Goal: Task Accomplishment & Management: Manage account settings

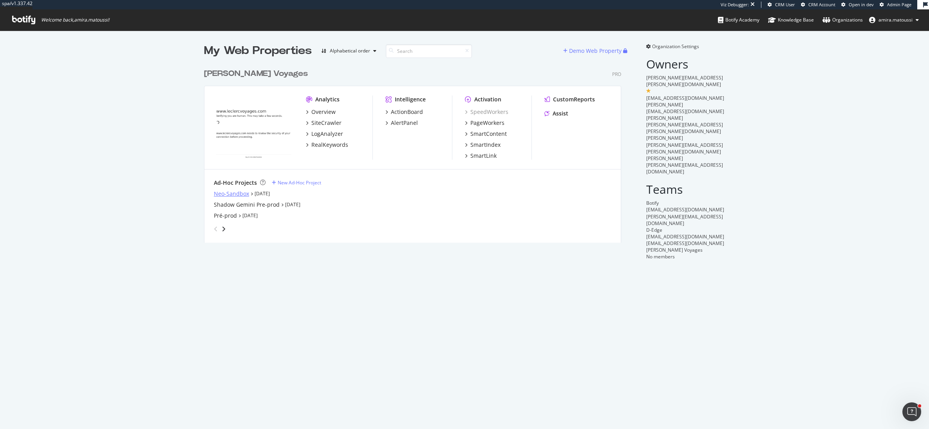
click at [231, 194] on div "Neo-Sandbox" at bounding box center [231, 194] width 35 height 8
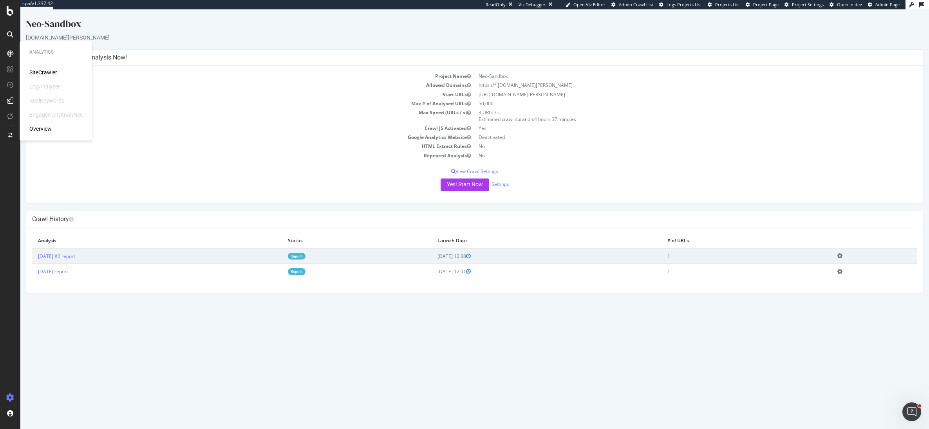
click at [41, 71] on div "SiteCrawler" at bounding box center [43, 73] width 28 height 8
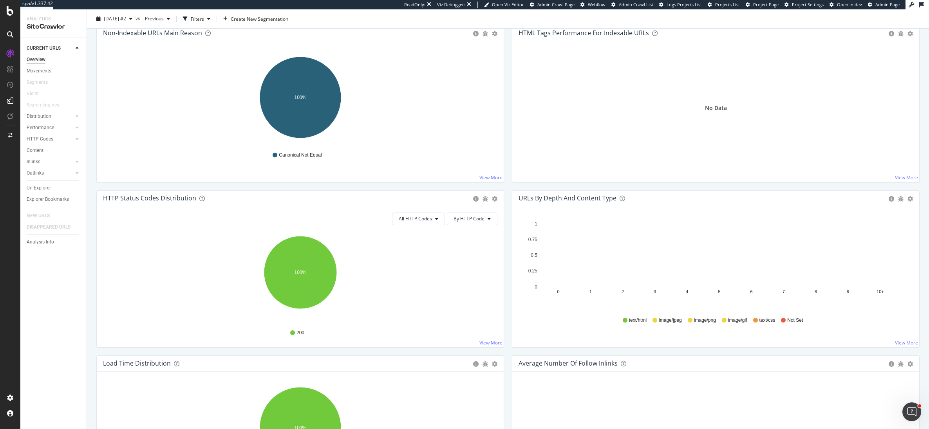
scroll to position [289, 0]
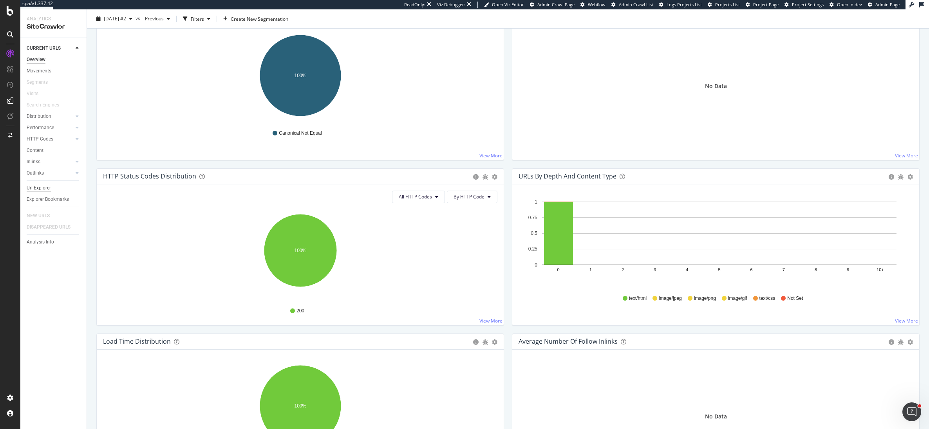
click at [37, 188] on div "Url Explorer" at bounding box center [39, 188] width 24 height 8
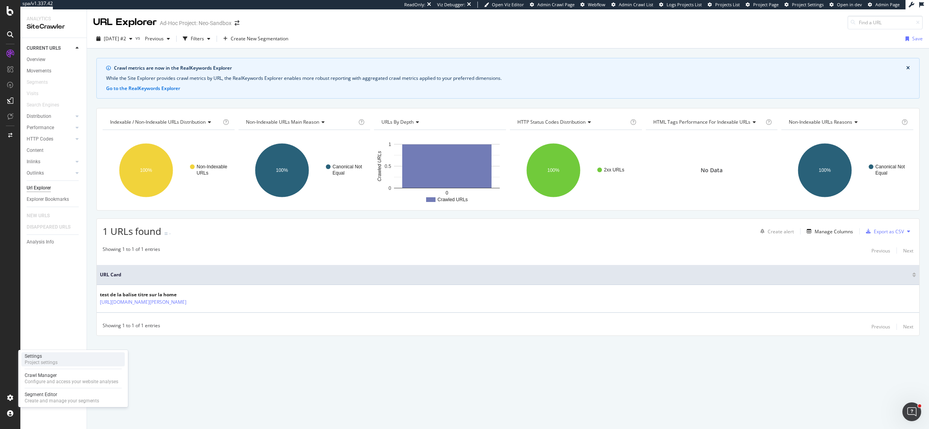
click at [36, 360] on div "Project settings" at bounding box center [41, 363] width 33 height 6
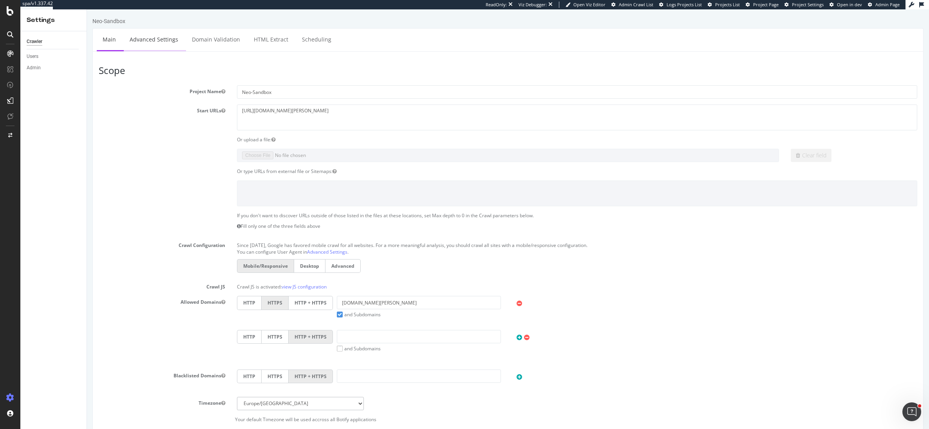
click at [148, 31] on link "Advanced Settings" at bounding box center [154, 40] width 60 height 22
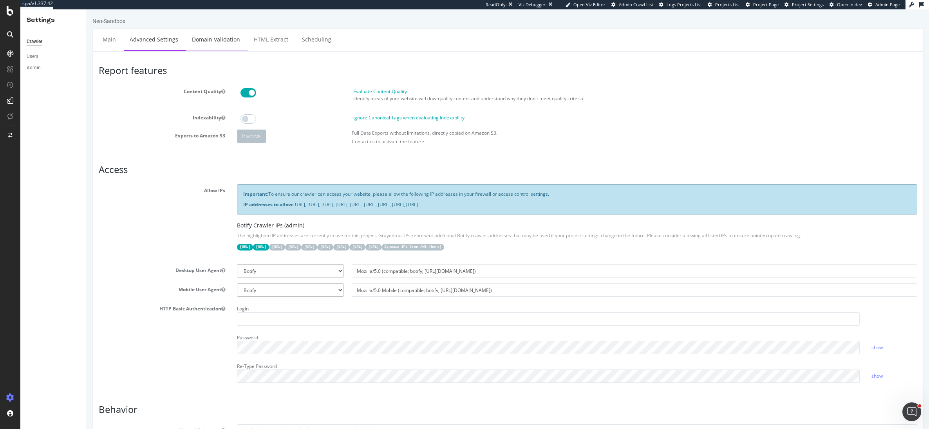
click at [225, 36] on link "Domain Validation" at bounding box center [216, 40] width 60 height 22
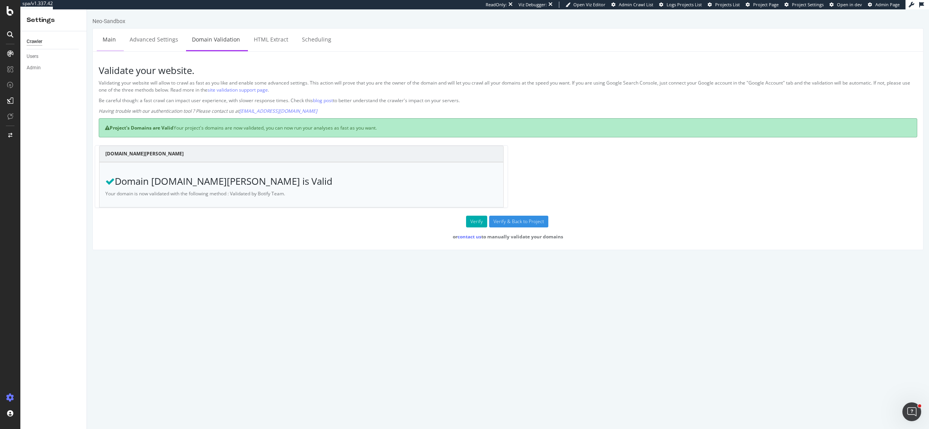
click at [112, 41] on link "Main" at bounding box center [109, 40] width 25 height 22
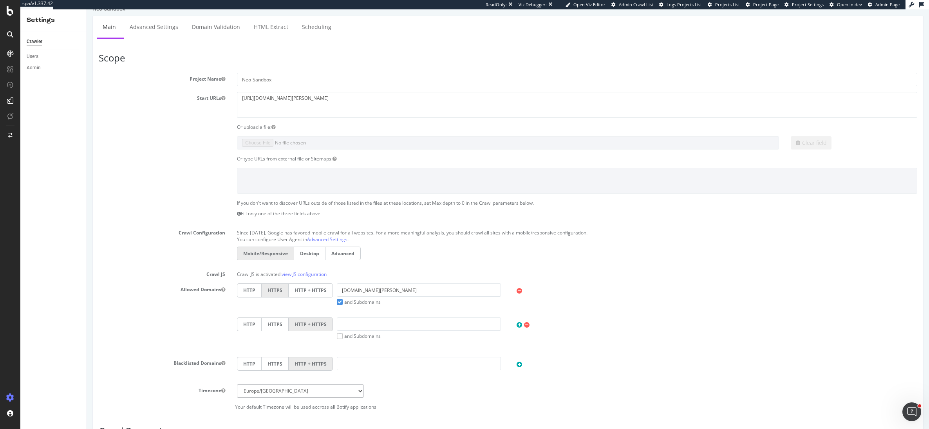
scroll to position [1, 0]
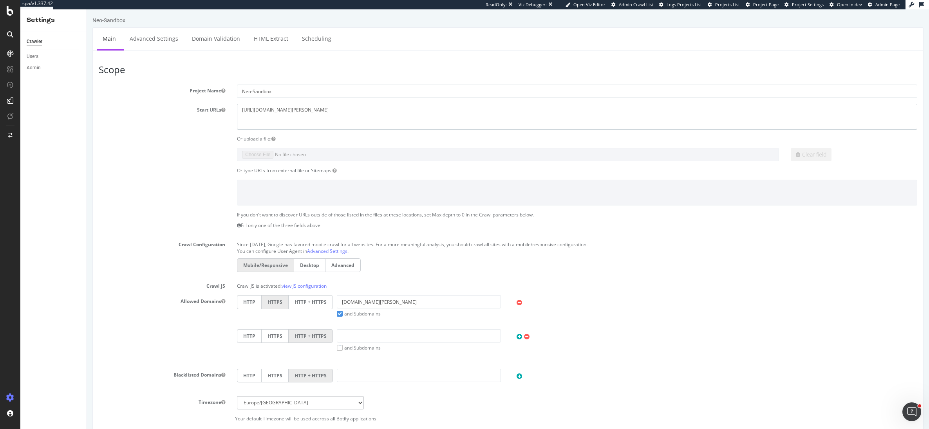
click at [346, 108] on textarea "https://neo-sandbox2.voyages.leclerc/" at bounding box center [577, 116] width 681 height 25
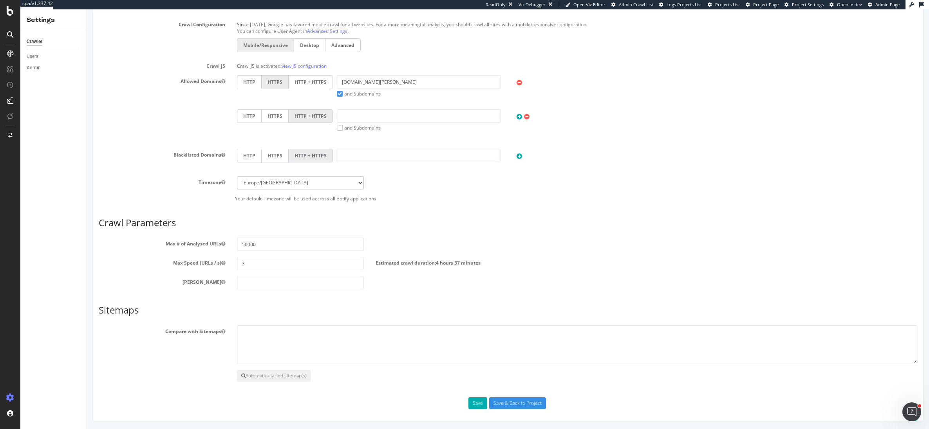
scroll to position [0, 0]
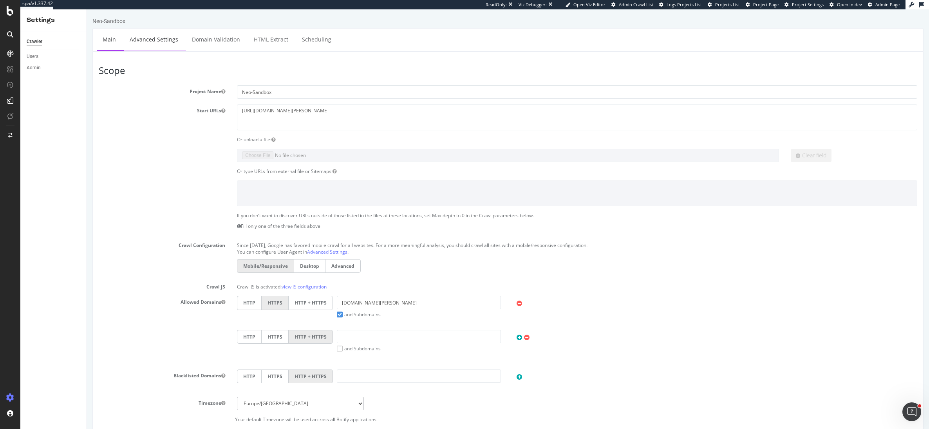
click at [156, 40] on link "Advanced Settings" at bounding box center [154, 40] width 60 height 22
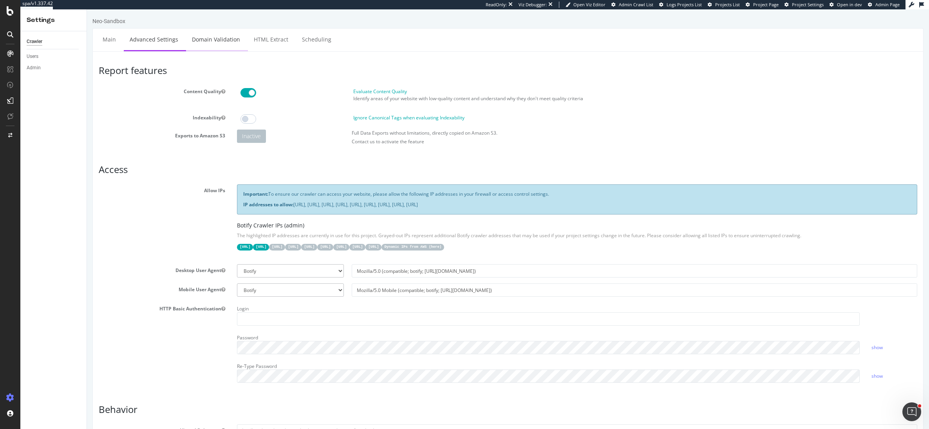
click at [201, 36] on link "Domain Validation" at bounding box center [216, 40] width 60 height 22
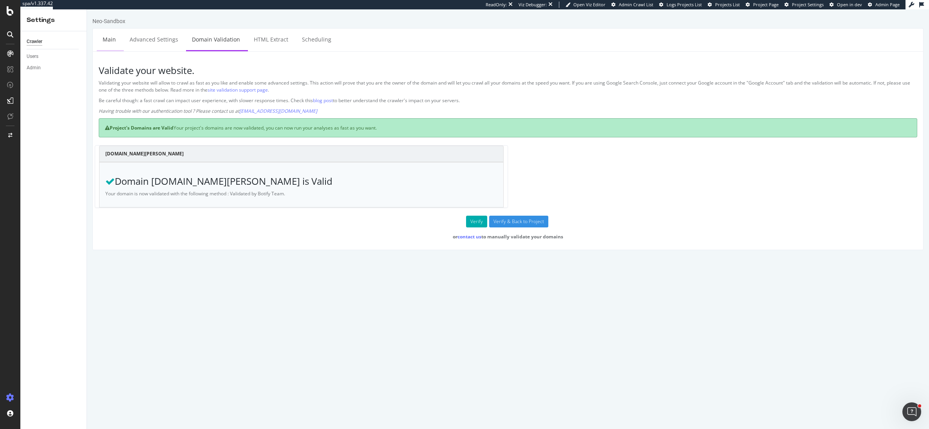
click at [108, 37] on link "Main" at bounding box center [109, 40] width 25 height 22
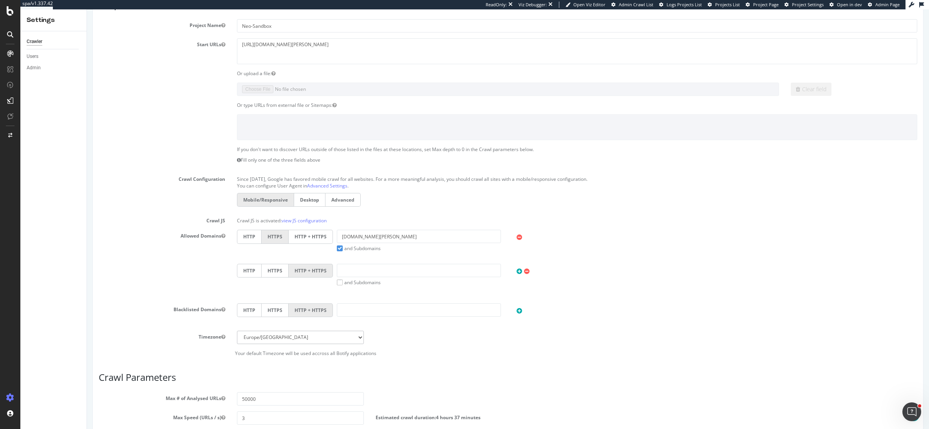
scroll to position [223, 0]
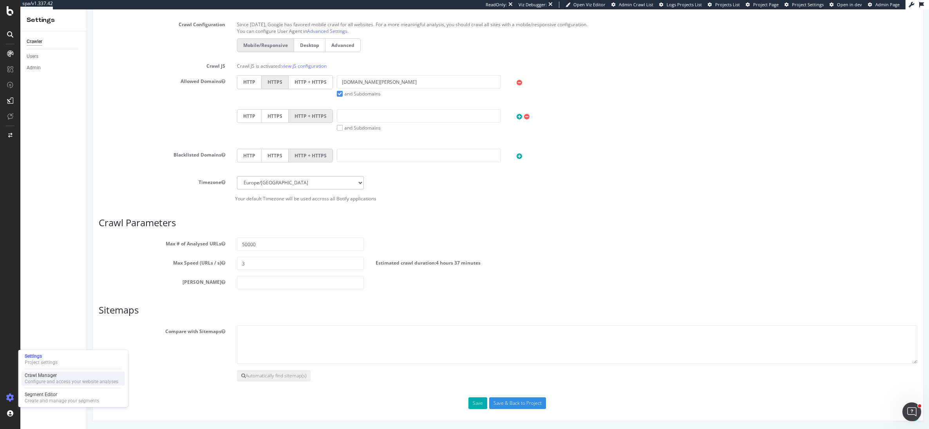
click at [46, 380] on div "Configure and access your website analyses" at bounding box center [72, 382] width 94 height 6
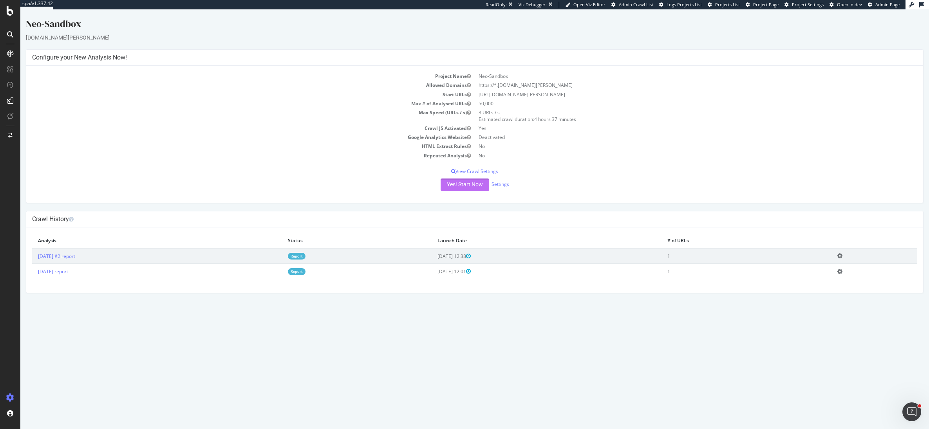
click at [473, 184] on button "Yes! Start Now" at bounding box center [465, 185] width 49 height 13
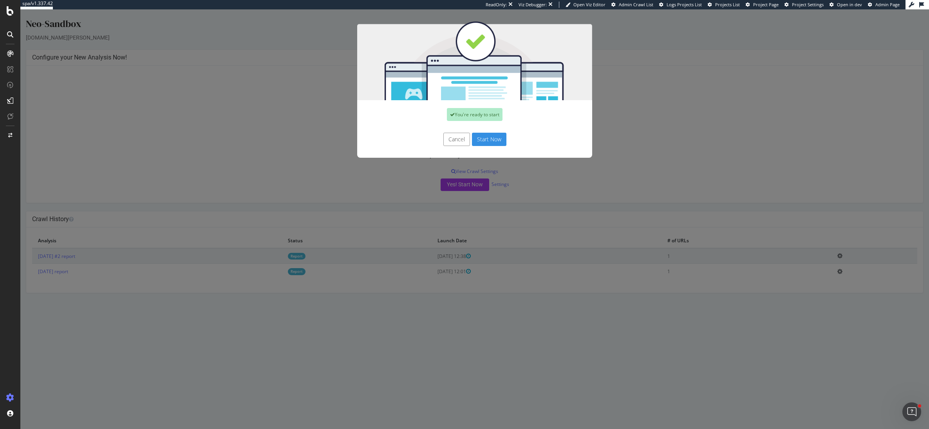
click at [488, 141] on button "Start Now" at bounding box center [489, 139] width 34 height 13
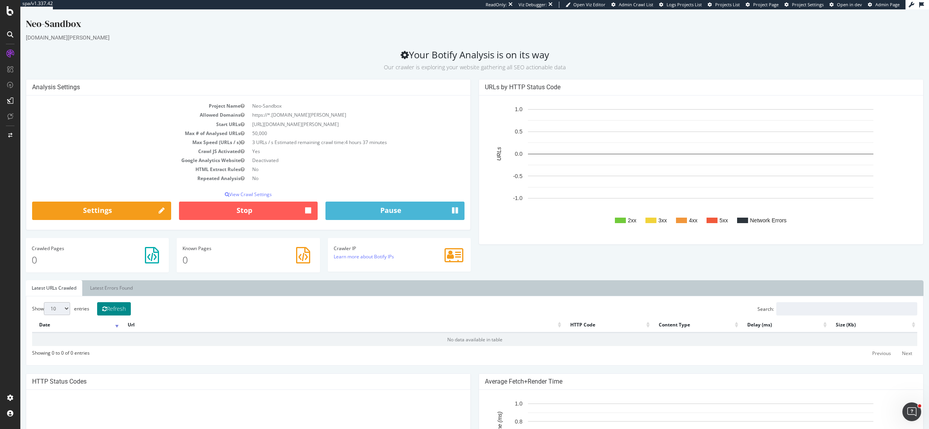
click at [127, 310] on button "Refresh" at bounding box center [114, 308] width 34 height 13
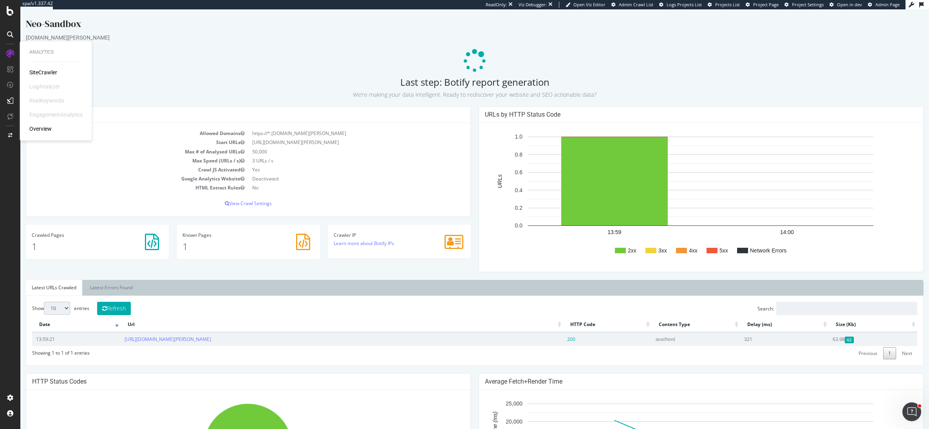
click at [41, 74] on div "SiteCrawler" at bounding box center [43, 73] width 28 height 8
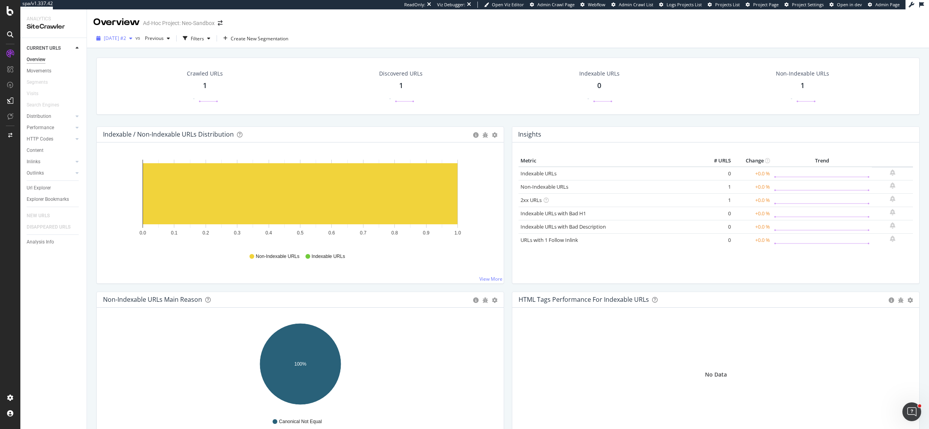
click at [136, 34] on div "2025 Sep. 25th #2" at bounding box center [114, 39] width 42 height 12
click at [49, 239] on div "Analysis Info" at bounding box center [40, 242] width 27 height 8
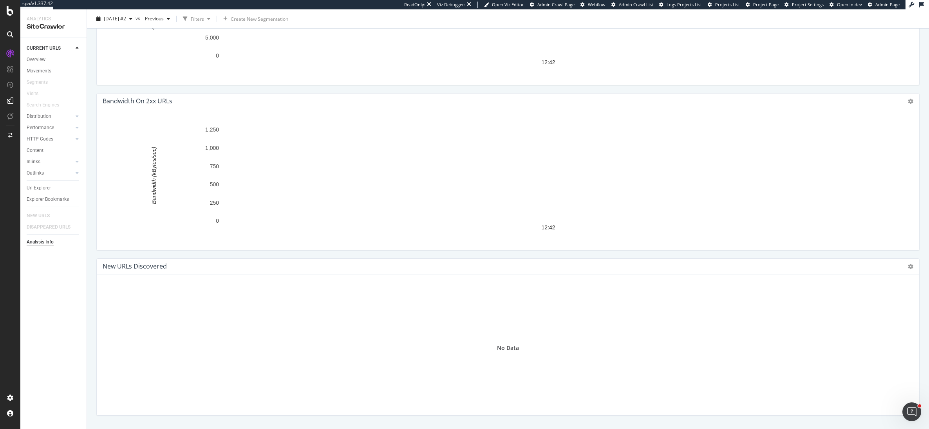
scroll to position [931, 0]
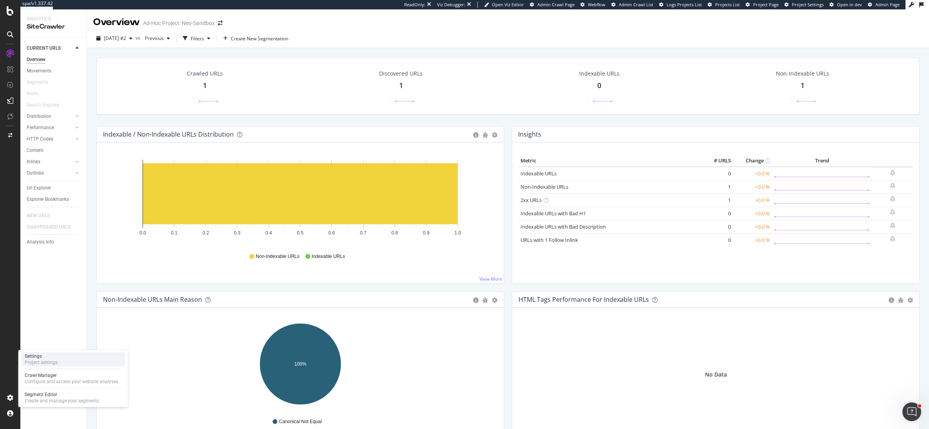
click at [46, 360] on div "Project settings" at bounding box center [41, 363] width 33 height 6
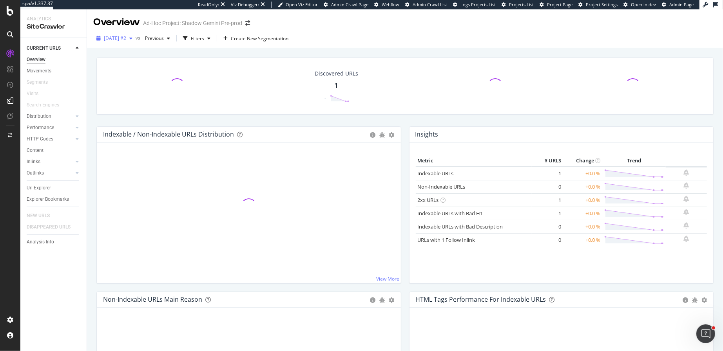
click at [123, 41] on span "[DATE] #2" at bounding box center [115, 38] width 22 height 7
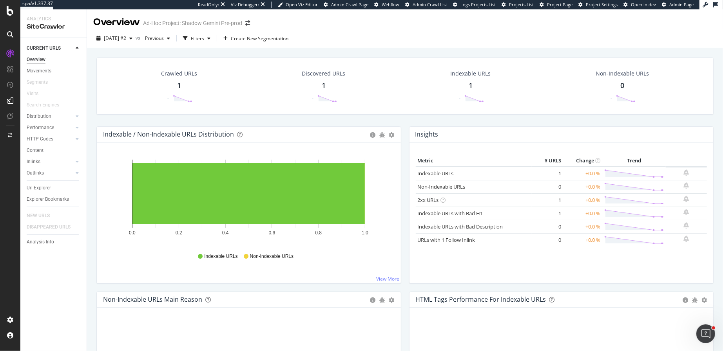
click at [92, 131] on div "Crawled URLs 1 - Discovered URLs 1 - Indexable URLs 1 - Non-Indexable URLs 0 - …" at bounding box center [405, 219] width 636 height 342
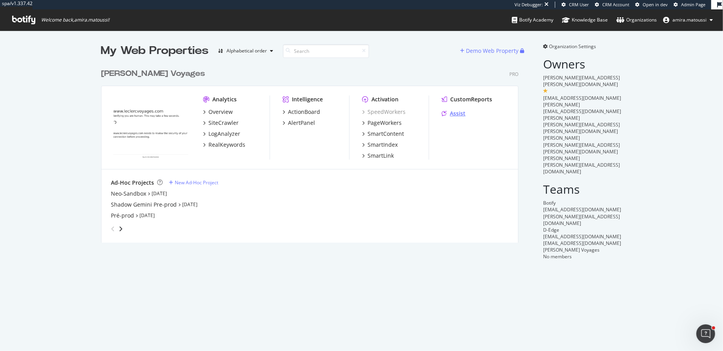
click at [452, 114] on div "Assist" at bounding box center [458, 114] width 16 height 8
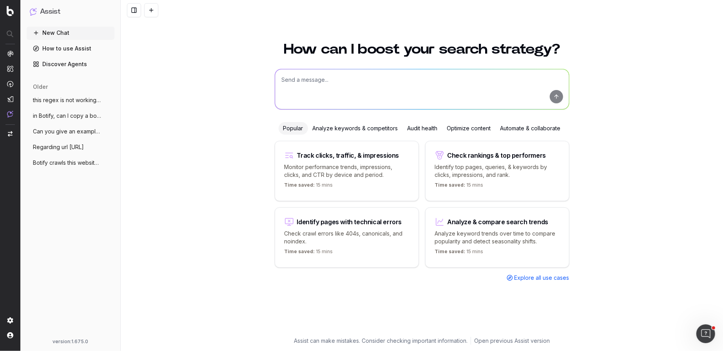
click at [340, 85] on textarea at bounding box center [422, 89] width 294 height 40
click at [378, 80] on textarea "I created an ad-hoc project and" at bounding box center [422, 89] width 294 height 40
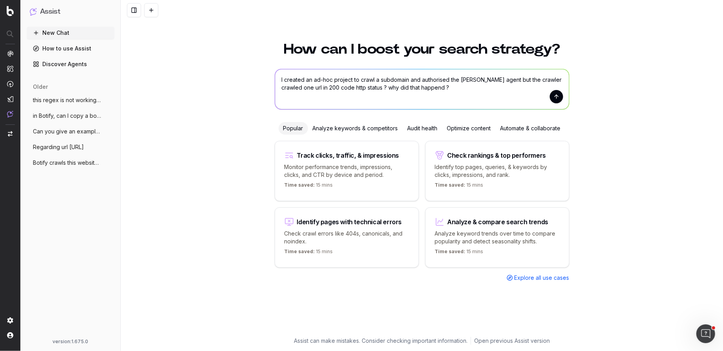
type textarea "I created an ad-hoc project to crawl a subdomain and authorised the suer agent …"
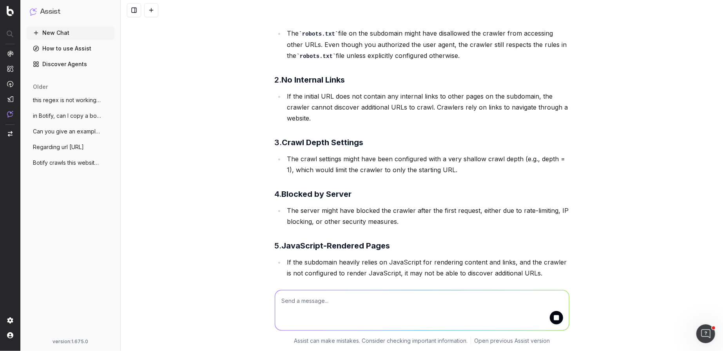
scroll to position [97, 0]
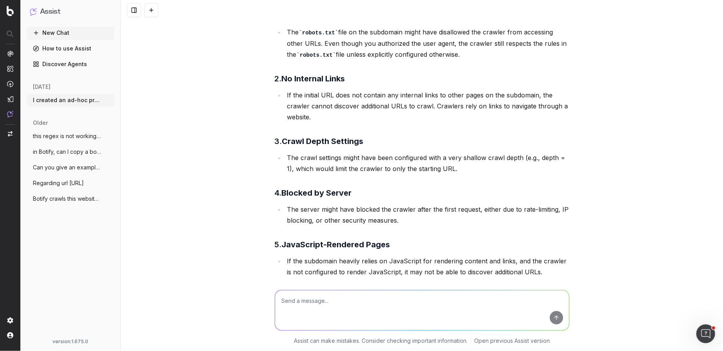
scroll to position [110, 0]
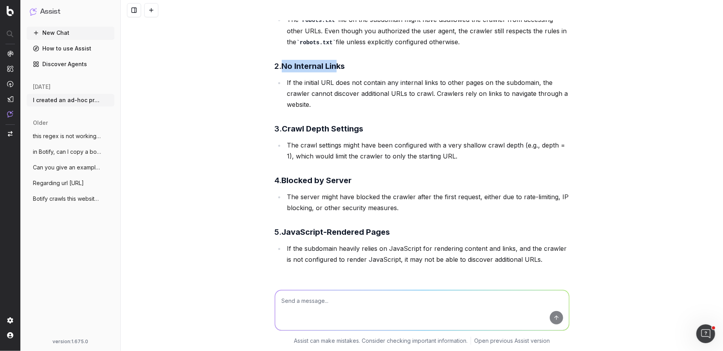
drag, startPoint x: 341, startPoint y: 67, endPoint x: 285, endPoint y: 67, distance: 55.6
click at [285, 67] on strong "No Internal Links" at bounding box center [313, 66] width 63 height 9
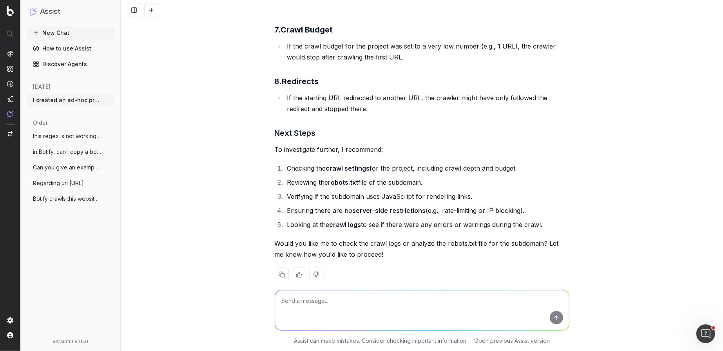
scroll to position [429, 0]
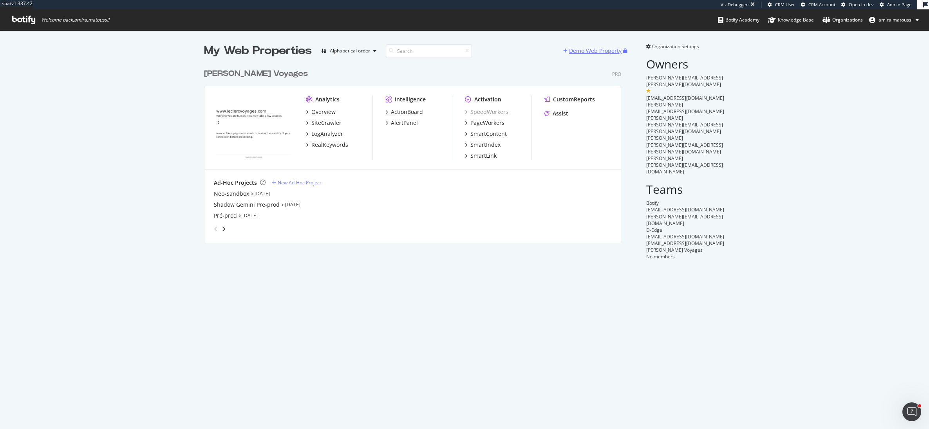
scroll to position [184, 424]
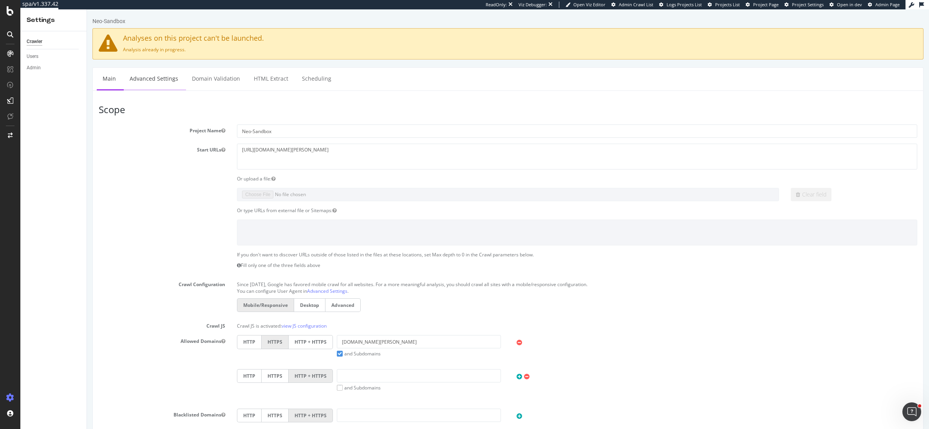
click at [158, 80] on link "Advanced Settings" at bounding box center [154, 79] width 60 height 22
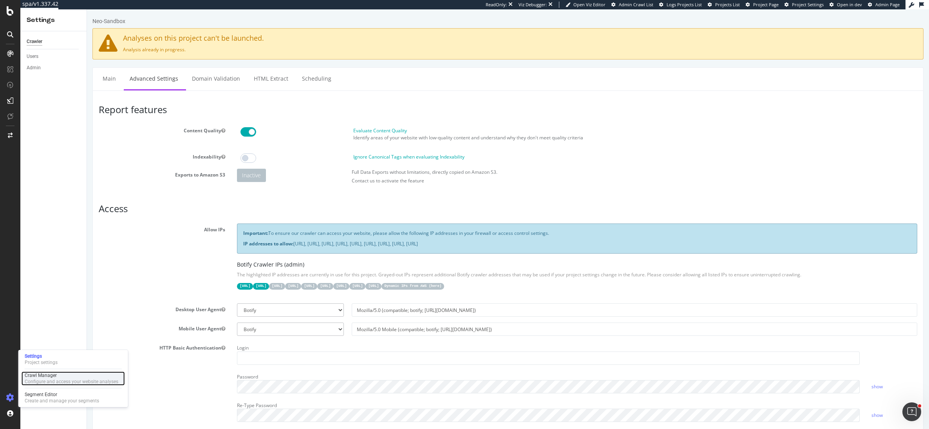
click at [51, 380] on div "Configure and access your website analyses" at bounding box center [72, 382] width 94 height 6
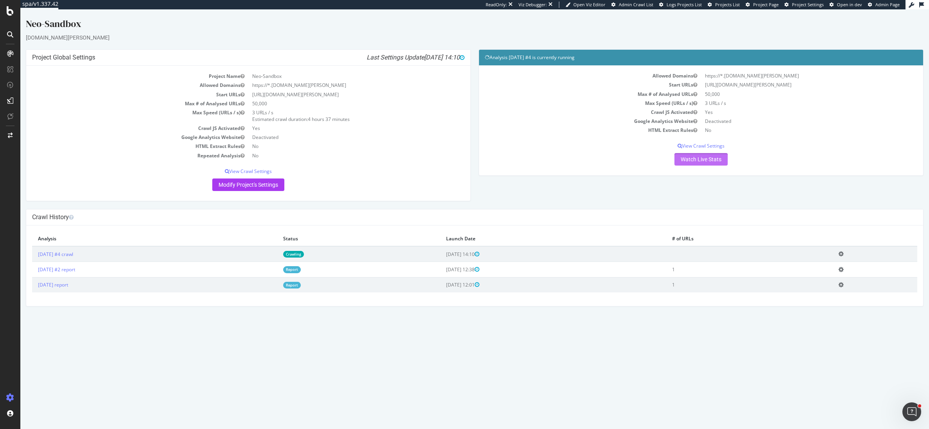
click at [695, 155] on link "Watch Live Stats" at bounding box center [701, 159] width 53 height 13
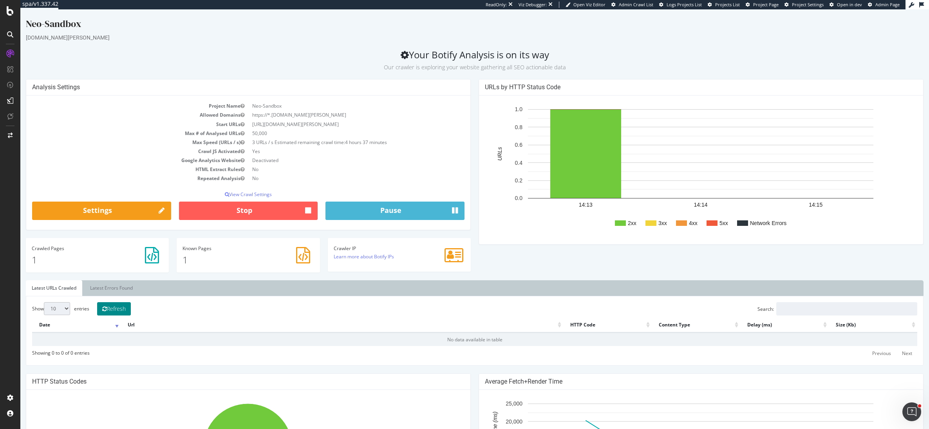
click at [122, 307] on button "Refresh" at bounding box center [114, 308] width 34 height 13
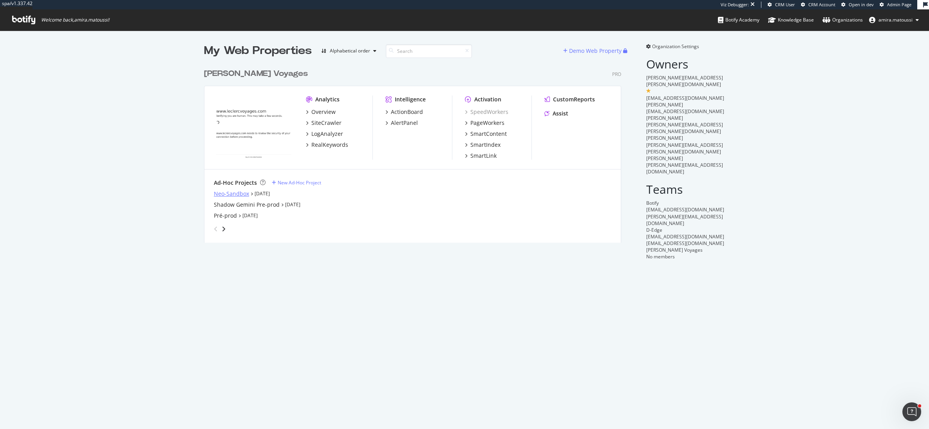
click at [228, 192] on div "Neo-Sandbox" at bounding box center [231, 194] width 35 height 8
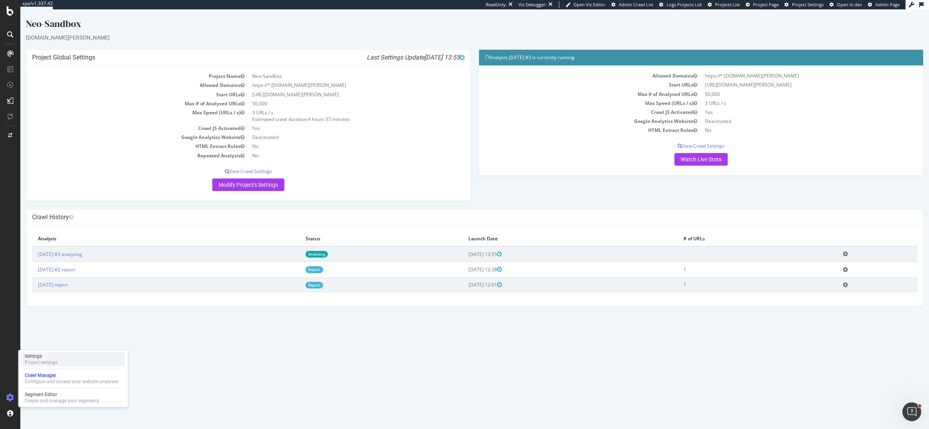
click at [43, 358] on div "Settings" at bounding box center [41, 356] width 33 height 6
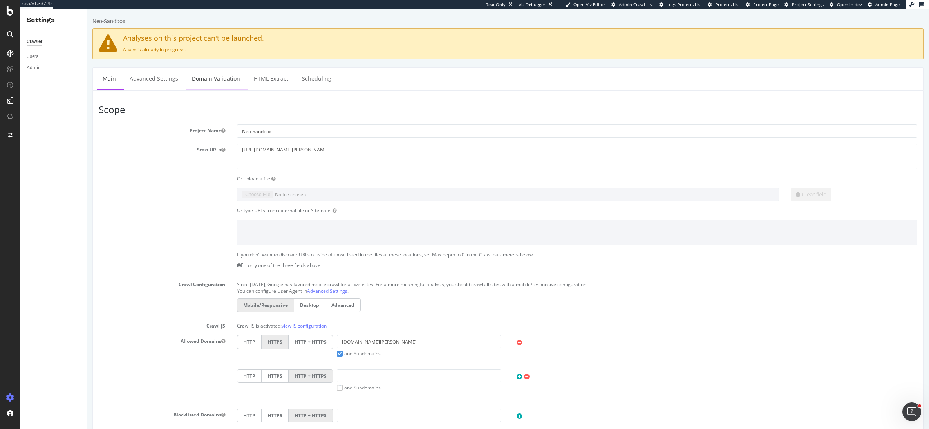
click at [210, 79] on link "Domain Validation" at bounding box center [216, 79] width 60 height 22
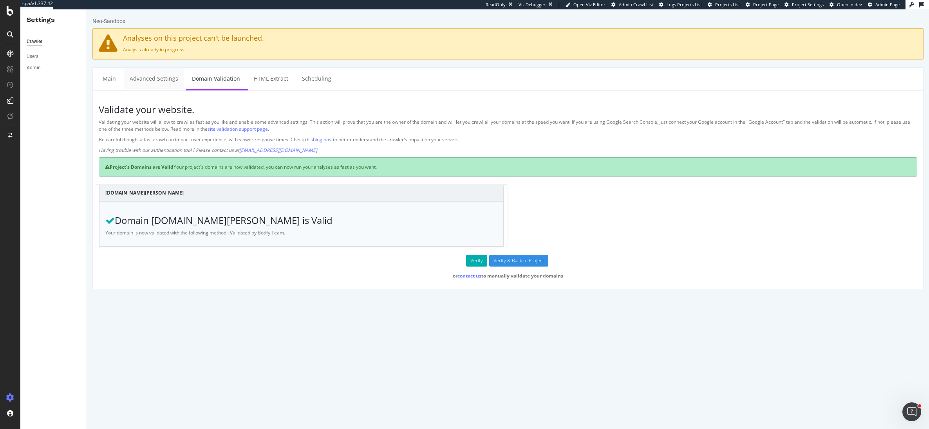
click at [148, 76] on link "Advanced Settings" at bounding box center [154, 79] width 60 height 22
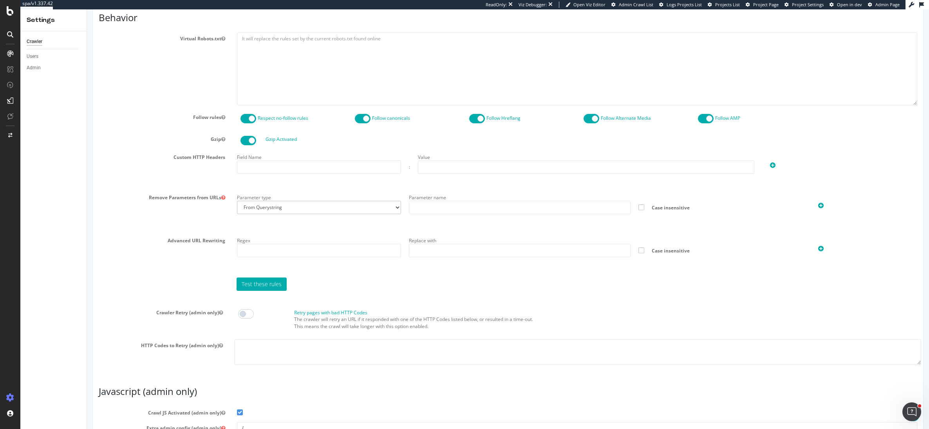
scroll to position [422, 0]
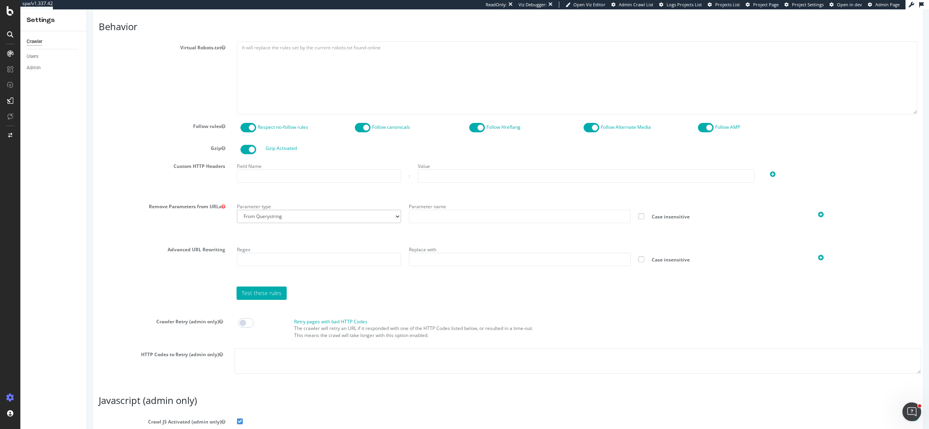
click at [245, 128] on span at bounding box center [249, 127] width 16 height 9
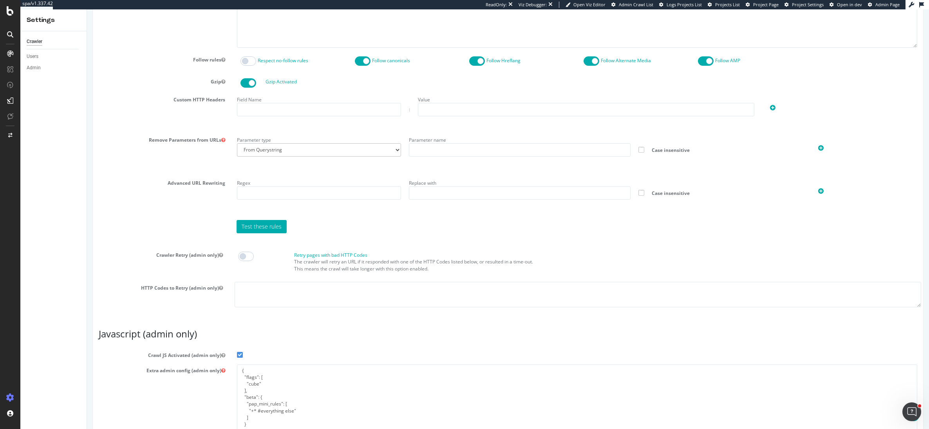
scroll to position [413, 0]
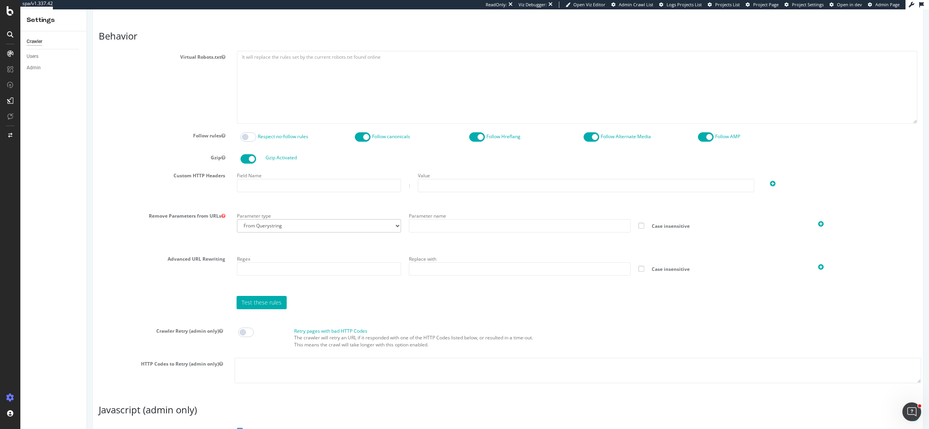
click at [361, 139] on span at bounding box center [363, 136] width 16 height 9
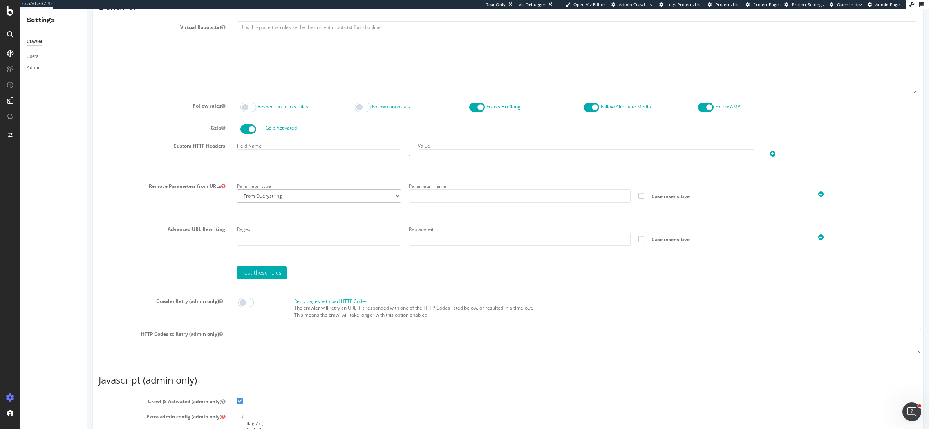
scroll to position [558, 0]
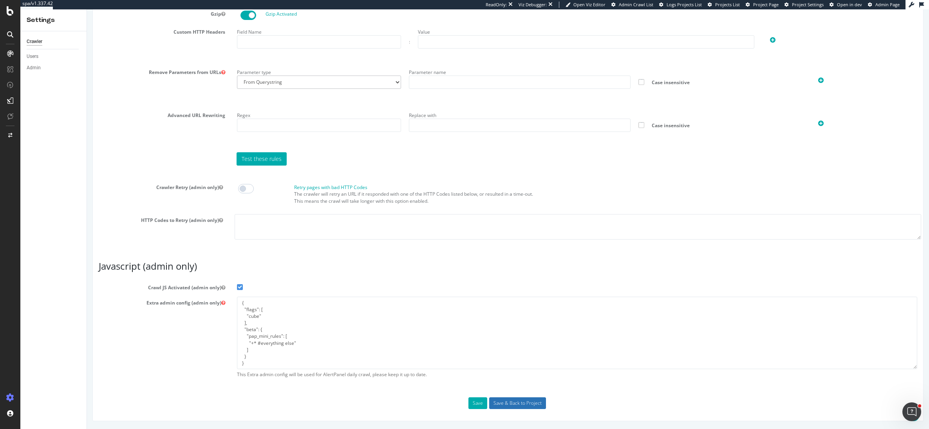
click at [511, 402] on input "Save & Back to Project" at bounding box center [517, 404] width 57 height 12
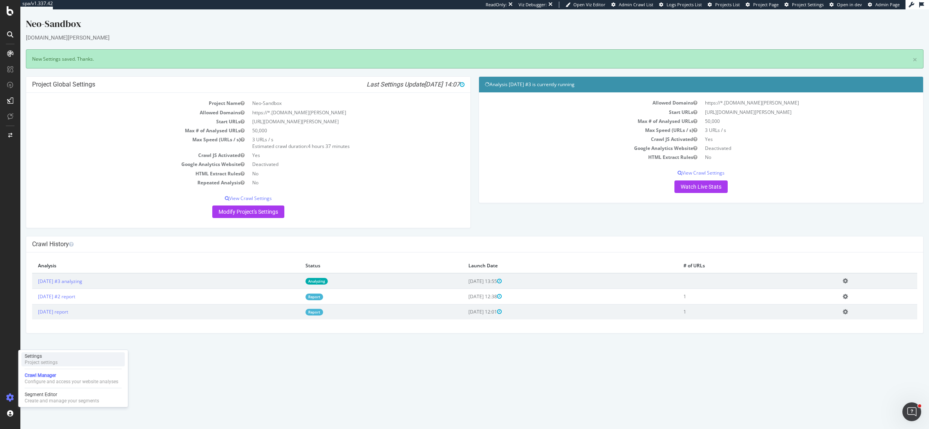
click at [40, 361] on div "Project settings" at bounding box center [41, 363] width 33 height 6
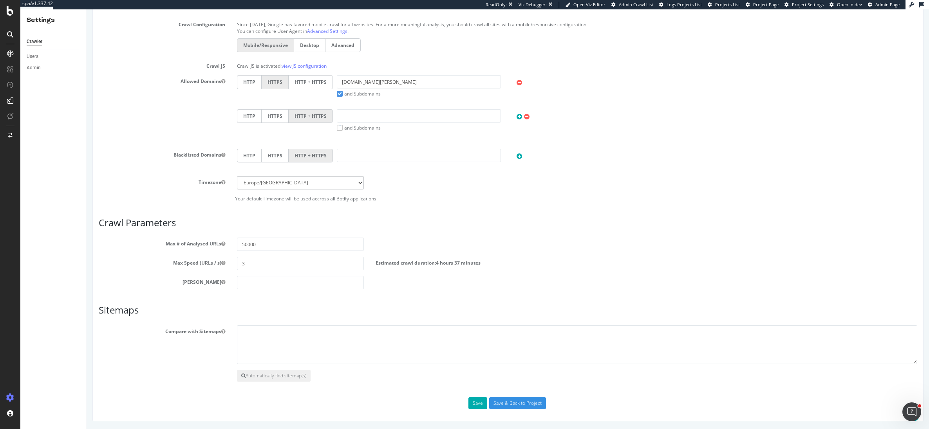
scroll to position [18, 0]
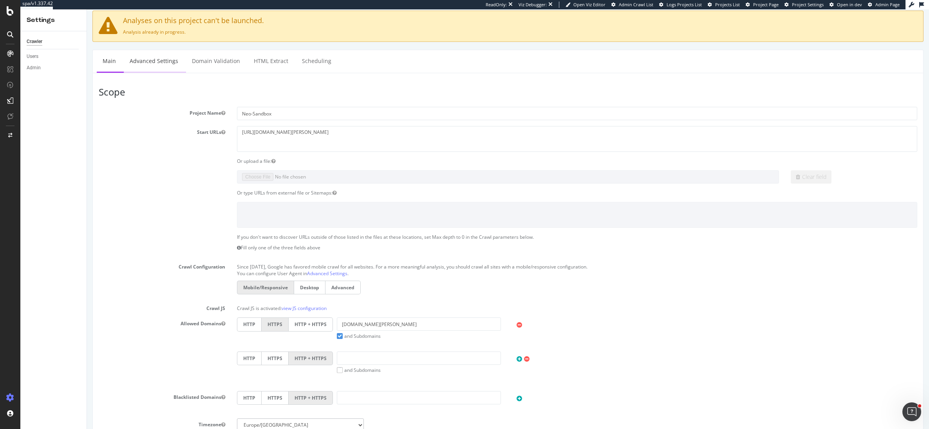
click at [155, 60] on link "Advanced Settings" at bounding box center [154, 61] width 60 height 22
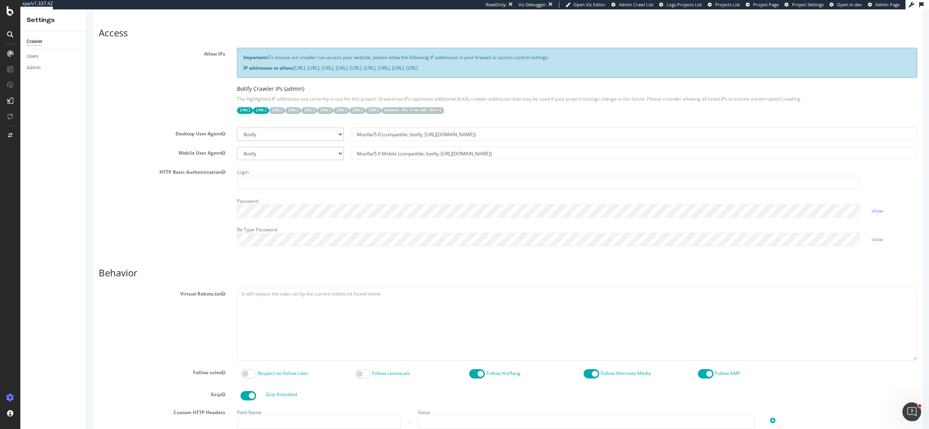
scroll to position [229, 0]
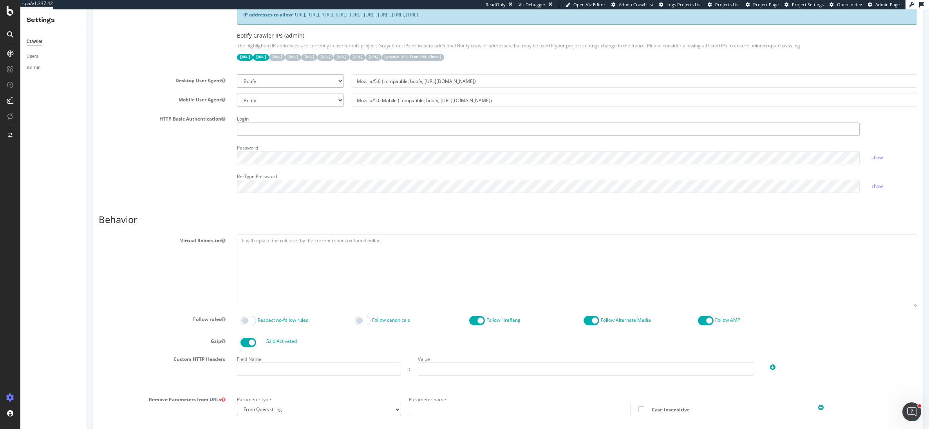
click at [253, 125] on input "text" at bounding box center [548, 129] width 623 height 13
click at [250, 130] on input "text" at bounding box center [548, 129] width 623 height 13
click at [120, 177] on div "HTTP Basic Authentication Login Password show Re-Type Password show" at bounding box center [508, 156] width 831 height 86
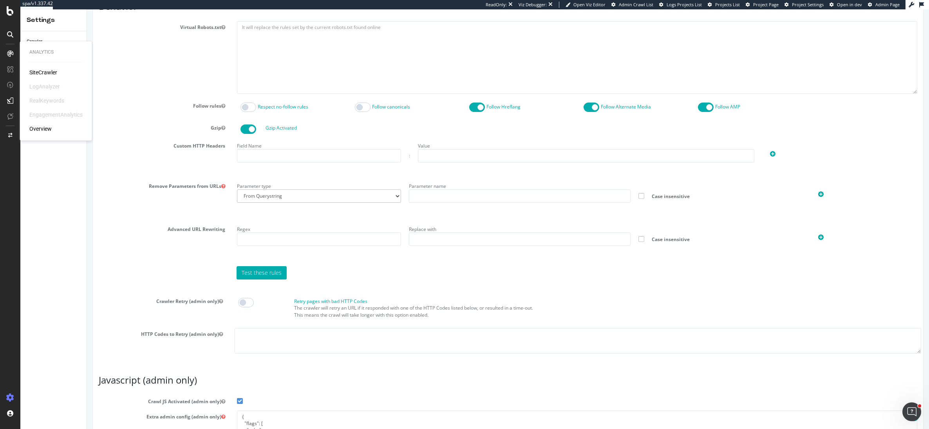
scroll to position [241, 0]
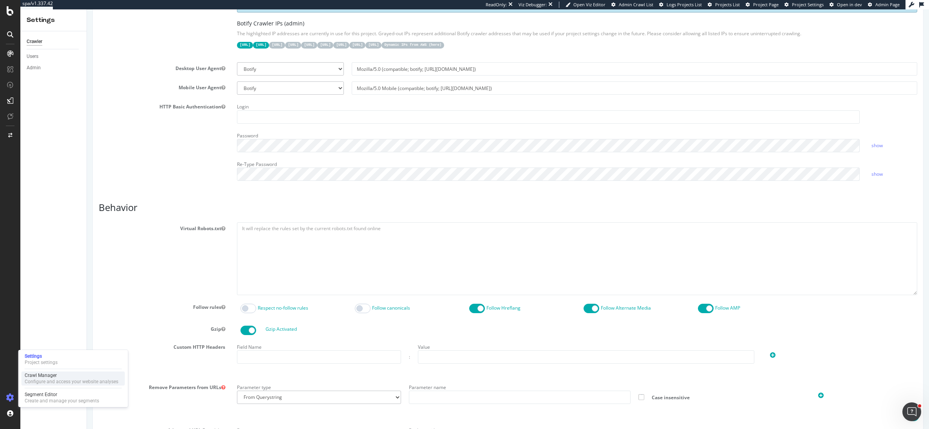
click at [48, 376] on div "Crawl Manager" at bounding box center [72, 376] width 94 height 6
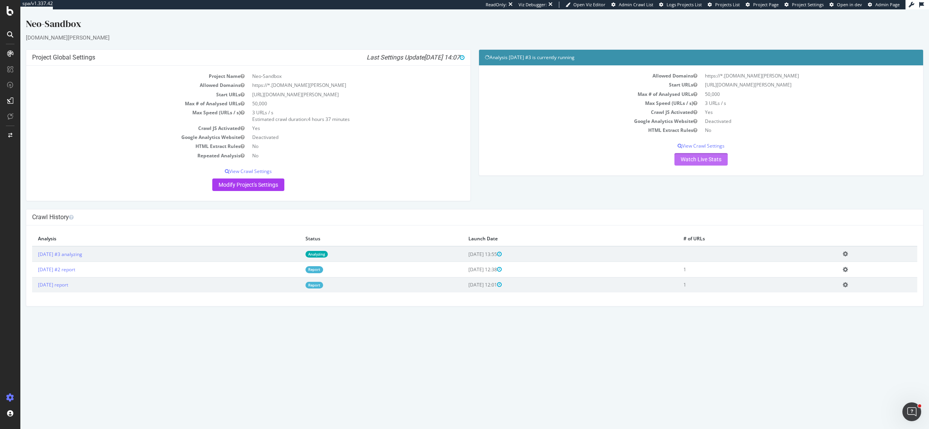
click at [695, 160] on link "Watch Live Stats" at bounding box center [701, 159] width 53 height 13
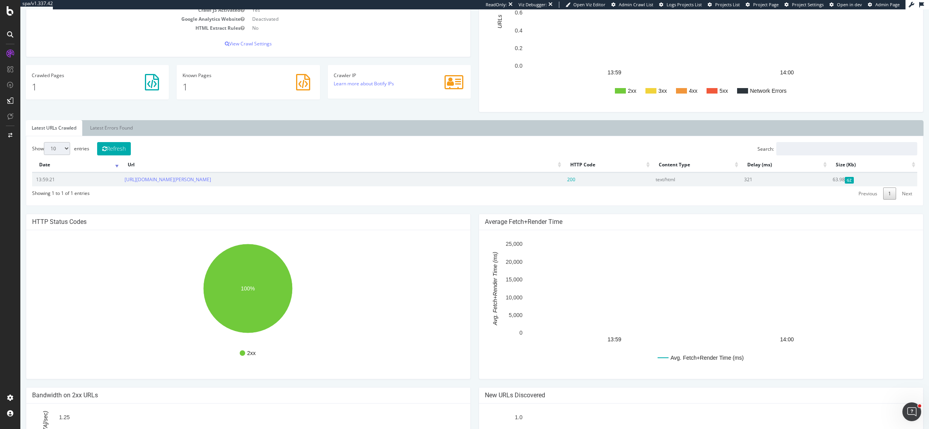
scroll to position [76, 0]
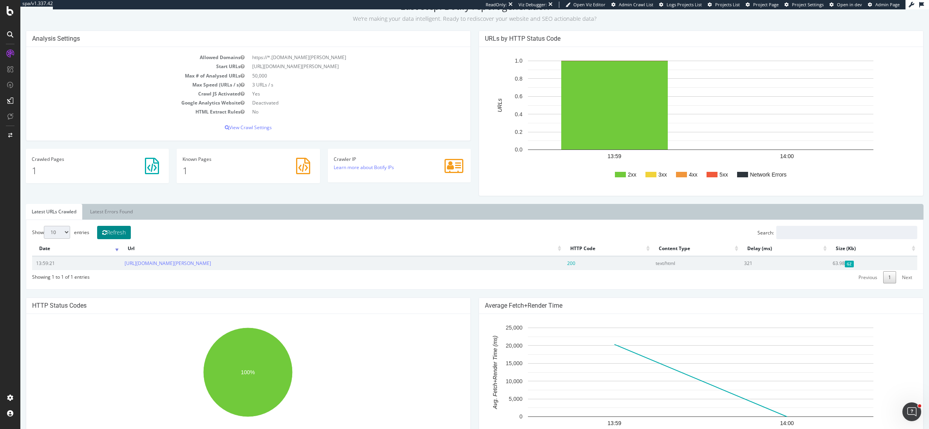
click at [124, 231] on button "Refresh" at bounding box center [114, 232] width 34 height 13
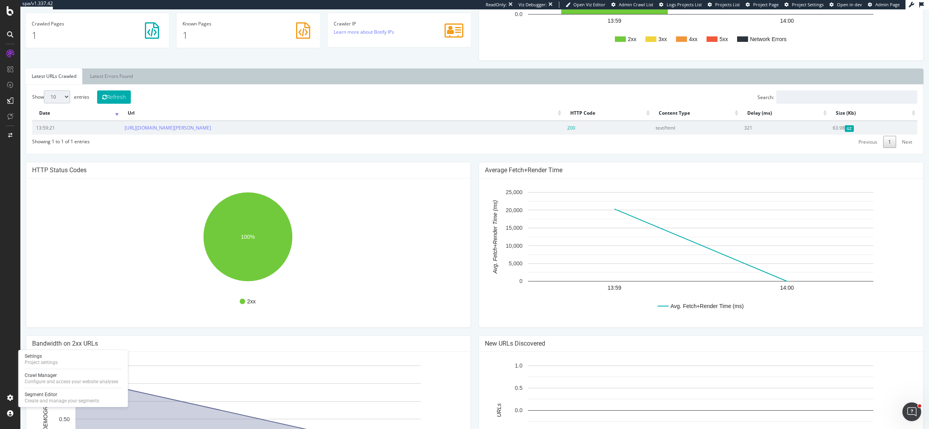
scroll to position [293, 0]
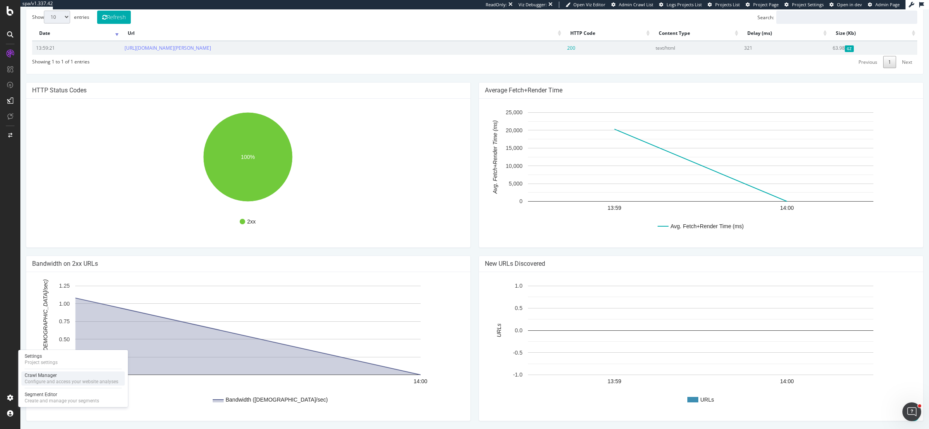
click at [56, 375] on div "Crawl Manager" at bounding box center [72, 376] width 94 height 6
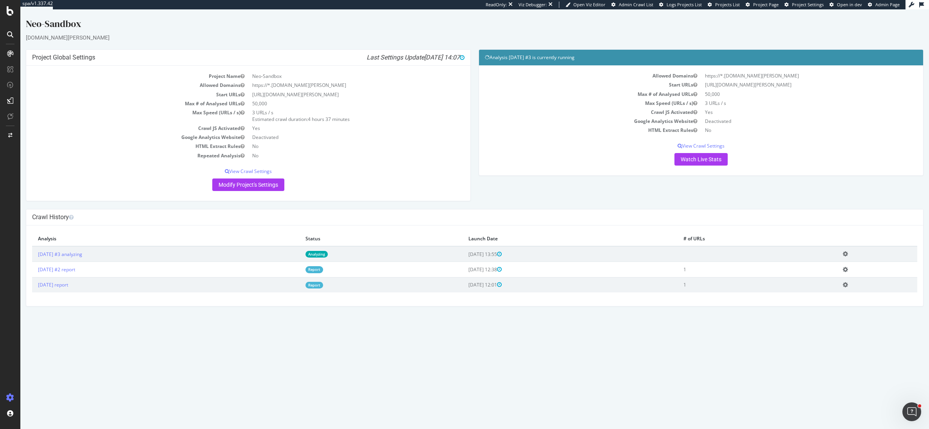
click at [848, 254] on icon at bounding box center [845, 254] width 5 height 6
click at [825, 275] on link "Delete analysis" at bounding box center [817, 276] width 63 height 11
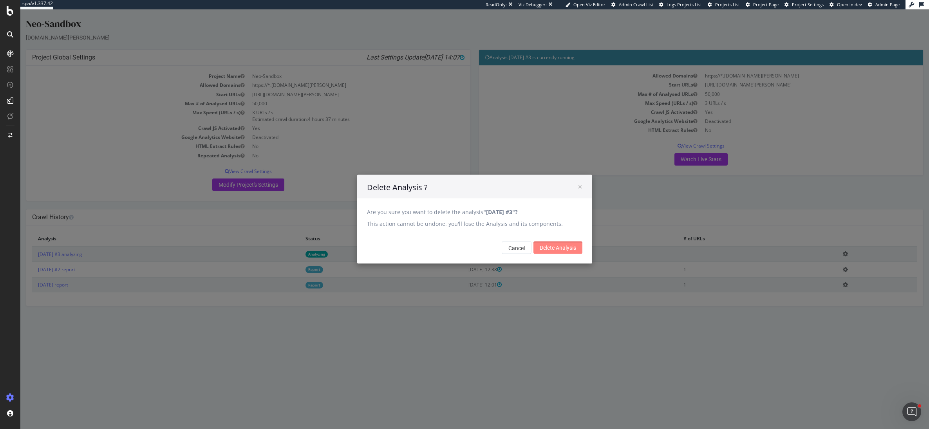
click at [557, 252] on input "Delete Analysis" at bounding box center [558, 248] width 49 height 13
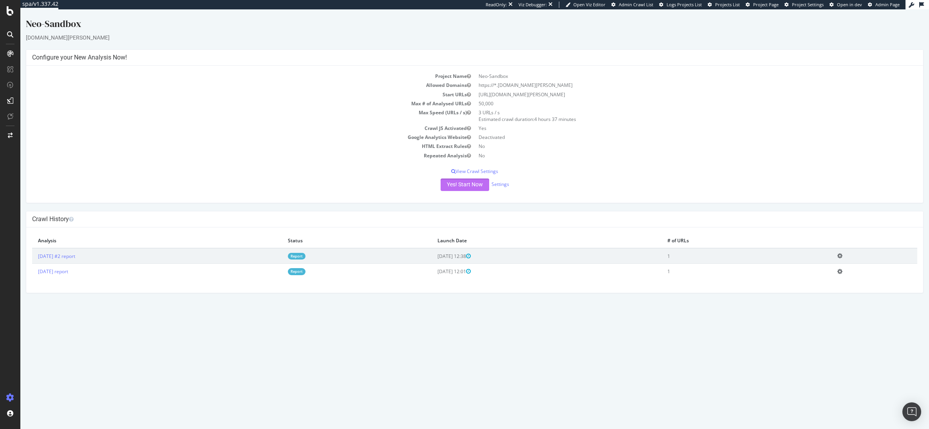
click at [455, 182] on button "Yes! Start Now" at bounding box center [465, 185] width 49 height 13
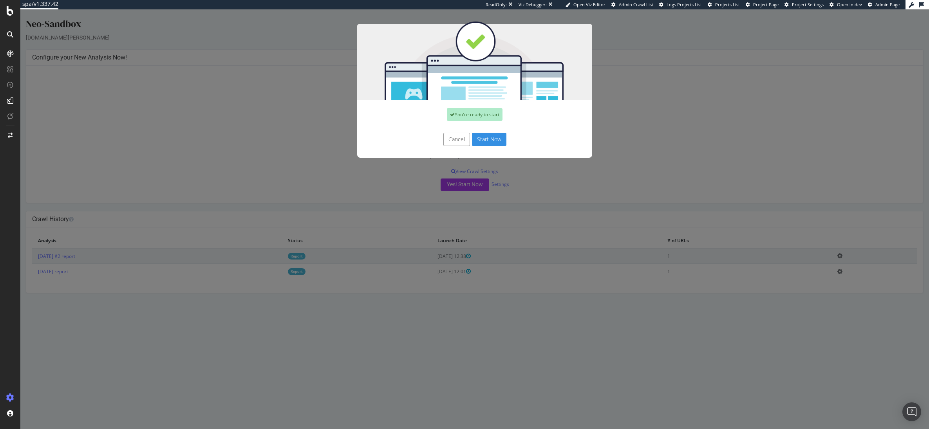
click at [485, 139] on button "Start Now" at bounding box center [489, 139] width 34 height 13
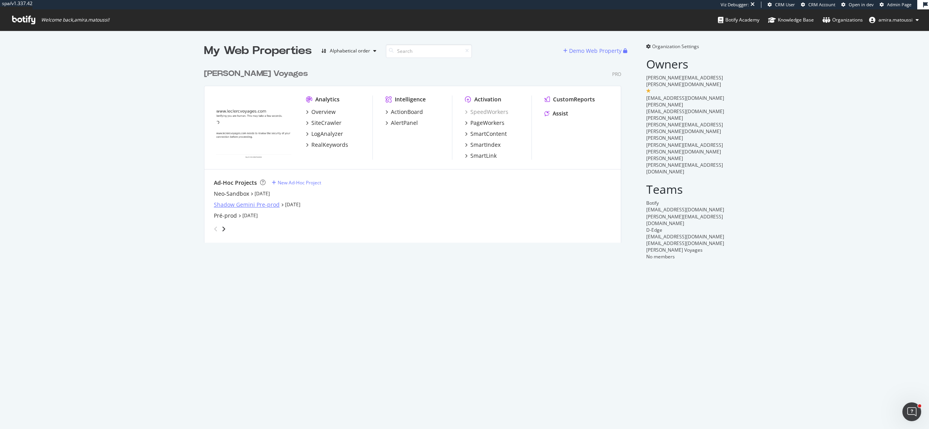
click at [231, 205] on div "Shadow Gemini Pre-prod" at bounding box center [247, 205] width 66 height 8
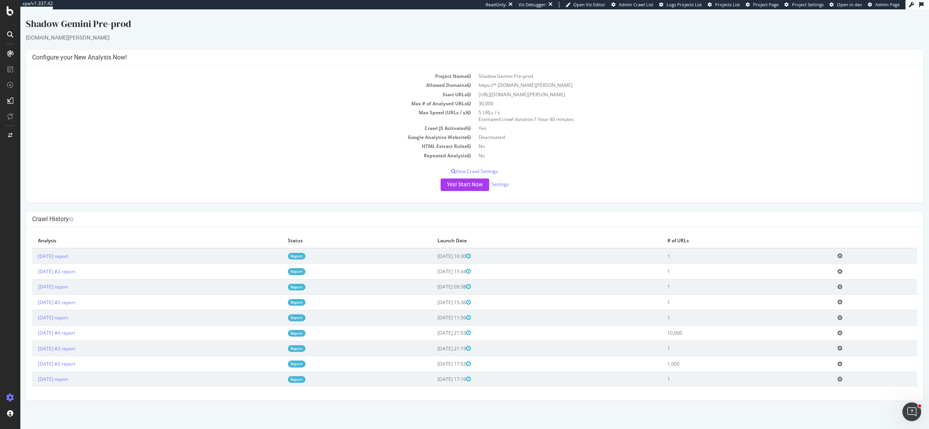
drag, startPoint x: 476, startPoint y: 332, endPoint x: 497, endPoint y: 333, distance: 21.6
click at [471, 333] on span "[DATE] 21:53" at bounding box center [454, 333] width 33 height 7
click at [471, 332] on span "[DATE] 21:53" at bounding box center [454, 333] width 33 height 7
drag, startPoint x: 487, startPoint y: 332, endPoint x: 469, endPoint y: 332, distance: 18.4
click at [469, 332] on span "[DATE] 21:53" at bounding box center [454, 333] width 33 height 7
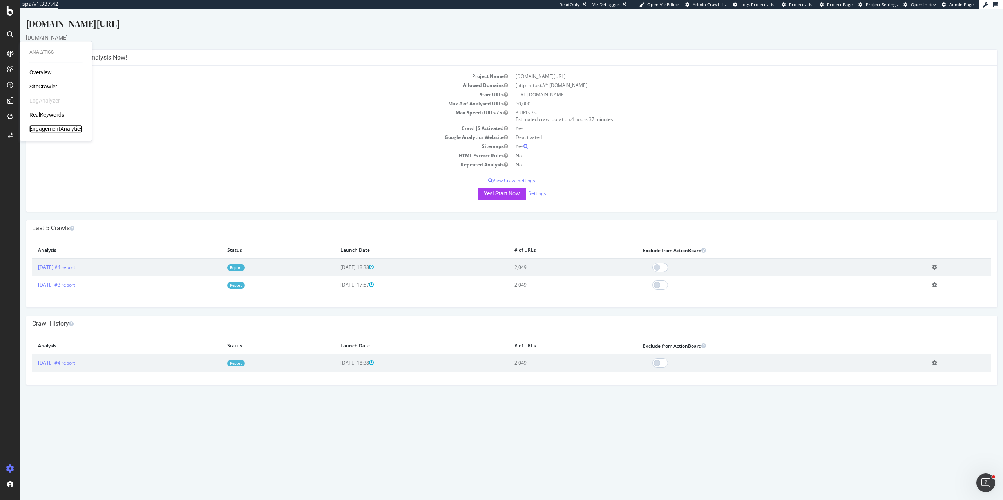
click at [46, 131] on div "EngagementAnalytics" at bounding box center [55, 129] width 53 height 8
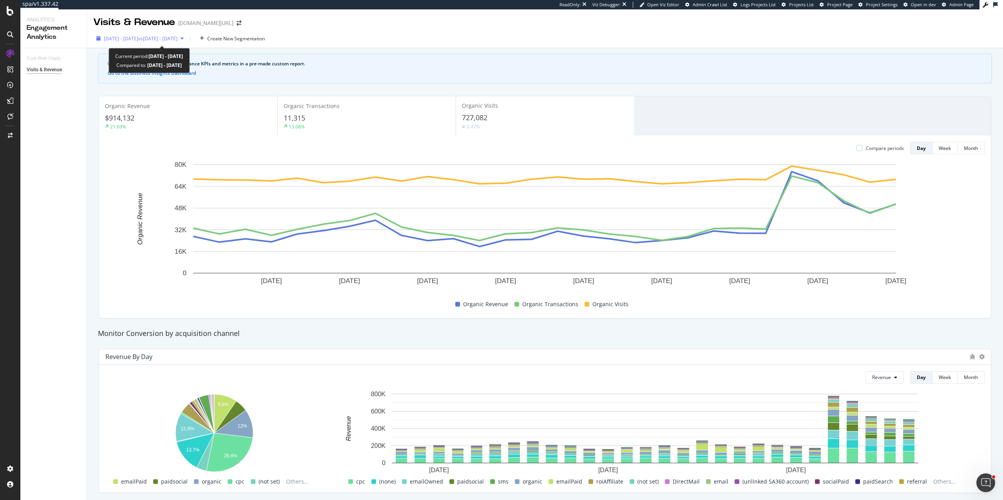
click at [169, 35] on span "vs [DATE] - [DATE]" at bounding box center [157, 38] width 39 height 7
click at [102, 152] on div "Compare periods Day Week Month 28 Aug. 2025 31 Aug. 2025 3 Sep. 2025 6 Sep. 202…" at bounding box center [545, 227] width 892 height 183
click at [264, 38] on div "Create New Segmentation" at bounding box center [236, 38] width 58 height 7
click at [179, 73] on button "Go to the Business Insights Dashboard" at bounding box center [152, 73] width 88 height 5
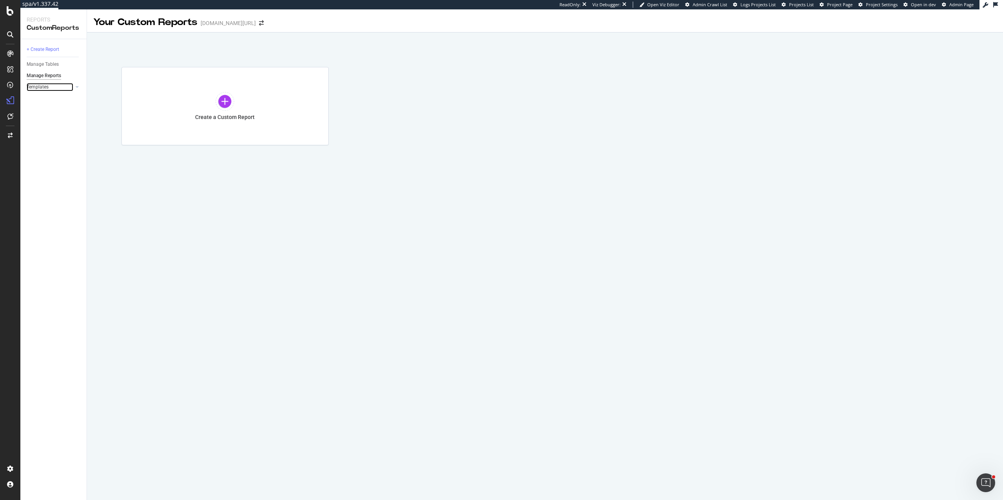
click at [52, 87] on link "Templates" at bounding box center [50, 87] width 47 height 8
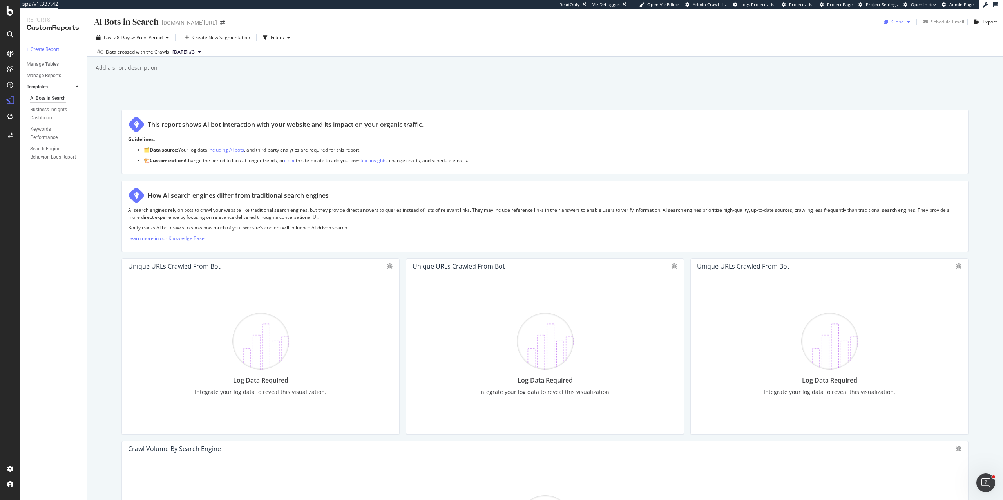
click at [908, 24] on icon "button" at bounding box center [908, 22] width 3 height 5
click at [895, 75] on span "[DOMAIN_NAME][URL]" at bounding box center [928, 73] width 82 height 8
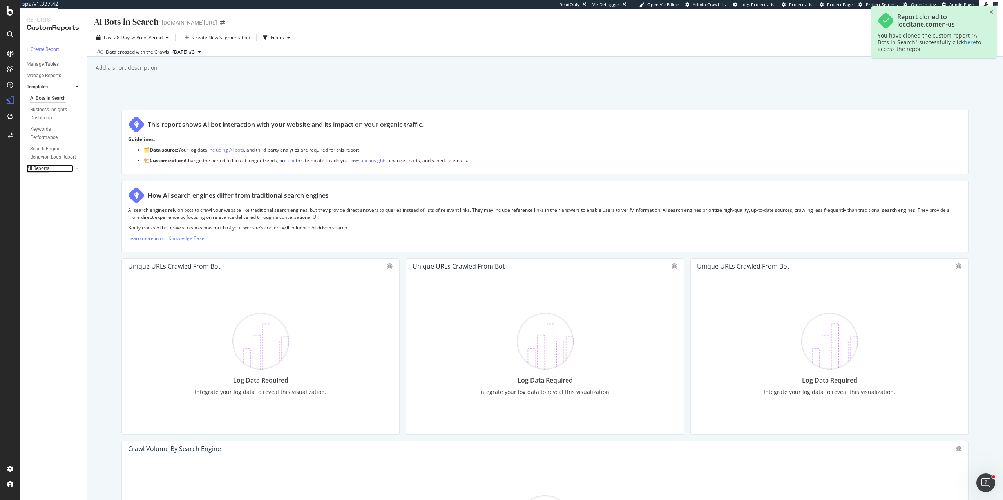
click at [37, 170] on div "All Reports" at bounding box center [38, 169] width 23 height 8
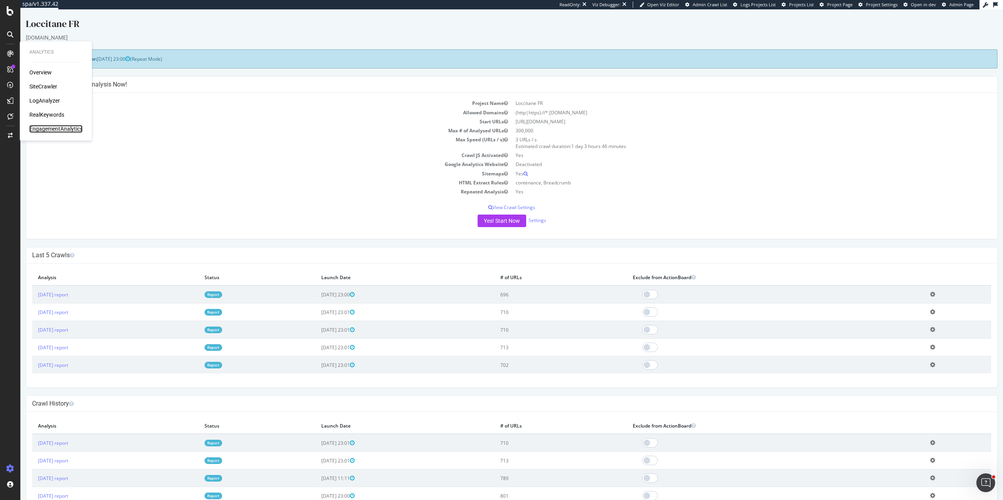
click at [37, 129] on div "EngagementAnalytics" at bounding box center [55, 129] width 53 height 8
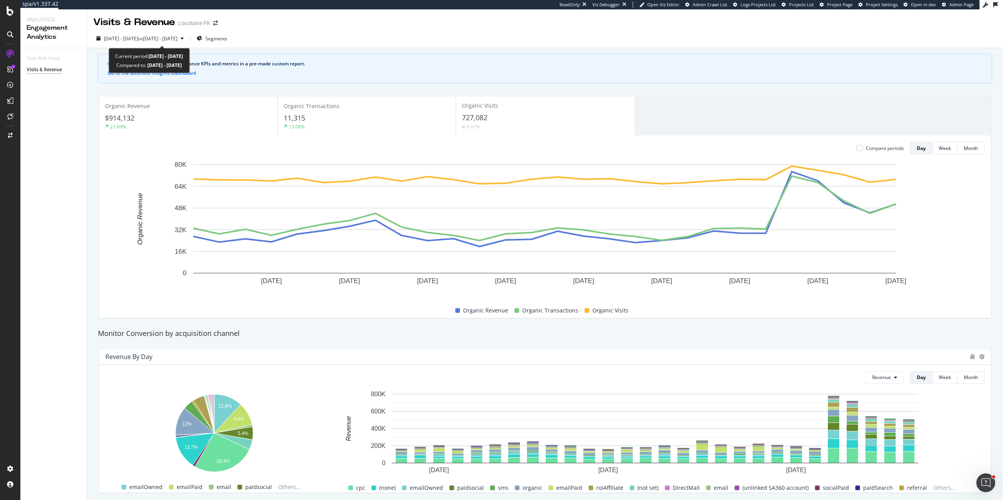
click at [181, 46] on div "[DATE] - [DATE] vs [DATE] - [DATE] Segments" at bounding box center [545, 40] width 916 height 16
click at [177, 37] on span "vs 2025 Jul. 28th - Aug. 24th" at bounding box center [157, 38] width 39 height 7
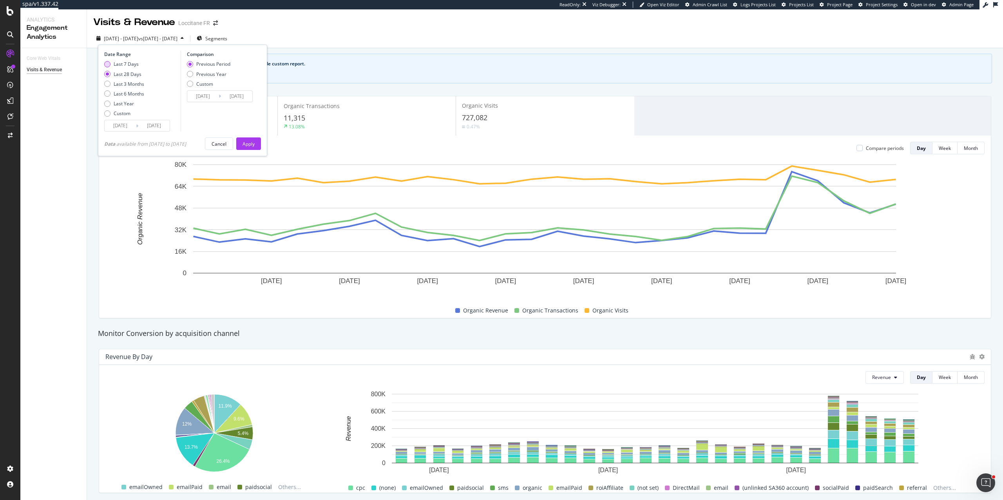
click at [109, 62] on div "Last 7 Days" at bounding box center [107, 64] width 6 height 6
type input "2025/09/15"
type input "2025/09/08"
type input "2025/09/14"
click at [189, 77] on div "Previous Year" at bounding box center [208, 74] width 43 height 7
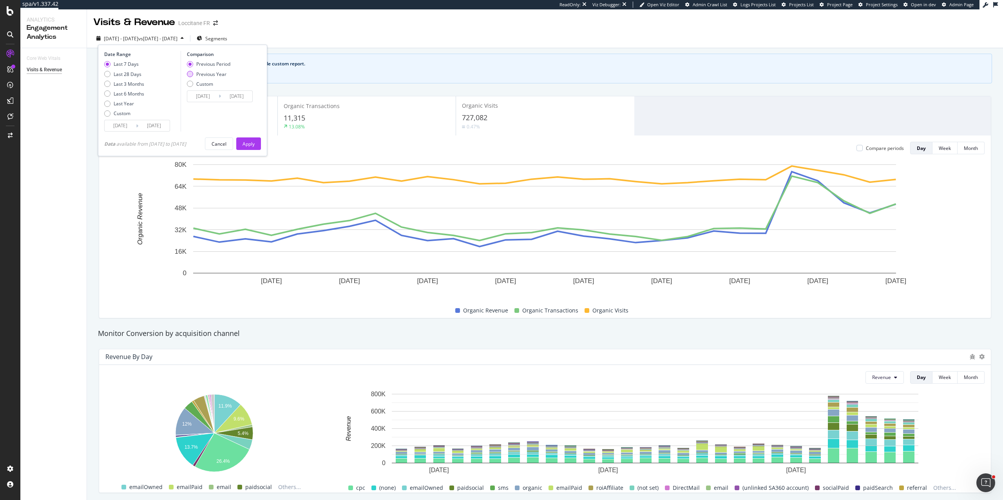
type input "2024/09/16"
type input "2024/09/22"
click at [249, 141] on div "Apply" at bounding box center [249, 144] width 12 height 7
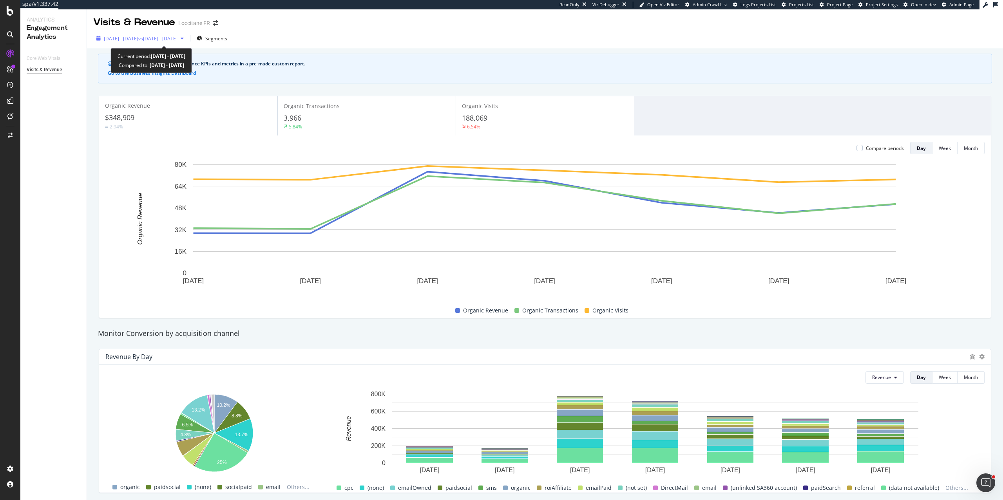
click at [135, 41] on span "[DATE] - [DATE]" at bounding box center [121, 38] width 34 height 7
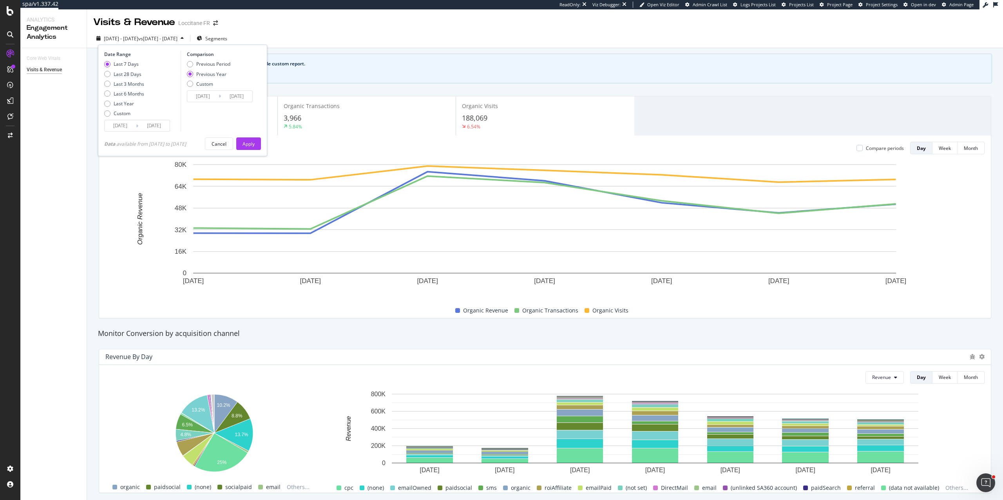
click at [543, 137] on div "Compare periods Day Week Month 15 Sep. 2025 16 Sep. 2025 17 Sep. 2025 18 Sep. 2…" at bounding box center [545, 227] width 892 height 183
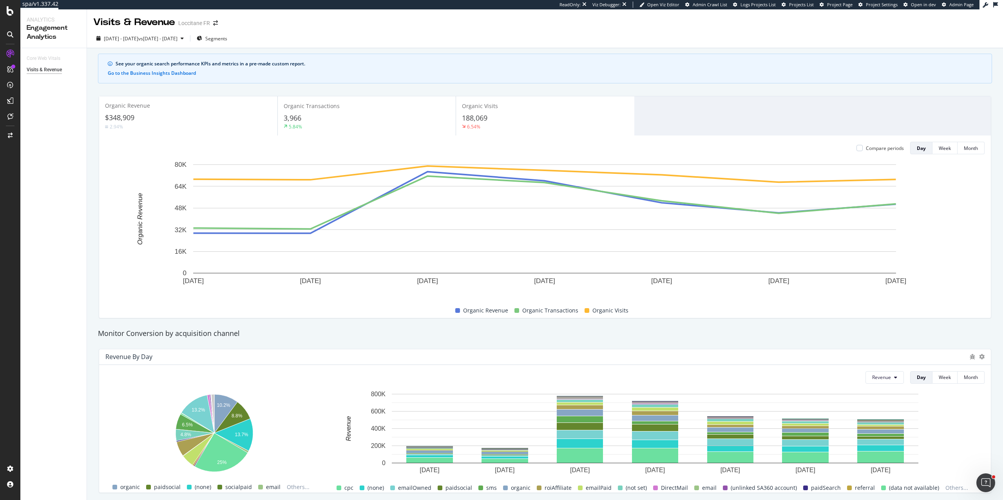
click at [544, 126] on div "6.54%" at bounding box center [545, 126] width 166 height 7
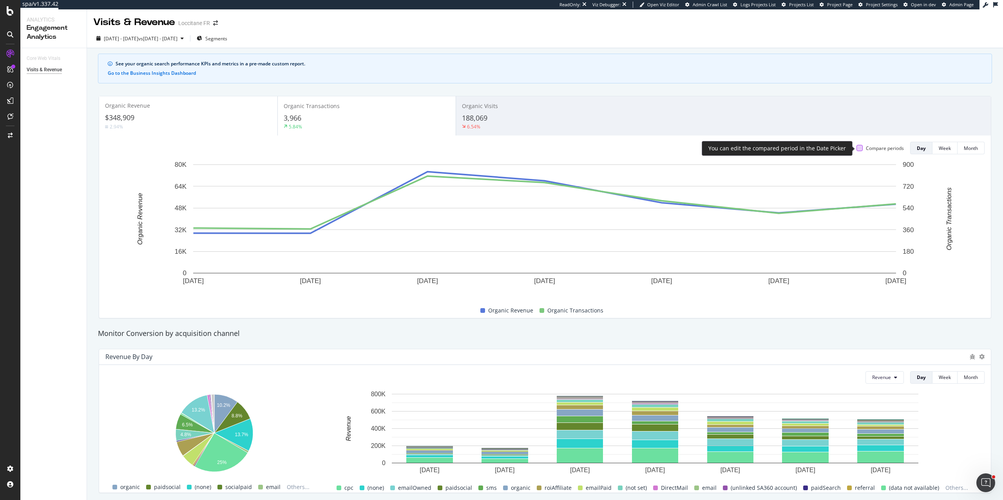
click at [858, 147] on div at bounding box center [860, 148] width 6 height 6
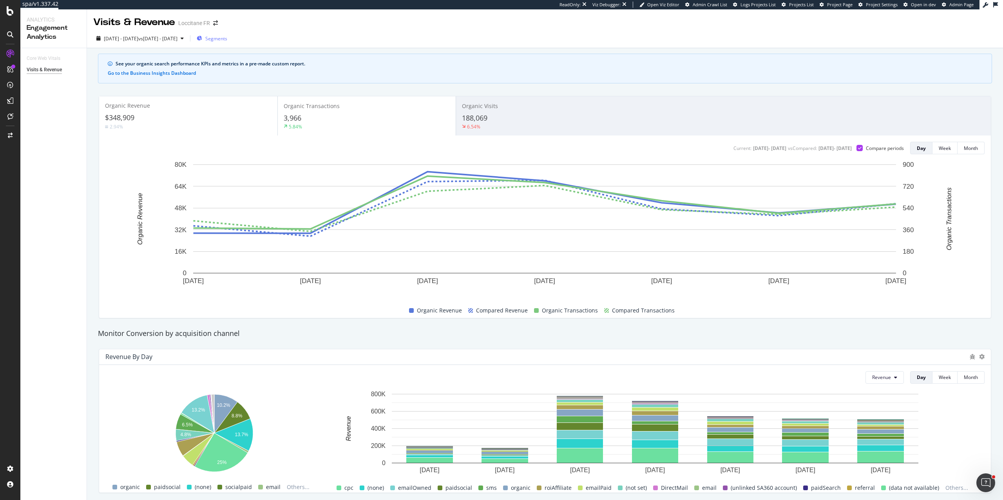
click at [202, 38] on icon "button" at bounding box center [199, 38] width 5 height 5
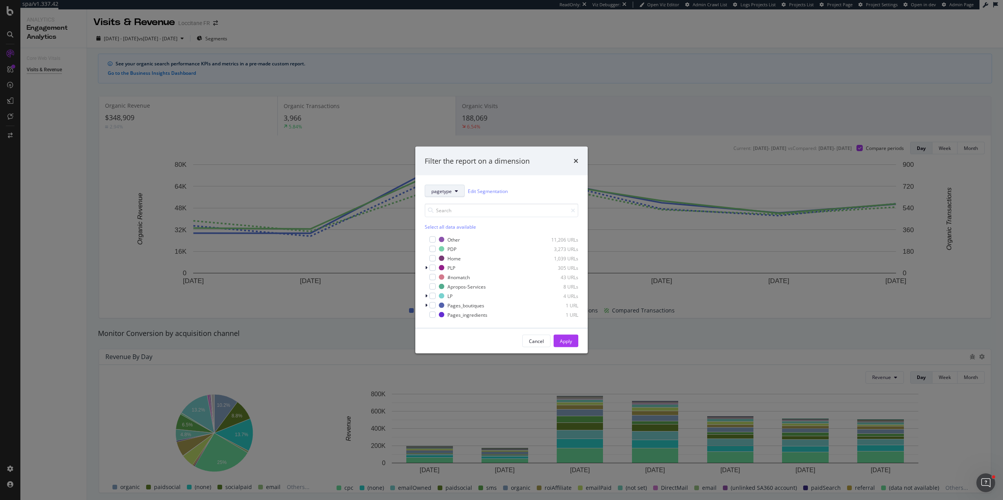
click at [453, 194] on button "pagetype" at bounding box center [445, 191] width 40 height 13
click at [453, 249] on span "s_Level2_Folders" at bounding box center [453, 248] width 45 height 7
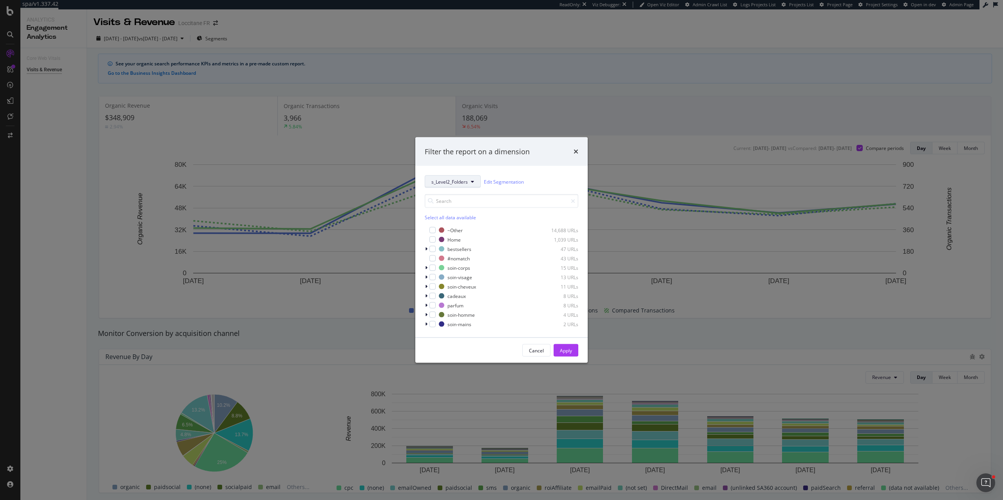
click at [455, 183] on span "s_Level2_Folders" at bounding box center [449, 181] width 36 height 7
click at [454, 226] on span "s_Top_Folders" at bounding box center [453, 224] width 45 height 7
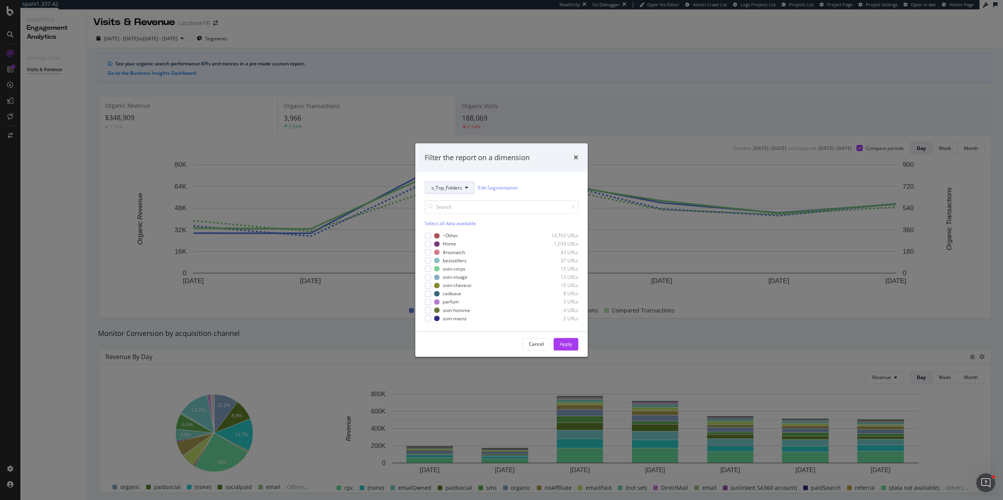
click at [456, 191] on button "s_Top_Folders" at bounding box center [450, 188] width 50 height 13
click at [438, 246] on span "s_Level2_Folders" at bounding box center [453, 245] width 45 height 7
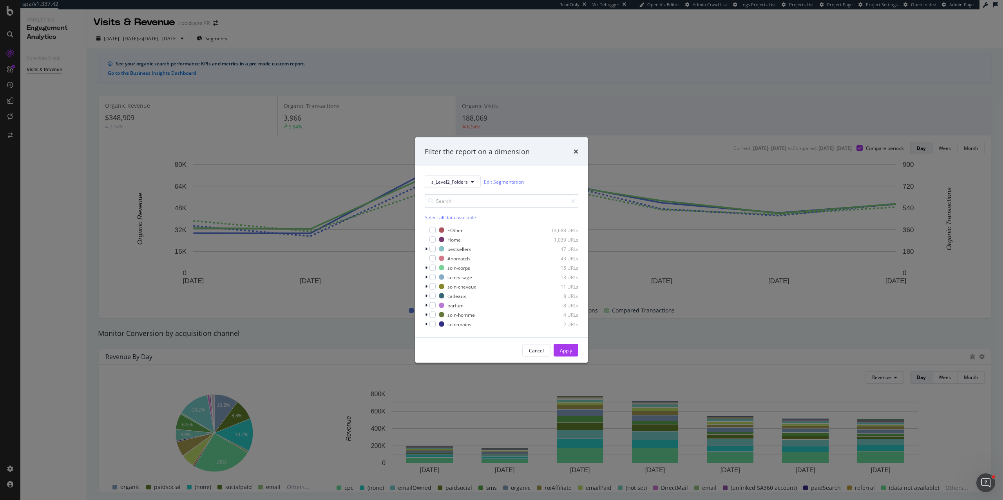
click at [452, 199] on input "modal" at bounding box center [502, 201] width 154 height 14
click at [452, 185] on button "s_Level2_Folders" at bounding box center [453, 182] width 56 height 13
click at [447, 254] on span "s_Level3_Folders" at bounding box center [453, 253] width 45 height 7
click at [427, 268] on div "modal" at bounding box center [427, 268] width 5 height 8
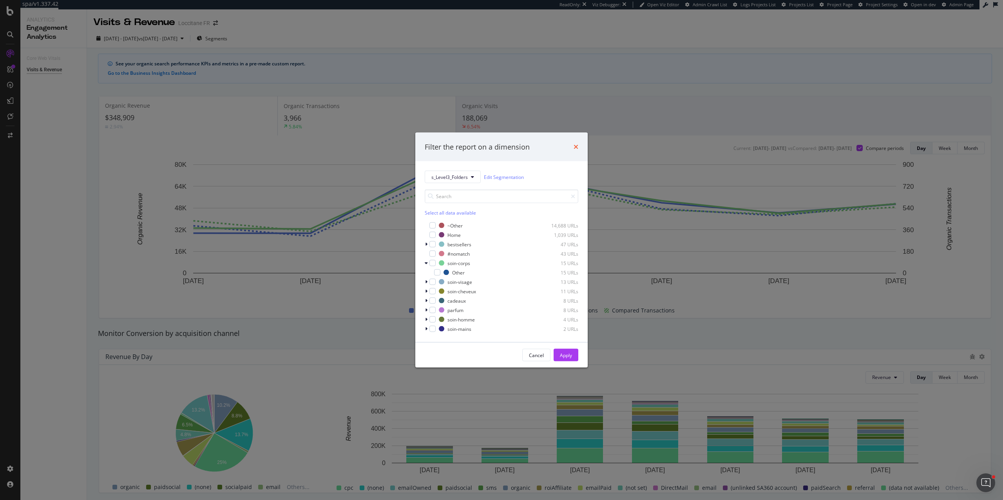
click at [575, 149] on icon "times" at bounding box center [576, 147] width 5 height 6
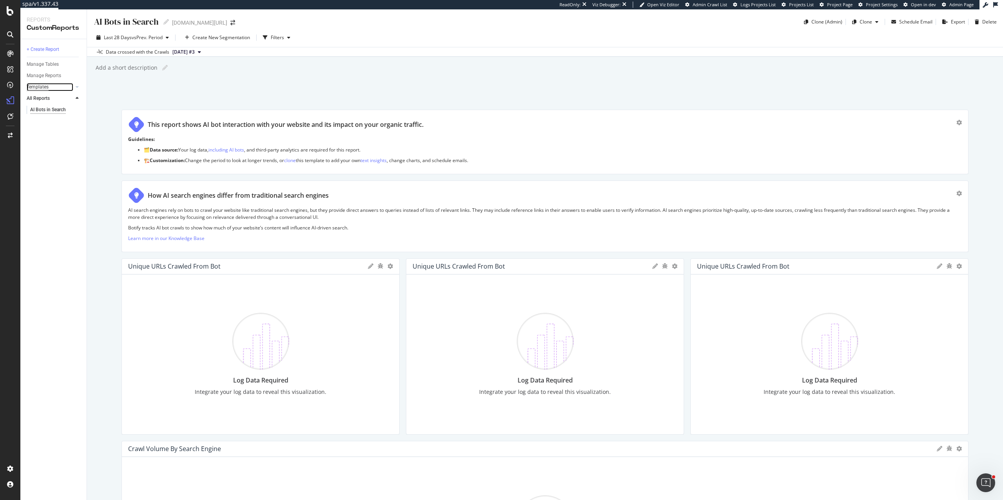
click at [44, 86] on div "Templates" at bounding box center [38, 87] width 22 height 8
click at [50, 110] on div "Business Insights Dashboard" at bounding box center [52, 114] width 45 height 16
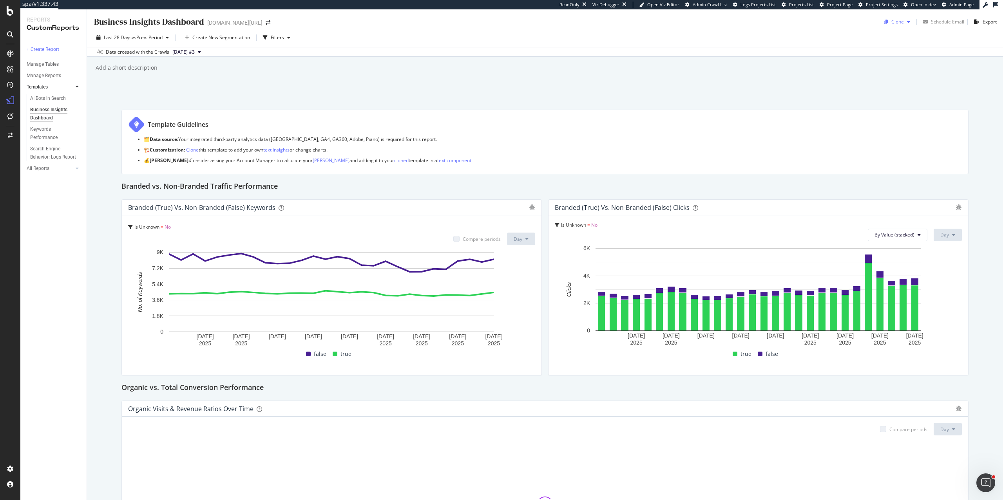
click at [907, 22] on icon "button" at bounding box center [908, 22] width 3 height 5
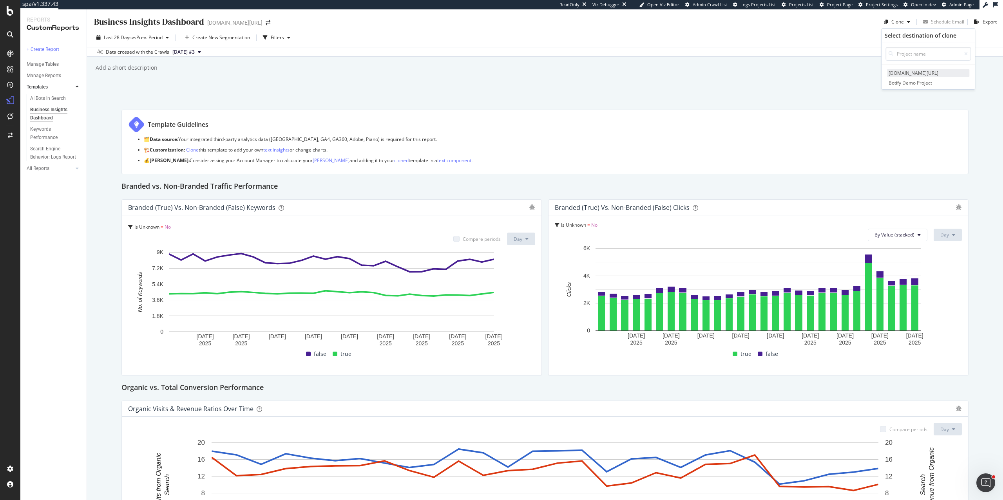
click at [901, 73] on span "[DOMAIN_NAME][URL]" at bounding box center [928, 73] width 82 height 8
click at [43, 135] on div "Keywords Performance" at bounding box center [52, 133] width 44 height 16
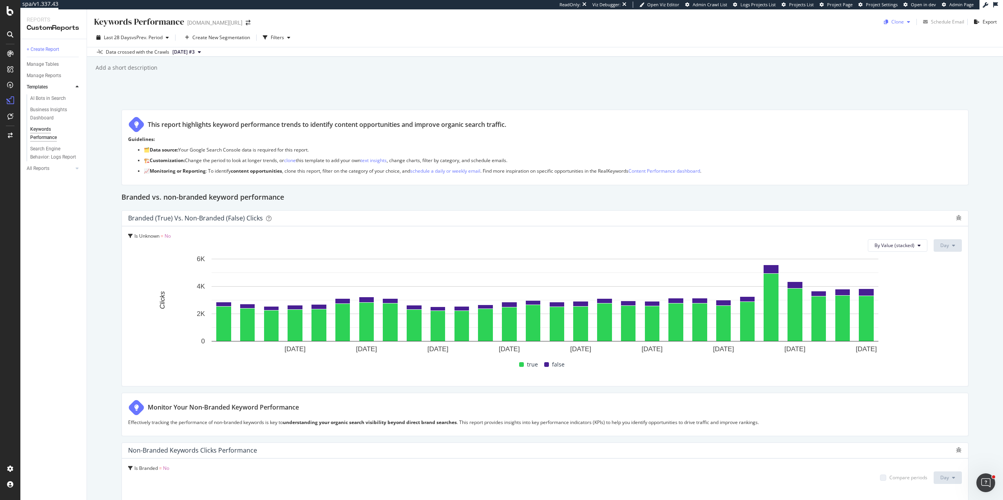
click at [896, 25] on div "Clone" at bounding box center [897, 22] width 33 height 12
click at [899, 74] on span "loccitane.com/en-us/" at bounding box center [928, 73] width 82 height 8
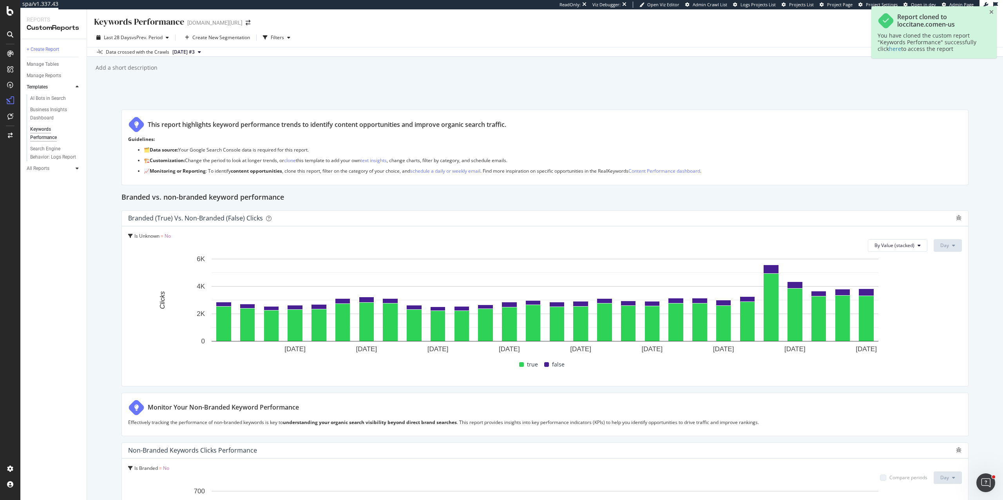
click at [79, 169] on div at bounding box center [77, 169] width 8 height 8
click at [46, 146] on div "Keywords Performance" at bounding box center [52, 145] width 44 height 16
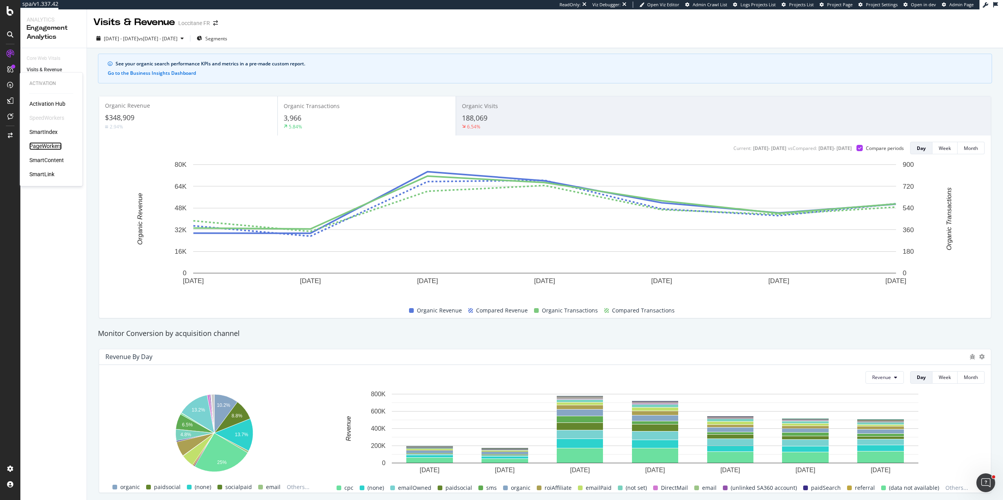
click at [40, 147] on div "PageWorkers" at bounding box center [45, 146] width 33 height 8
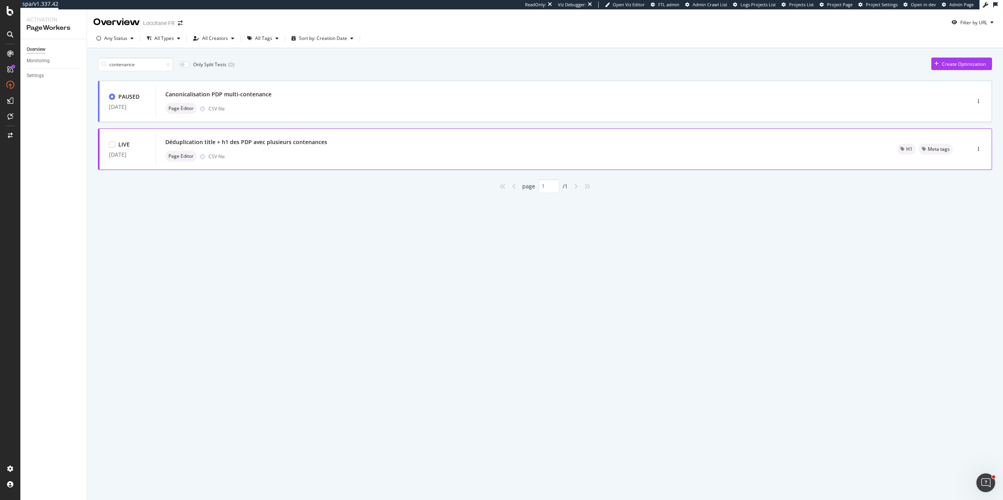
click at [246, 160] on div "Page Editor CSV file" at bounding box center [521, 156] width 713 height 11
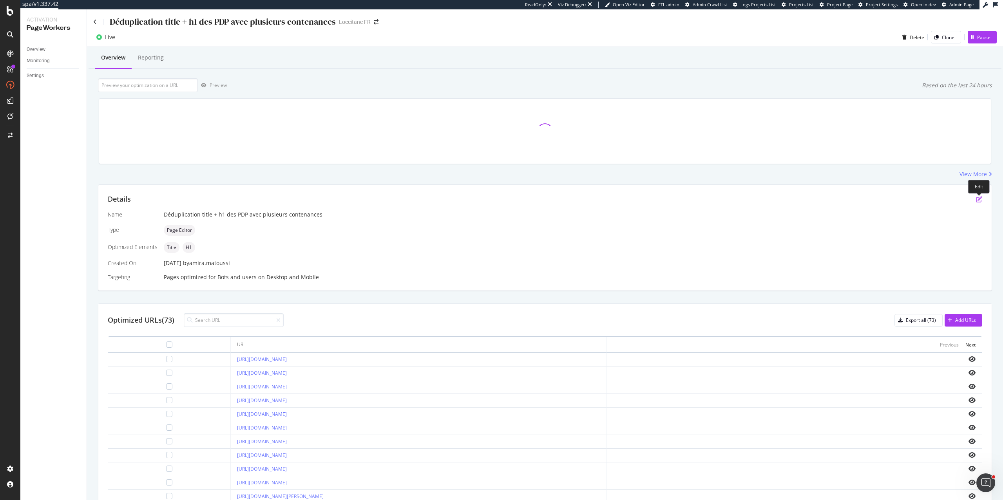
click at [977, 201] on icon "pen-to-square" at bounding box center [979, 199] width 6 height 6
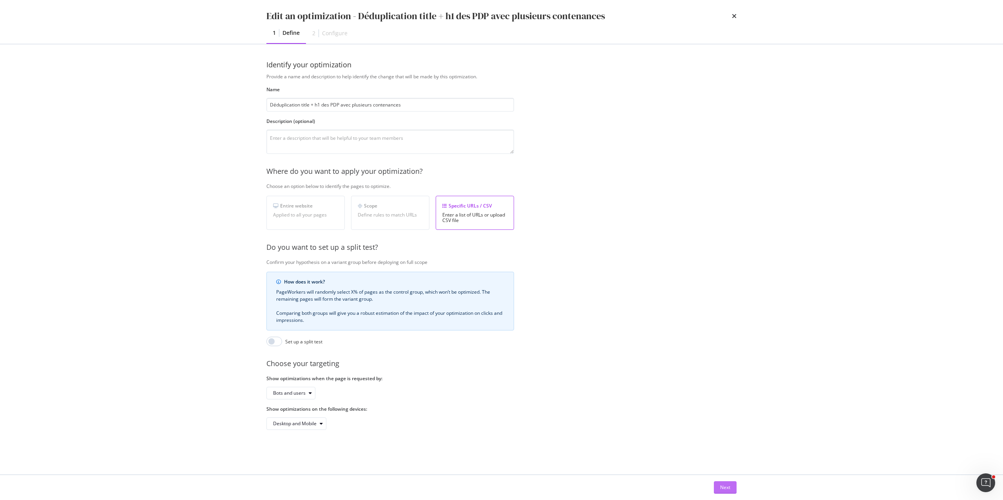
click at [730, 484] on div "Next" at bounding box center [725, 487] width 10 height 7
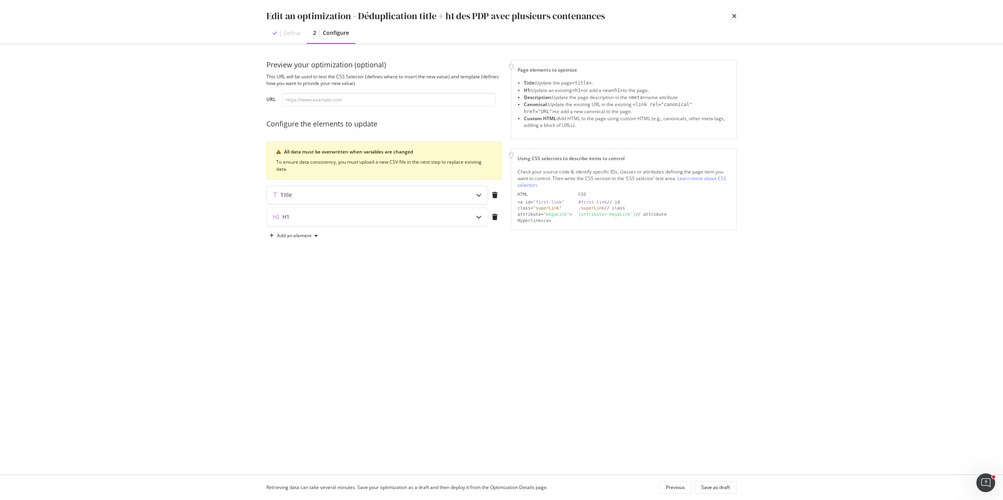
click at [355, 197] on div "Title" at bounding box center [362, 195] width 190 height 8
click at [385, 281] on div "H1" at bounding box center [362, 282] width 190 height 8
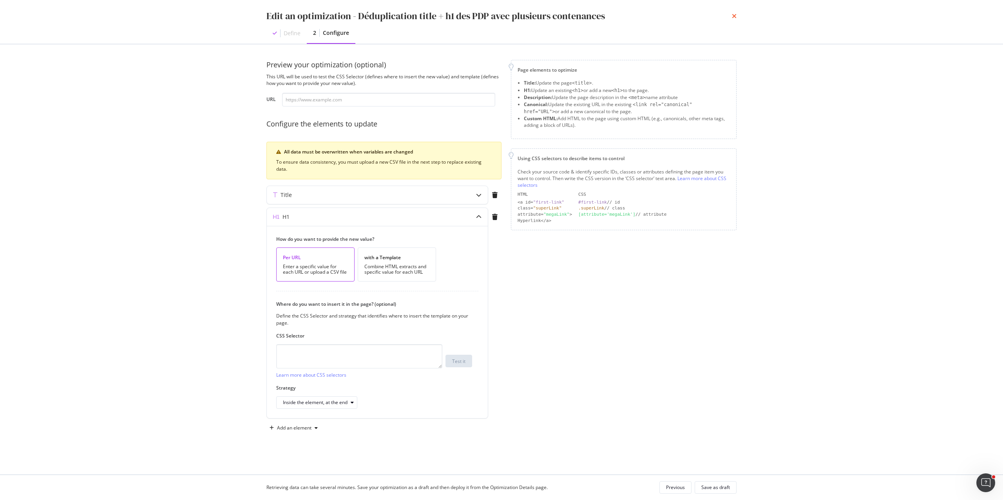
click at [734, 13] on icon "times" at bounding box center [734, 16] width 5 height 6
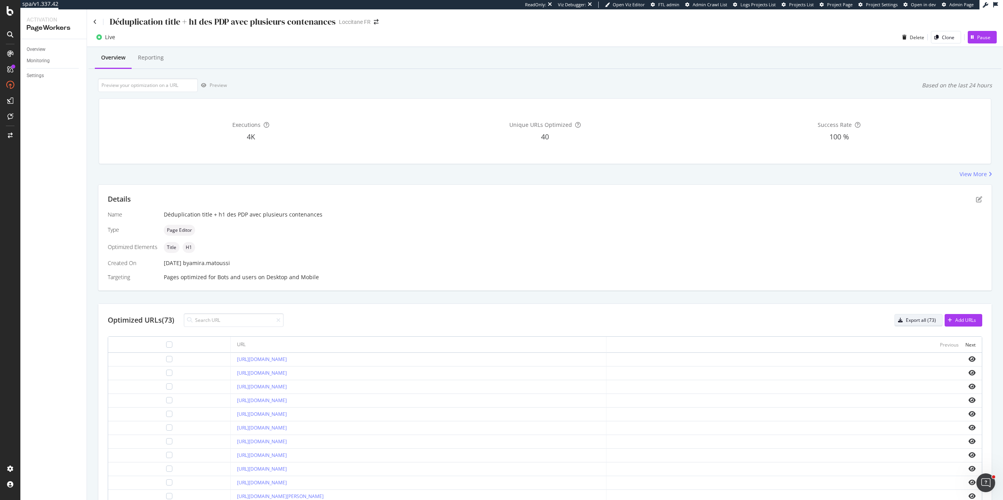
click at [920, 322] on div "Export all (73)" at bounding box center [921, 320] width 30 height 7
click at [45, 431] on div "Project settings" at bounding box center [41, 434] width 33 height 6
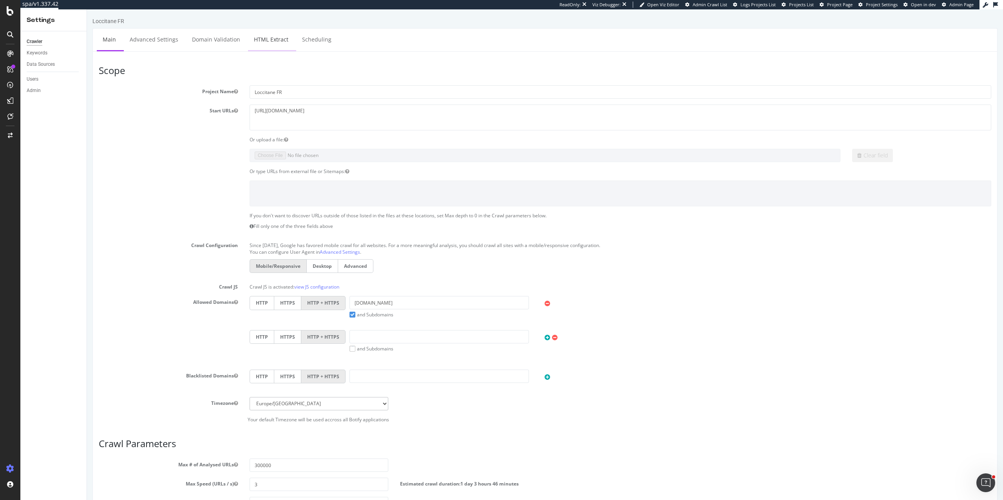
click at [271, 33] on link "HTML Extract" at bounding box center [271, 40] width 46 height 22
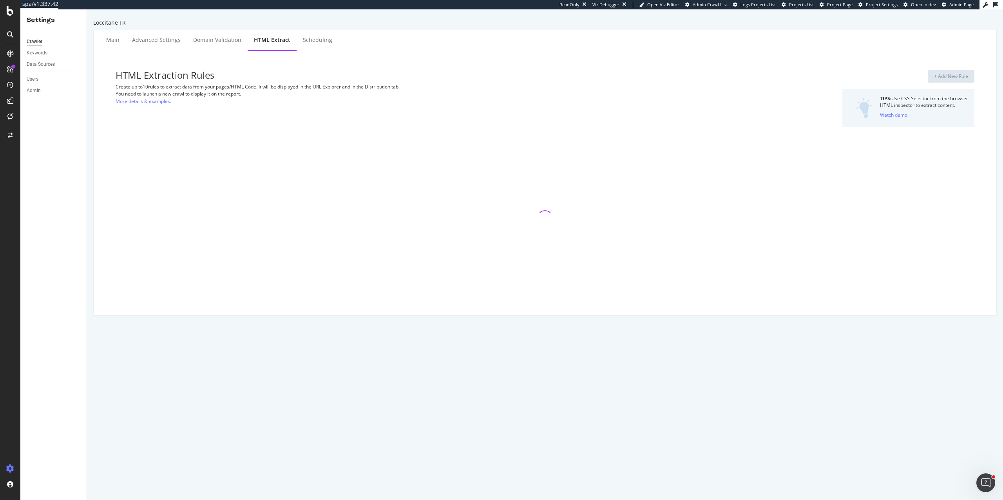
select select "list"
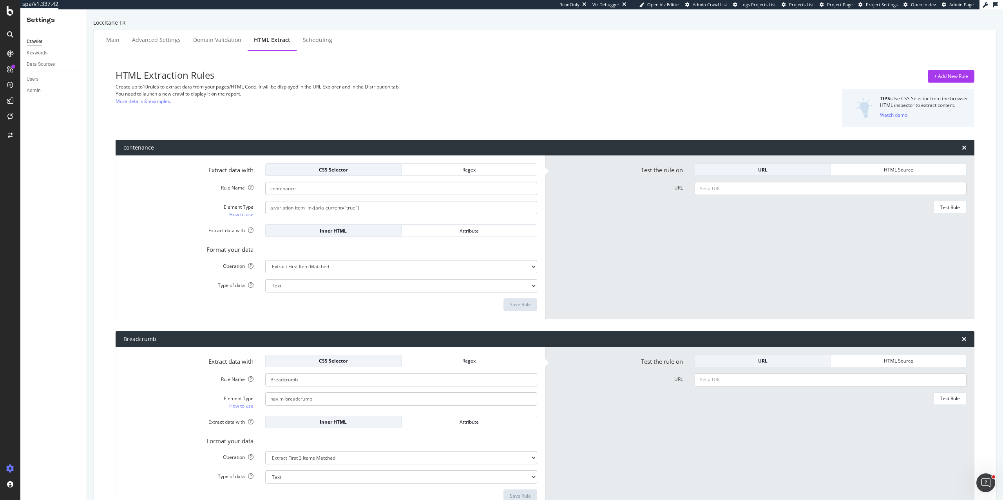
scroll to position [20, 0]
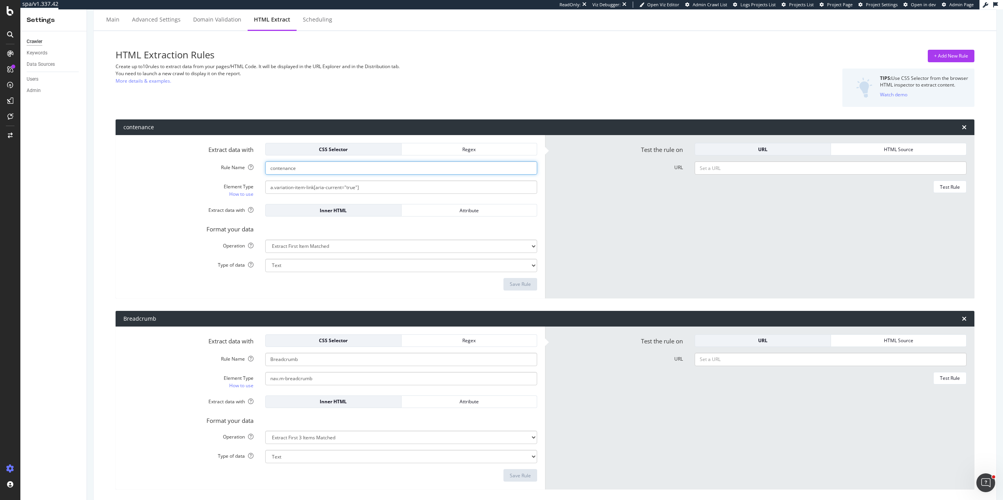
click at [328, 168] on input "contenance" at bounding box center [401, 167] width 272 height 13
click at [314, 184] on input "a.variation-item-link[aria-current="true"]" at bounding box center [401, 187] width 272 height 13
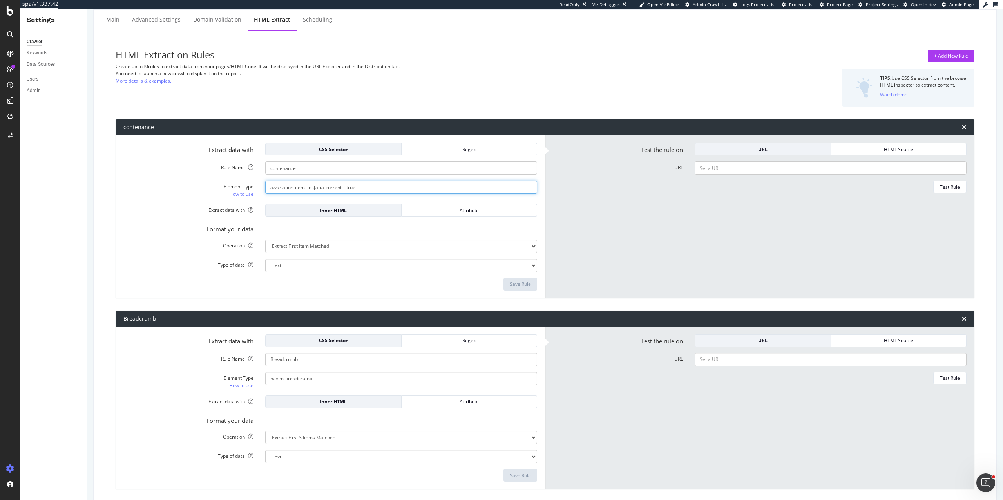
click at [314, 184] on input "a.variation-item-link[aria-current="true"]" at bounding box center [401, 187] width 272 height 13
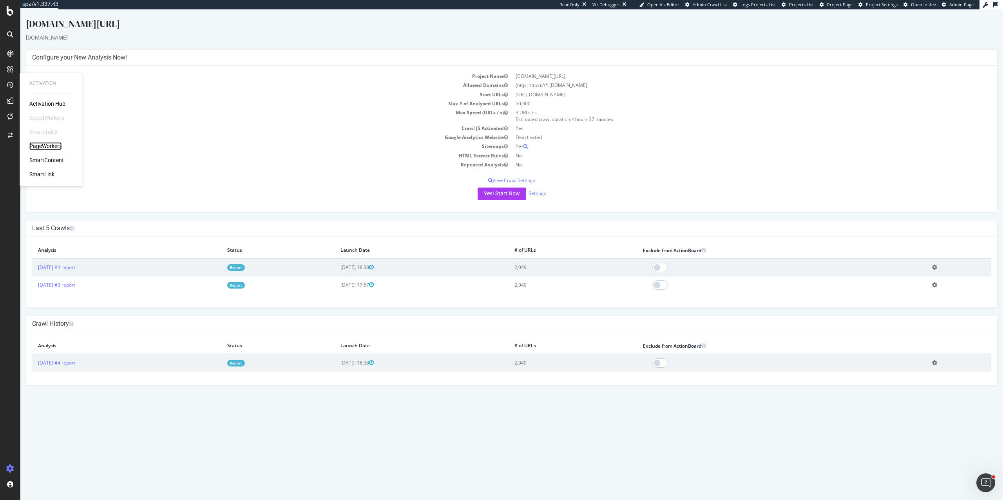
click at [43, 146] on div "PageWorkers" at bounding box center [45, 146] width 33 height 8
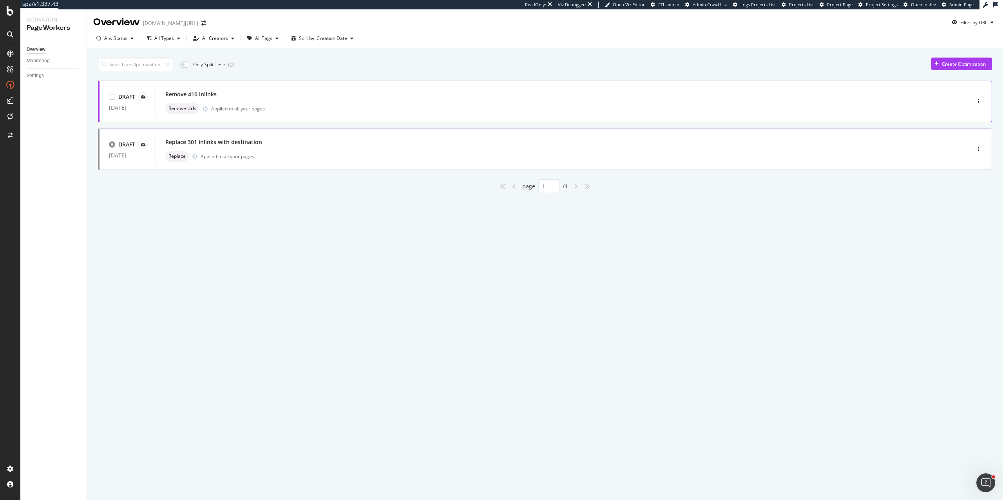
click at [338, 103] on div "Remove Urls Applied to all your pages" at bounding box center [551, 108] width 772 height 11
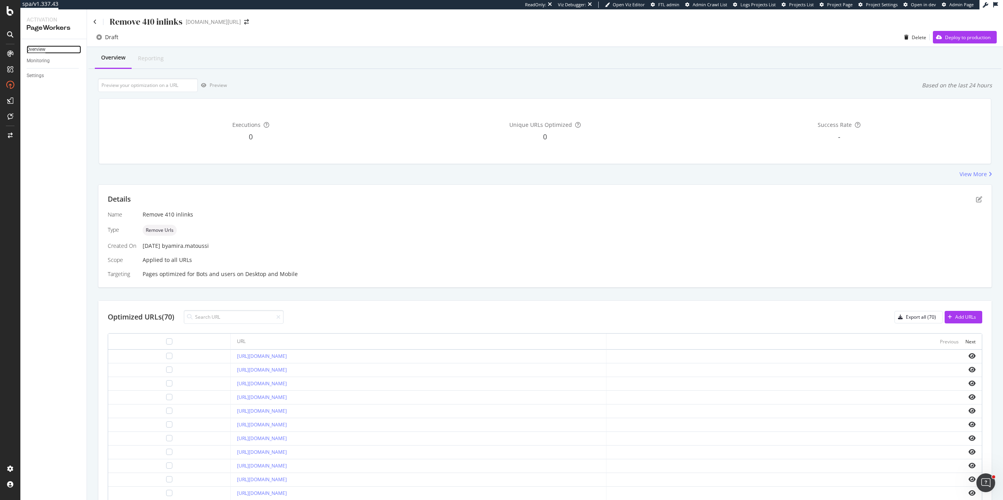
click at [34, 51] on div "Overview" at bounding box center [36, 49] width 19 height 8
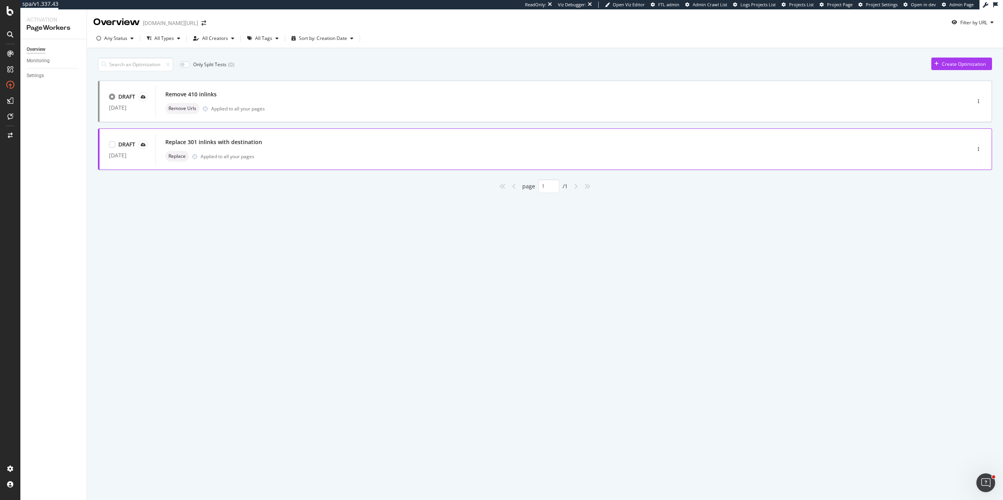
click at [319, 146] on div "Replace 301 inlinks with destination" at bounding box center [551, 142] width 772 height 11
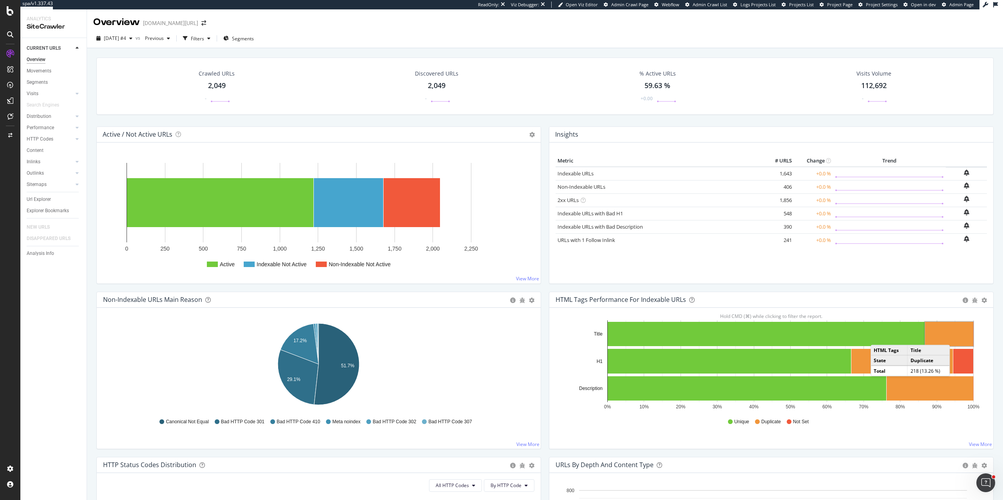
click at [958, 338] on rect "A chart." at bounding box center [949, 334] width 48 height 24
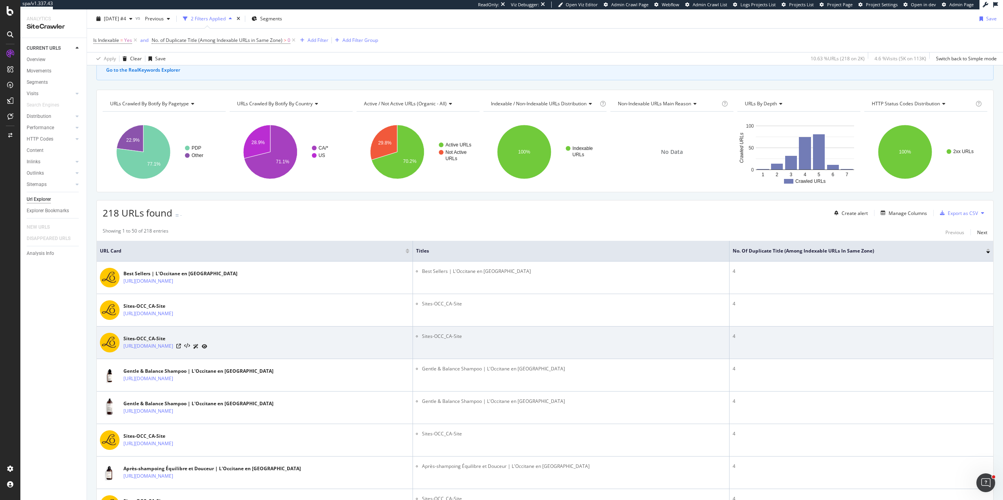
scroll to position [10, 0]
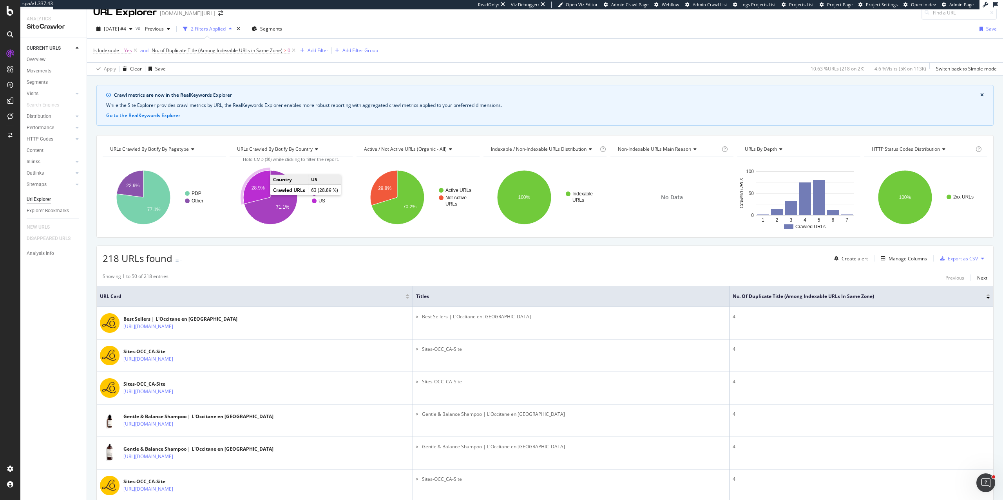
click at [260, 189] on text "28.9%" at bounding box center [258, 187] width 13 height 5
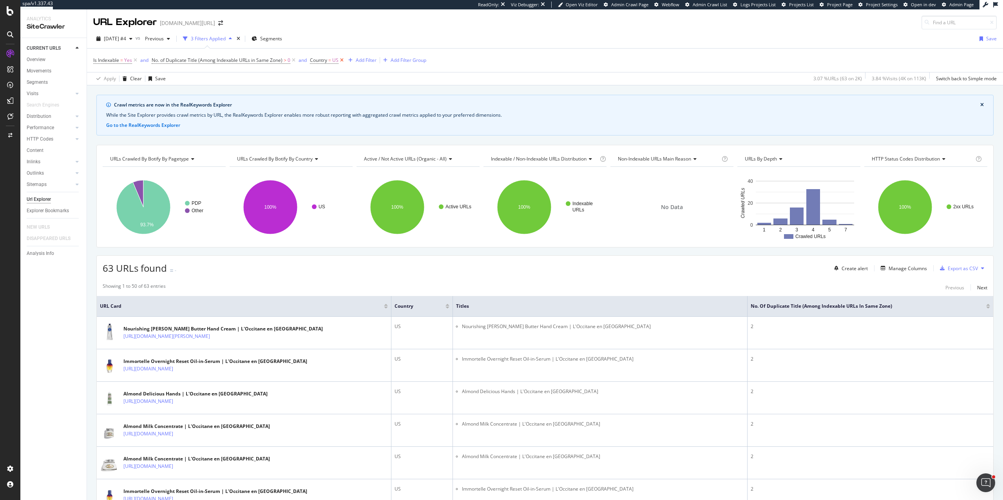
click at [343, 62] on icon at bounding box center [342, 60] width 7 height 8
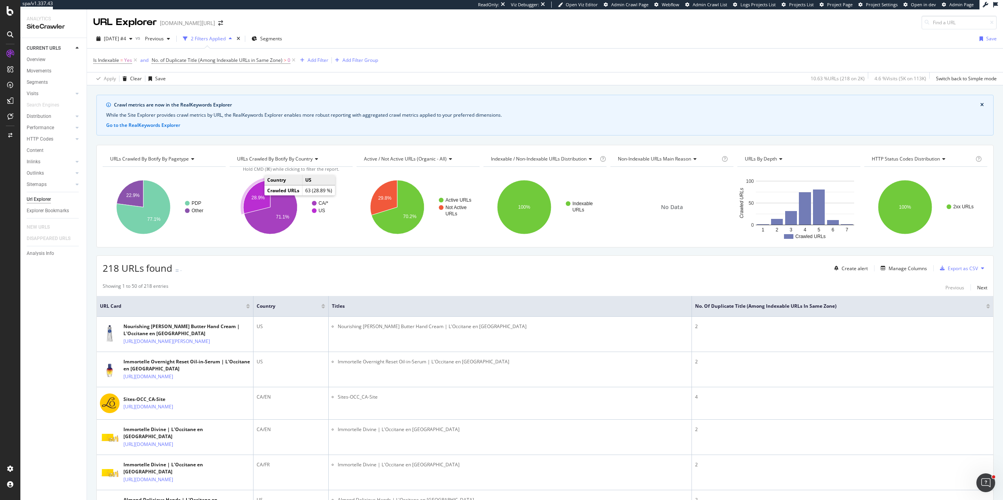
click at [254, 195] on icon "A chart." at bounding box center [256, 197] width 27 height 34
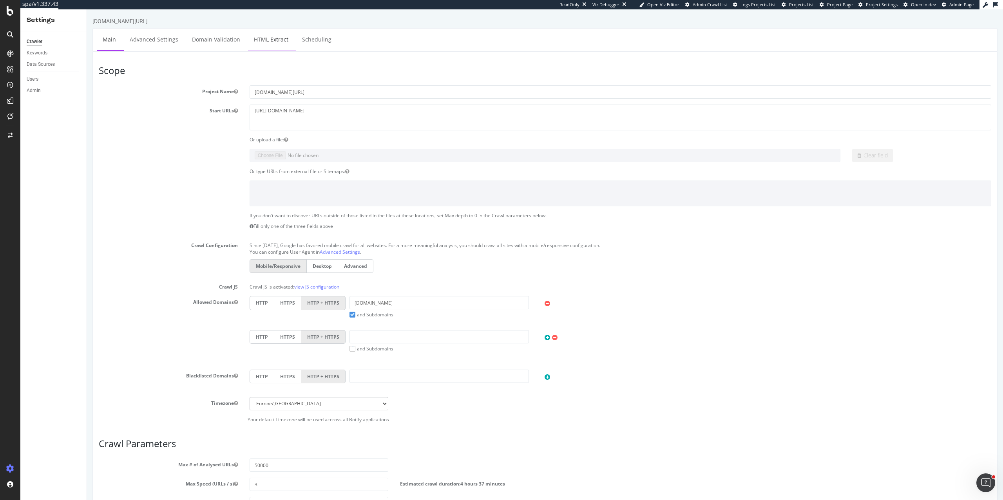
click at [271, 51] on li "HTML Extract" at bounding box center [272, 40] width 48 height 23
click at [271, 49] on link "HTML Extract" at bounding box center [271, 40] width 46 height 22
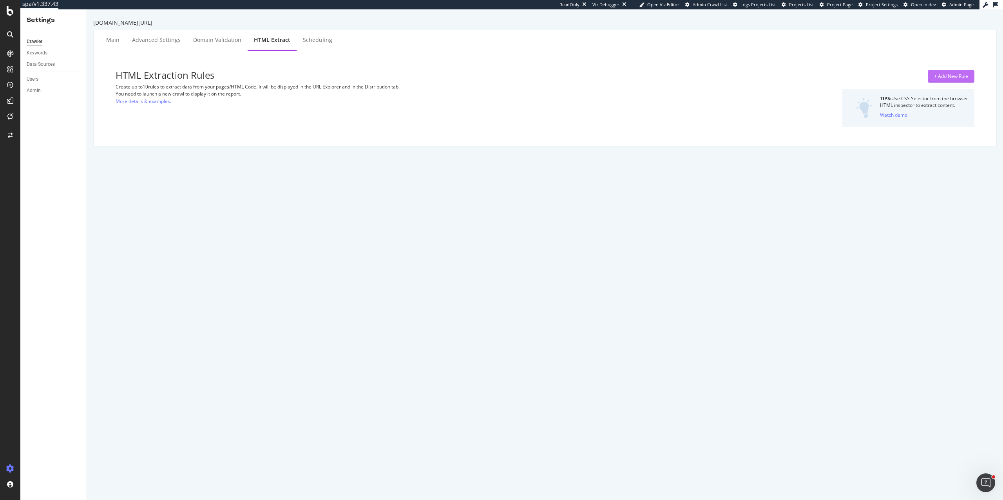
click at [938, 74] on div "+ Add New Rule" at bounding box center [951, 76] width 34 height 7
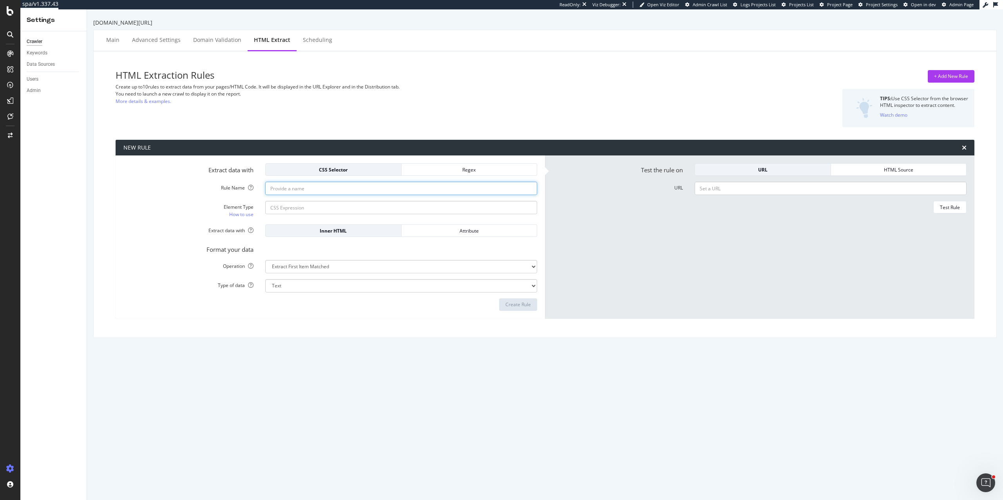
click at [308, 186] on input "Rule Name" at bounding box center [401, 188] width 272 height 13
paste input "contenance"
drag, startPoint x: 273, startPoint y: 187, endPoint x: 265, endPoint y: 187, distance: 8.2
click at [265, 187] on input "contenance" at bounding box center [401, 188] width 272 height 13
click at [329, 190] on input "Contenance" at bounding box center [401, 188] width 272 height 13
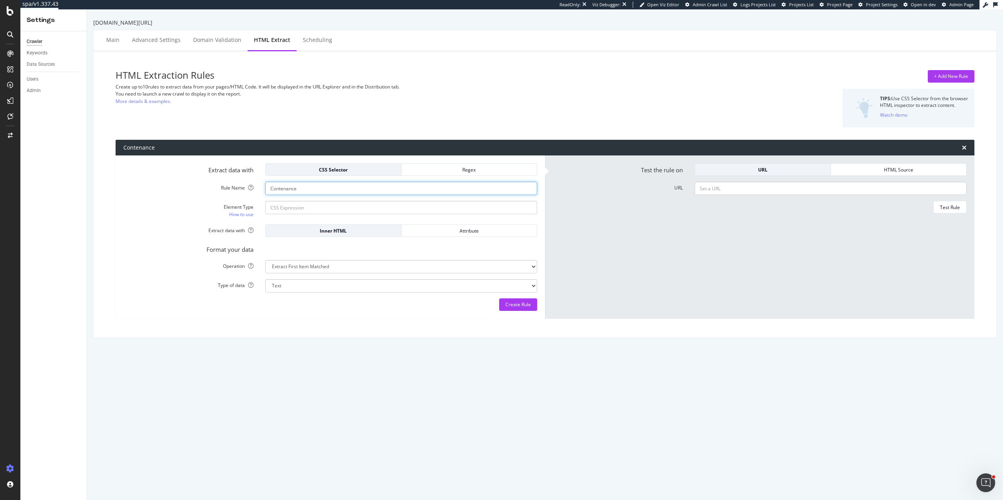
type input "Contenance"
click at [330, 213] on input "Element Type How to use" at bounding box center [401, 207] width 272 height 13
paste input "a.variation-item-link[aria-current="true"]"
type input "a.variation-item-link[aria-current="true"]"
click at [741, 192] on input "URL" at bounding box center [831, 188] width 272 height 13
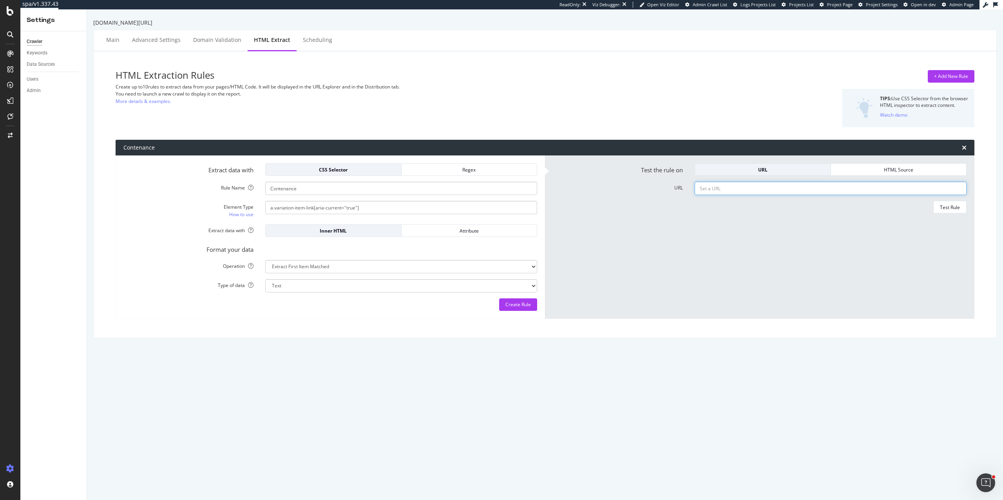
paste input "[URL][DOMAIN_NAME]"
click at [942, 207] on div "Test Rule" at bounding box center [950, 207] width 20 height 7
click at [715, 187] on input "[URL][DOMAIN_NAME]" at bounding box center [831, 188] width 272 height 13
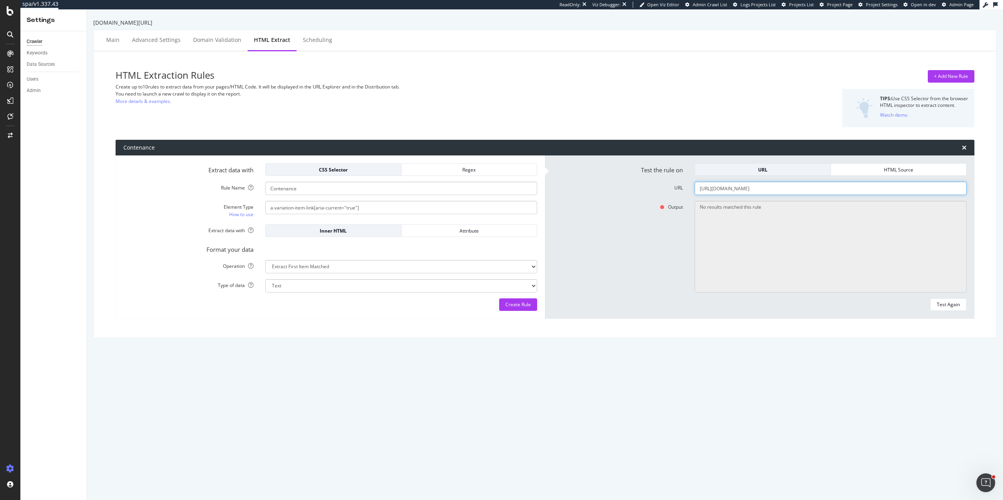
paste input "immortelle-divine-cream-27DC050I23.html"
click at [946, 299] on button "Test Again" at bounding box center [948, 305] width 36 height 13
drag, startPoint x: 382, startPoint y: 204, endPoint x: 377, endPoint y: 213, distance: 10.2
click at [377, 213] on input "a.variation-item-link[aria-current="true"]" at bounding box center [401, 207] width 272 height 13
click at [344, 206] on input "a.variation-item-link[aria-current="true"]" at bounding box center [401, 207] width 272 height 13
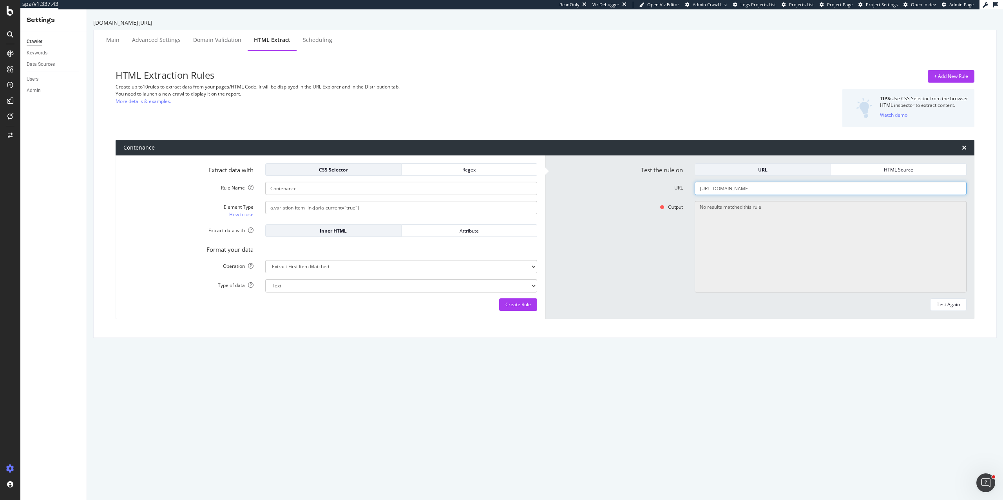
click at [753, 189] on input "[URL][DOMAIN_NAME]" at bounding box center [831, 188] width 272 height 13
paste input "ntensive-repair-conditioner-11AS500G24"
type input "https://www.loccitane.com/en-us/intensive-repair-conditioner-11AS500G24.html"
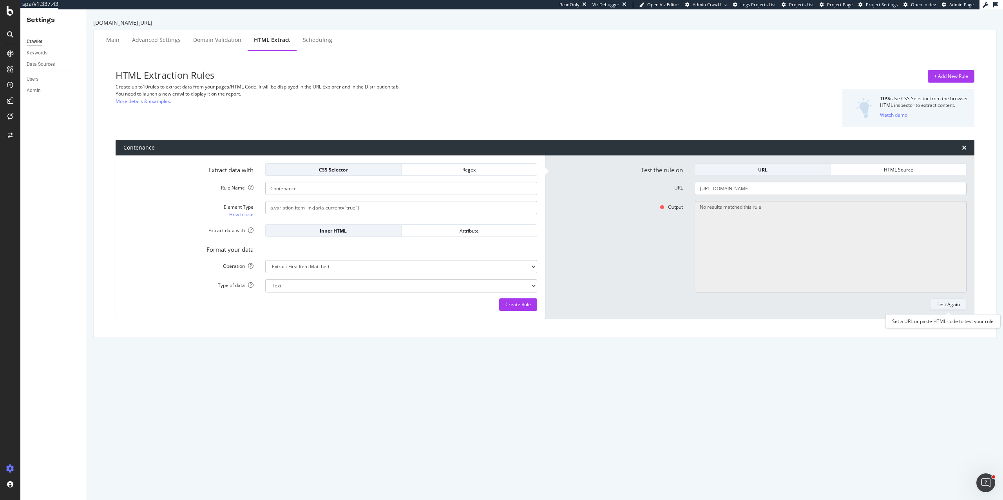
click at [952, 306] on div "Test Again" at bounding box center [948, 304] width 23 height 7
type textarea "16.9 fl. oz"
click at [505, 307] on div "Create Rule" at bounding box center [517, 304] width 25 height 7
click at [46, 87] on div "SiteCrawler" at bounding box center [43, 87] width 28 height 8
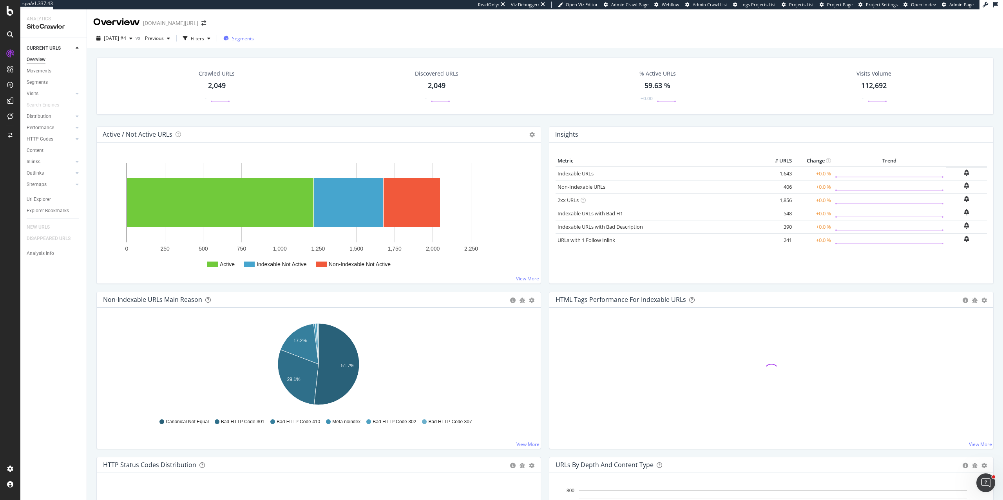
click at [254, 37] on span "Segments" at bounding box center [243, 38] width 22 height 7
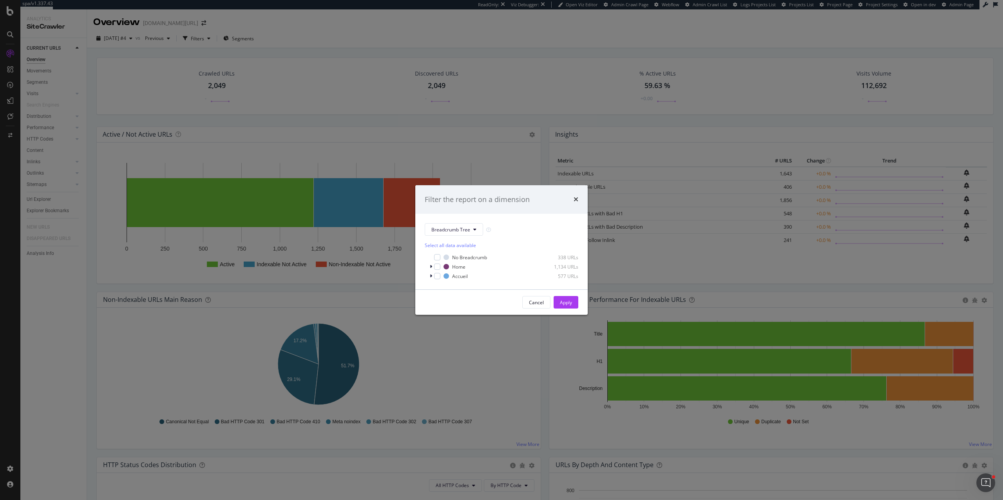
click at [451, 238] on div "Select all data available No Breadcrumb 338 URLs Home 1,134 URLs Accueil 577 UR…" at bounding box center [502, 258] width 154 height 44
click at [449, 229] on span "Breadcrumb Tree" at bounding box center [450, 229] width 39 height 7
click at [442, 270] on span "Country" at bounding box center [456, 272] width 51 height 7
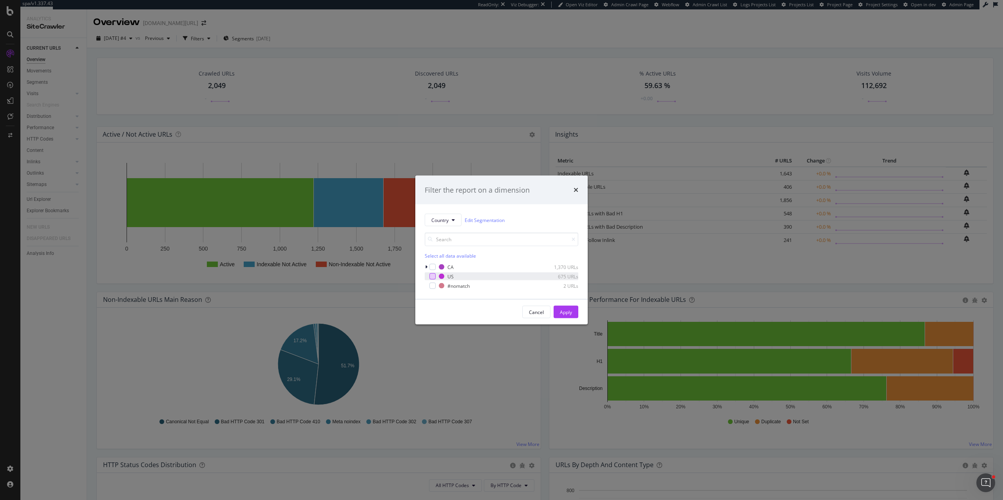
click at [433, 274] on div "modal" at bounding box center [432, 276] width 6 height 6
click at [562, 311] on div "Apply" at bounding box center [566, 312] width 12 height 7
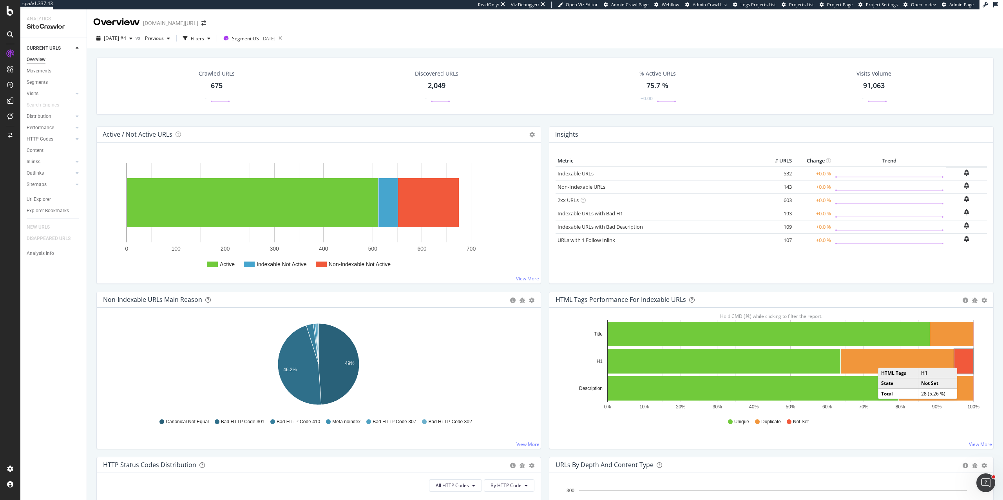
click at [965, 361] on rect "A chart." at bounding box center [963, 361] width 19 height 25
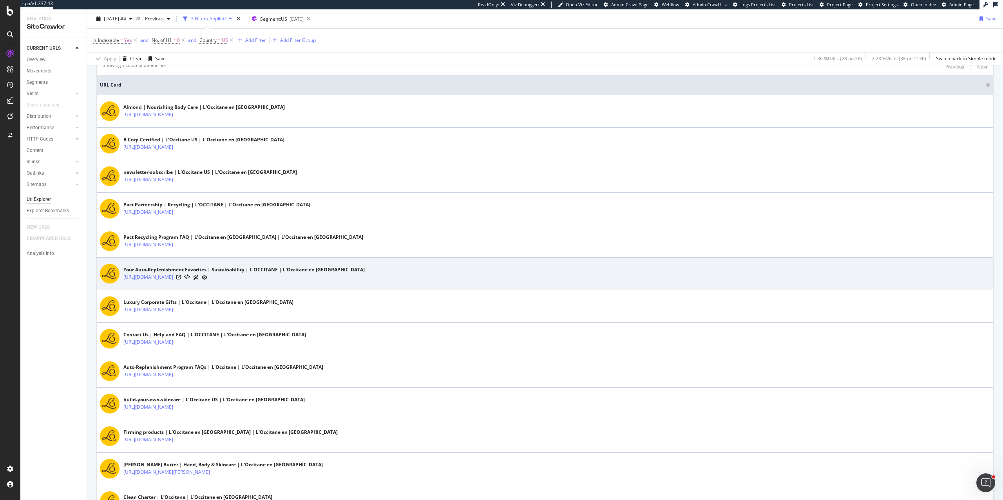
scroll to position [192, 0]
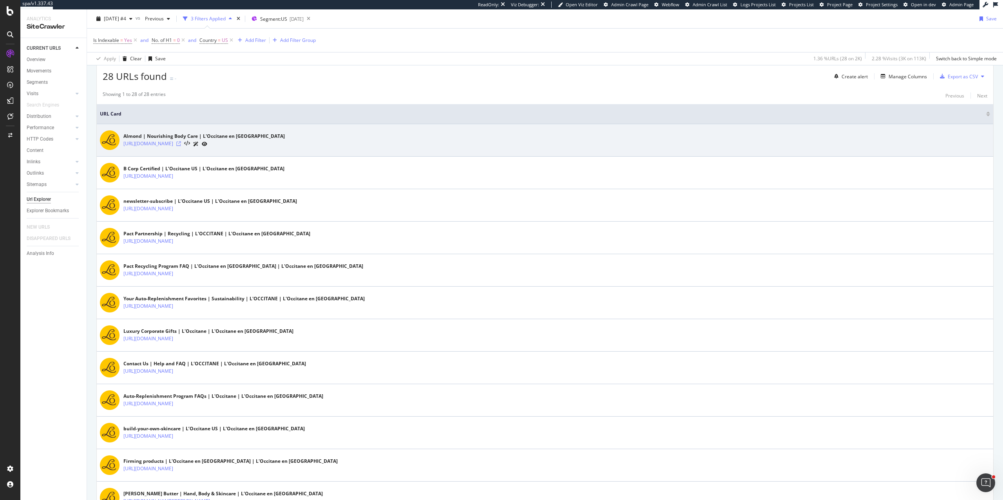
click at [181, 146] on icon at bounding box center [178, 143] width 5 height 5
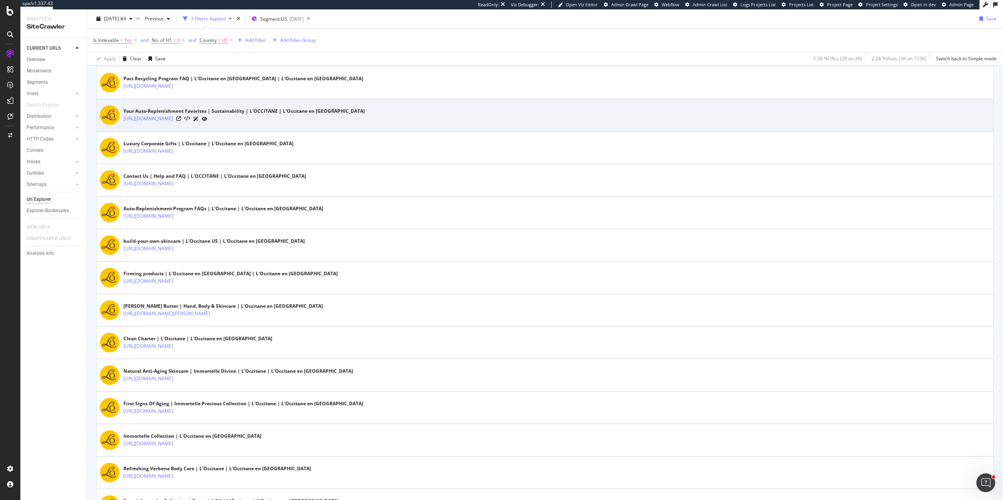
scroll to position [382, 0]
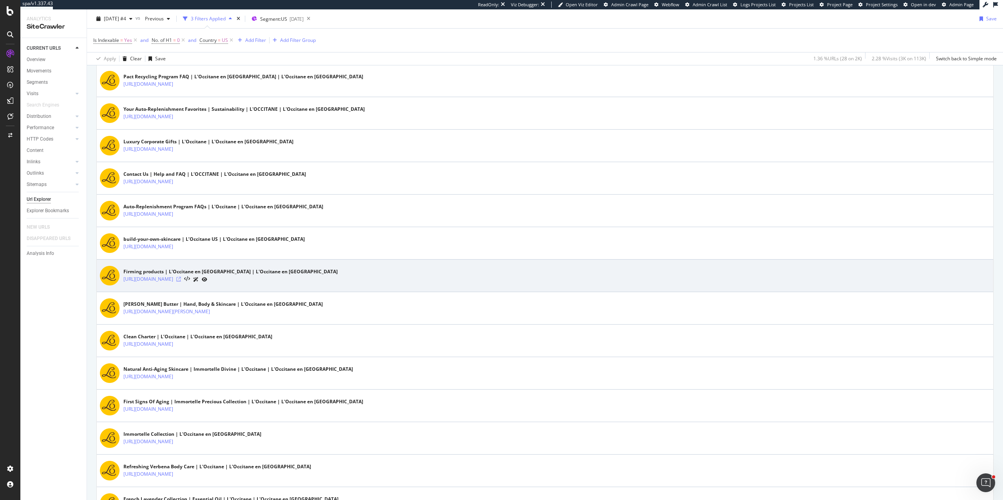
click at [181, 281] on icon at bounding box center [178, 279] width 5 height 5
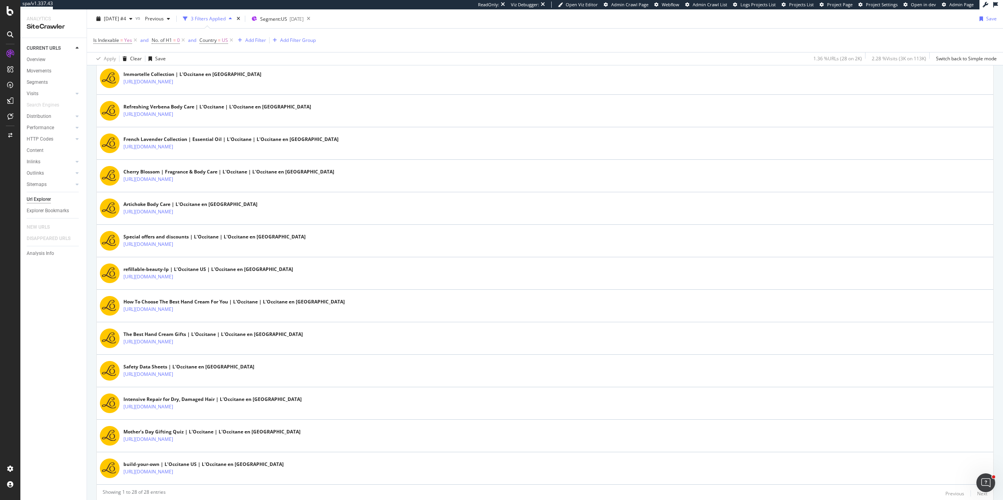
scroll to position [777, 0]
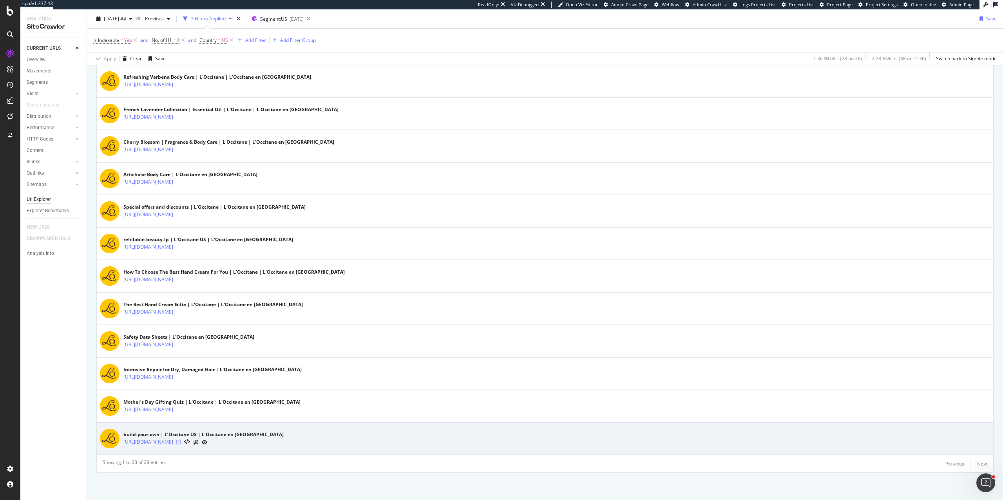
click at [181, 442] on icon at bounding box center [178, 442] width 5 height 5
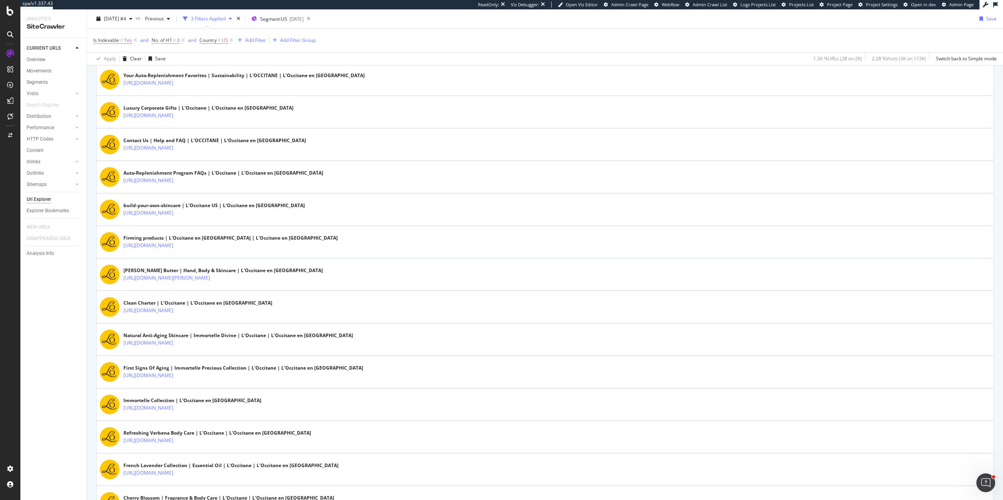
scroll to position [523, 0]
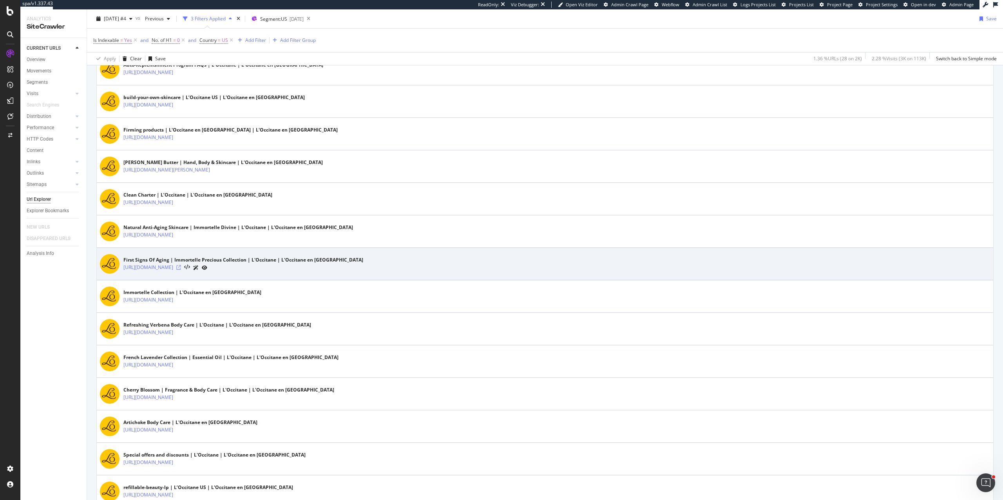
click at [181, 270] on icon at bounding box center [178, 267] width 5 height 5
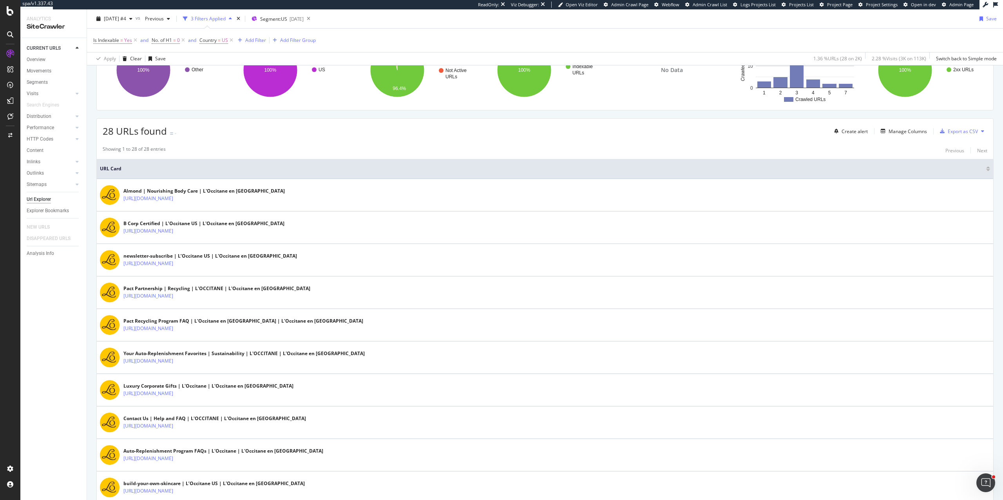
scroll to position [28, 0]
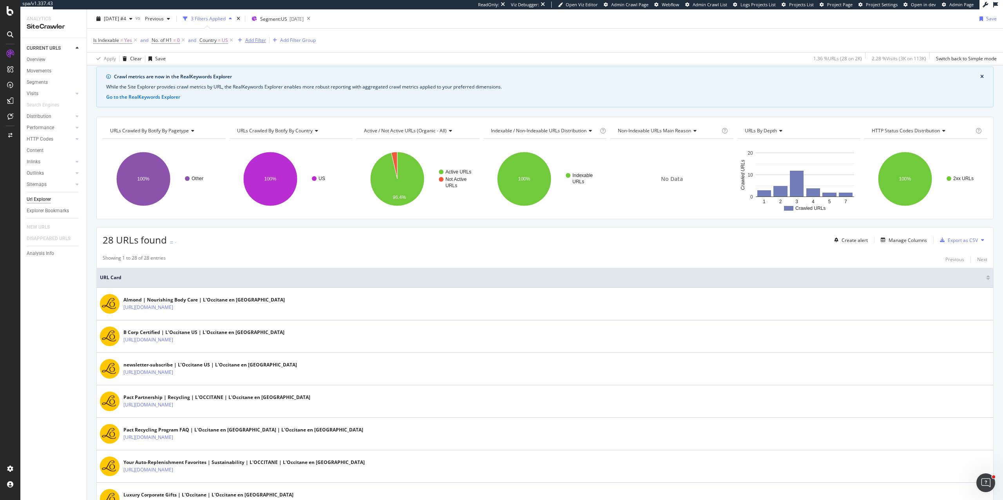
click at [248, 40] on div "Add Filter" at bounding box center [255, 40] width 21 height 7
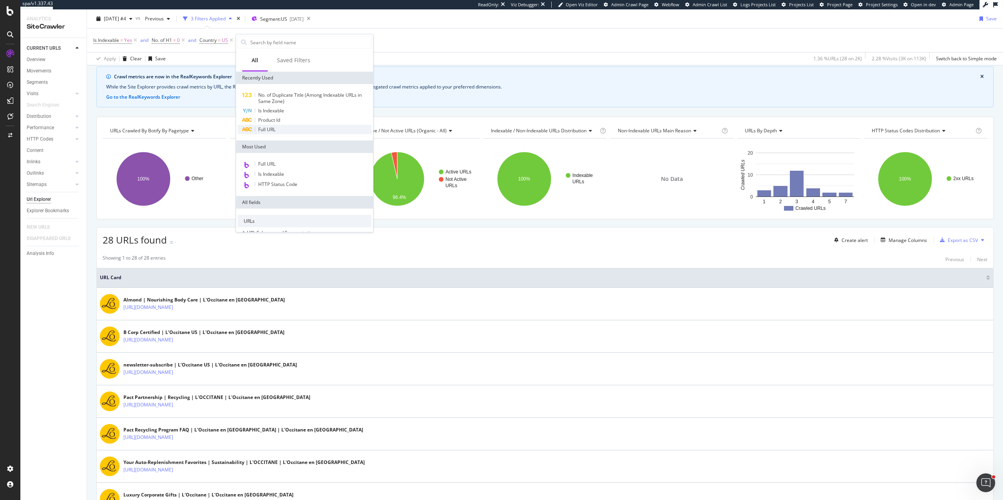
click at [268, 128] on span "Full URL" at bounding box center [266, 129] width 17 height 7
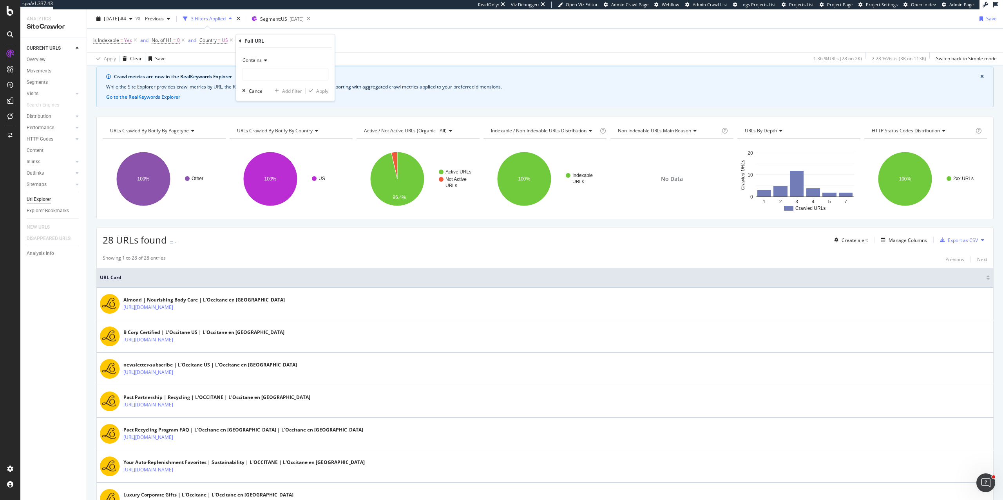
click at [261, 63] on span "Contains" at bounding box center [252, 60] width 19 height 7
click at [261, 147] on span "Doesn't contain" at bounding box center [263, 147] width 34 height 7
click at [262, 75] on input "text" at bounding box center [285, 74] width 85 height 13
type input "collections"
click at [307, 93] on div "button" at bounding box center [311, 91] width 11 height 5
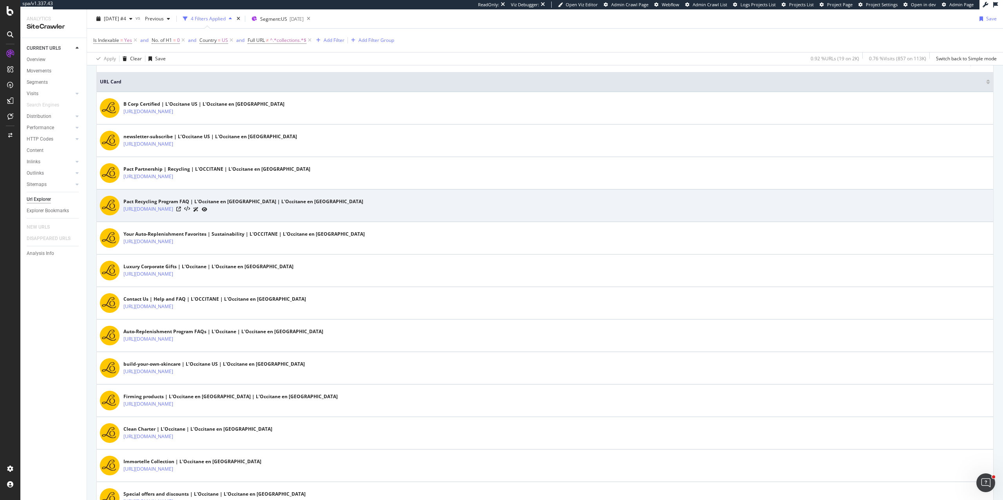
scroll to position [227, 0]
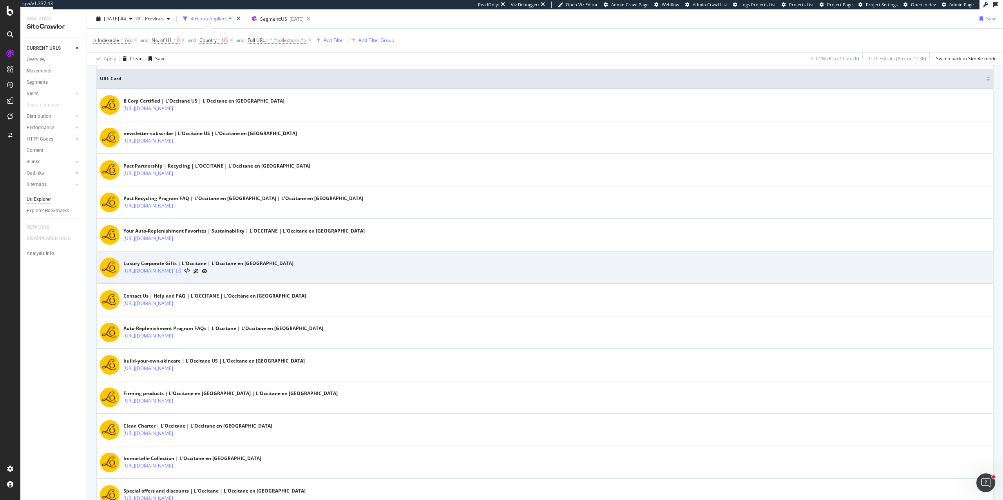
click at [181, 273] on icon at bounding box center [178, 271] width 5 height 5
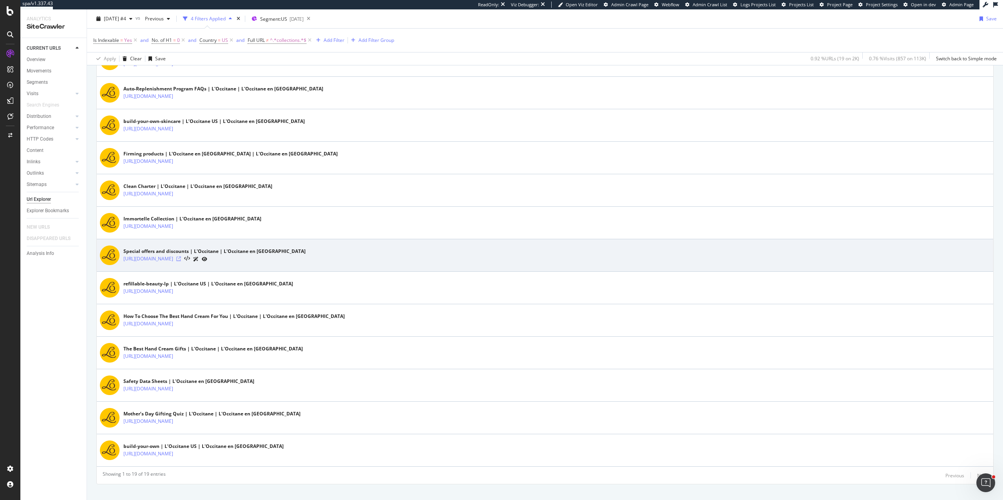
scroll to position [483, 0]
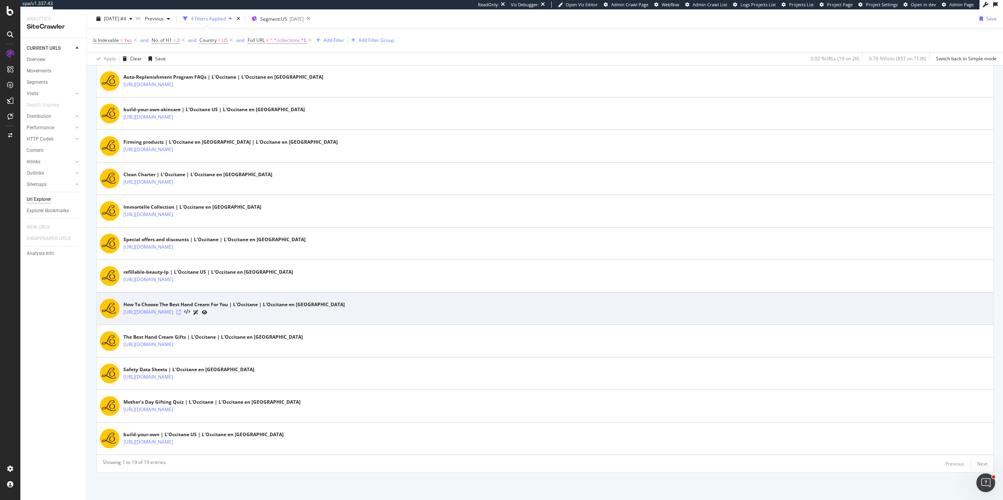
click at [181, 311] on icon at bounding box center [178, 312] width 5 height 5
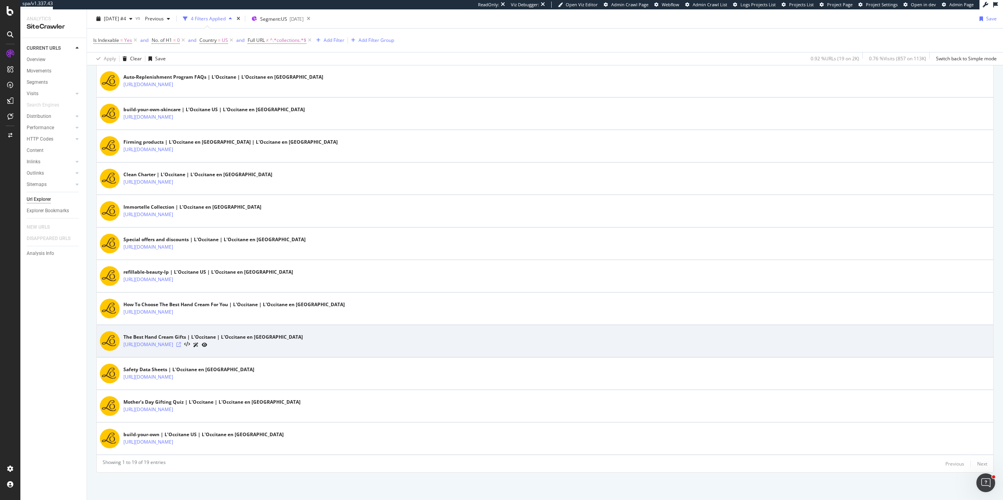
click at [181, 342] on icon at bounding box center [178, 344] width 5 height 5
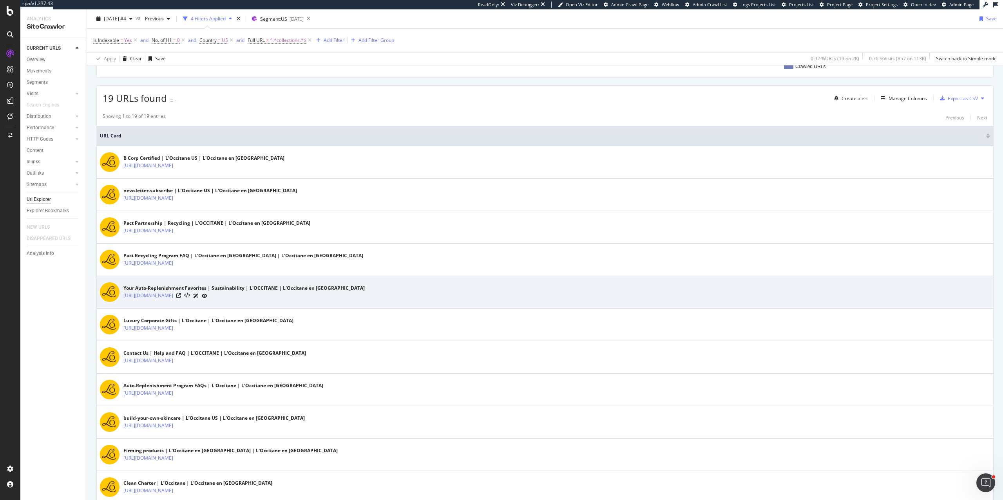
scroll to position [171, 0]
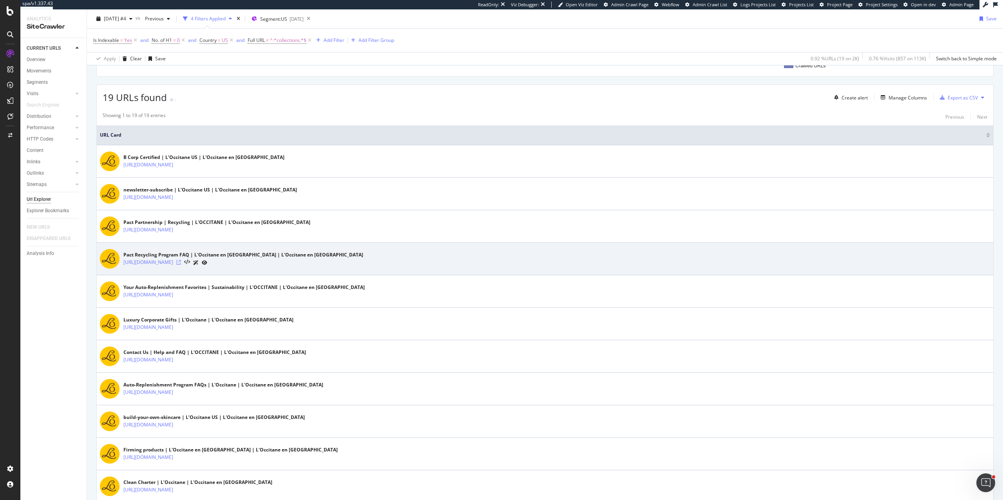
click at [181, 264] on icon at bounding box center [178, 262] width 5 height 5
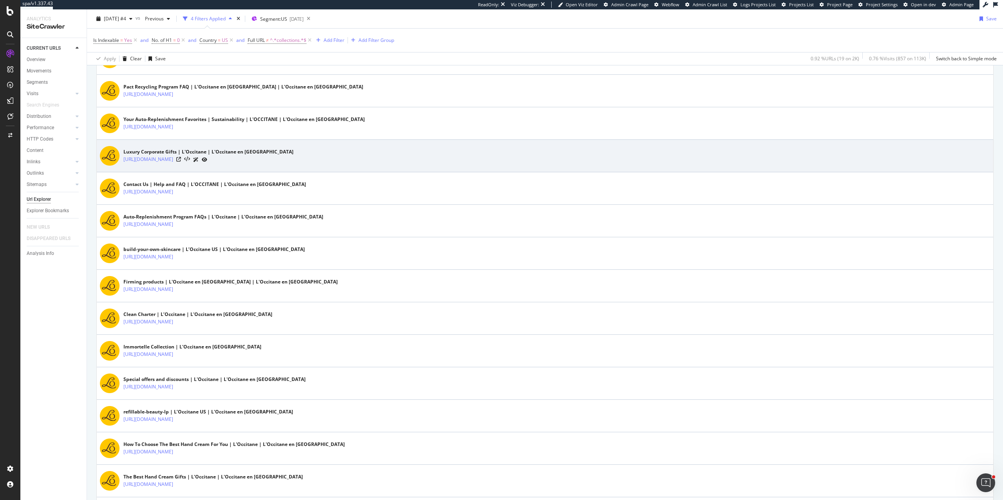
scroll to position [340, 0]
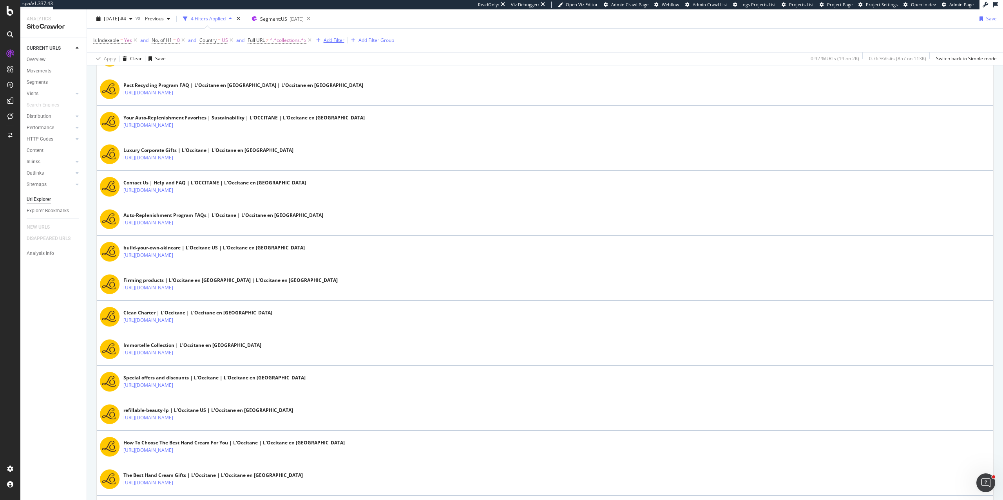
click at [332, 41] on div "Add Filter" at bounding box center [334, 40] width 21 height 7
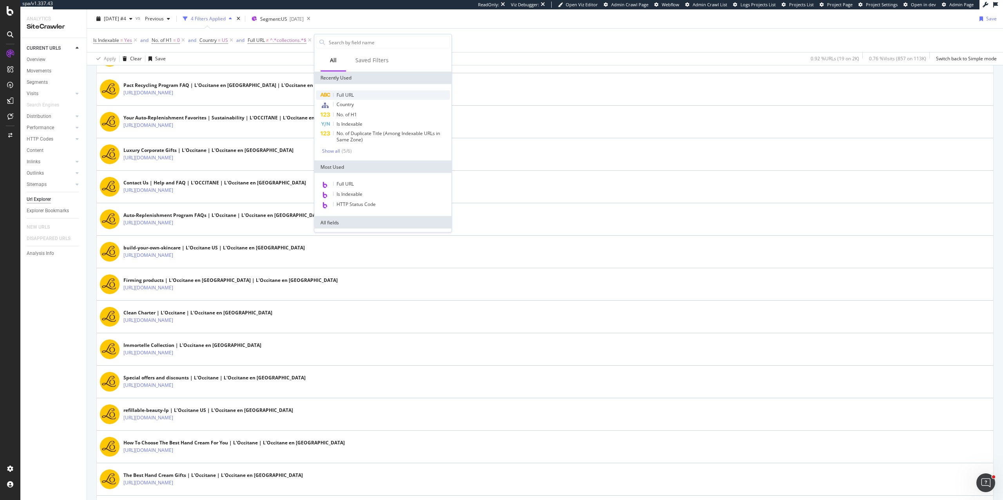
click at [345, 96] on span "Full URL" at bounding box center [345, 95] width 17 height 7
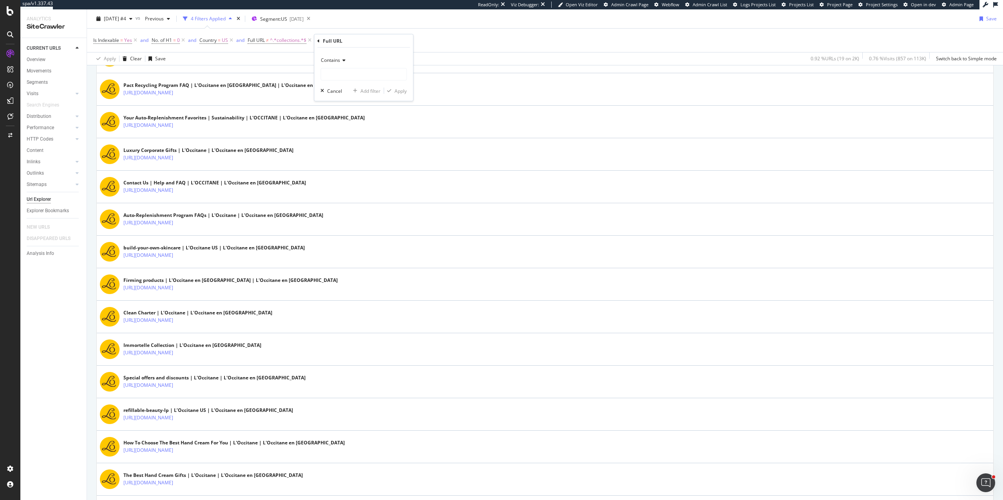
click at [331, 60] on span "Contains" at bounding box center [330, 60] width 19 height 7
click at [338, 144] on span "Doesn't contain" at bounding box center [341, 147] width 34 height 7
click at [339, 76] on input "text" at bounding box center [363, 74] width 85 height 13
type input "body-care"
click at [403, 90] on div "Apply" at bounding box center [401, 90] width 12 height 7
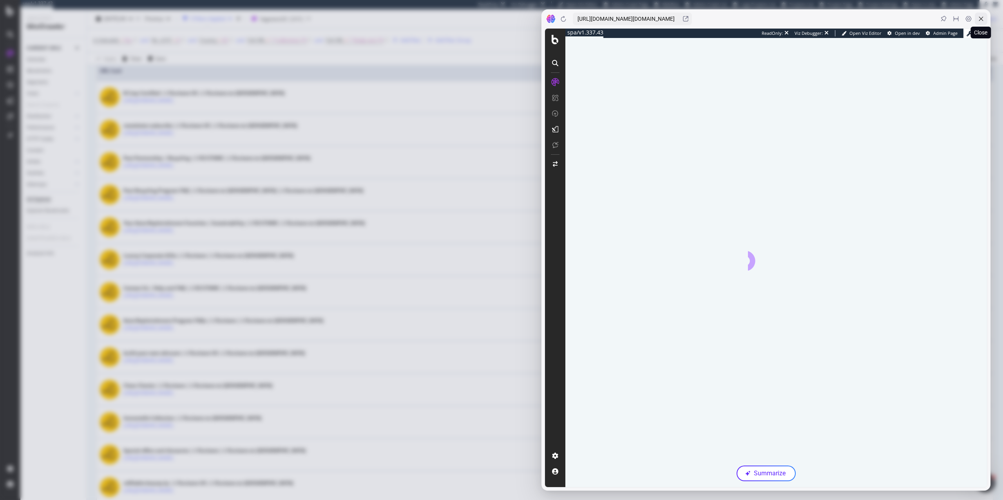
click at [981, 19] on icon at bounding box center [981, 19] width 4 height 4
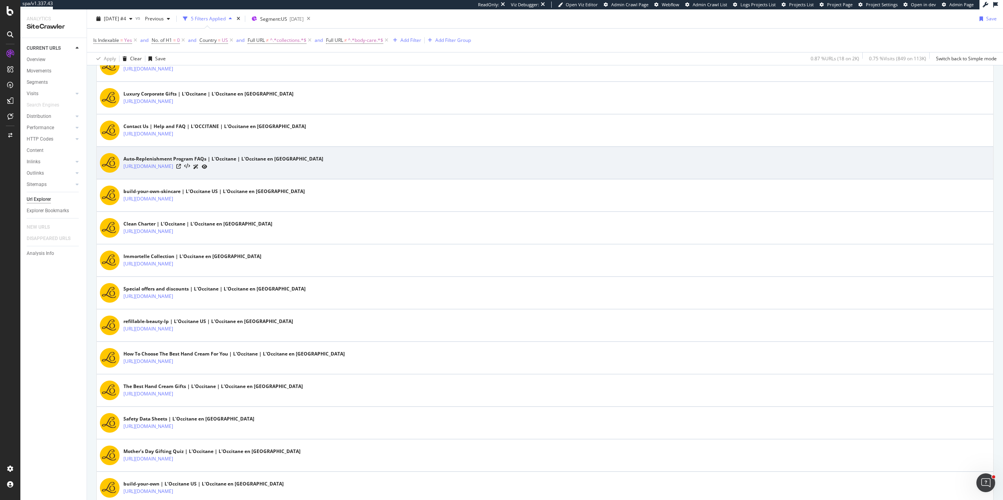
scroll to position [451, 0]
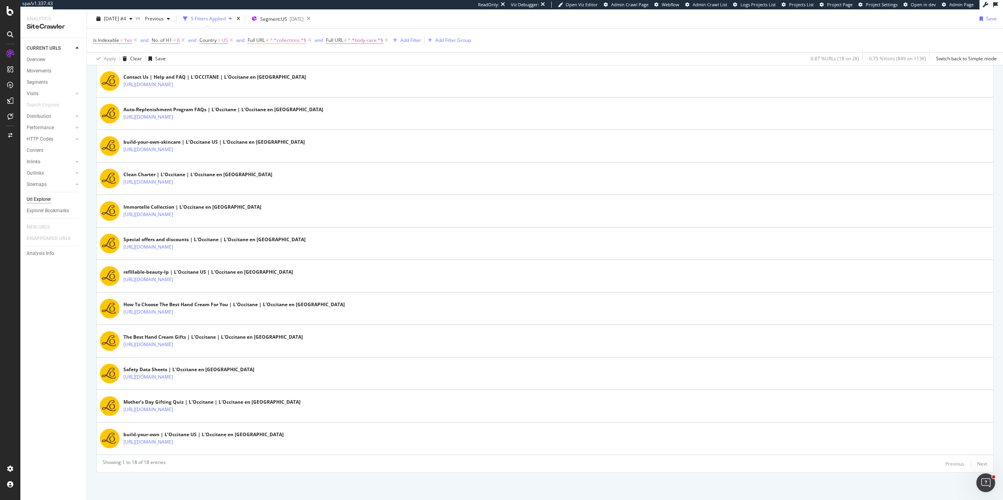
click at [284, 41] on span "^.*collections.*$" at bounding box center [288, 40] width 36 height 11
click at [296, 74] on input "collections" at bounding box center [293, 73] width 74 height 13
type input "collection"
click at [335, 90] on div "Apply" at bounding box center [336, 90] width 12 height 7
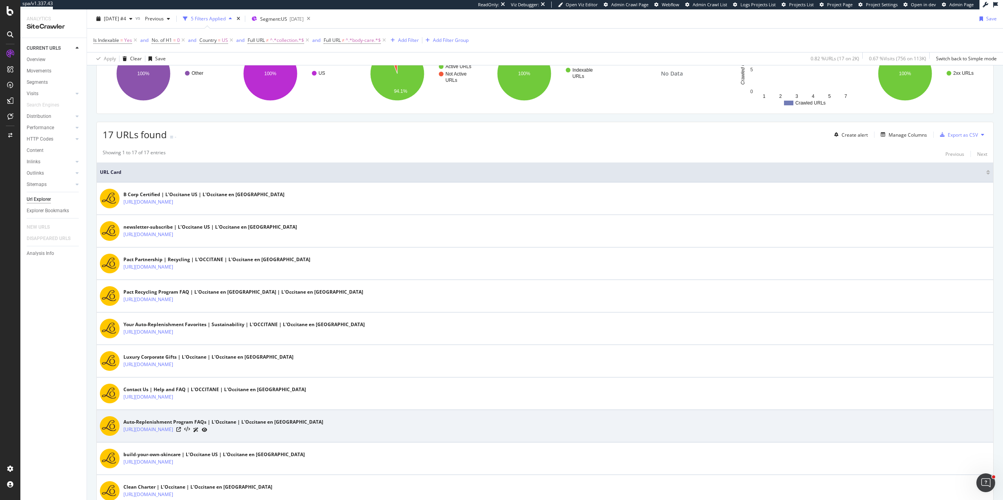
scroll to position [171, 0]
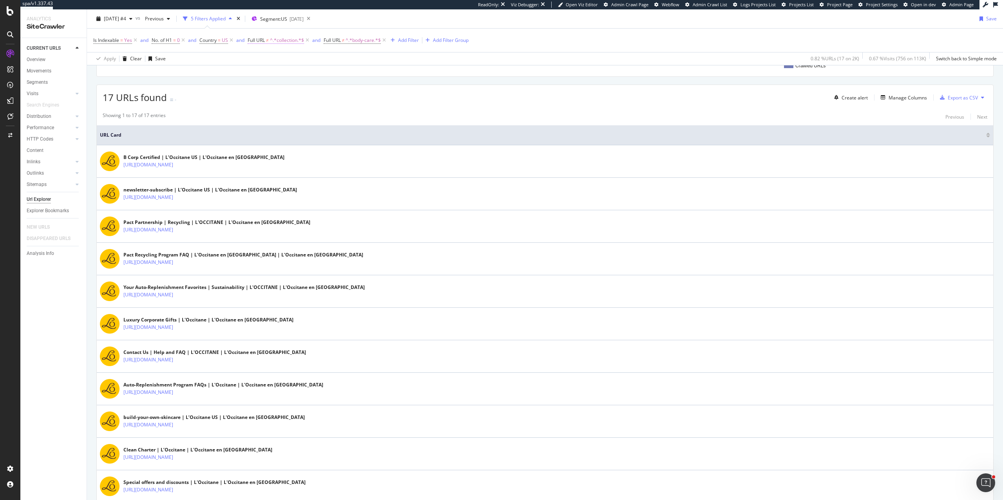
click at [270, 40] on span "Full URL ≠ ^.*collection.*$" at bounding box center [276, 40] width 56 height 7
click at [270, 62] on span "Doesn't contain" at bounding box center [273, 59] width 34 height 7
click at [270, 137] on span "Contains" at bounding box center [268, 136] width 19 height 7
click at [333, 91] on div "Apply" at bounding box center [336, 90] width 12 height 7
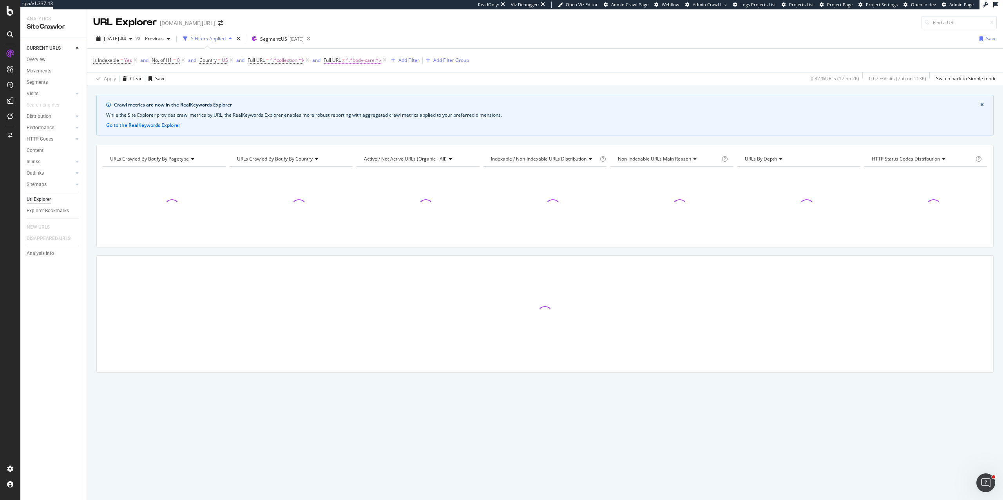
click at [364, 60] on span "^.*body-care.*$" at bounding box center [363, 60] width 35 height 11
click at [351, 80] on span "Doesn't contain" at bounding box center [349, 79] width 34 height 7
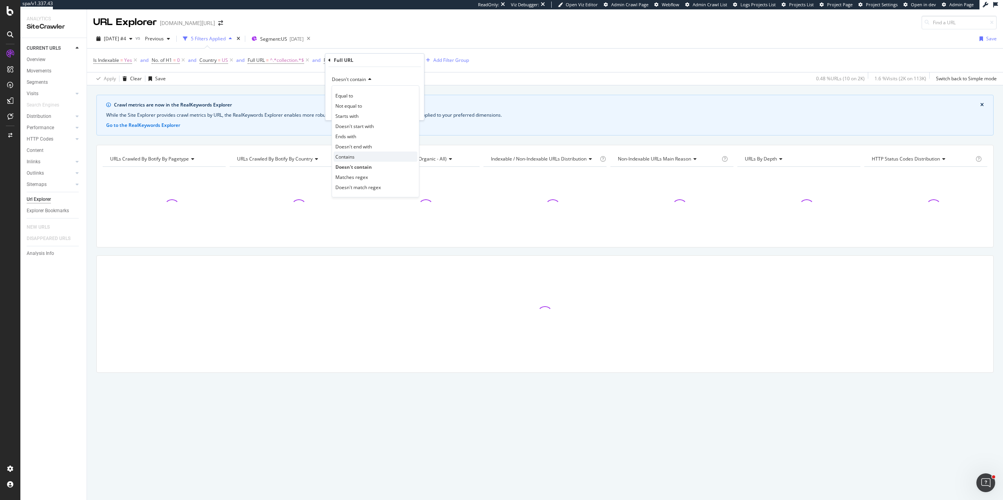
click at [346, 159] on span "Contains" at bounding box center [344, 157] width 19 height 7
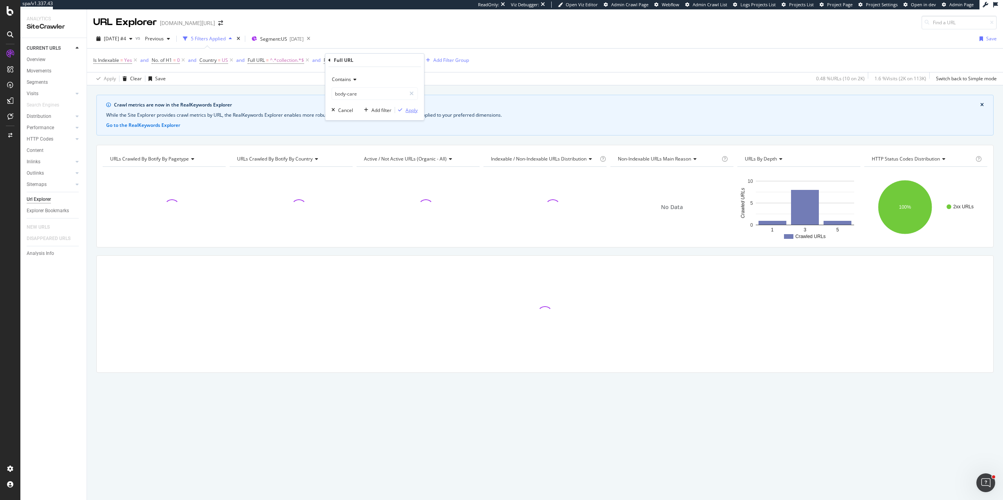
click at [409, 110] on div "Apply" at bounding box center [412, 110] width 12 height 7
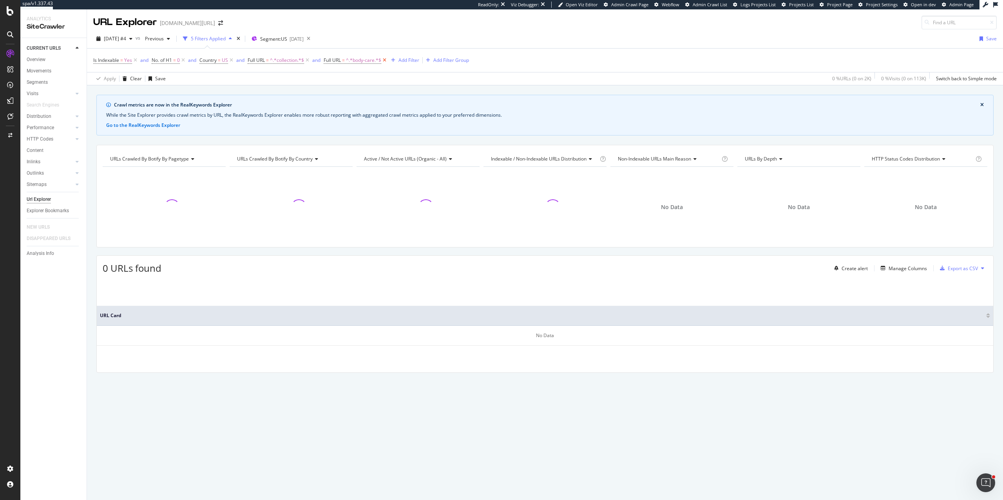
click at [387, 62] on icon at bounding box center [384, 60] width 7 height 8
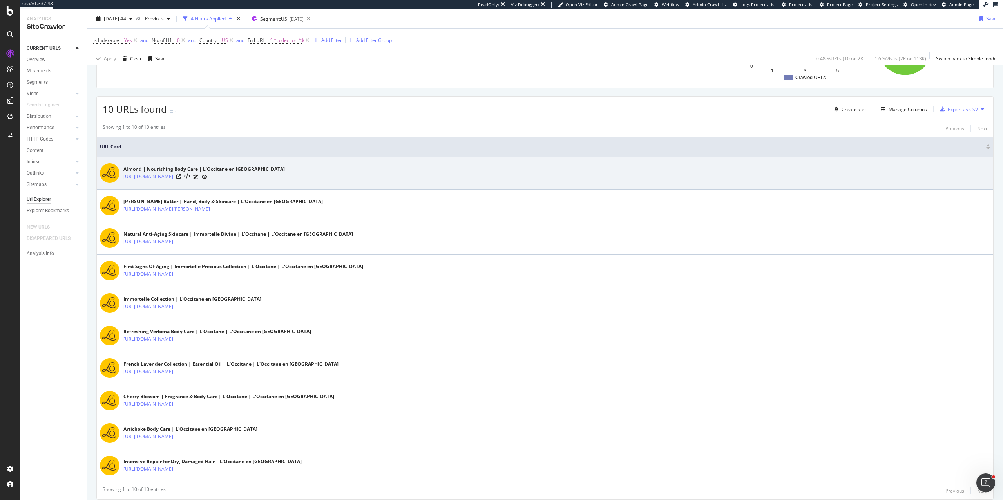
scroll to position [190, 0]
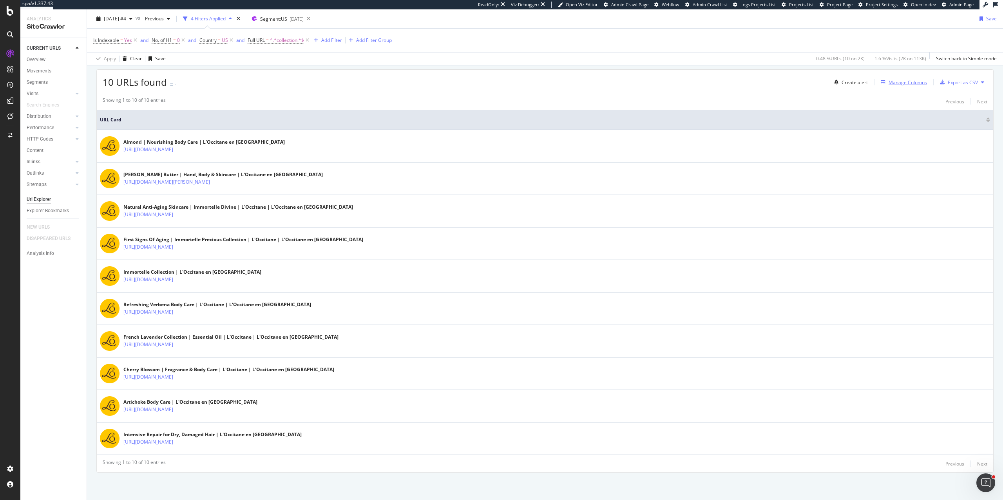
click at [883, 81] on icon "button" at bounding box center [883, 82] width 5 height 5
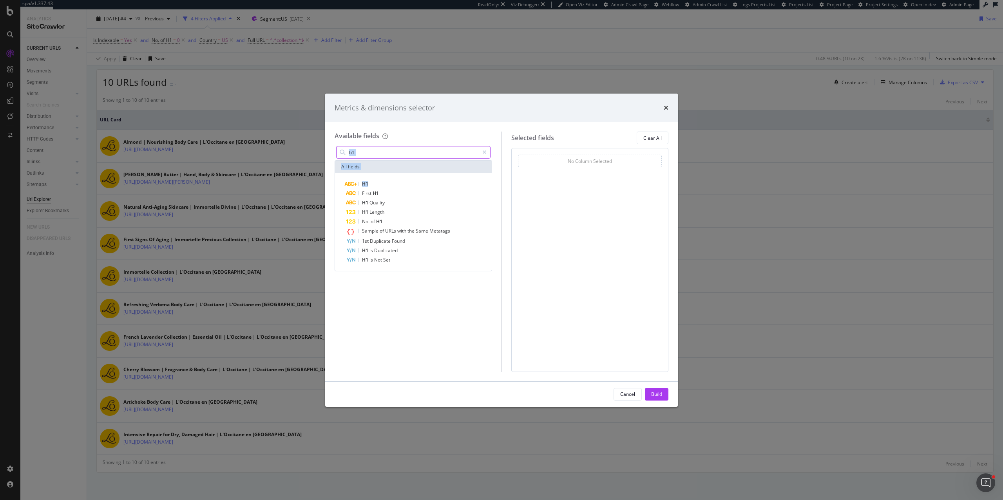
drag, startPoint x: 389, startPoint y: 182, endPoint x: 390, endPoint y: 146, distance: 35.7
click at [391, 146] on div "h1 All fields H1 First H1 H1 Quality H1 Length No. of H1 Sample of URLs with th…" at bounding box center [414, 208] width 158 height 127
click at [384, 154] on input "h1" at bounding box center [413, 153] width 130 height 12
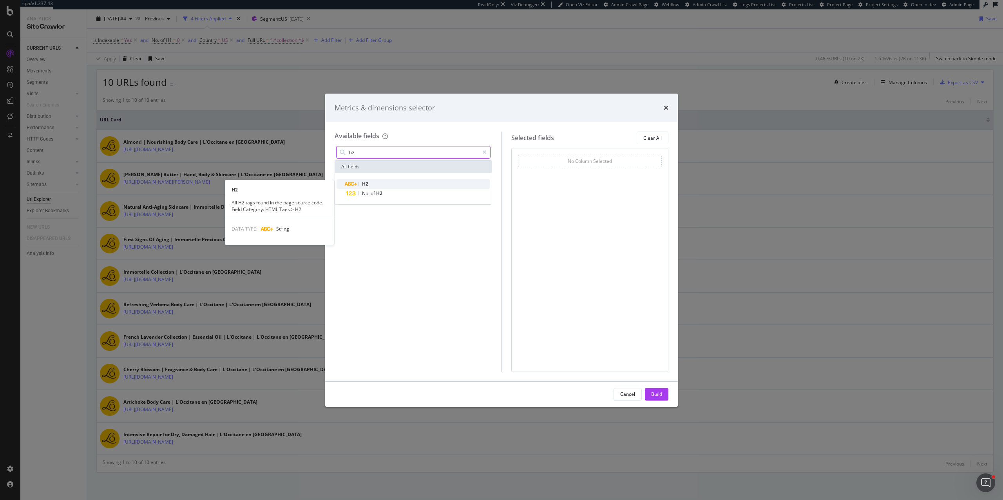
type input "h2"
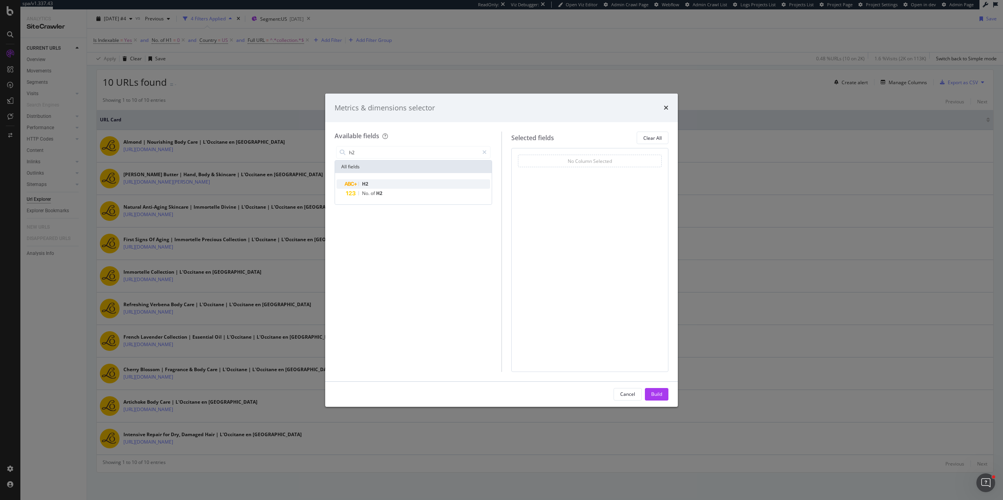
click at [386, 183] on div "H2" at bounding box center [418, 183] width 144 height 9
click at [653, 392] on div "Build" at bounding box center [656, 394] width 11 height 7
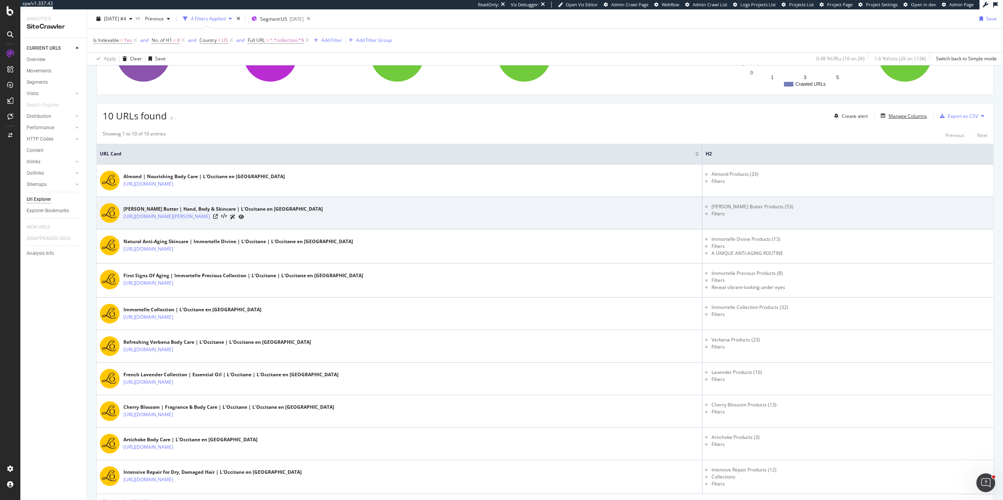
scroll to position [195, 0]
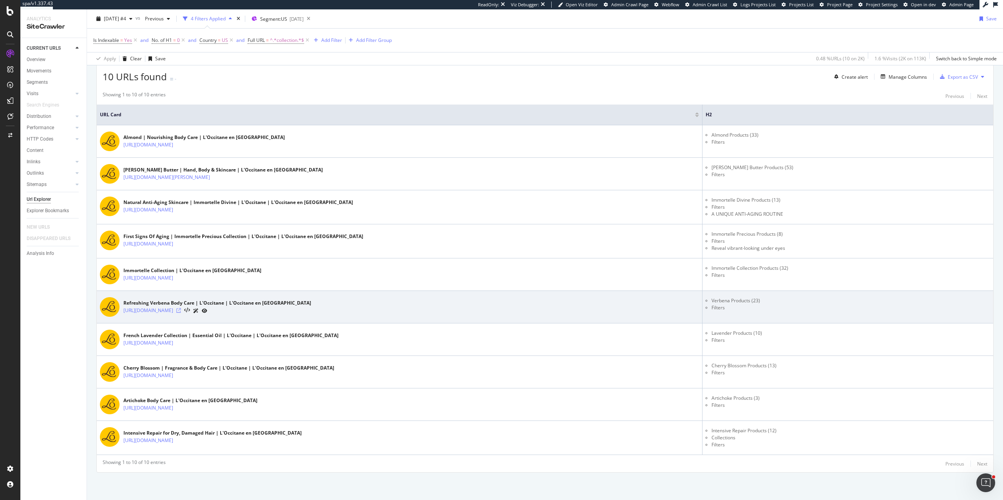
click at [181, 310] on icon at bounding box center [178, 310] width 5 height 5
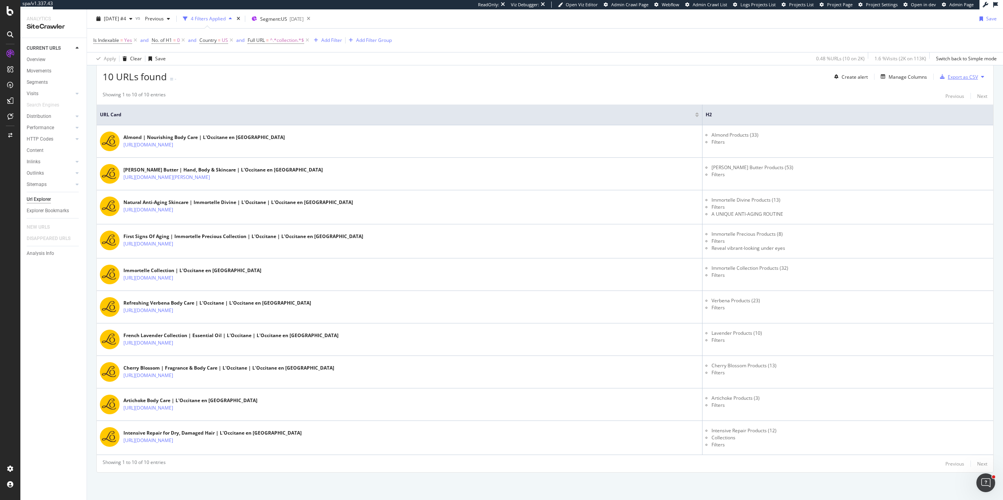
click at [948, 77] on div "Export as CSV" at bounding box center [963, 77] width 30 height 7
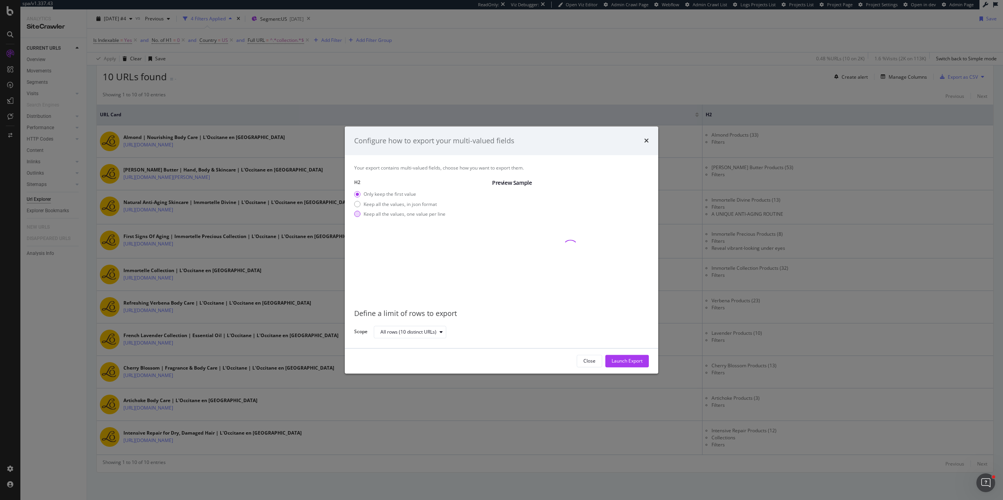
click at [359, 215] on div "modal" at bounding box center [357, 214] width 6 height 6
click at [626, 363] on div "Launch Export" at bounding box center [627, 361] width 31 height 7
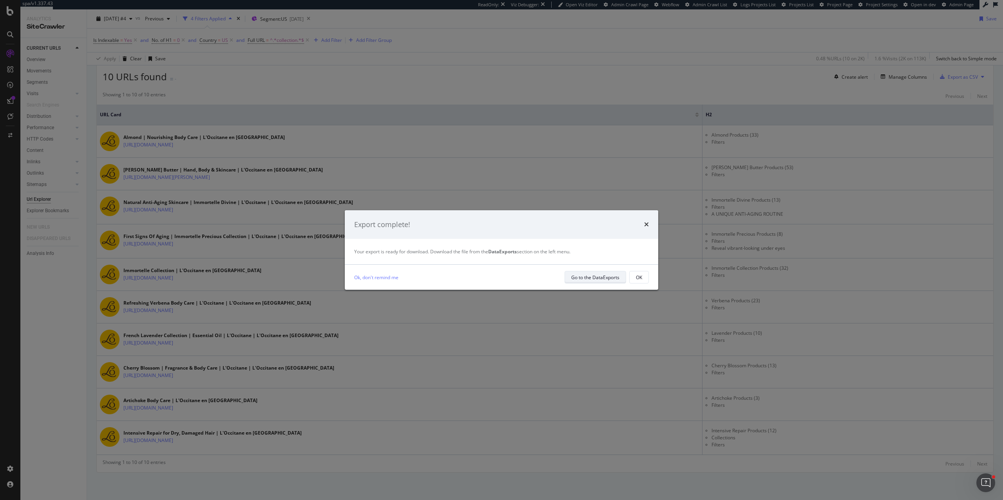
click at [605, 277] on div "Go to the DataExports" at bounding box center [595, 277] width 48 height 7
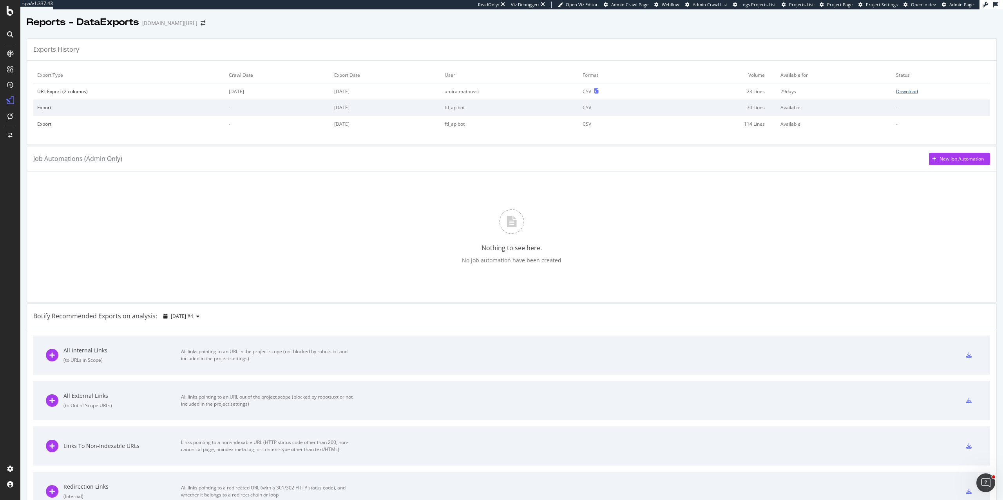
click at [910, 89] on div "Download" at bounding box center [907, 91] width 22 height 7
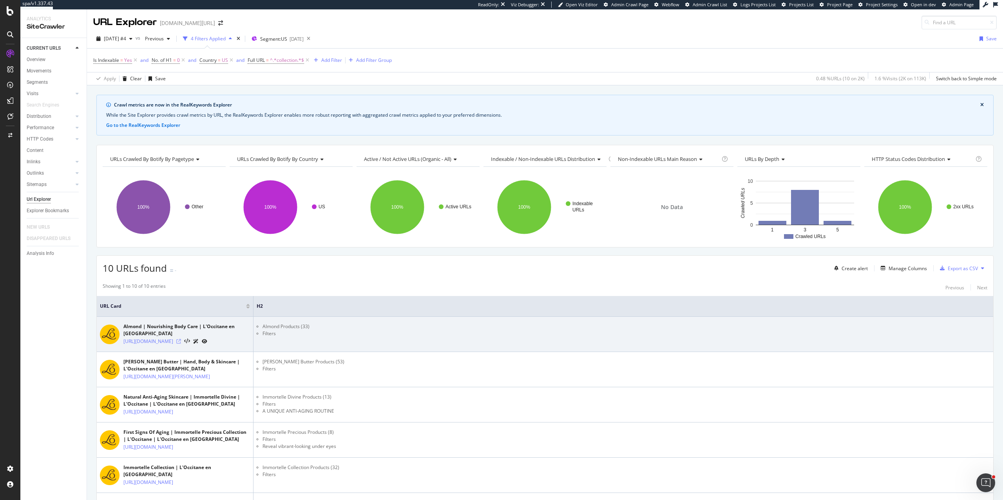
click at [181, 344] on icon at bounding box center [178, 341] width 5 height 5
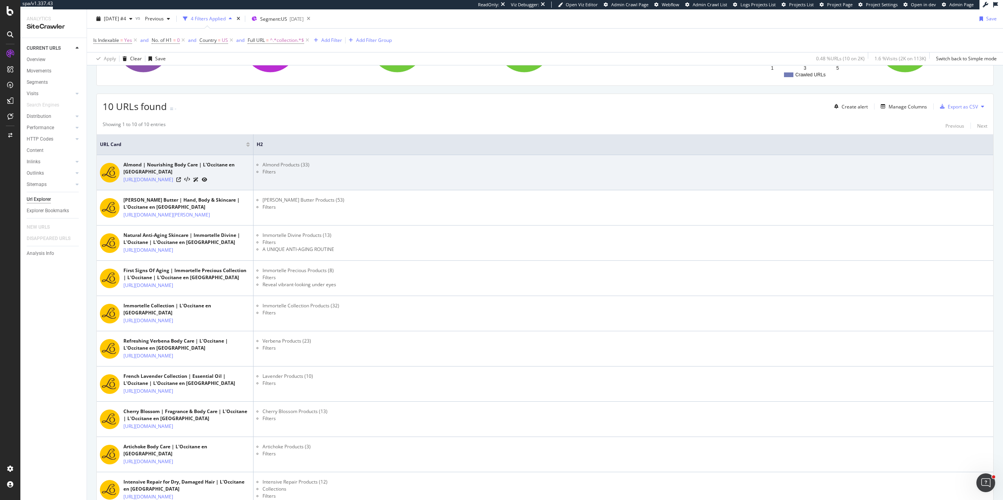
scroll to position [165, 0]
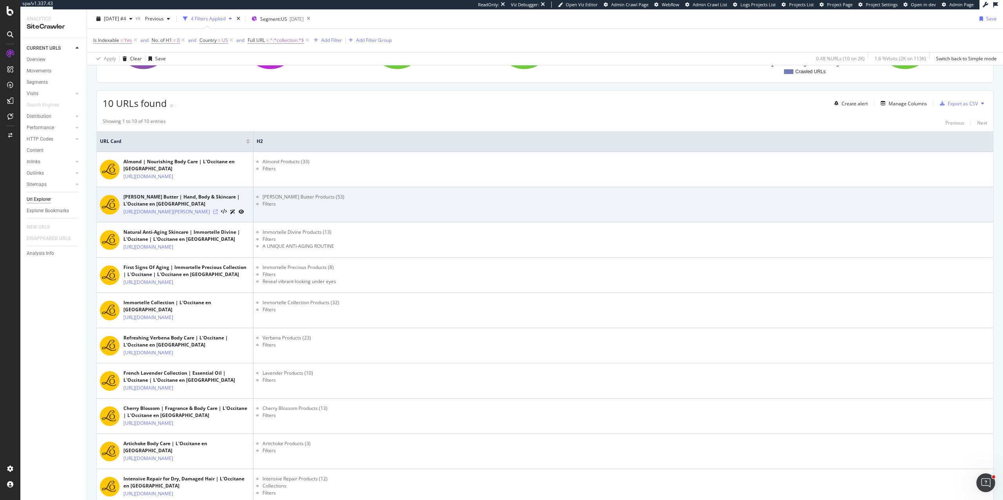
click at [218, 214] on icon at bounding box center [215, 212] width 5 height 5
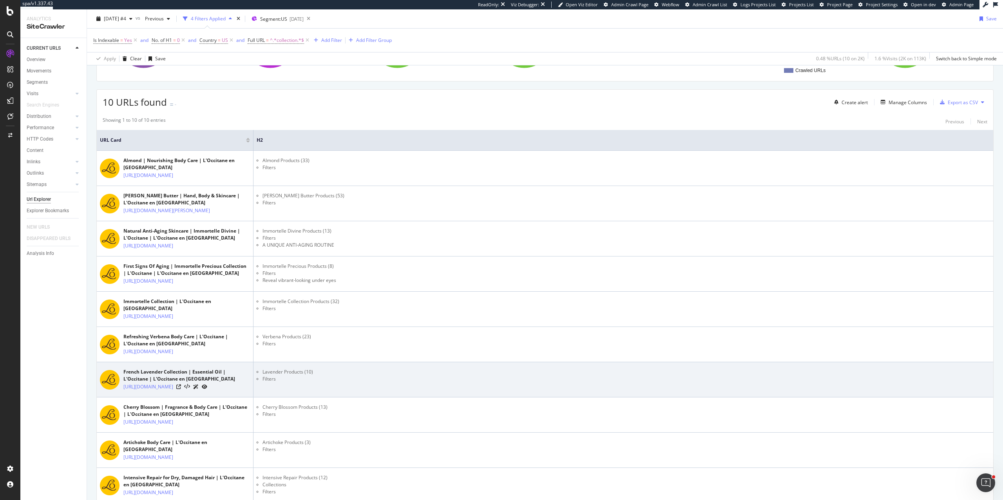
scroll to position [0, 0]
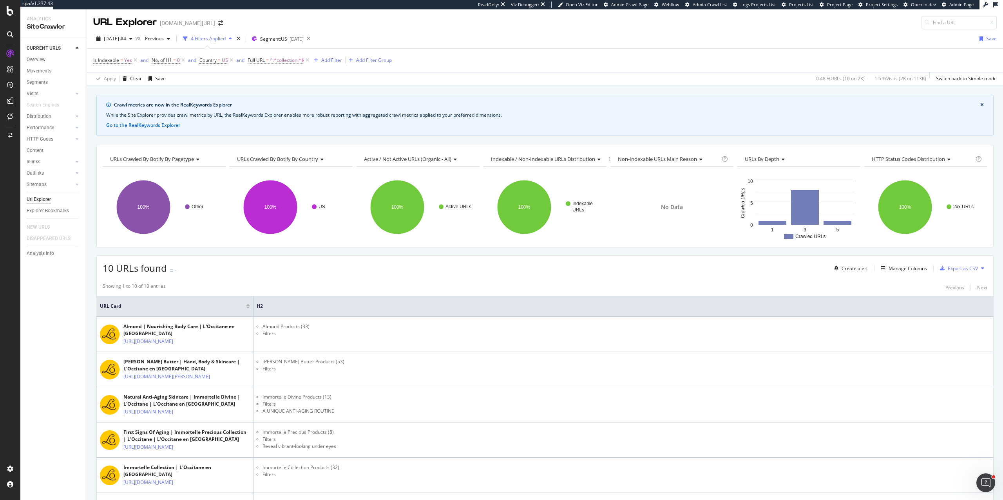
click at [280, 59] on span "^.*collection.*$" at bounding box center [287, 60] width 34 height 11
click at [266, 79] on span "Contains" at bounding box center [266, 79] width 21 height 7
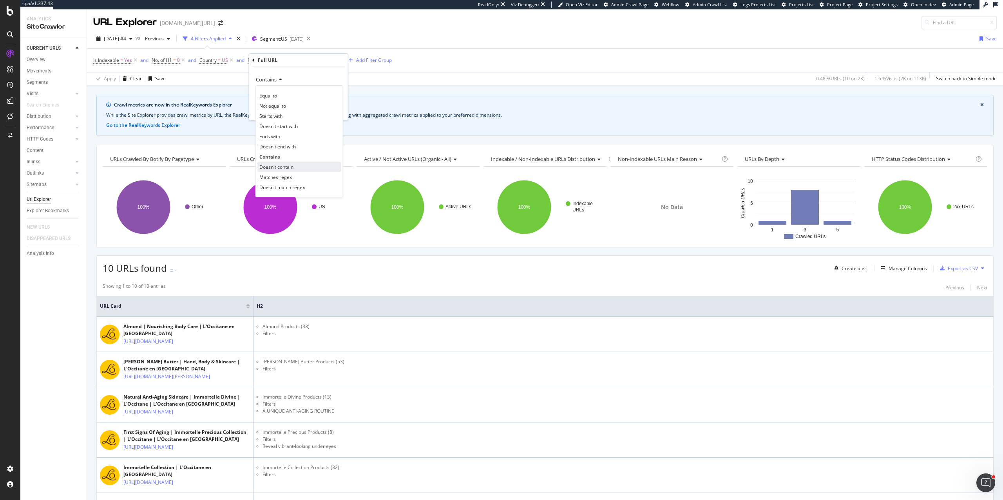
click at [273, 167] on span "Doesn't contain" at bounding box center [276, 167] width 34 height 7
click at [337, 110] on div "Apply" at bounding box center [336, 110] width 12 height 7
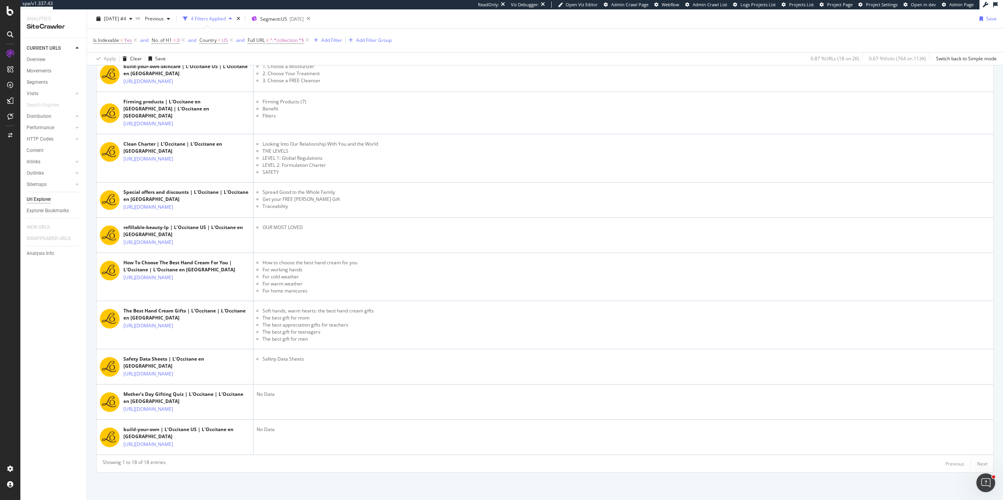
scroll to position [645, 0]
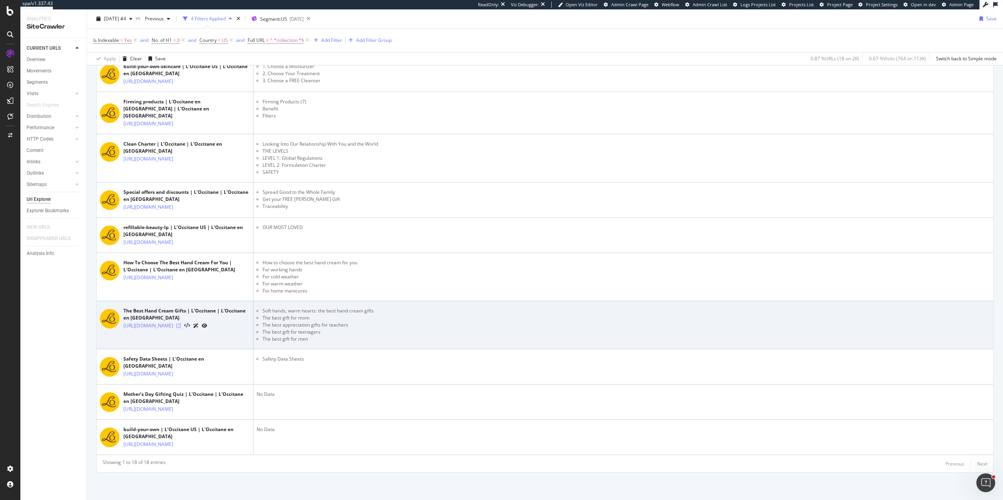
click at [181, 324] on icon at bounding box center [178, 326] width 5 height 5
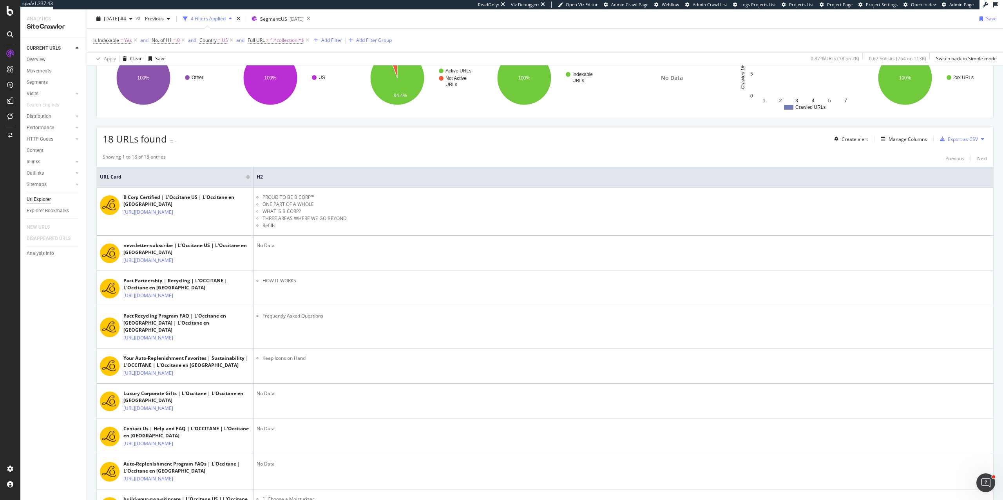
scroll to position [0, 0]
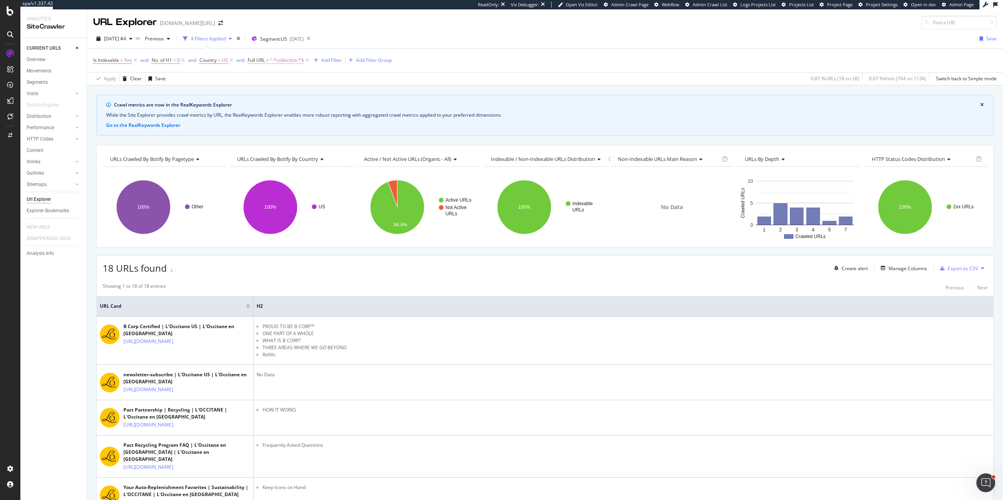
click at [265, 60] on span "Full URL" at bounding box center [256, 60] width 17 height 7
click at [271, 78] on span "Doesn't contain" at bounding box center [274, 79] width 37 height 7
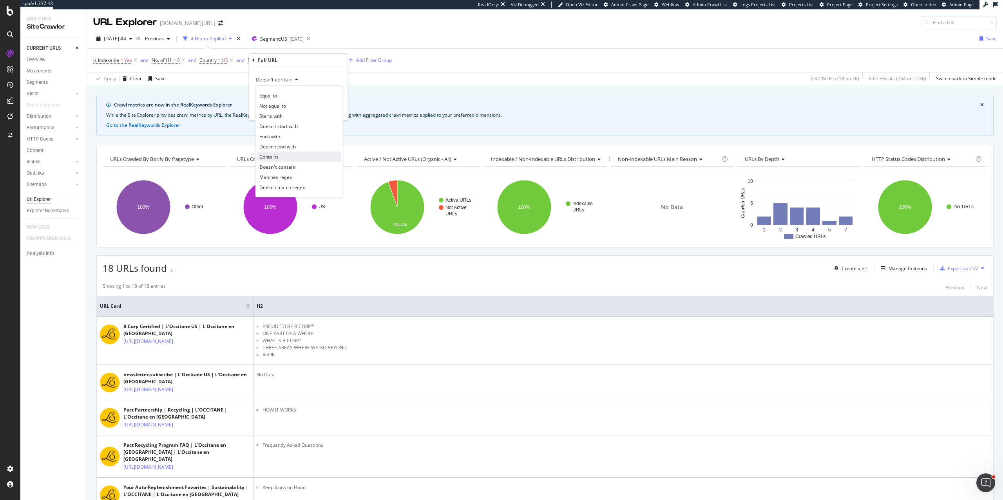
click at [272, 158] on span "Contains" at bounding box center [268, 157] width 19 height 7
click at [337, 110] on div "Apply" at bounding box center [336, 110] width 12 height 7
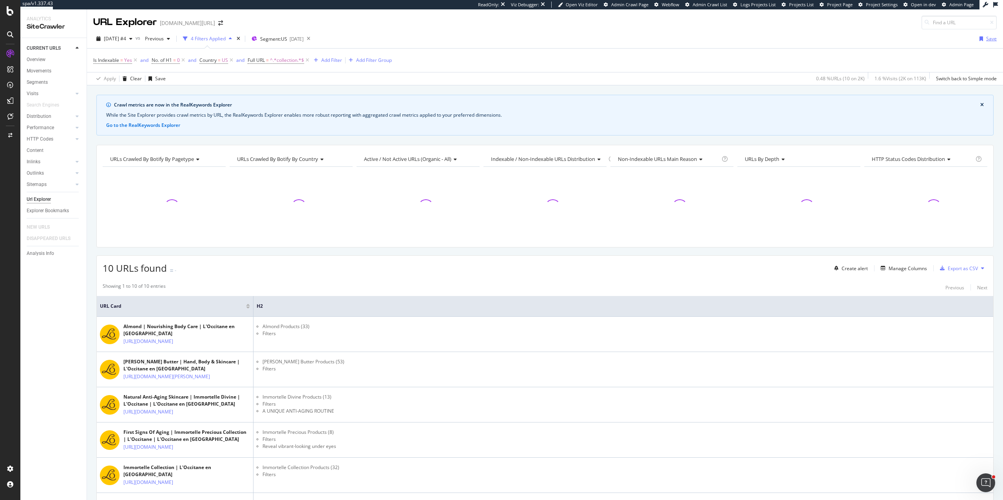
click at [991, 39] on div "Save" at bounding box center [991, 38] width 11 height 7
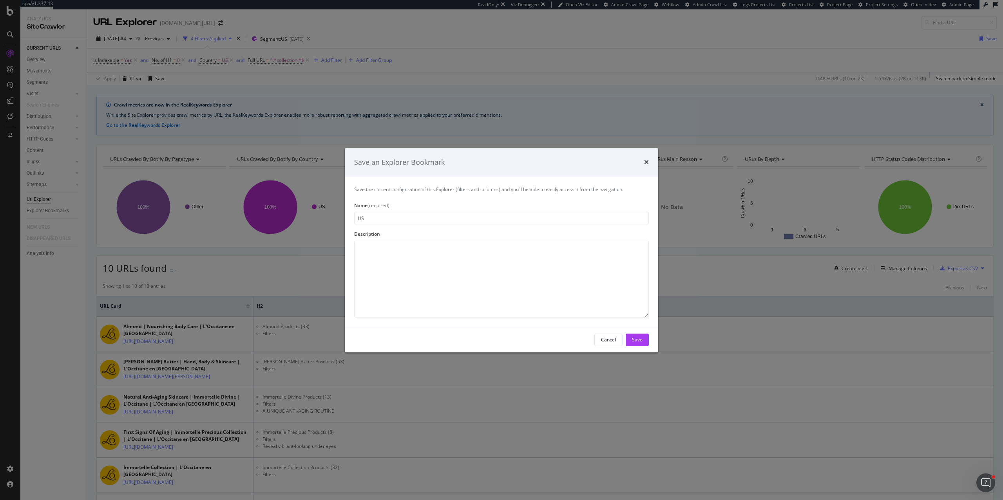
type input "U"
type input "[US] Collection pages with H1 missing"
click at [636, 340] on div "Save" at bounding box center [637, 340] width 11 height 7
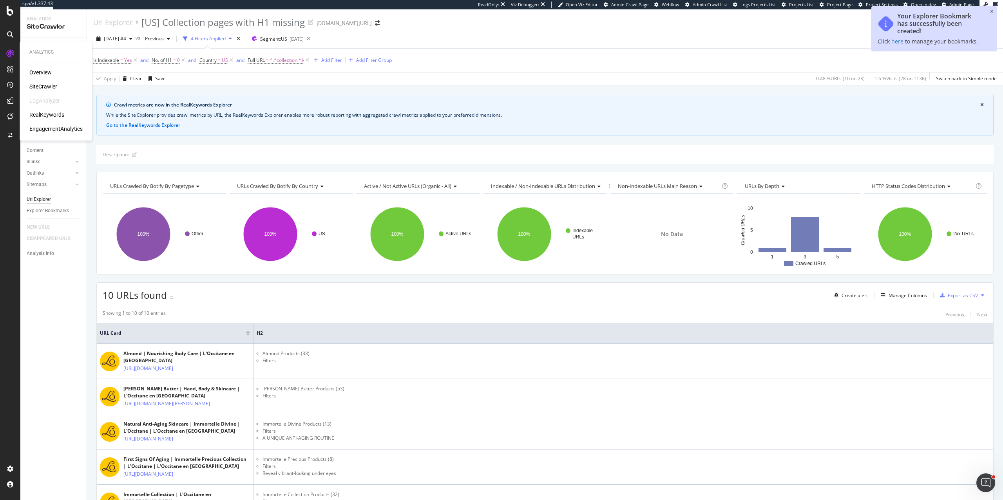
click at [40, 85] on div "SiteCrawler" at bounding box center [43, 87] width 28 height 8
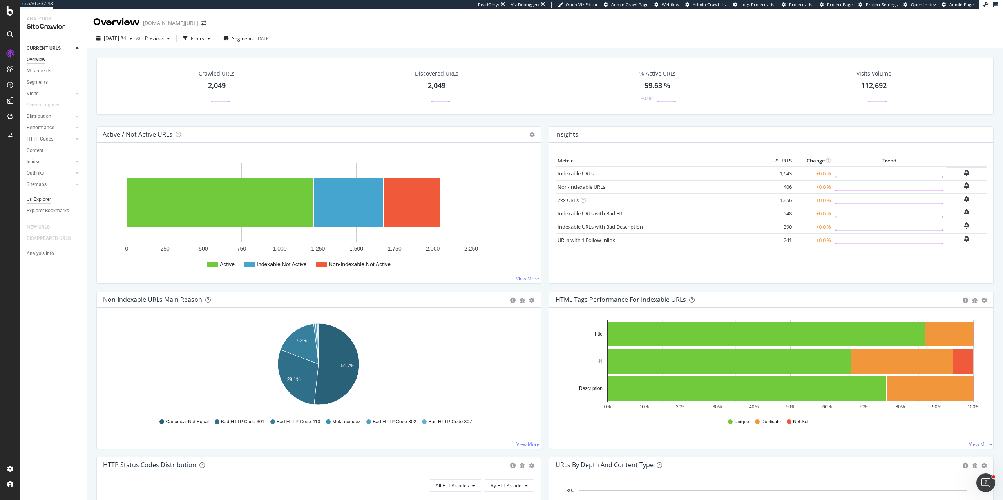
click at [36, 200] on div "Url Explorer" at bounding box center [39, 200] width 24 height 8
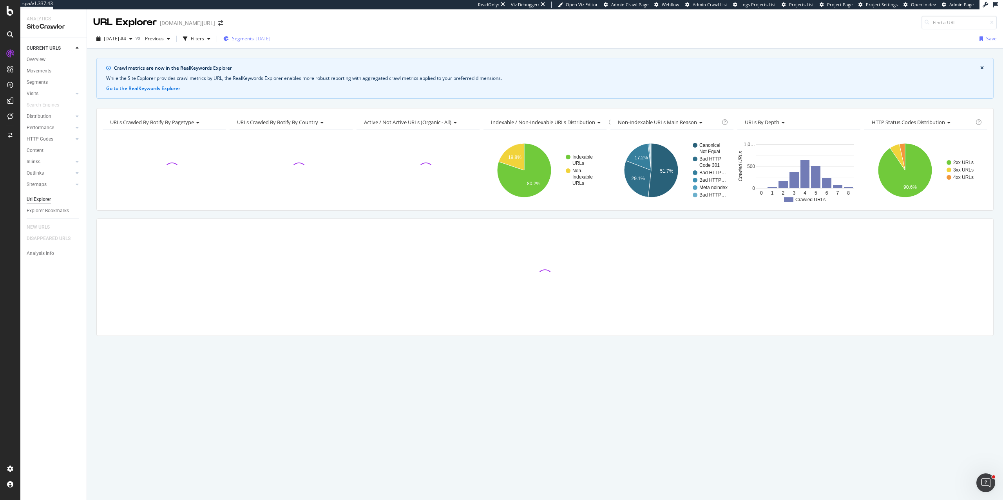
click at [254, 40] on span "Segments" at bounding box center [243, 38] width 22 height 7
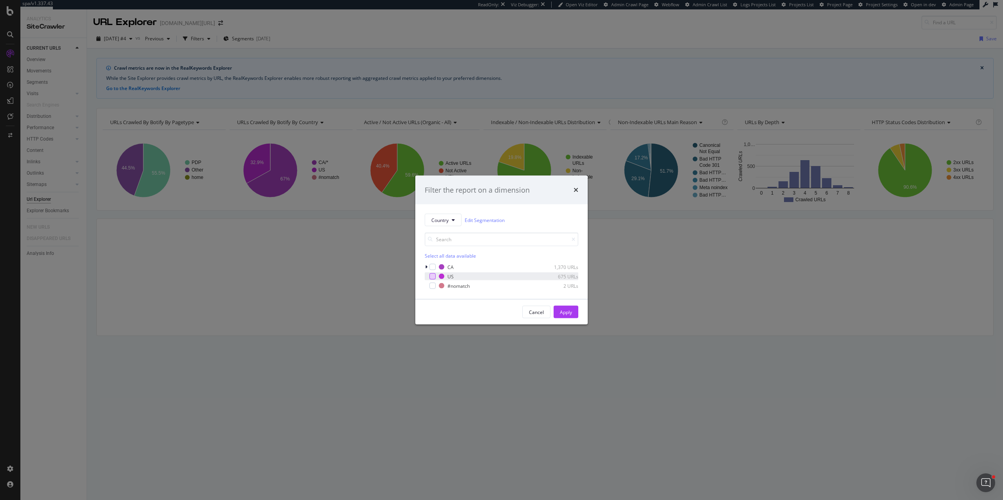
click at [433, 277] on div "modal" at bounding box center [432, 276] width 6 height 6
click at [574, 304] on div "Cancel Apply" at bounding box center [501, 312] width 172 height 25
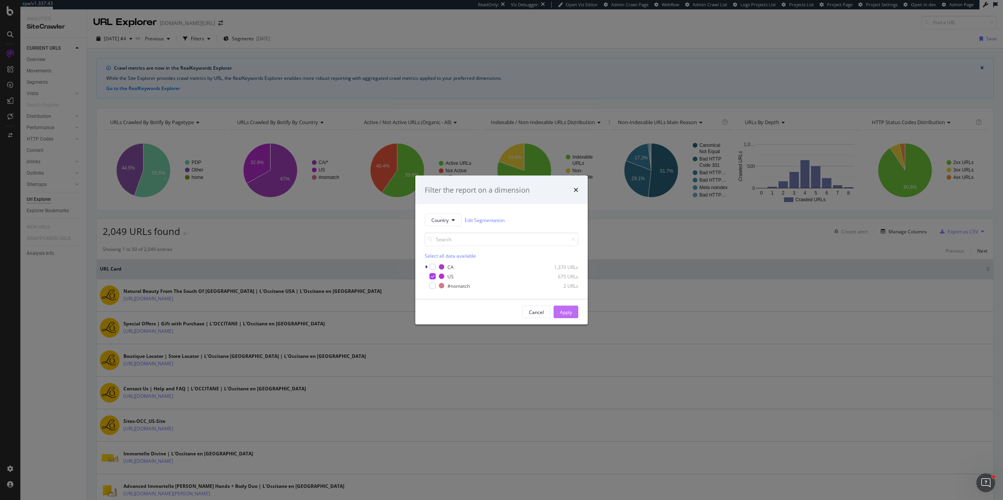
click at [565, 306] on button "Apply" at bounding box center [566, 312] width 25 height 13
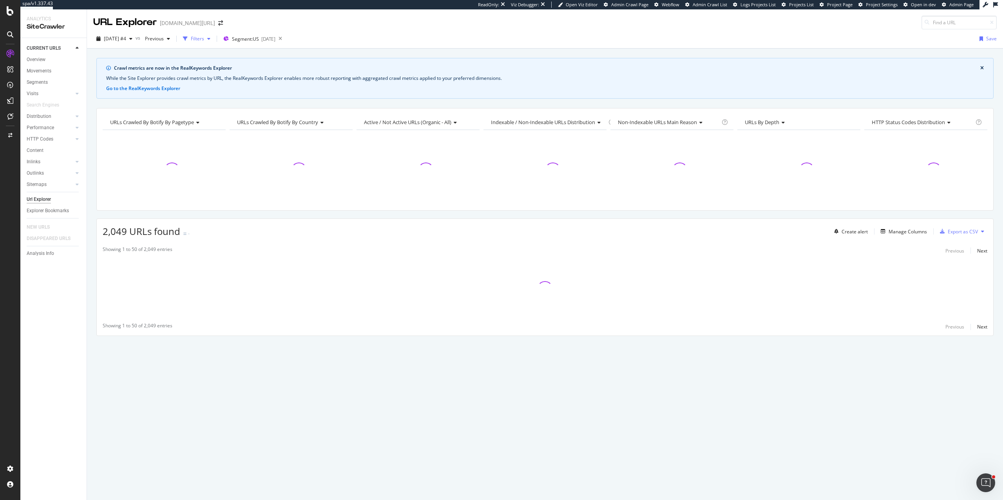
click at [204, 40] on div "Filters" at bounding box center [197, 38] width 13 height 7
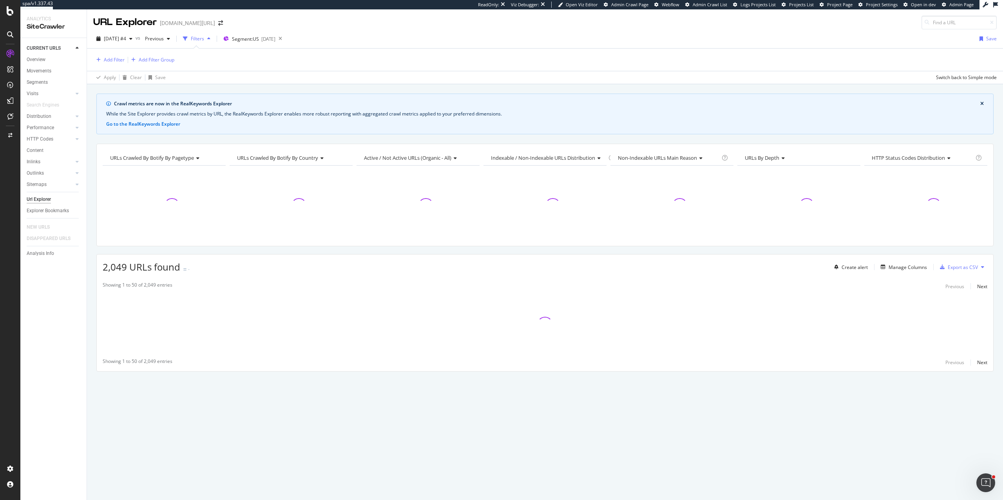
click at [102, 54] on div "Add Filter Add Filter Group" at bounding box center [545, 60] width 904 height 22
click at [107, 60] on div "Add Filter" at bounding box center [114, 59] width 21 height 7
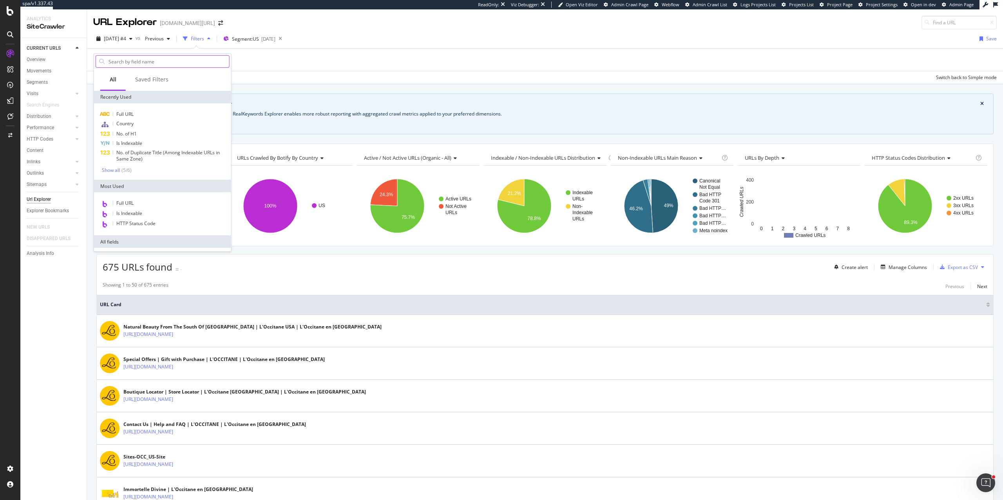
type input "x"
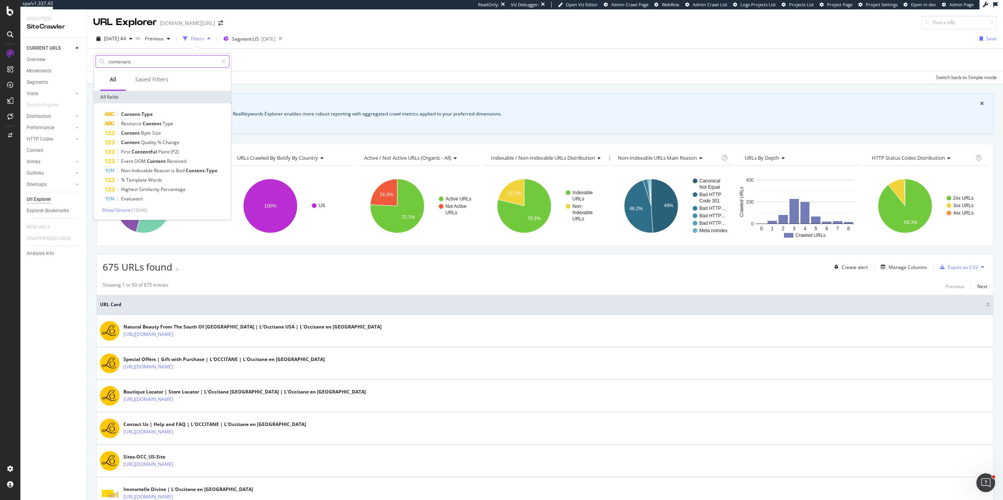
type input "contenance"
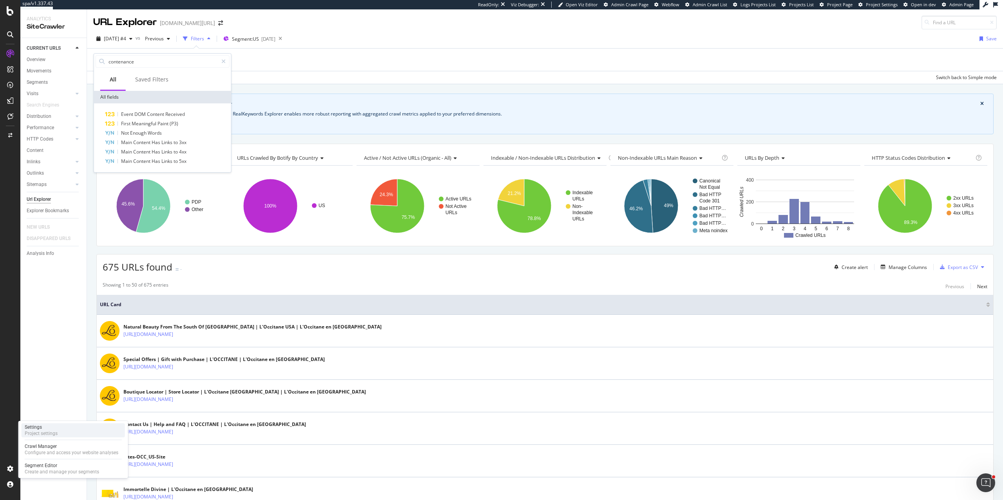
click at [40, 434] on div "Project settings" at bounding box center [41, 434] width 33 height 6
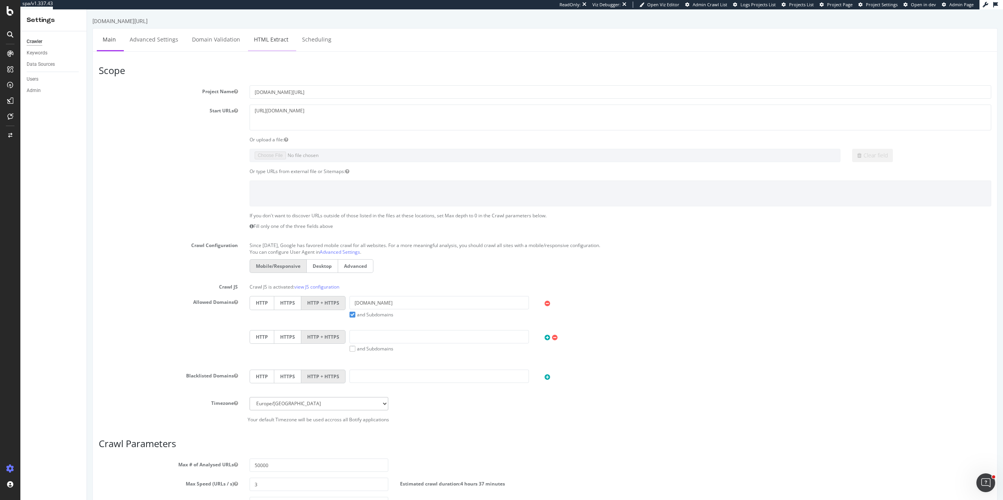
click at [265, 36] on link "HTML Extract" at bounding box center [271, 40] width 46 height 22
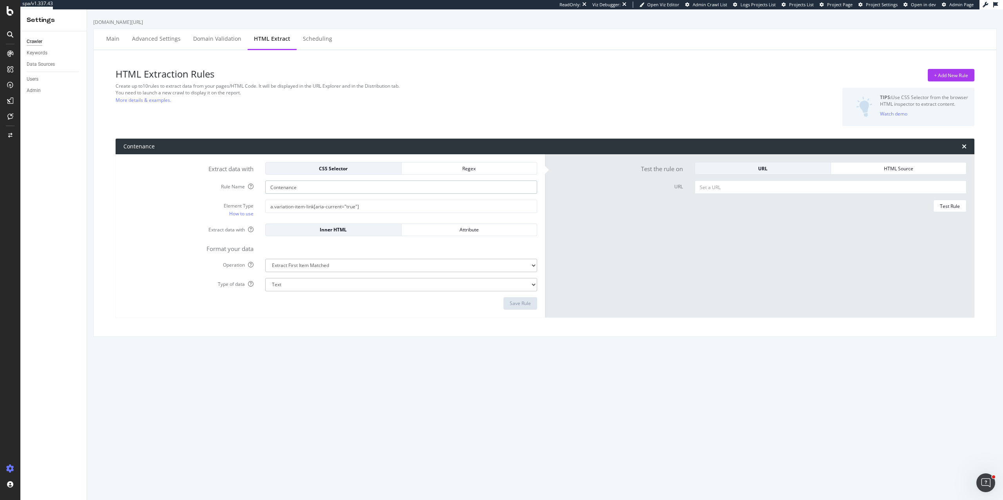
click at [293, 192] on input "Contenance" at bounding box center [401, 187] width 272 height 13
drag, startPoint x: 305, startPoint y: 190, endPoint x: 255, endPoint y: 188, distance: 50.2
click at [255, 188] on div "Rule Name Contenance" at bounding box center [331, 187] width 426 height 13
click at [39, 88] on div "SiteCrawler" at bounding box center [43, 87] width 28 height 8
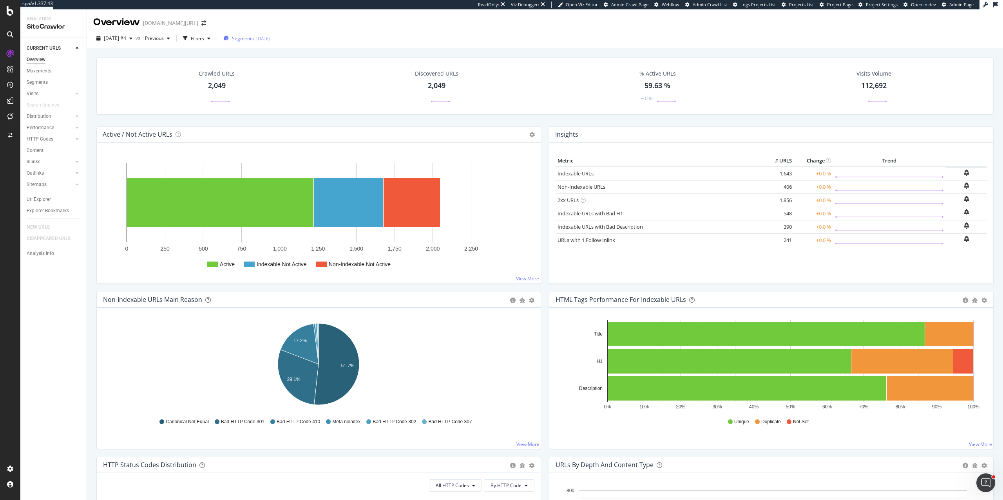
click at [270, 38] on div "Segments 2025-09-25" at bounding box center [246, 38] width 47 height 7
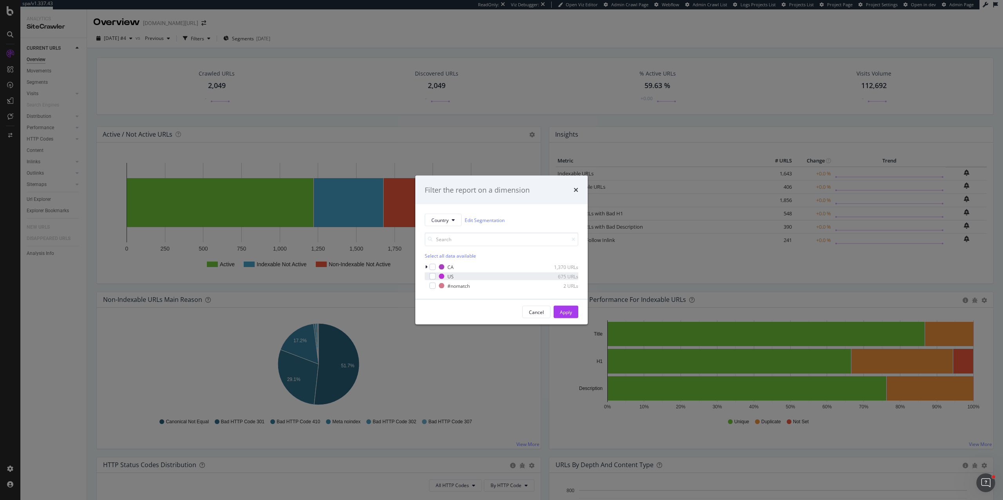
click at [432, 280] on div "US 675 URLs" at bounding box center [502, 277] width 154 height 8
click at [570, 313] on div "Apply" at bounding box center [566, 312] width 12 height 7
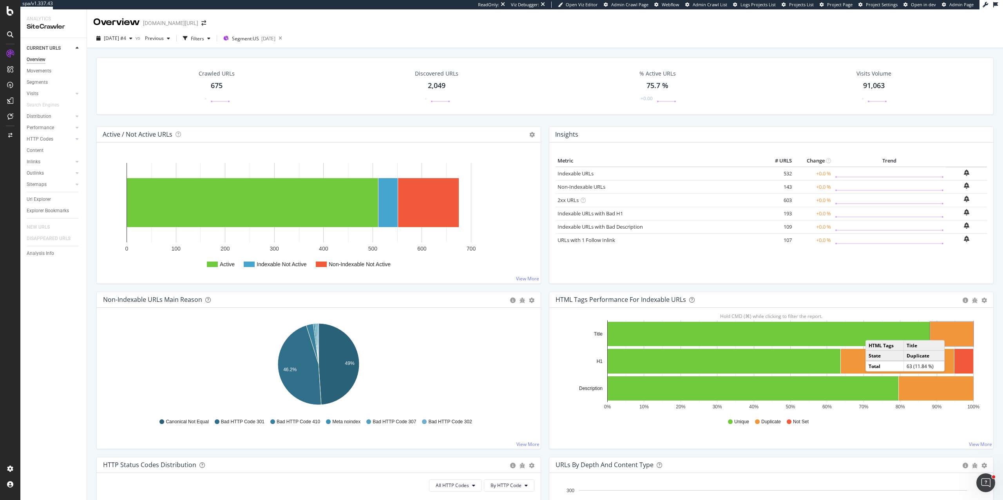
click at [952, 333] on rect "A chart." at bounding box center [951, 334] width 43 height 24
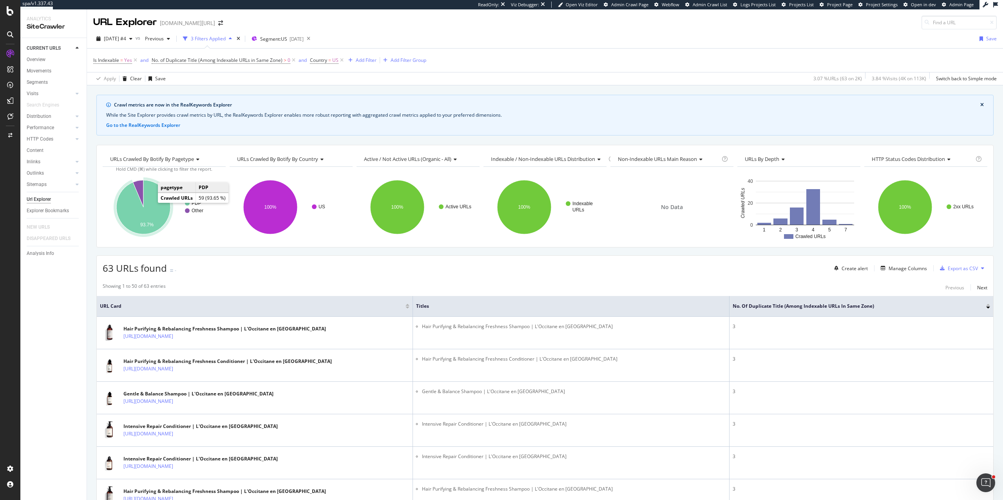
click at [158, 204] on icon "A chart." at bounding box center [143, 207] width 54 height 54
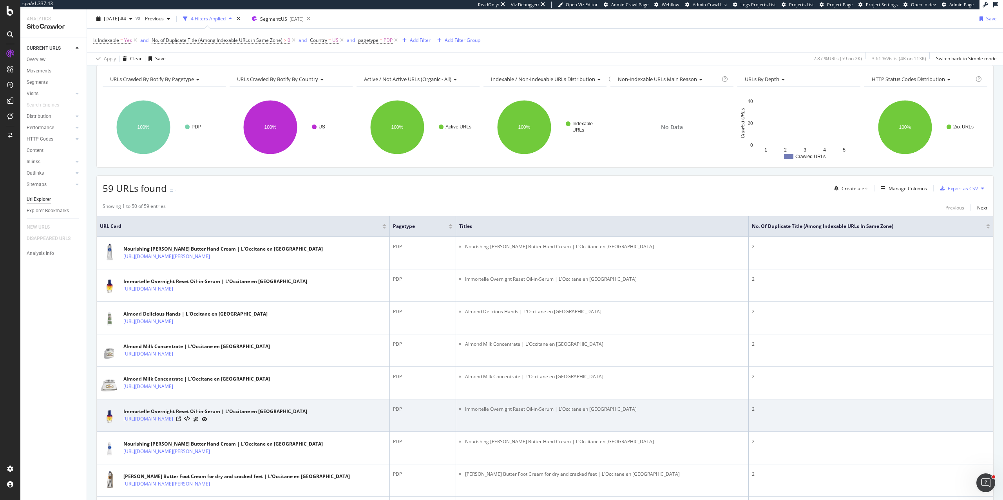
scroll to position [165, 0]
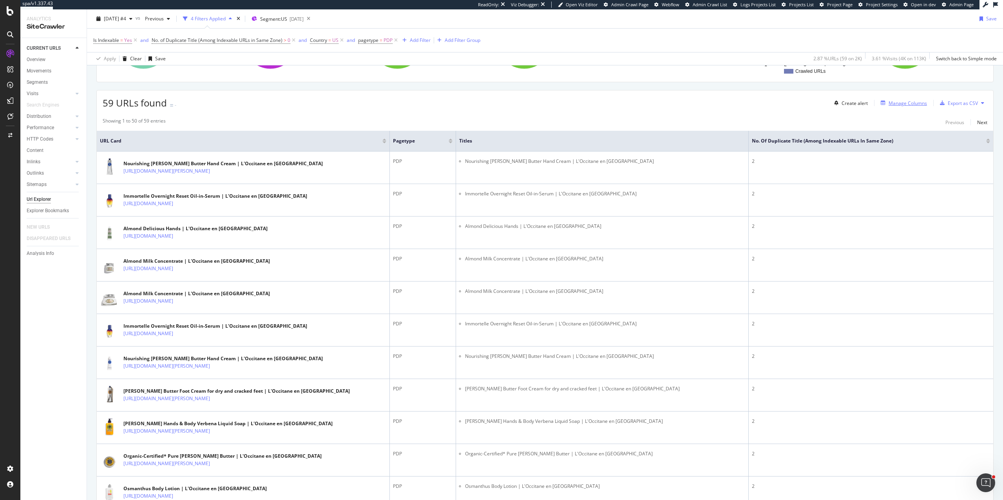
click at [915, 101] on div "Manage Columns" at bounding box center [908, 103] width 38 height 7
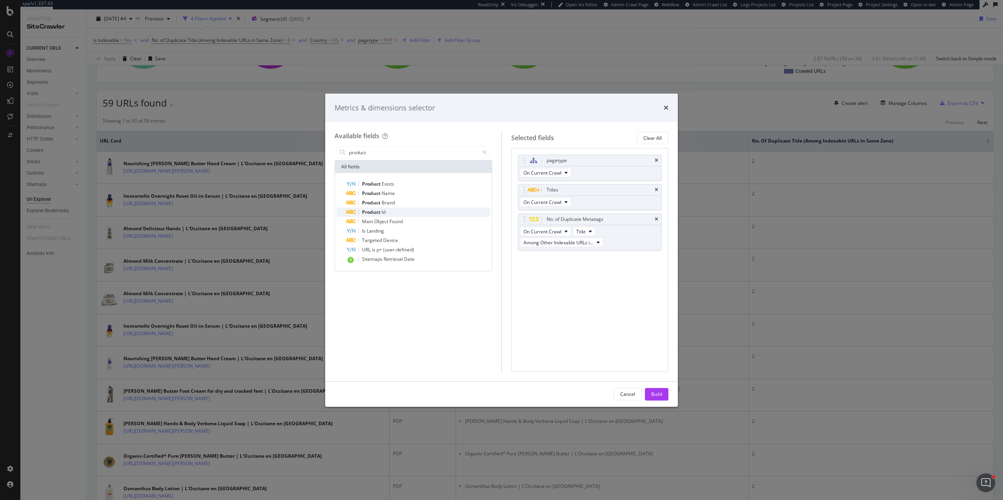
click at [391, 210] on div "Product Id" at bounding box center [418, 212] width 144 height 9
click at [386, 155] on input "product" at bounding box center [413, 153] width 130 height 12
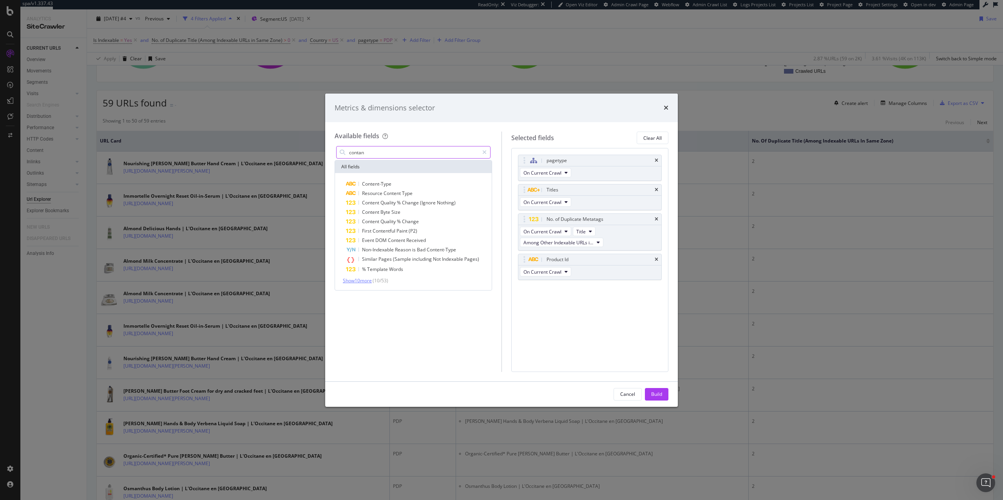
type input "contan"
click at [363, 282] on span "Show 10 more" at bounding box center [357, 280] width 29 height 7
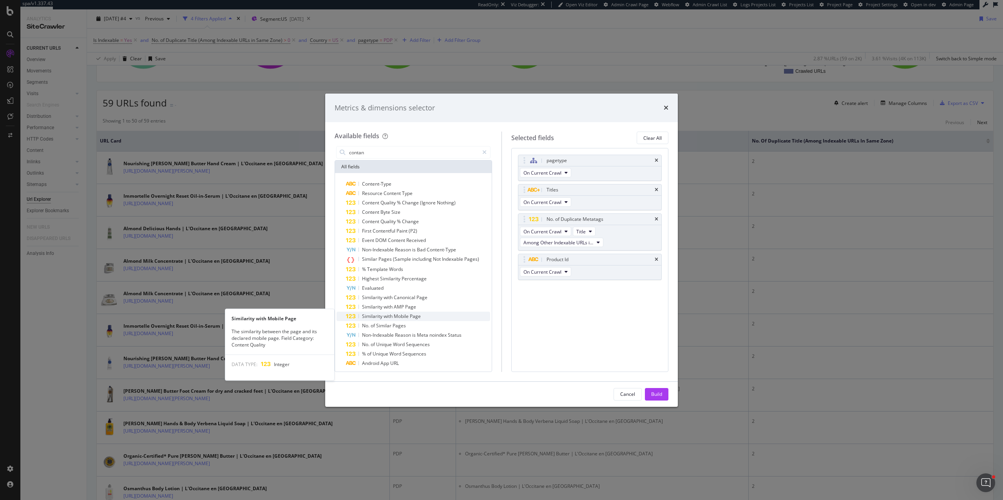
scroll to position [13, 0]
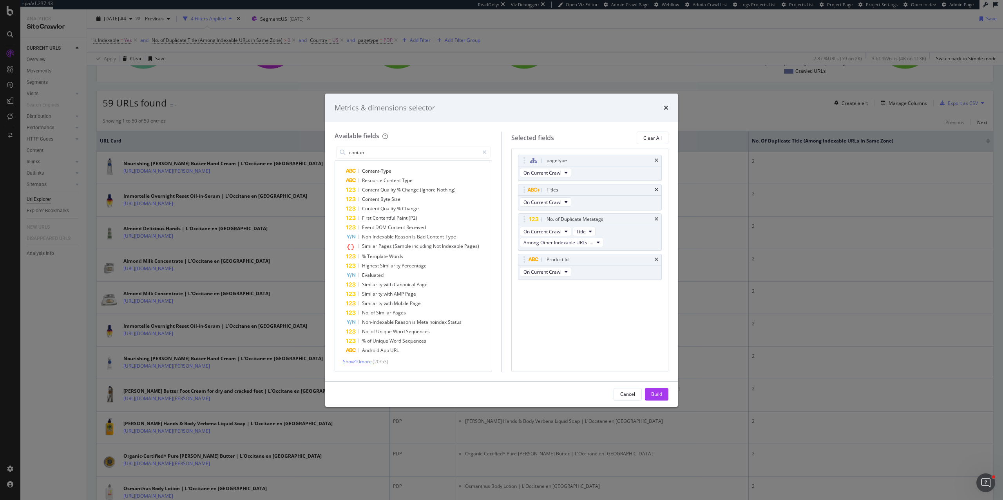
click at [358, 359] on span "Show 10 more" at bounding box center [357, 362] width 29 height 7
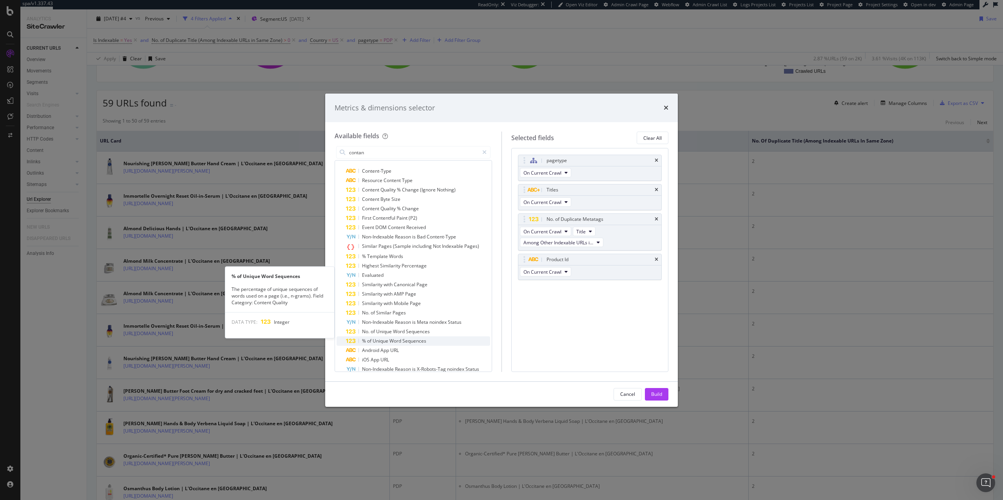
scroll to position [109, 0]
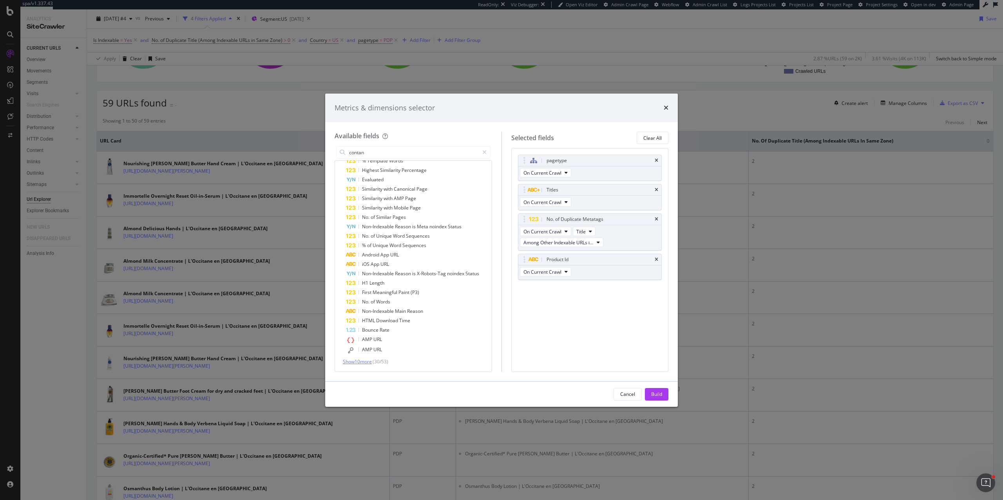
click at [363, 363] on span "Show 10 more" at bounding box center [357, 362] width 29 height 7
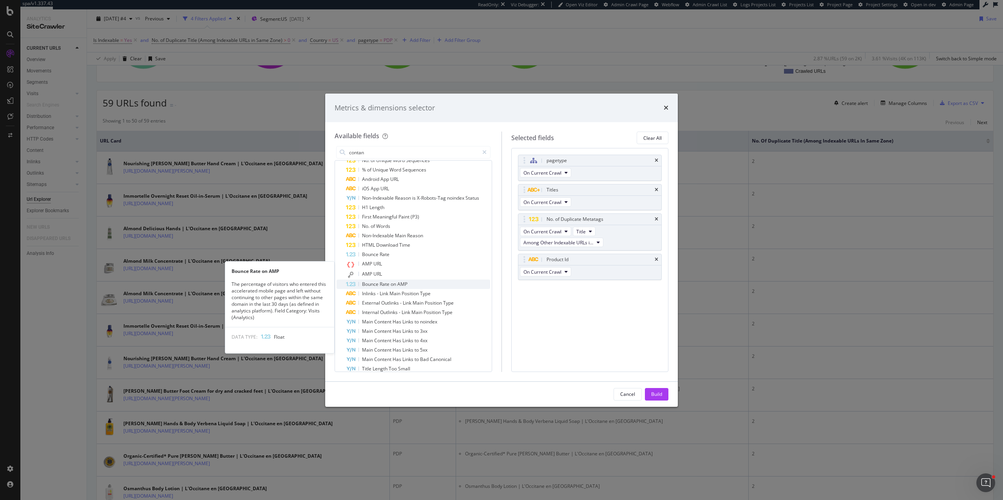
scroll to position [203, 0]
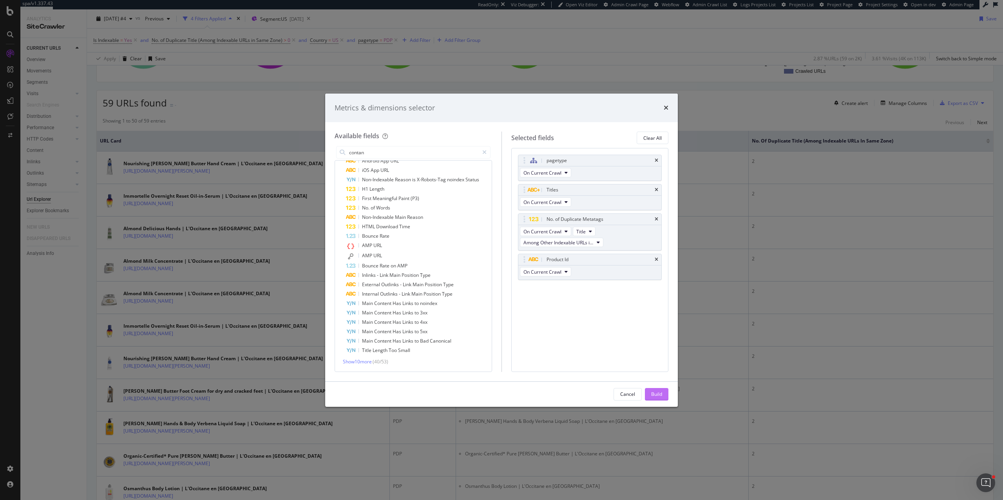
click at [658, 391] on div "Build" at bounding box center [656, 394] width 11 height 7
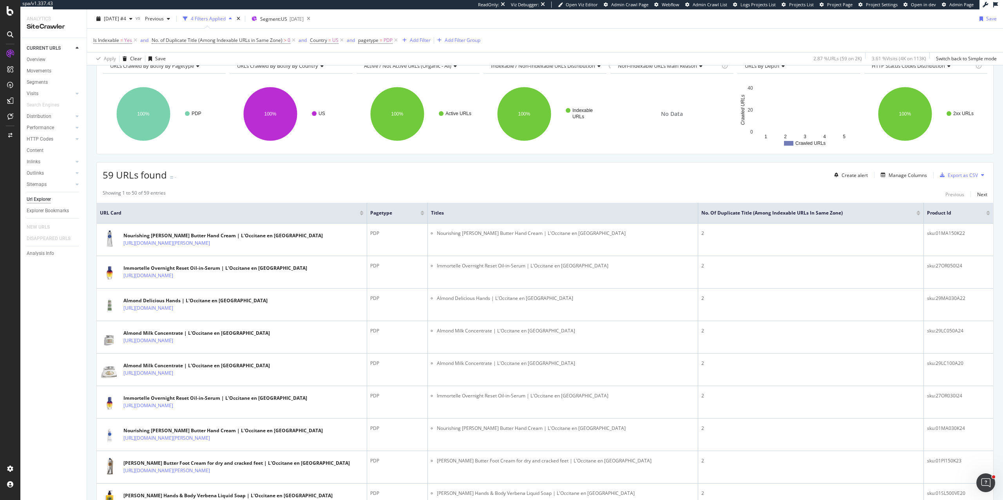
scroll to position [94, 0]
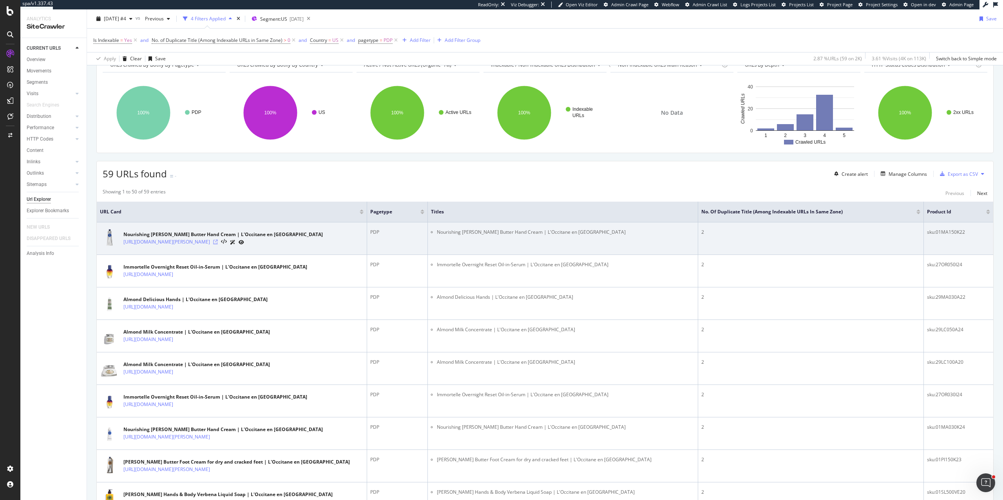
click at [218, 244] on icon at bounding box center [215, 242] width 5 height 5
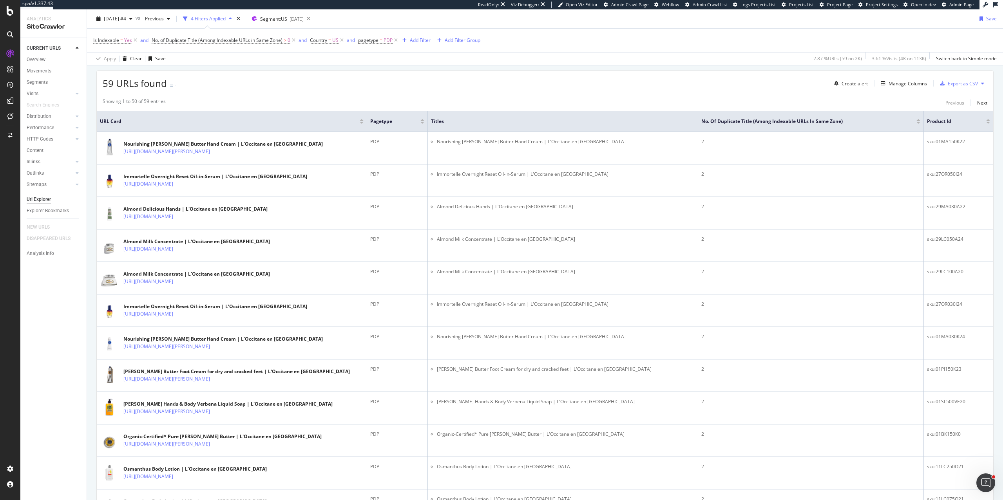
scroll to position [0, 0]
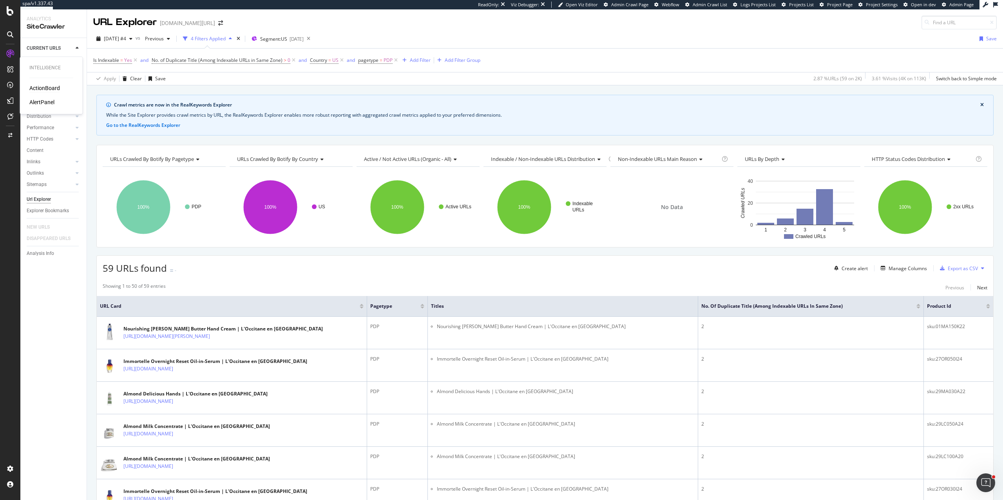
click at [38, 87] on div "ActionBoard" at bounding box center [44, 88] width 31 height 8
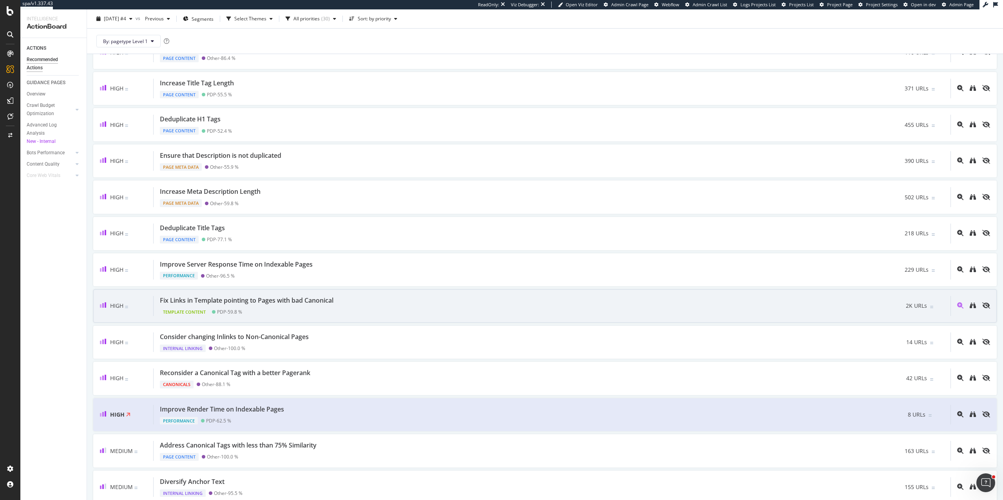
scroll to position [114, 0]
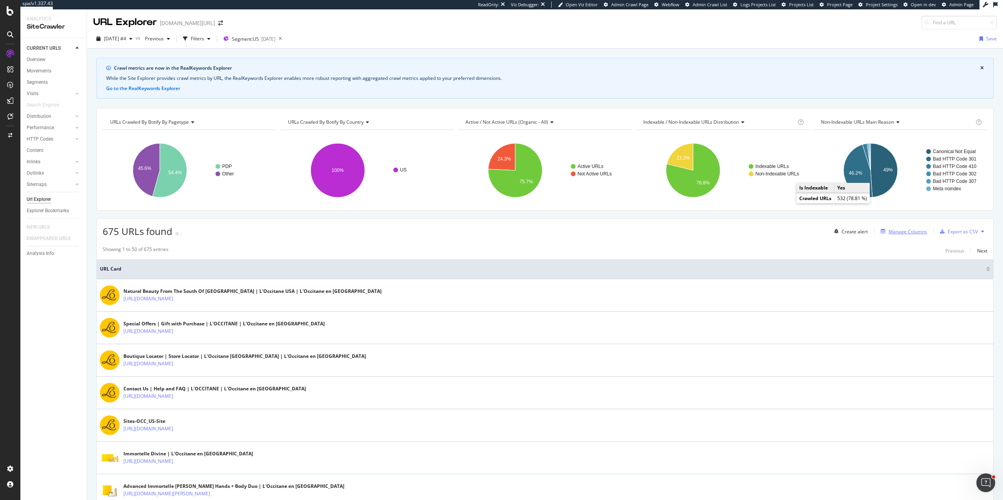
click at [752, 235] on div "Manage Columns" at bounding box center [902, 231] width 49 height 9
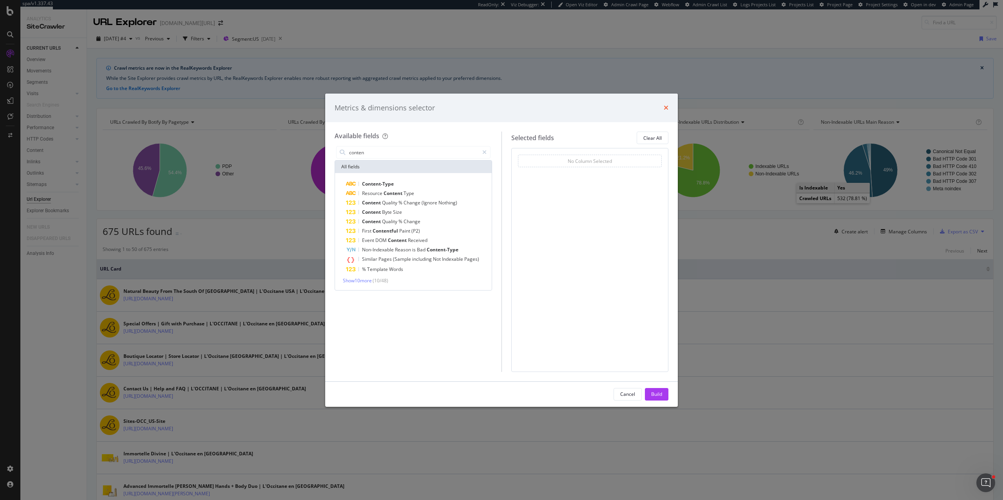
type input "conten"
click at [667, 109] on icon "times" at bounding box center [666, 108] width 5 height 6
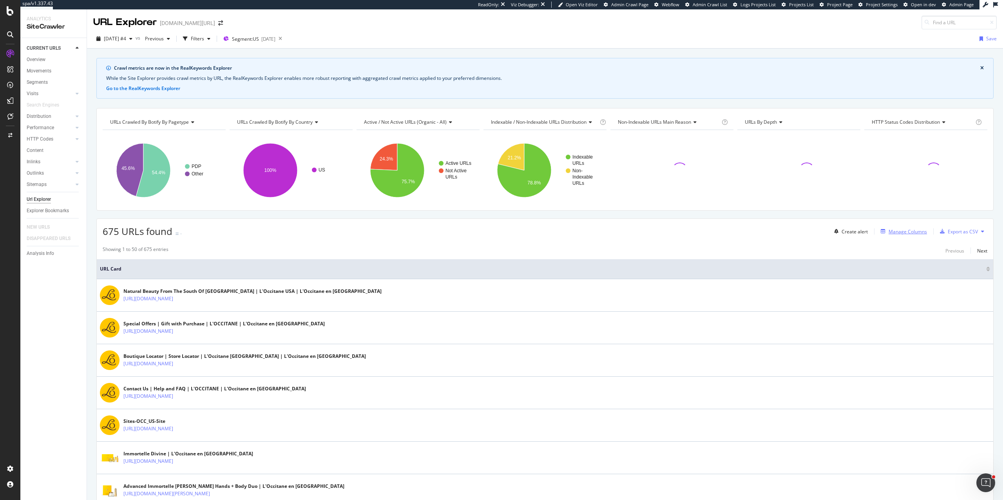
click at [911, 232] on div "Manage Columns" at bounding box center [908, 231] width 38 height 7
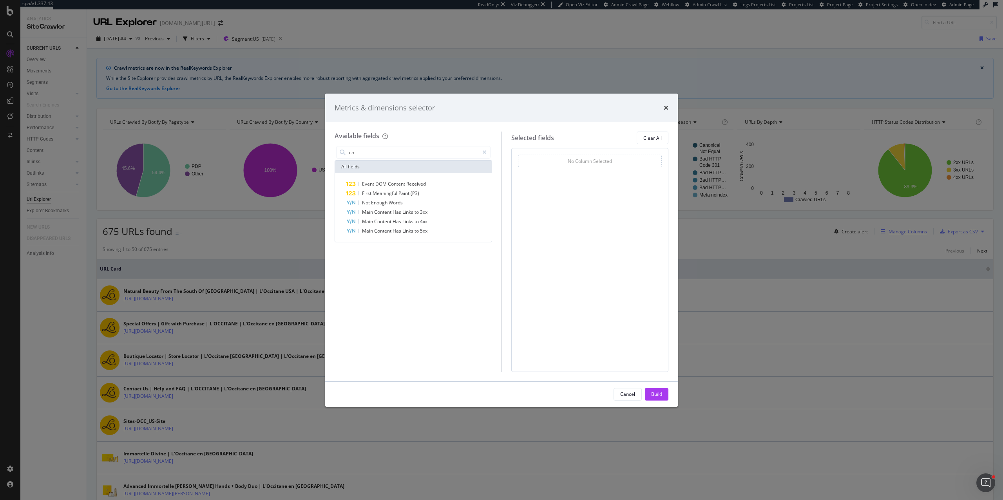
type input "c"
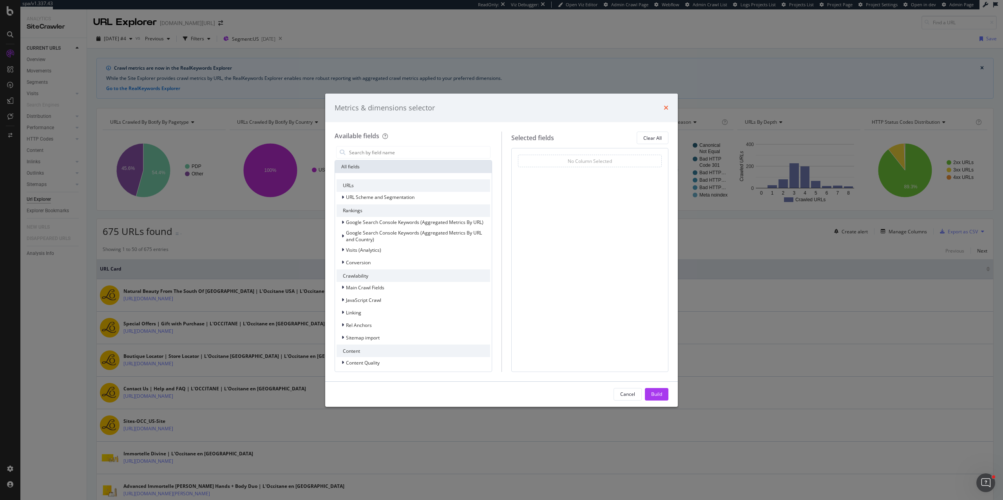
click at [666, 106] on icon "times" at bounding box center [666, 108] width 5 height 6
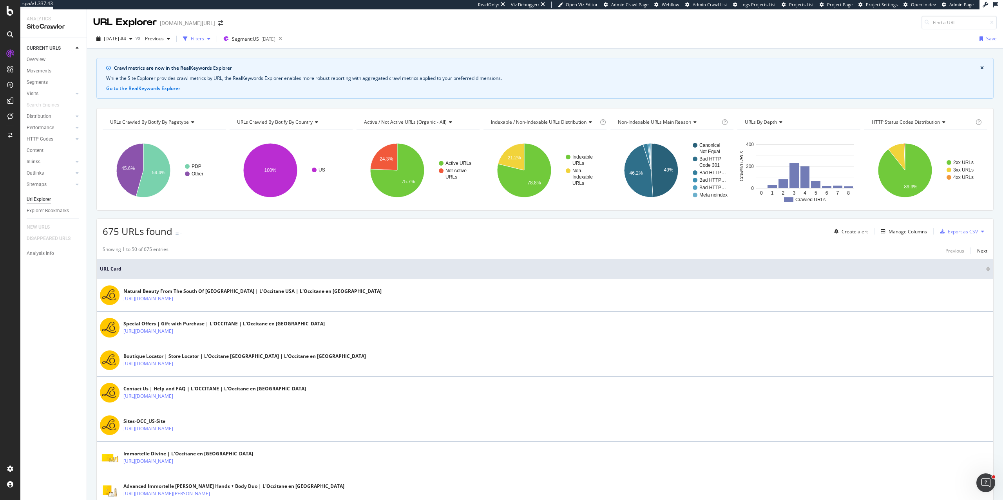
click at [204, 38] on div "Filters" at bounding box center [197, 38] width 13 height 7
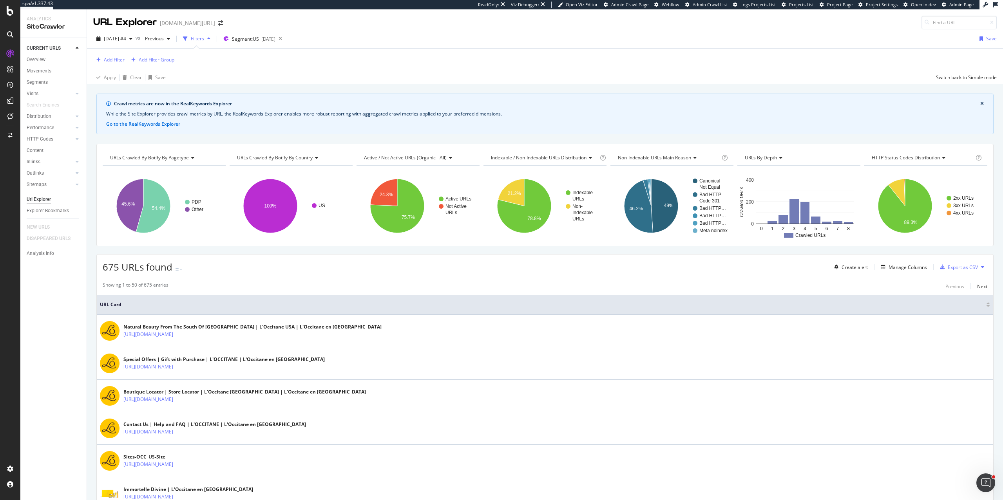
click at [109, 59] on div "Add Filter" at bounding box center [114, 59] width 21 height 7
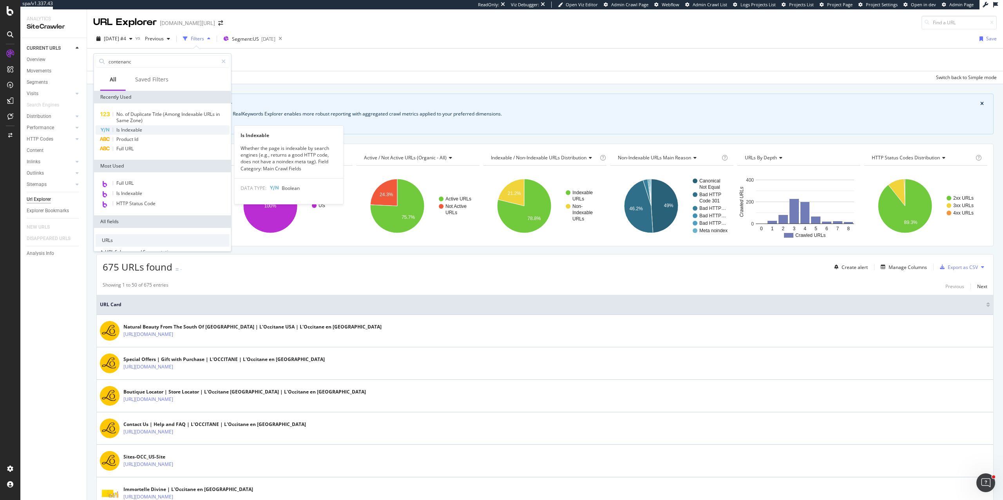
type input "contenance"
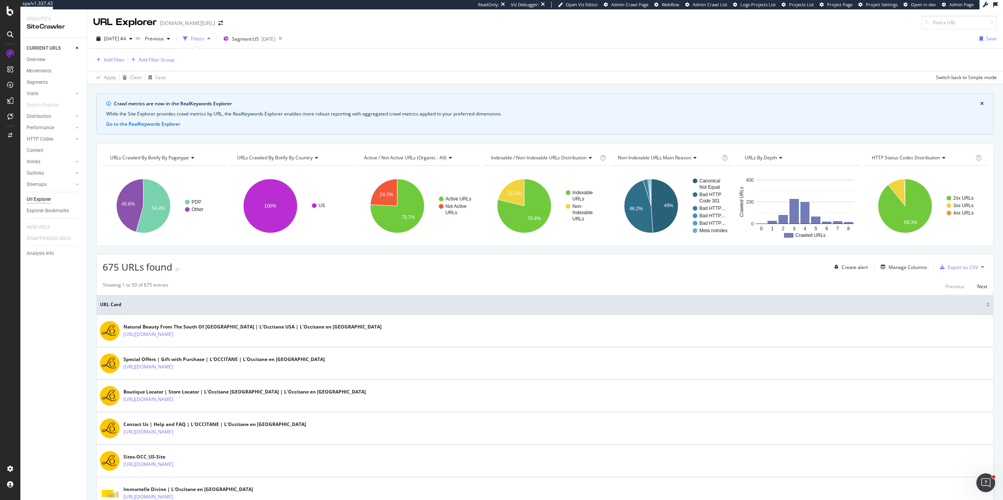
click at [417, 99] on div "Crawl metrics are now in the RealKeywords Explorer While the Site Explorer prov…" at bounding box center [544, 114] width 897 height 41
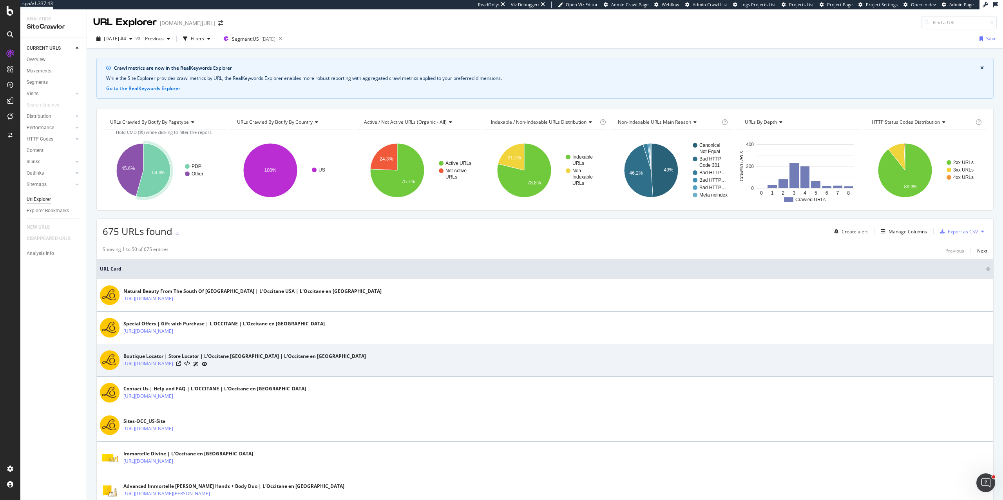
scroll to position [5, 0]
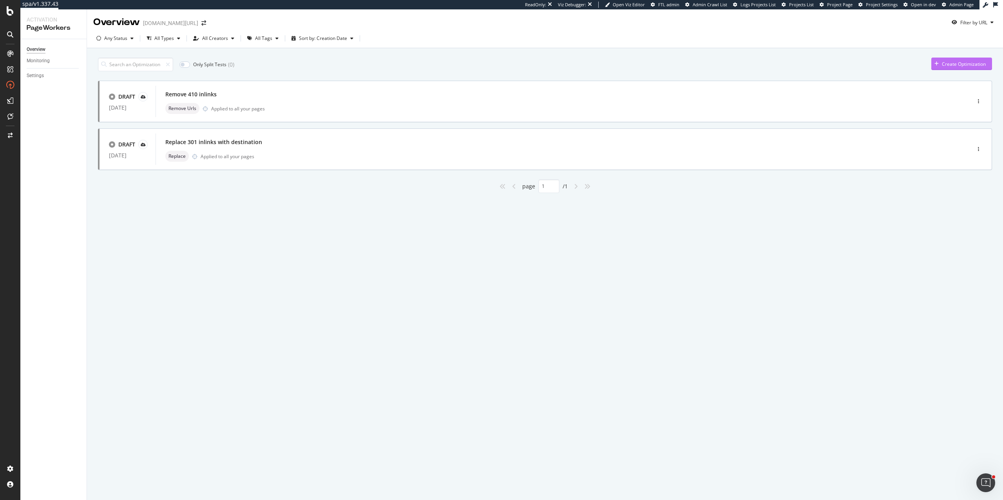
click at [752, 63] on div "Create Optimization" at bounding box center [964, 64] width 44 height 7
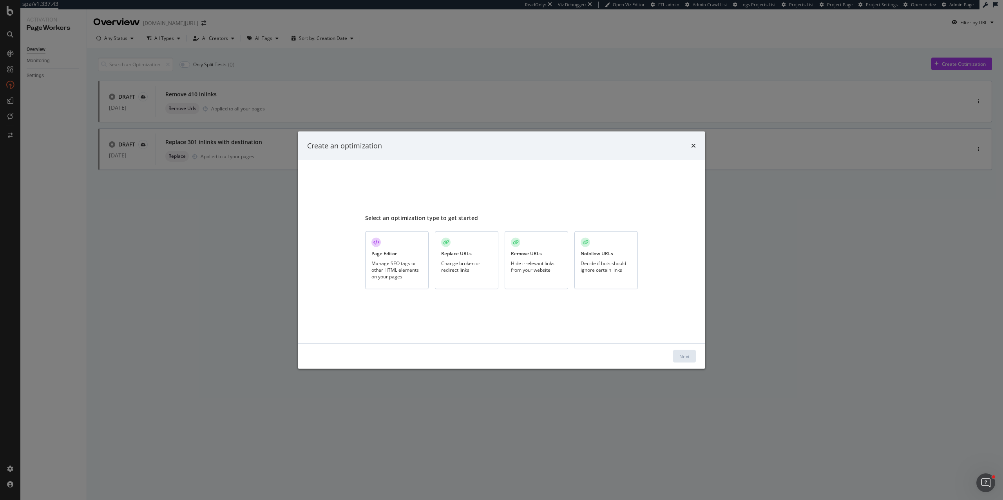
click at [392, 273] on div "Manage SEO tags or other HTML elements on your pages" at bounding box center [396, 270] width 51 height 20
click at [685, 356] on div "Next" at bounding box center [684, 356] width 10 height 7
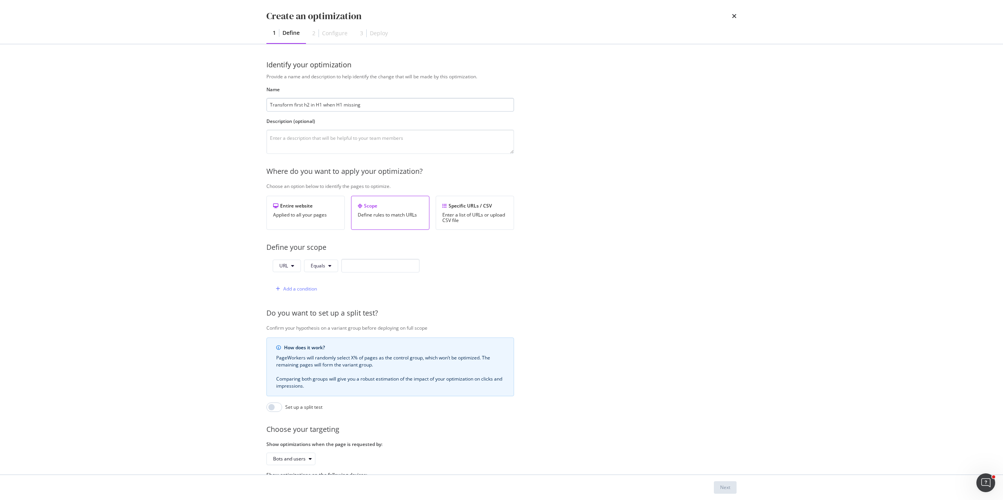
click at [320, 105] on input "Transform first h2 in H1 when H1 missing" at bounding box center [390, 105] width 248 height 14
type input "Transform first h2 in h1 when H1 missing"
click at [470, 204] on div "Specific URLs / CSV" at bounding box center [474, 206] width 65 height 7
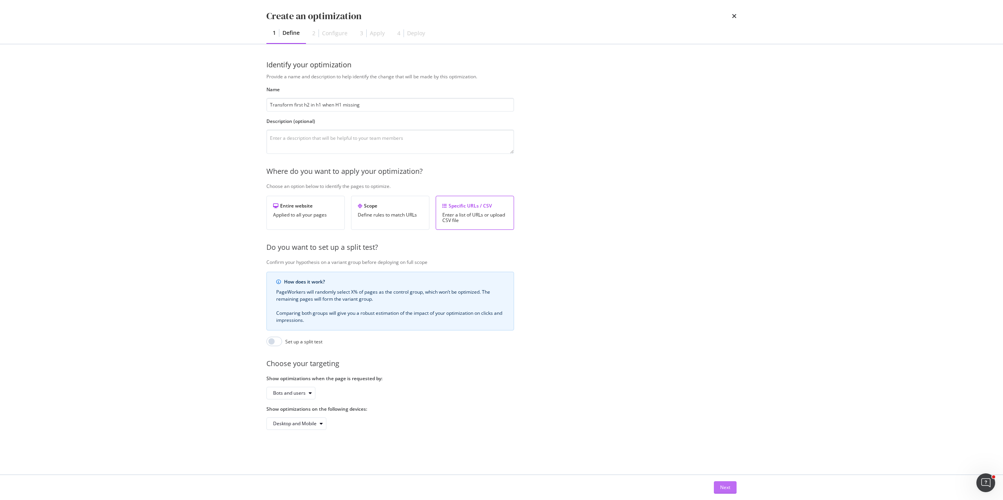
click at [725, 375] on div "Next" at bounding box center [725, 487] width 10 height 7
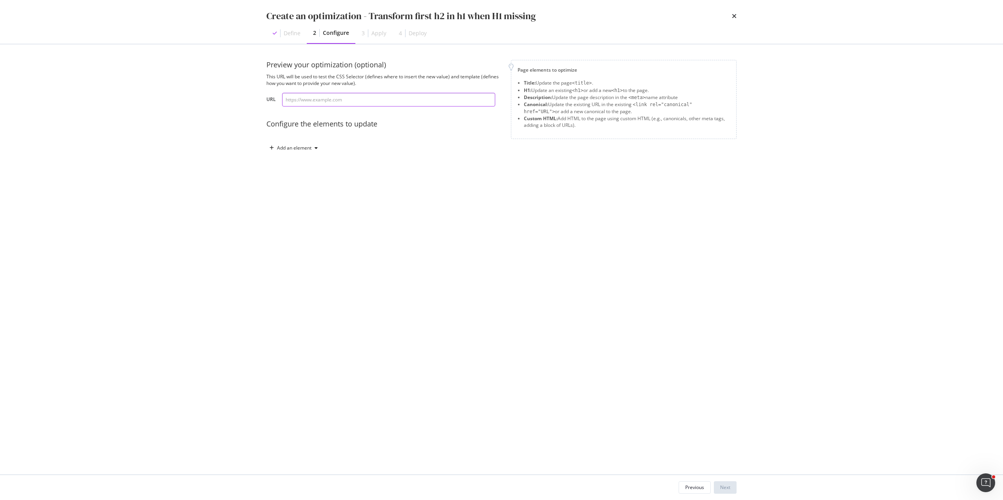
click at [373, 107] on input "modal" at bounding box center [388, 100] width 213 height 14
paste input "[URL][DOMAIN_NAME]"
type input "[URL][DOMAIN_NAME]"
click at [292, 143] on div "Add an element" at bounding box center [293, 148] width 54 height 12
click at [302, 212] on div "Custom HTML" at bounding box center [302, 215] width 31 height 7
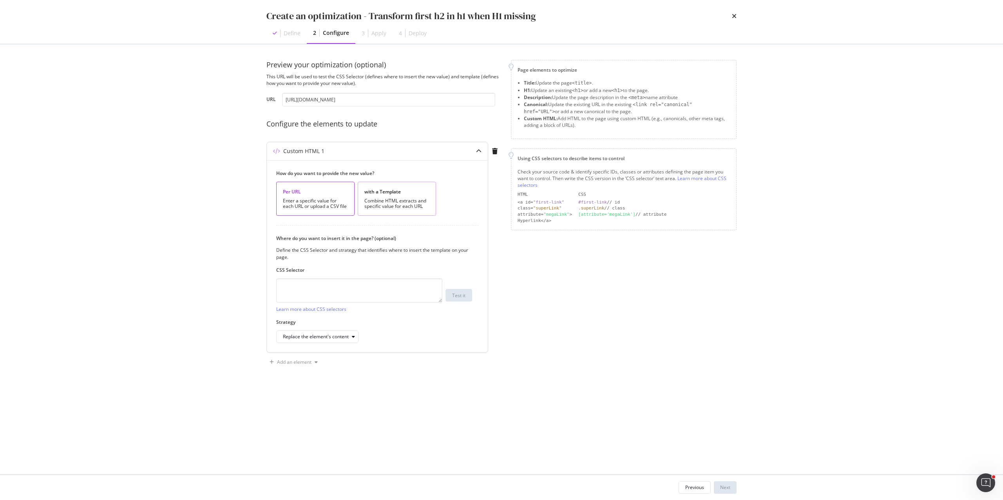
click at [395, 198] on div "Combine HTML extracts and specific value for each URL" at bounding box center [396, 203] width 65 height 11
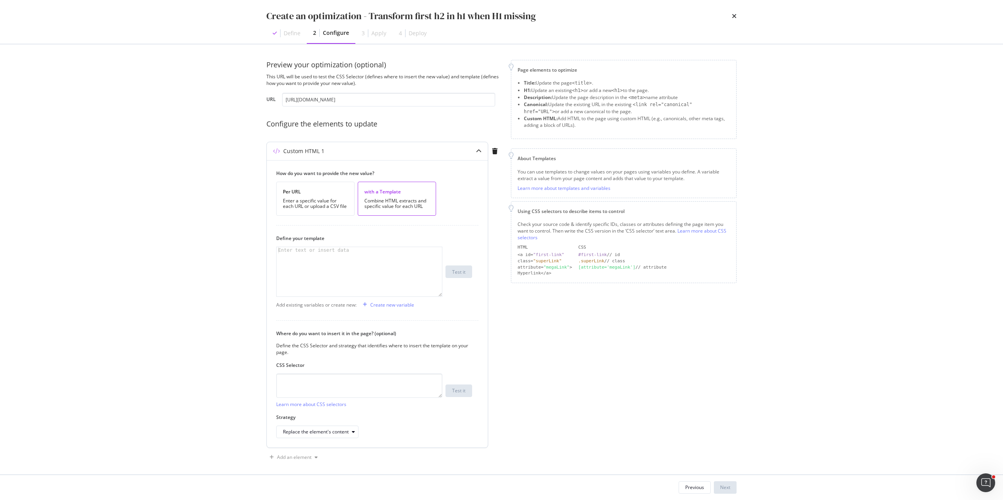
click at [310, 254] on div "Enter text or insert data" at bounding box center [314, 250] width 74 height 6
click at [400, 308] on div "Create new variable" at bounding box center [392, 305] width 44 height 7
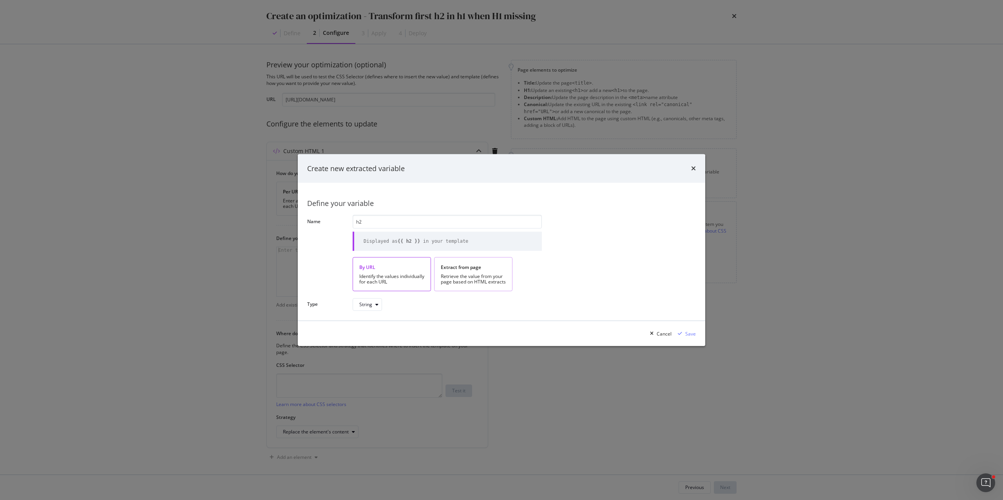
type input "h2"
click at [464, 279] on div "Retrieve the value from your page based on HTML extracts" at bounding box center [473, 279] width 65 height 11
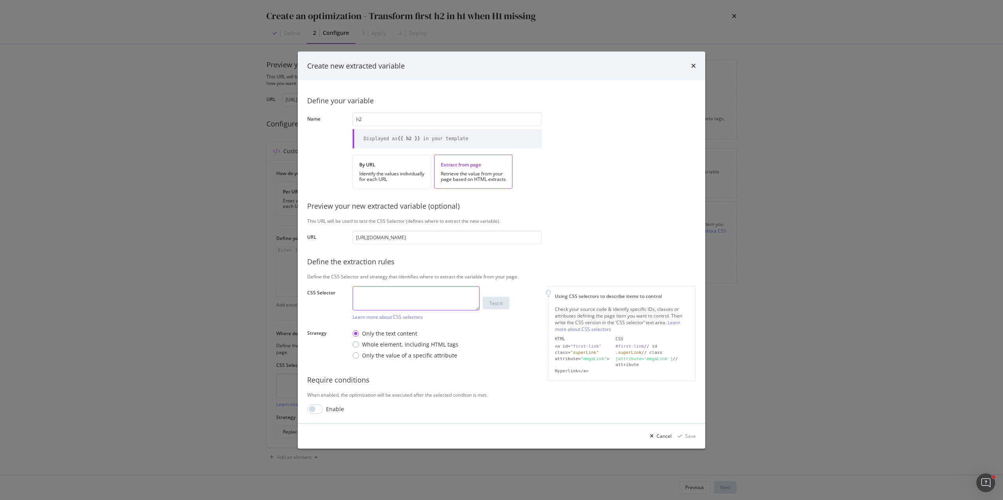
click at [367, 299] on textarea "modal" at bounding box center [416, 298] width 127 height 24
type textarea "h2"
click at [353, 343] on div "Whole element, including HTML tags" at bounding box center [356, 345] width 6 height 6
drag, startPoint x: 689, startPoint y: 436, endPoint x: 314, endPoint y: 398, distance: 377.0
click at [314, 375] on div "Create new extracted variable Define your variable Name h2 Displayed as {{ h2 }…" at bounding box center [501, 249] width 407 height 397
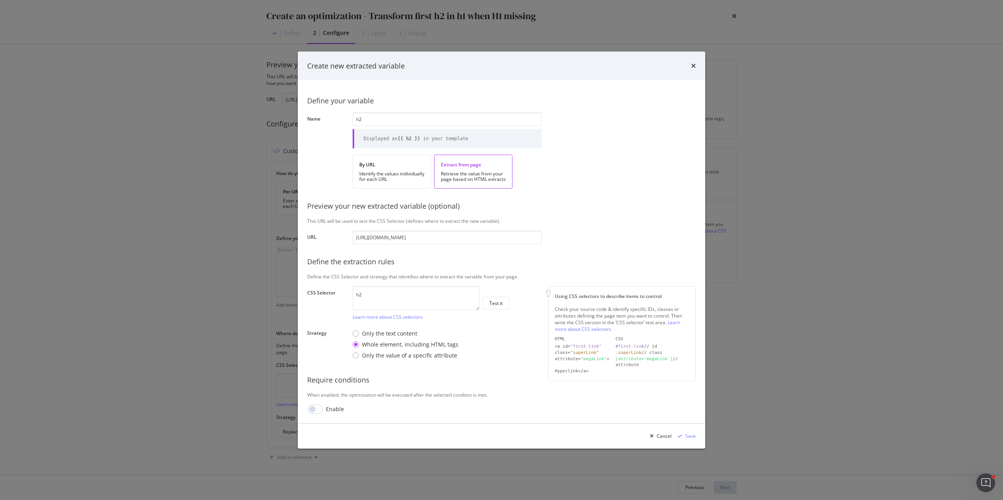
click at [323, 375] on div "Enable" at bounding box center [326, 409] width 39 height 9
click at [321, 375] on input "modal" at bounding box center [315, 409] width 16 height 9
checkbox input "true"
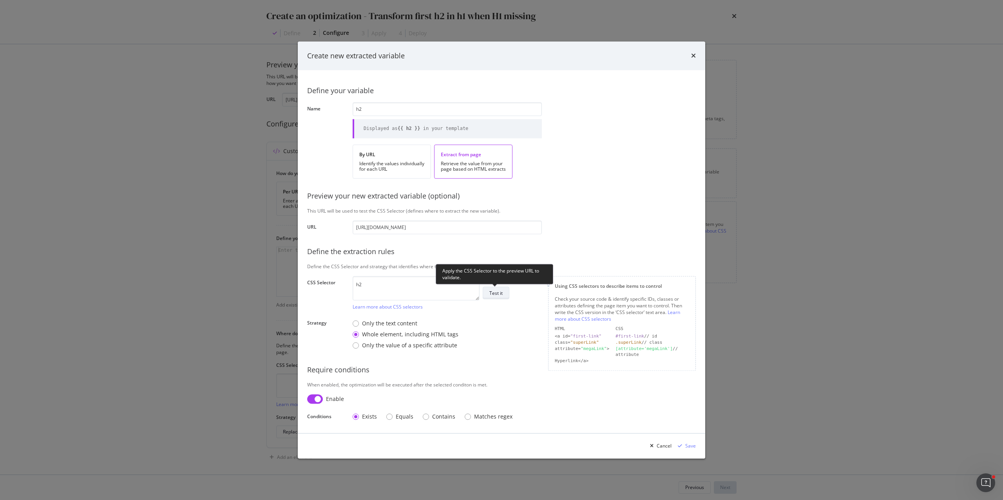
click at [501, 292] on div "Test it" at bounding box center [495, 293] width 13 height 7
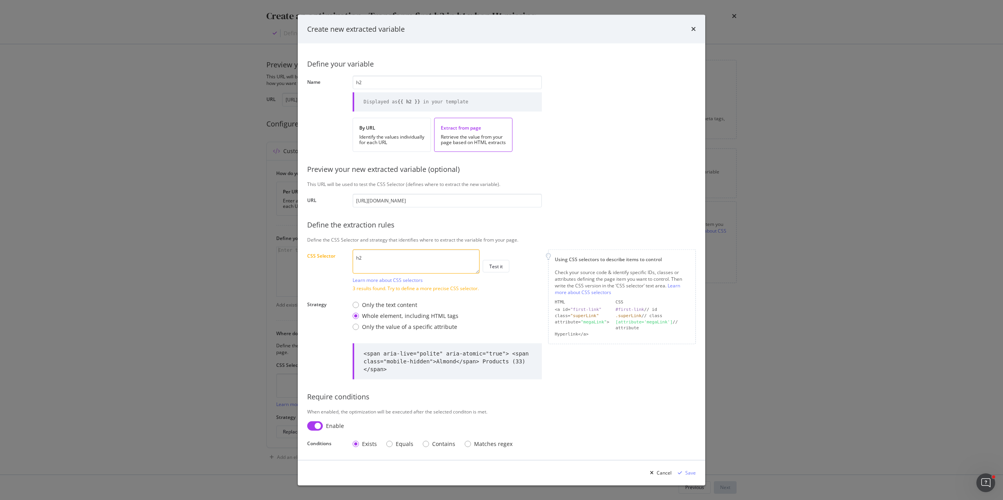
click at [381, 257] on textarea "h2" at bounding box center [416, 262] width 127 height 24
paste textarea "div.a-content-body.d-none.d-lg-block > div > p"
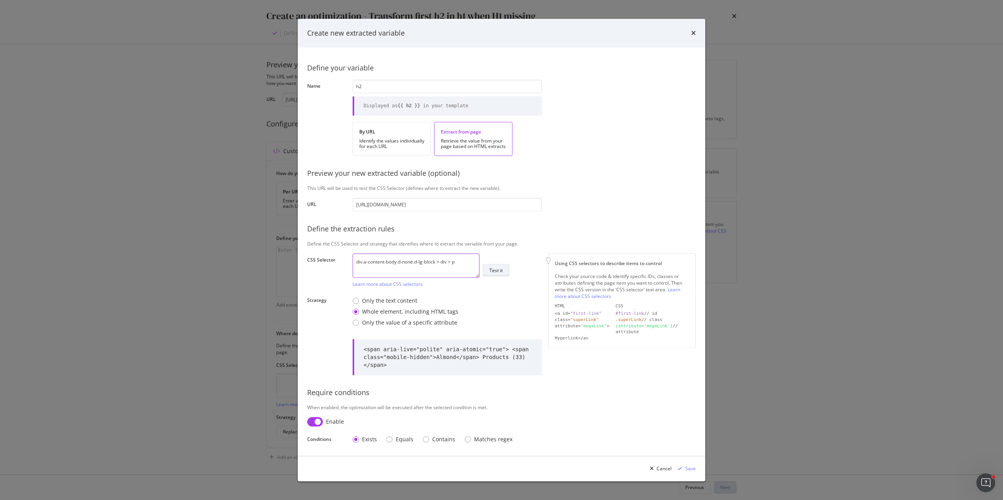
type textarea "div.a-content-body.d-none.d-lg-block > div > p"
click at [497, 274] on div "Test it" at bounding box center [495, 270] width 13 height 7
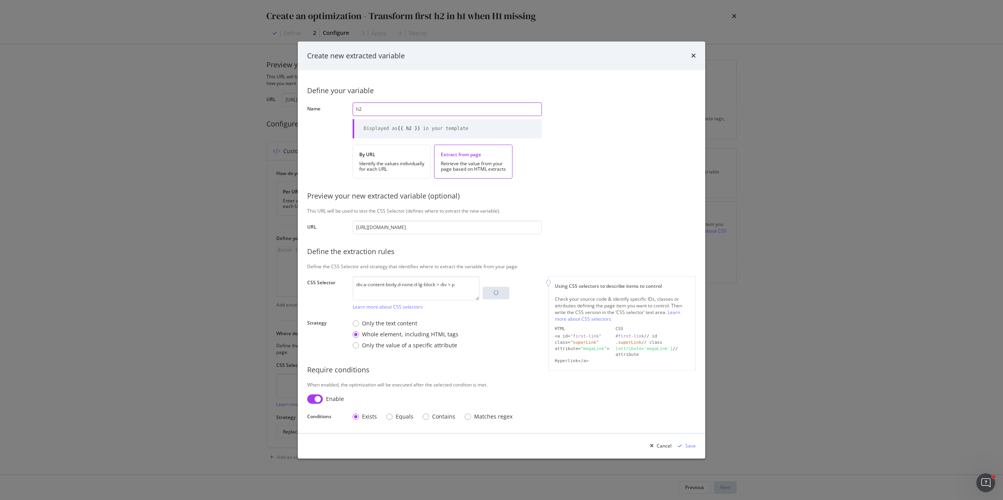
click at [371, 109] on input "h2" at bounding box center [447, 109] width 189 height 14
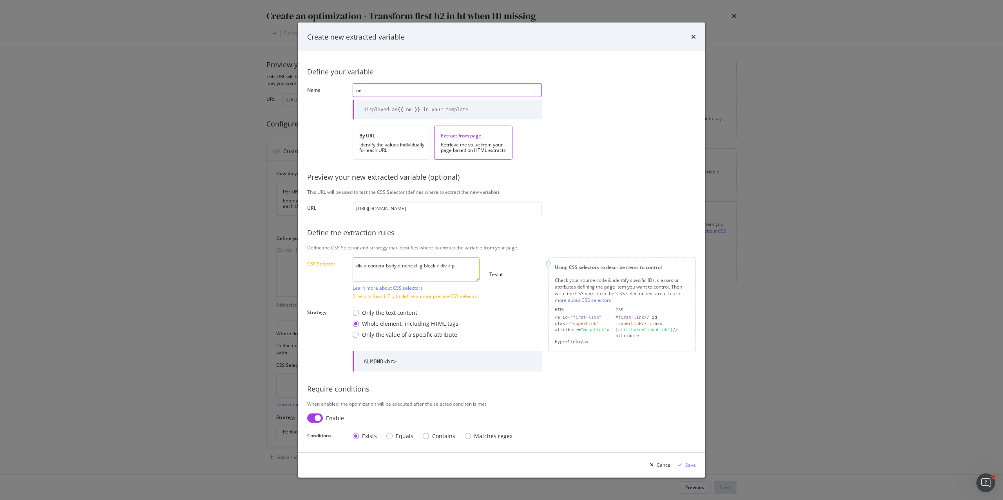
type input "n"
type input "page_title"
click at [498, 275] on div "Test it" at bounding box center [495, 274] width 13 height 7
click at [355, 314] on div "Only the text content" at bounding box center [356, 313] width 6 height 6
click at [500, 275] on div "Test it" at bounding box center [495, 274] width 13 height 7
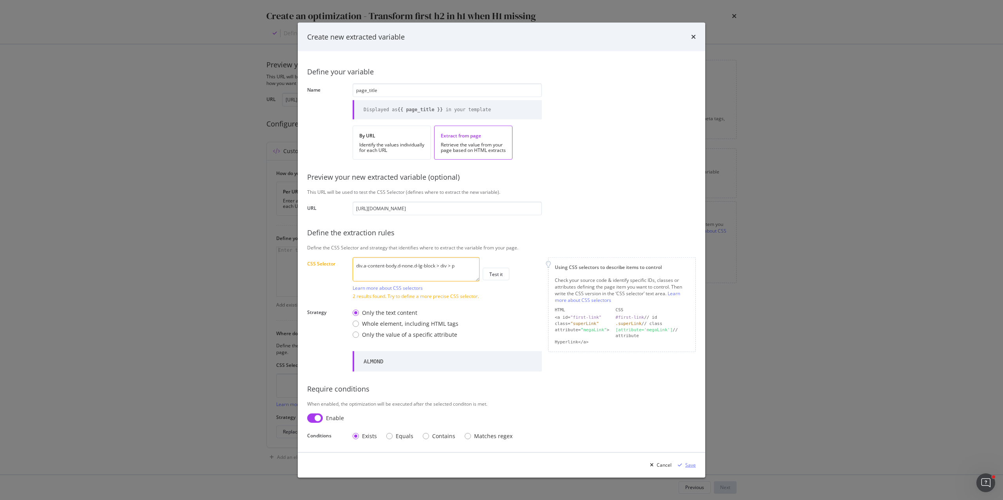
click at [688, 375] on div "Save" at bounding box center [690, 465] width 11 height 7
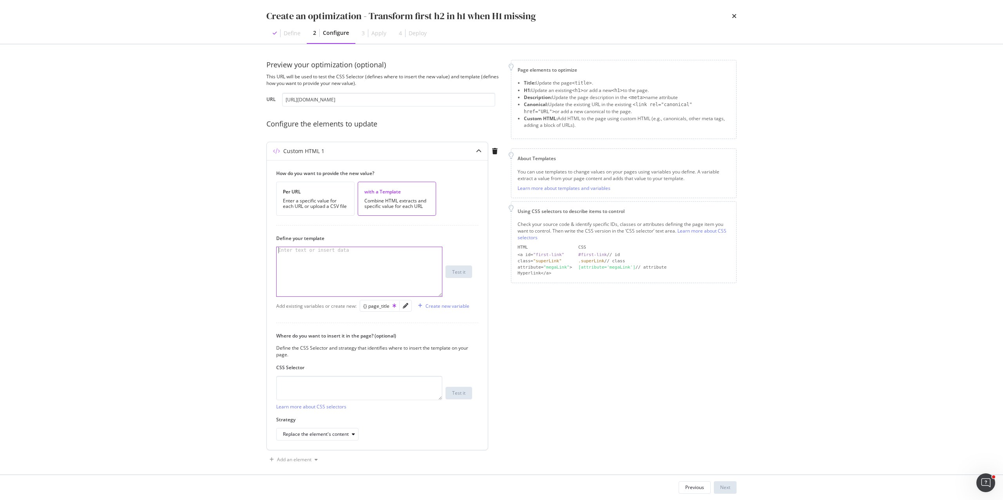
click at [362, 254] on div "modal" at bounding box center [359, 278] width 165 height 62
click at [385, 308] on div "{} page_title" at bounding box center [379, 306] width 33 height 7
type textarea "<h1> {{ page_title }}</h1>"
click at [458, 265] on div "<h1> {{ page_title }}</h1> < h1 > {{ page_title }} </ h1 > XXXXXXXXXXXXXXXXXXXX…" at bounding box center [374, 272] width 196 height 50
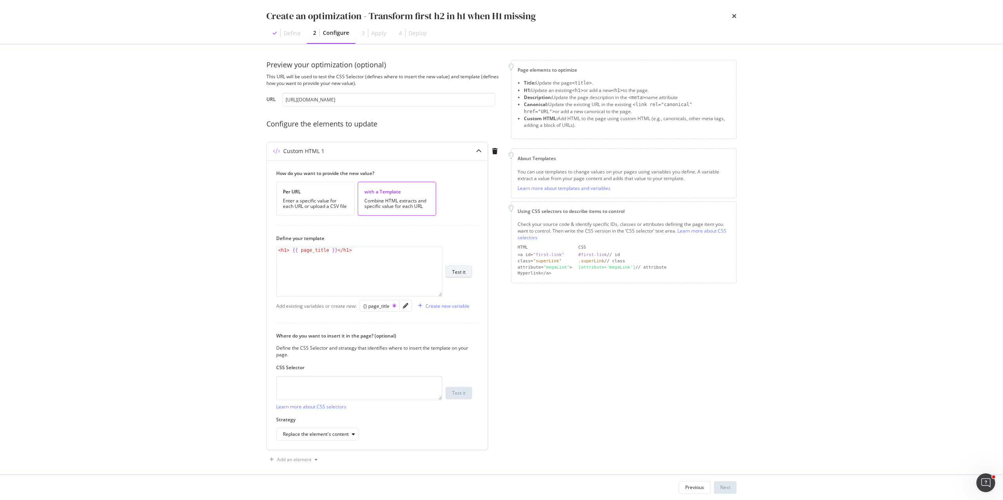
click at [458, 273] on div "Test it" at bounding box center [458, 272] width 13 height 7
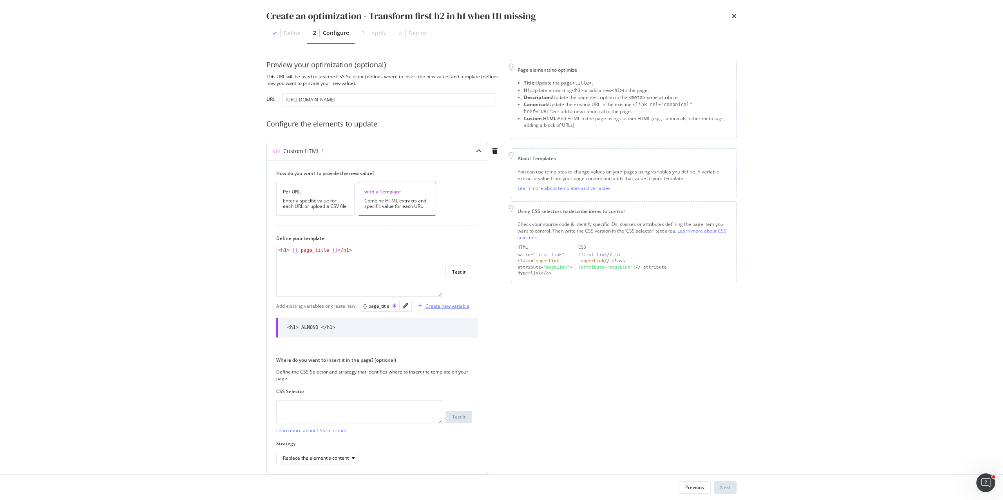
click at [439, 306] on div "Create new variable" at bounding box center [448, 306] width 44 height 7
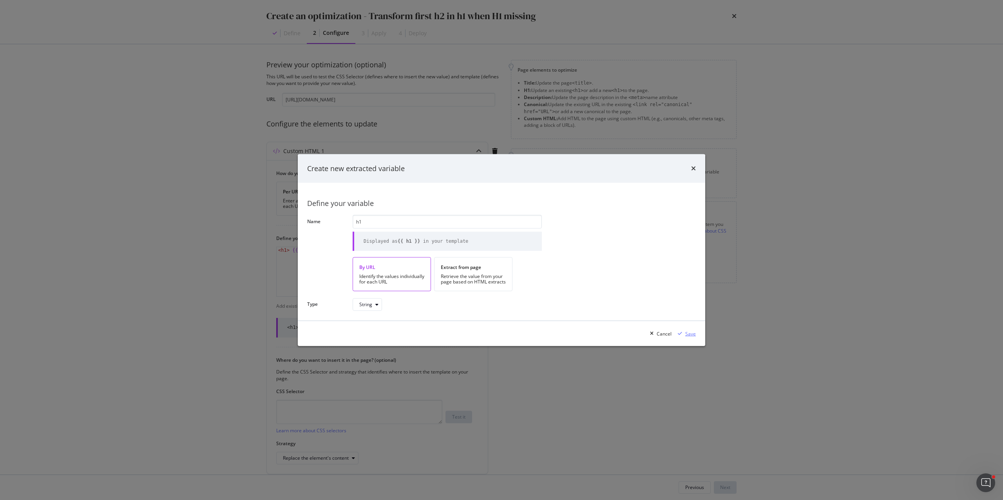
type input "h1"
click at [689, 333] on div "Save" at bounding box center [690, 333] width 11 height 7
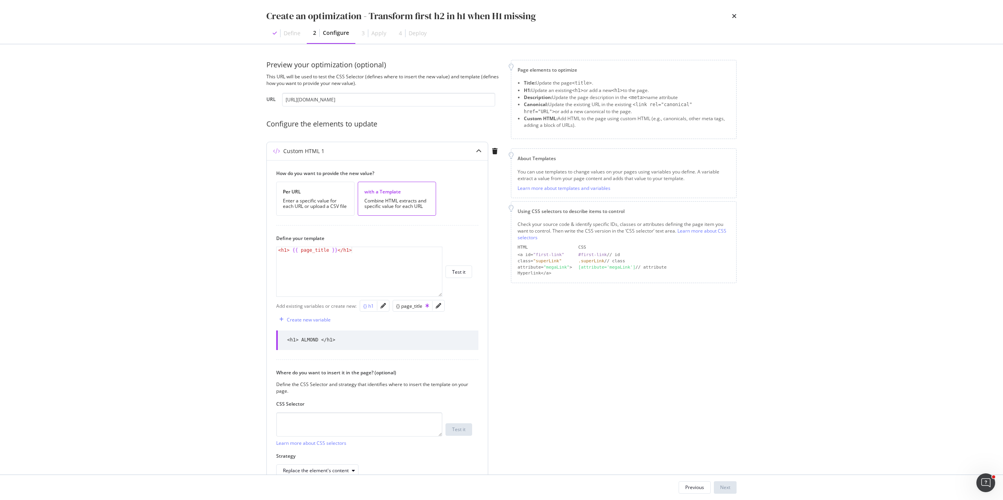
click at [370, 305] on div "{} h1" at bounding box center [368, 306] width 11 height 7
drag, startPoint x: 352, startPoint y: 251, endPoint x: 251, endPoint y: 251, distance: 100.7
click at [251, 251] on div "Preview your optimization (optional) This URL will be used to test the CSS Sele…" at bounding box center [502, 259] width 502 height 431
drag, startPoint x: 393, startPoint y: 250, endPoint x: 354, endPoint y: 251, distance: 38.4
click at [354, 251] on div "< h1 > {{ page_title }} </ h1 > {{ h1 }}" at bounding box center [359, 278] width 165 height 62
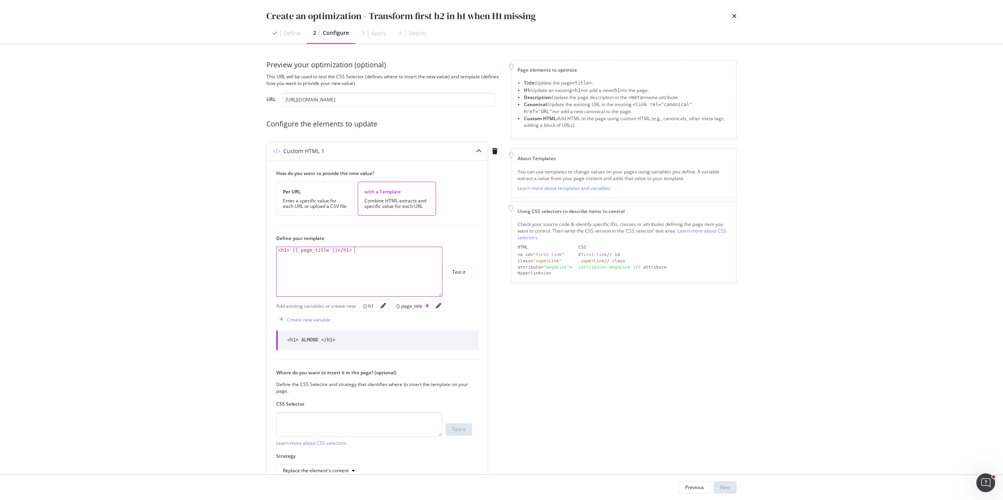
type textarea "<h1> {{ page_title }}</h1>"
click at [462, 274] on div "Test it" at bounding box center [458, 272] width 13 height 7
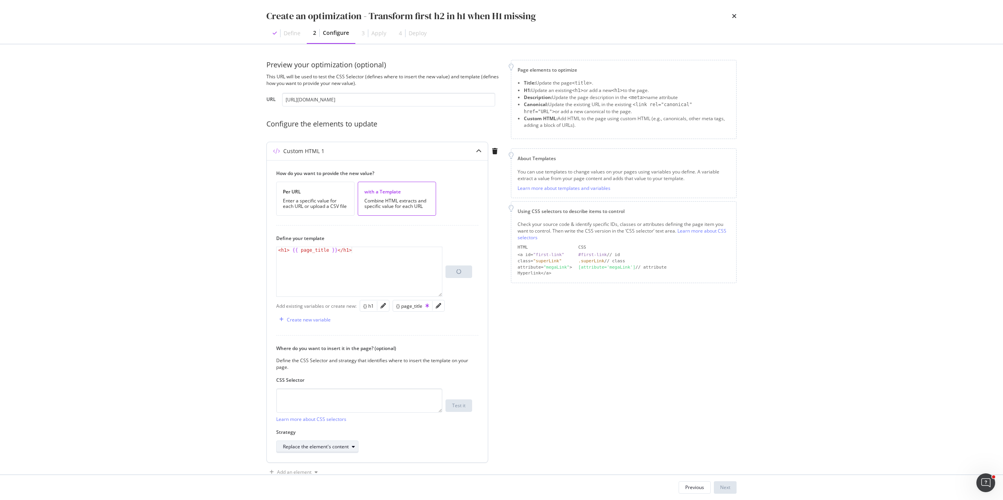
click at [347, 375] on div "Replace the element's content" at bounding box center [316, 447] width 66 height 5
click at [331, 375] on div "Replace the element entirely" at bounding box center [317, 435] width 62 height 7
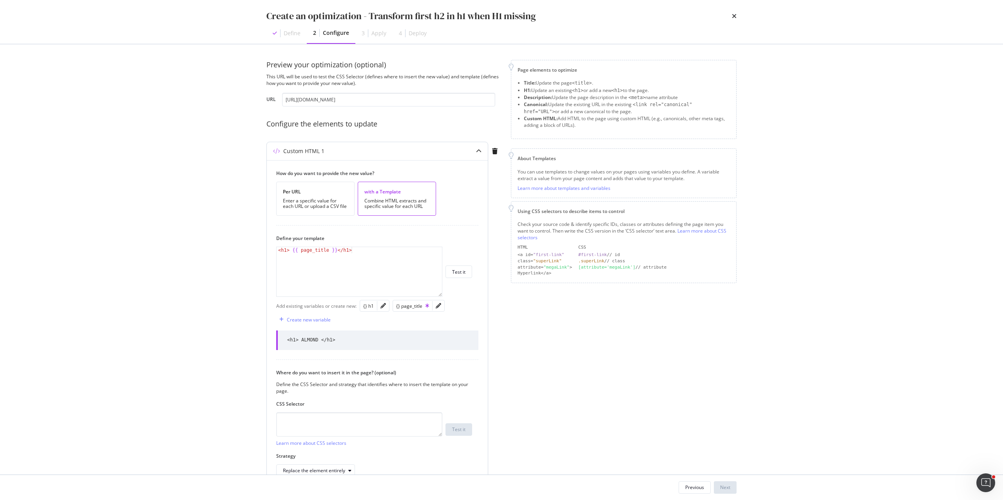
scroll to position [45, 0]
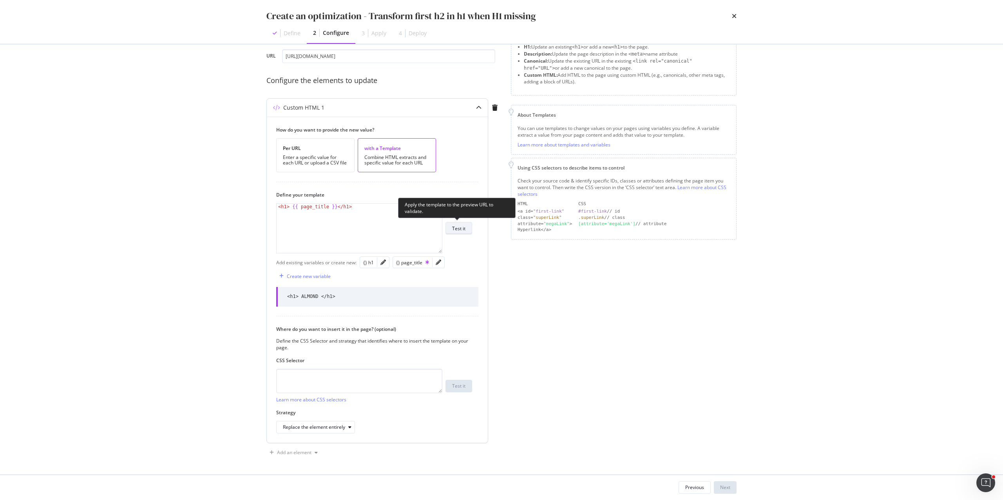
click at [464, 226] on div "Test it" at bounding box center [458, 228] width 13 height 7
click at [335, 375] on textarea "modal" at bounding box center [359, 381] width 166 height 24
paste textarea "div.a-content-body.d-none.d-lg-block > div > p"
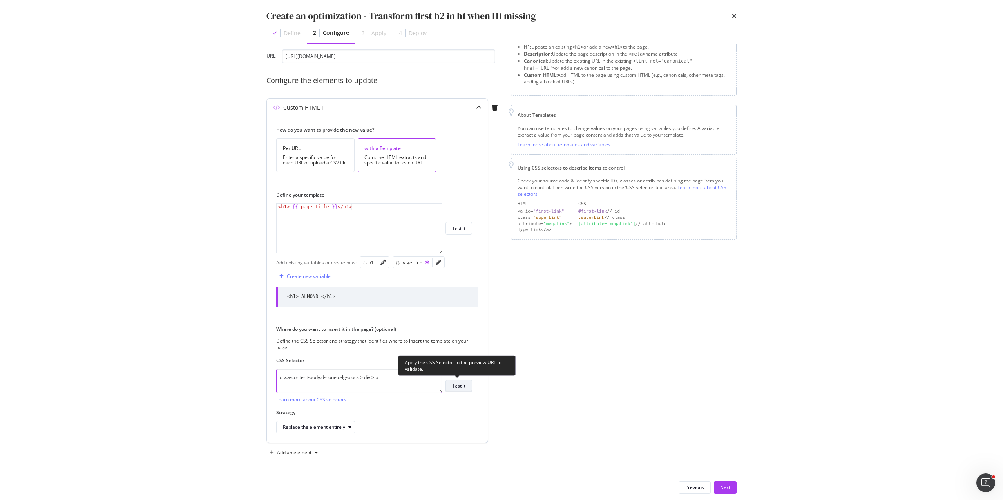
type textarea "div.a-content-body.d-none.d-lg-block > div > p"
click at [457, 375] on div "Test it" at bounding box center [458, 386] width 13 height 7
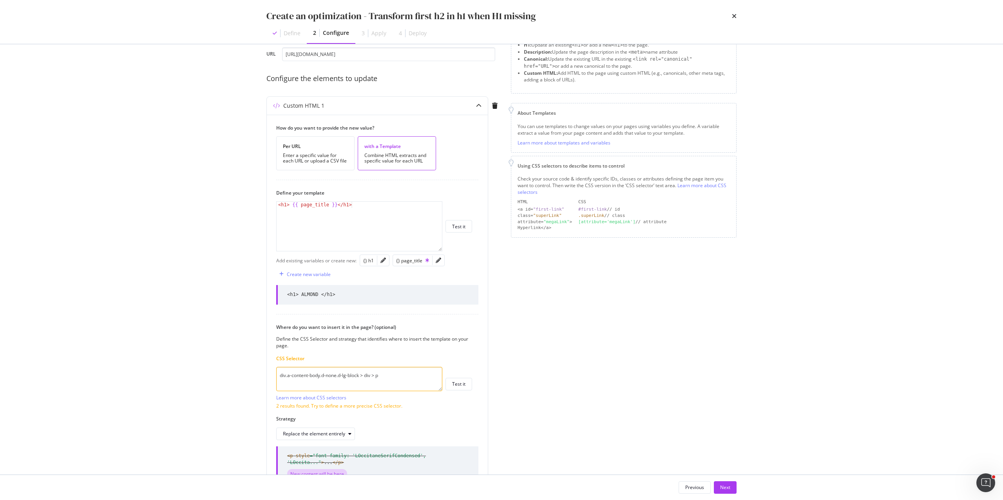
scroll to position [102, 0]
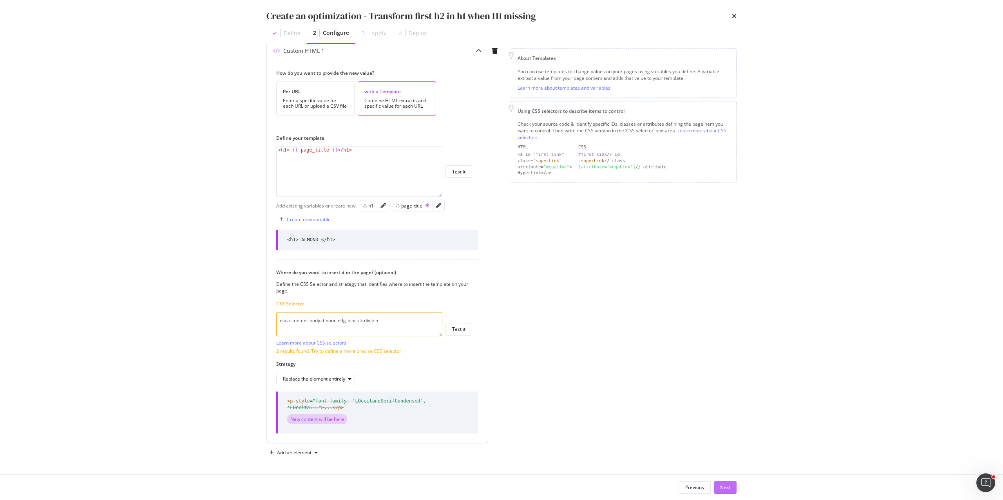
click at [728, 375] on div "Next" at bounding box center [725, 487] width 10 height 7
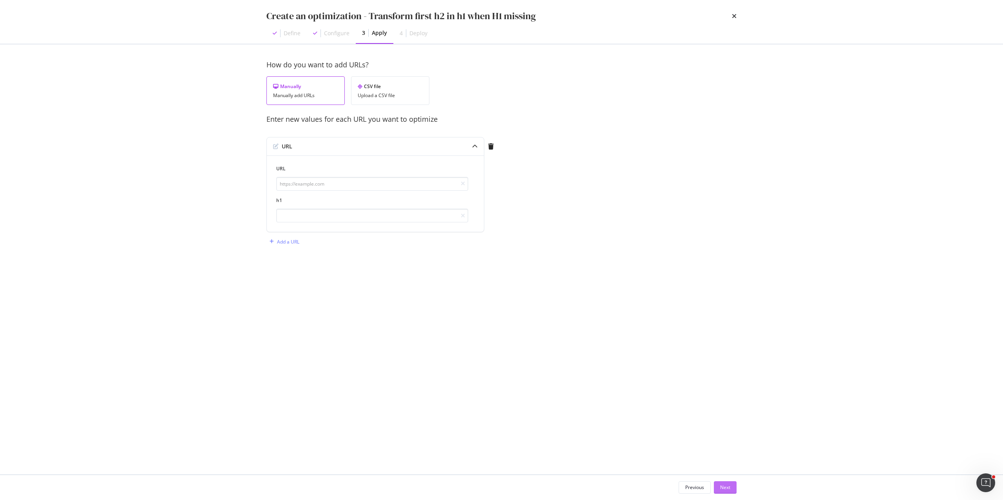
scroll to position [0, 0]
click at [391, 187] on input "modal" at bounding box center [372, 184] width 192 height 14
paste input "[URL][DOMAIN_NAME]"
type input "[URL][DOMAIN_NAME]"
click at [344, 219] on input "modal" at bounding box center [372, 216] width 192 height 14
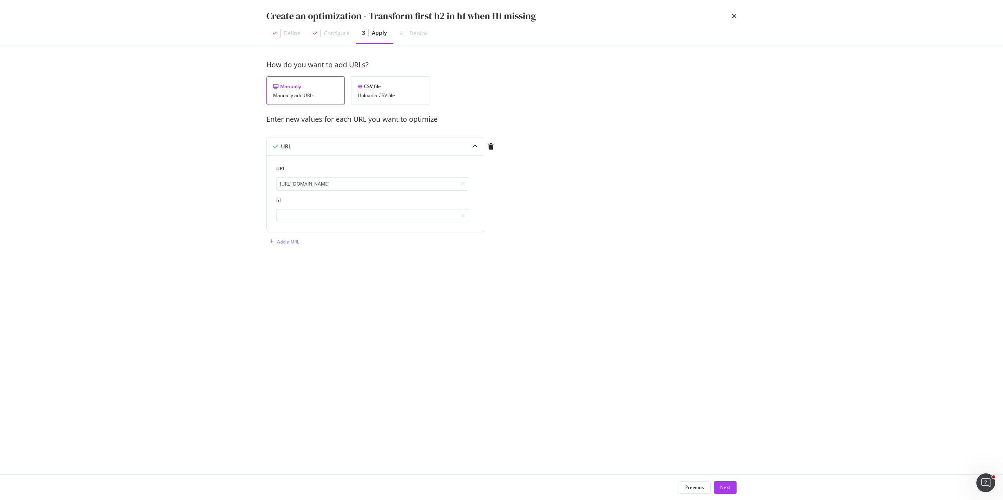
click at [280, 242] on div "Add a URL" at bounding box center [288, 242] width 22 height 7
click at [303, 285] on input "modal" at bounding box center [372, 282] width 192 height 14
paste input "[URL][DOMAIN_NAME][PERSON_NAME]"
type input "[URL][DOMAIN_NAME][PERSON_NAME]"
click at [723, 375] on div "Next" at bounding box center [725, 488] width 10 height 12
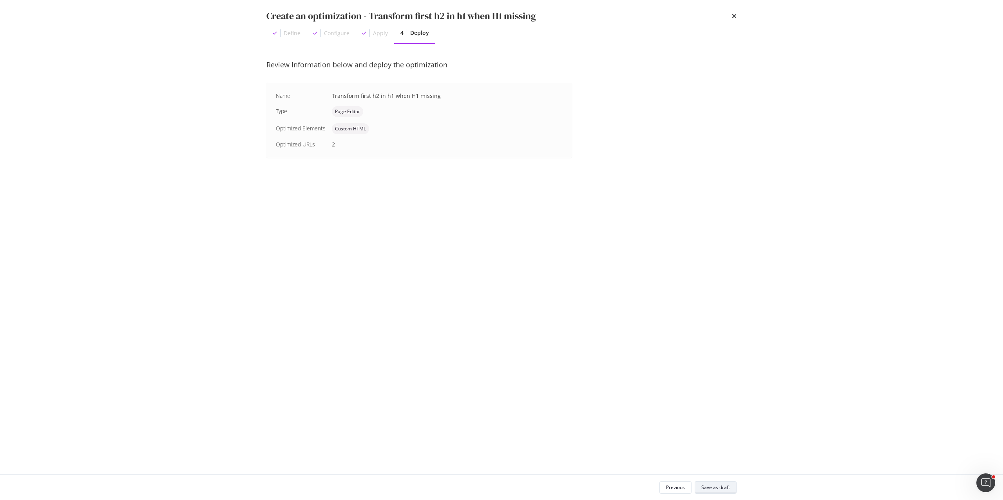
click at [725, 375] on div "Save as draft" at bounding box center [715, 487] width 29 height 7
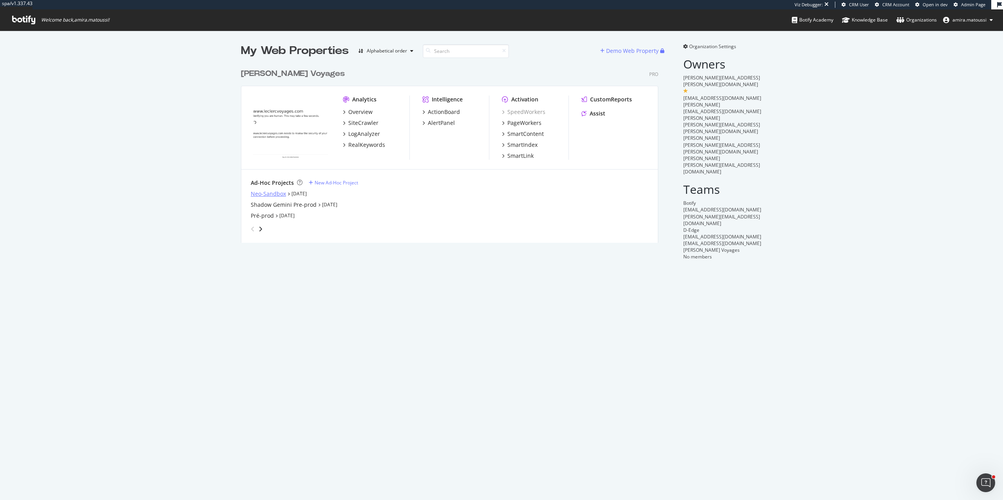
click at [266, 194] on div "Neo-Sandbox" at bounding box center [268, 194] width 35 height 8
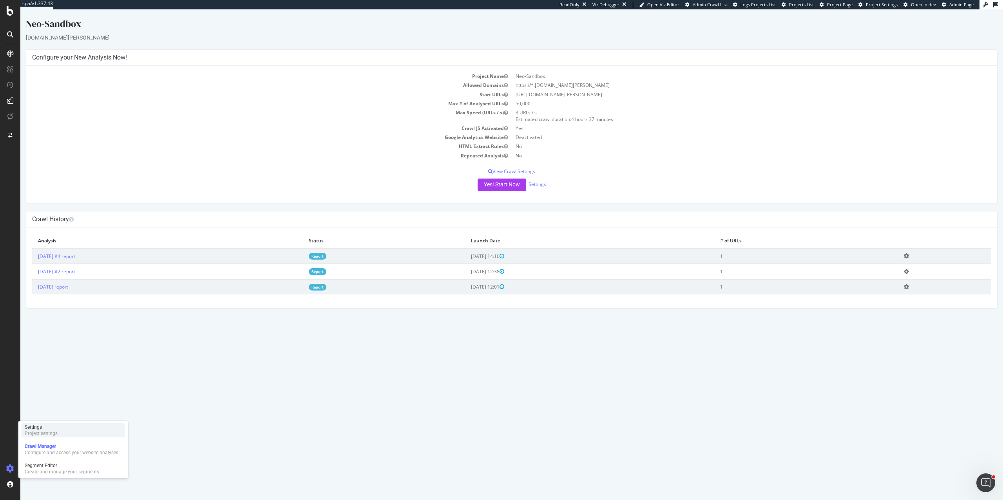
click at [52, 429] on div "Settings" at bounding box center [41, 427] width 33 height 6
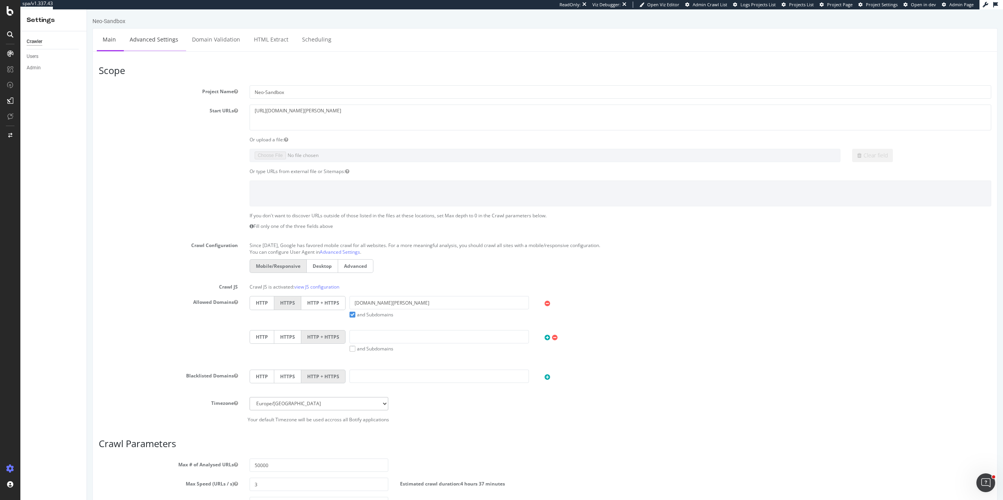
click at [153, 37] on link "Advanced Settings" at bounding box center [154, 40] width 60 height 22
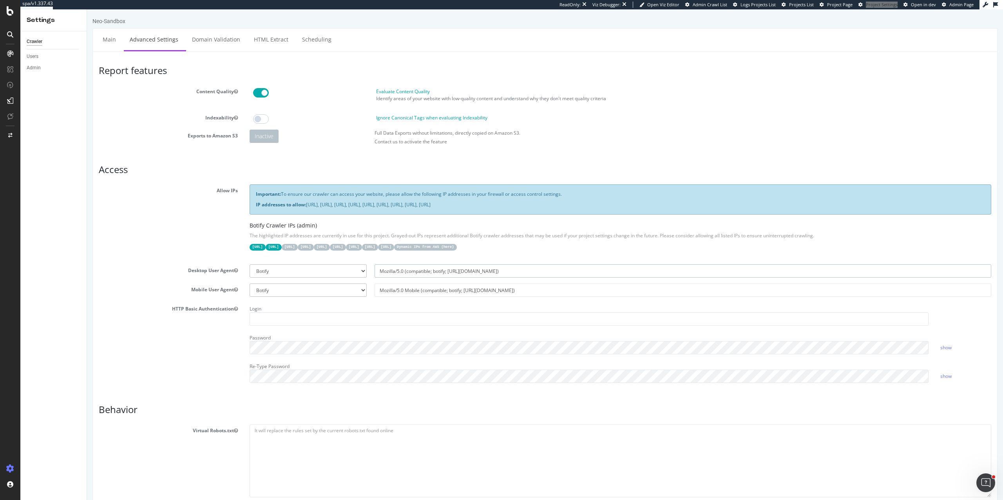
click at [440, 272] on input "Mozilla/5.0 (compatible; botify; [URL][DOMAIN_NAME])" at bounding box center [683, 270] width 617 height 13
select select
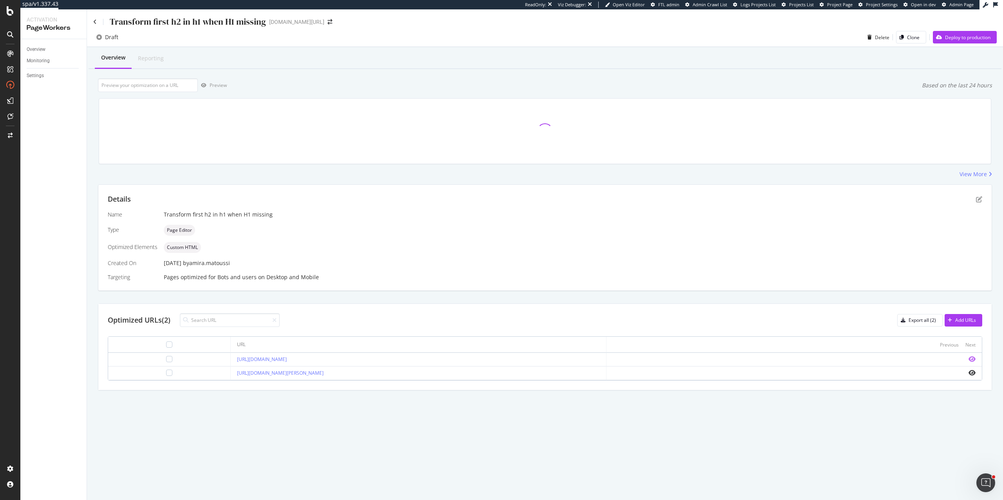
click at [972, 359] on icon "eye" at bounding box center [972, 359] width 7 height 6
click at [980, 200] on icon "pen-to-square" at bounding box center [979, 199] width 6 height 6
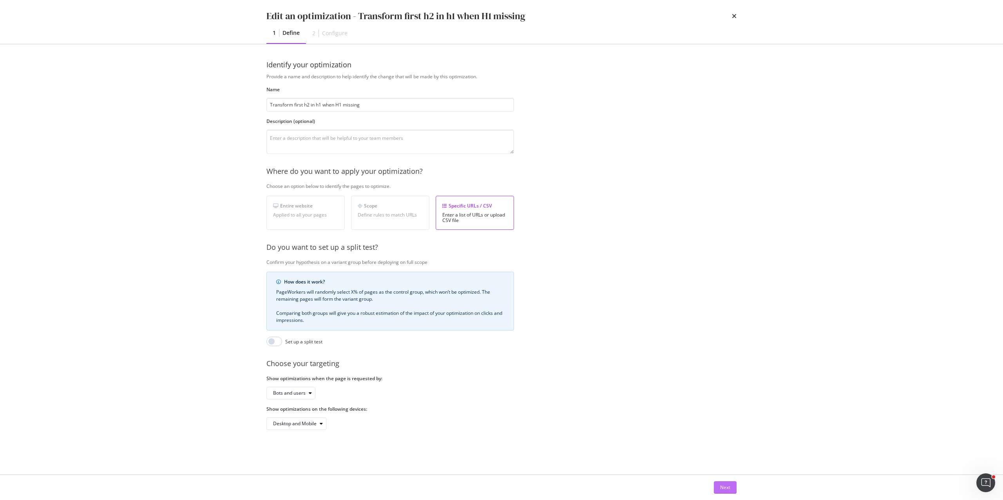
click at [721, 485] on div "Next" at bounding box center [725, 487] width 10 height 7
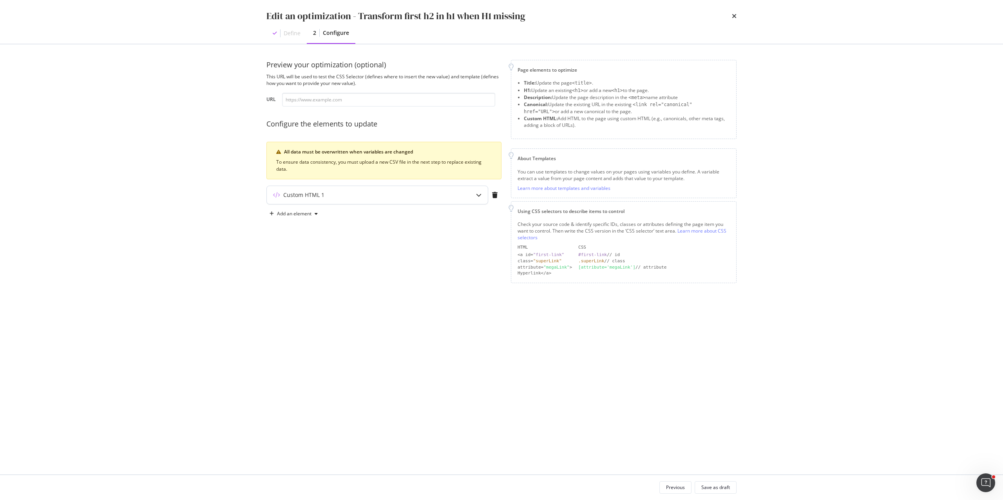
click at [296, 188] on div "Custom HTML 1" at bounding box center [377, 195] width 221 height 18
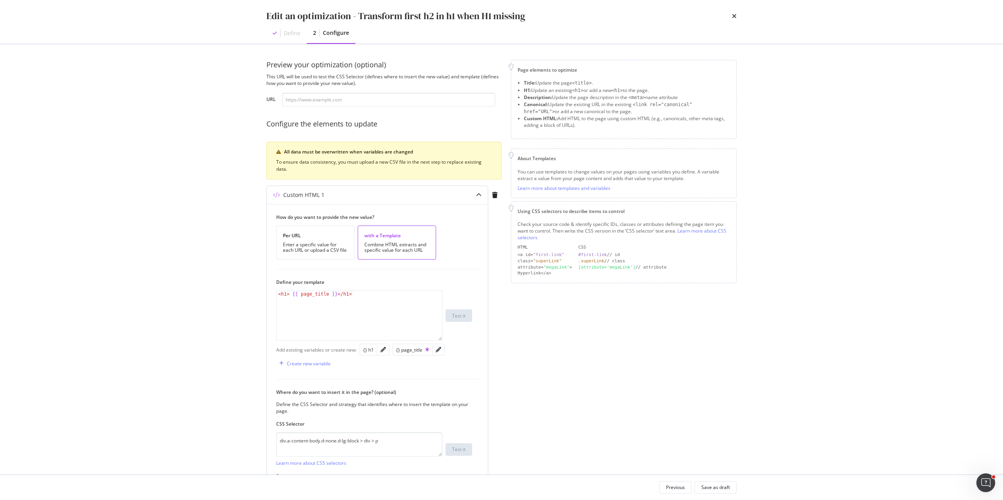
type textarea "<h1> {{ page_title }}</h1>"
click at [360, 296] on div "< h1 > {{ page_title }} </ h1 >" at bounding box center [359, 322] width 165 height 62
drag, startPoint x: 373, startPoint y: 294, endPoint x: 265, endPoint y: 288, distance: 107.5
click at [265, 288] on div "Preview your optimization (optional) This URL will be used to test the CSS Sele…" at bounding box center [502, 259] width 502 height 431
click at [310, 296] on div "< h1 > {{ page_title }} </ h1 >" at bounding box center [359, 322] width 165 height 62
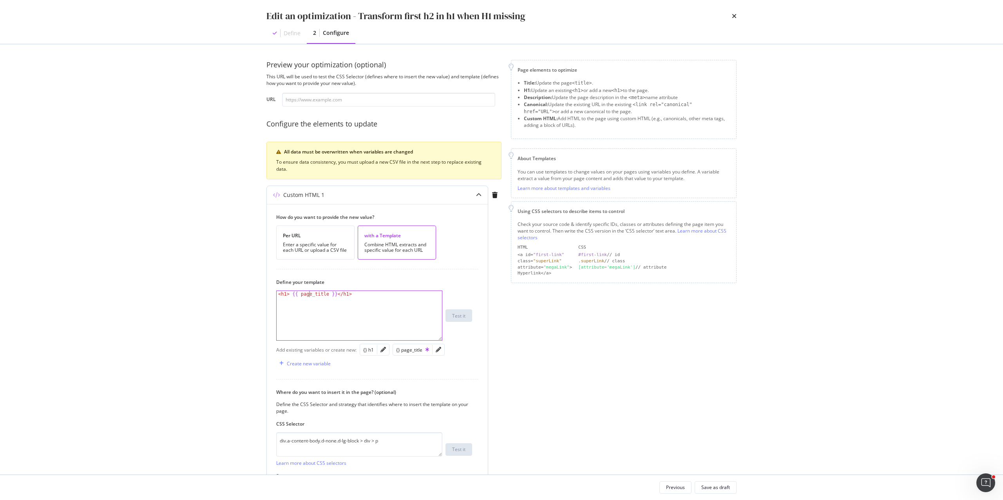
click at [442, 351] on div "modal" at bounding box center [439, 349] width 12 height 11
click at [439, 351] on icon "pencil" at bounding box center [438, 349] width 5 height 5
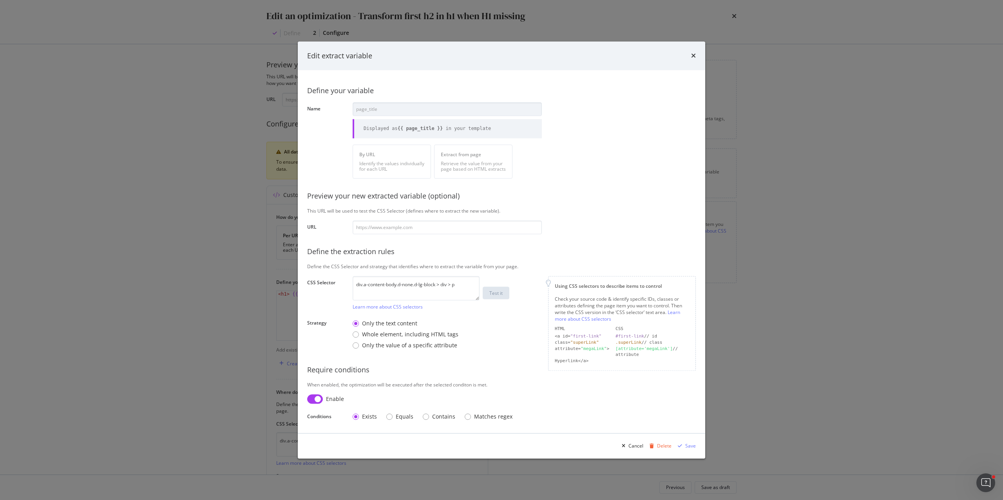
type input "[URL][DOMAIN_NAME][PERSON_NAME]"
click at [493, 294] on div "Test it" at bounding box center [495, 293] width 13 height 7
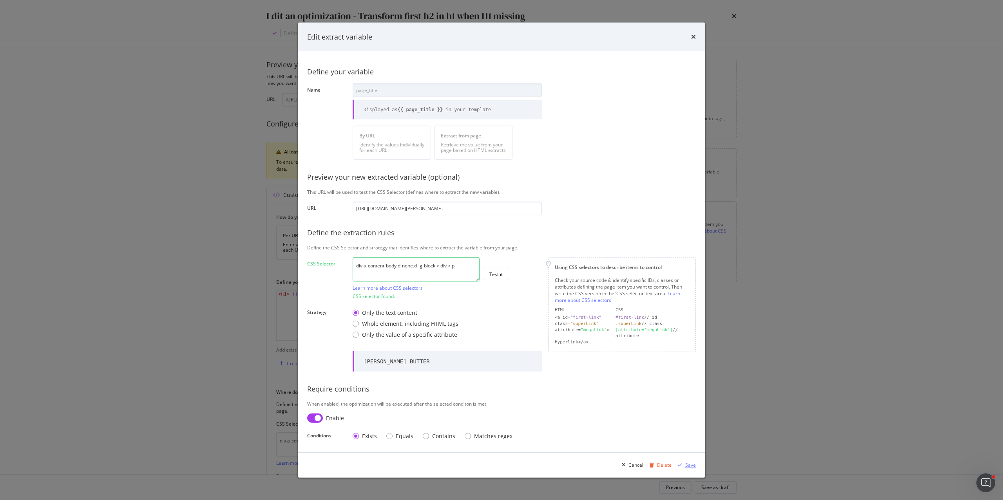
click at [688, 462] on div "Save" at bounding box center [690, 465] width 11 height 7
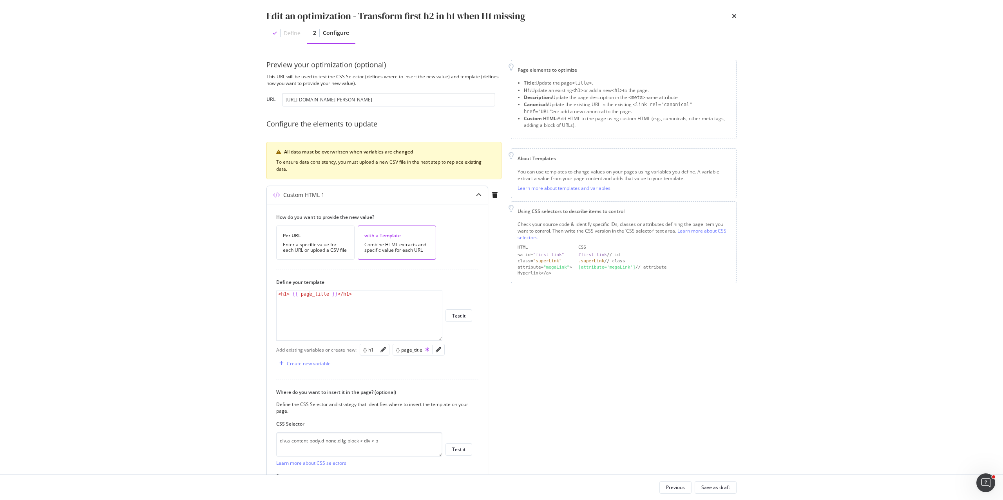
click at [287, 294] on div "< h1 > {{ page_title }} </ h1 >" at bounding box center [359, 322] width 165 height 62
paste textarea "style="font-family: 'LOccitaneSerifCondensed', 'LOccitaneSerif'; color: #FFFFFF…"
type textarea "<h1 style="font-family: 'LOccitaneSerifCondensed', 'LOccitaneSerif'; color: #FF…"
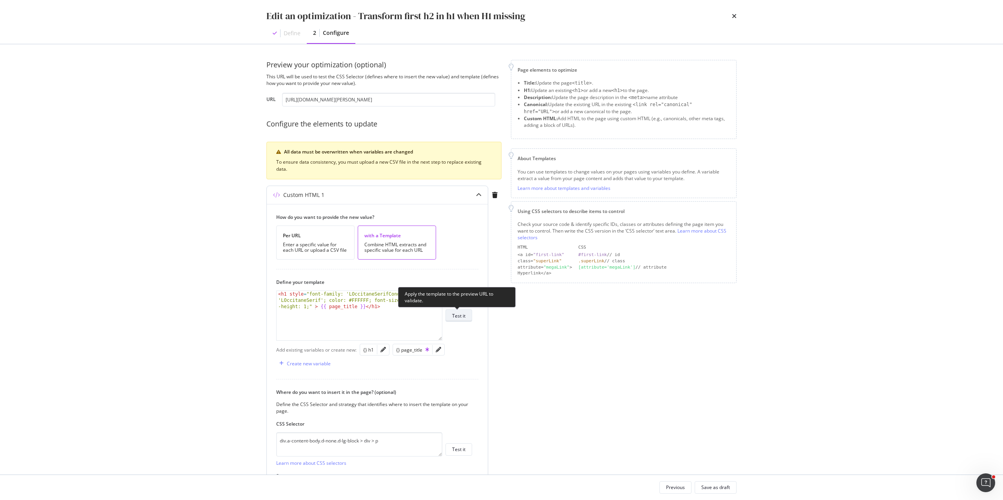
click at [454, 319] on div "Test it" at bounding box center [458, 316] width 13 height 7
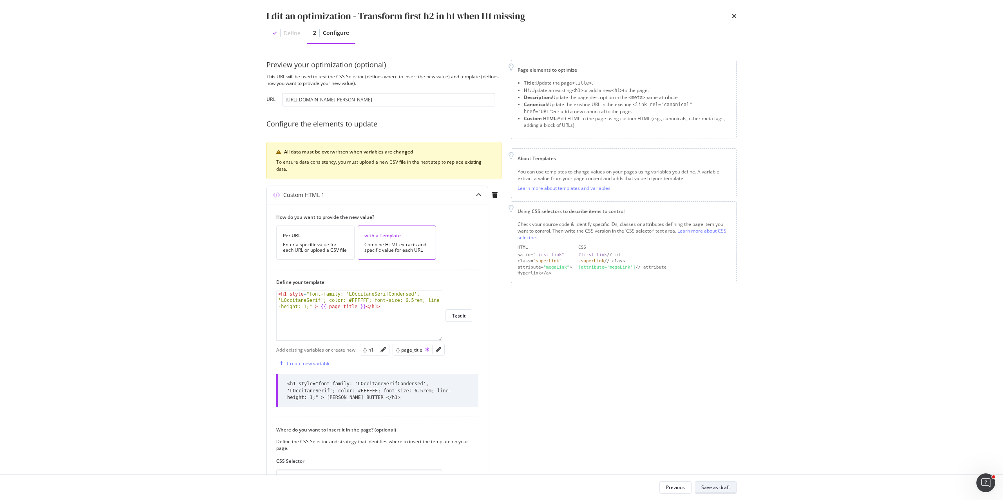
click at [717, 486] on div "Save as draft" at bounding box center [715, 487] width 29 height 7
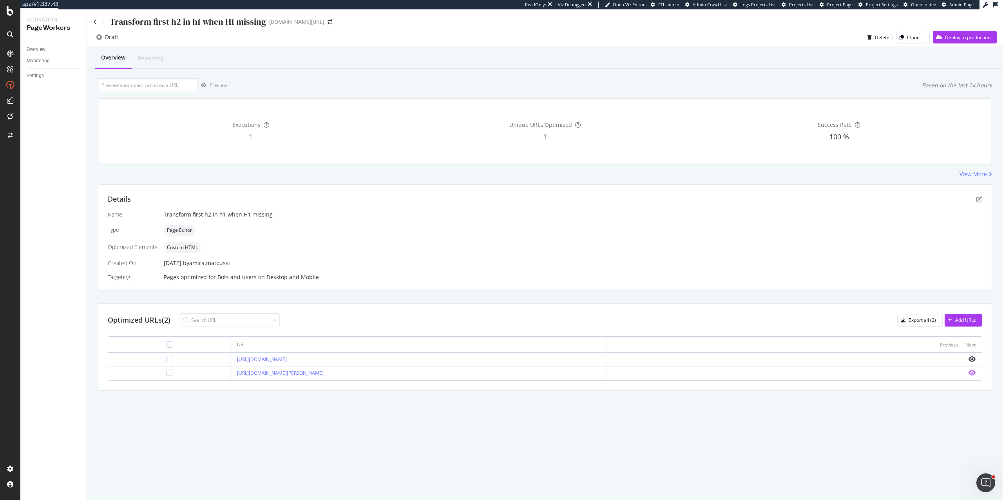
click at [972, 373] on icon "eye" at bounding box center [972, 373] width 7 height 6
click at [977, 201] on icon "pen-to-square" at bounding box center [979, 199] width 6 height 6
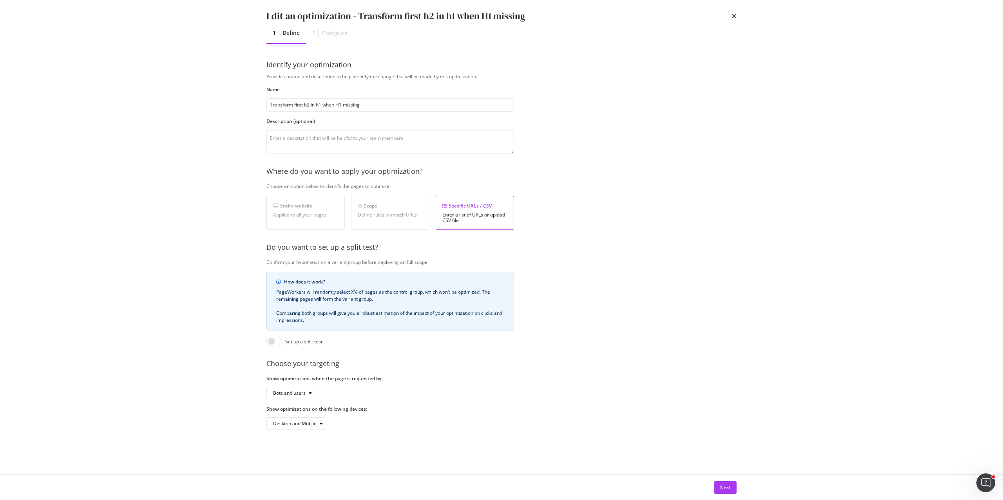
click at [737, 18] on div "Edit an optimization - Transform first h2 in h1 when H1 missing 1 Define 2 Conf…" at bounding box center [502, 22] width 502 height 44
click at [735, 18] on icon "times" at bounding box center [734, 16] width 5 height 6
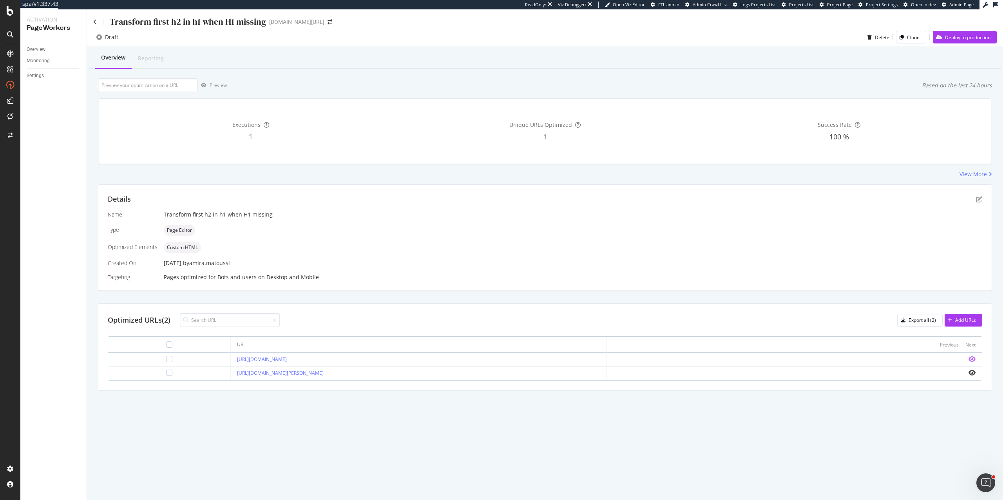
click at [971, 360] on icon "eye" at bounding box center [972, 359] width 7 height 6
click at [976, 199] on icon "pen-to-square" at bounding box center [979, 199] width 6 height 6
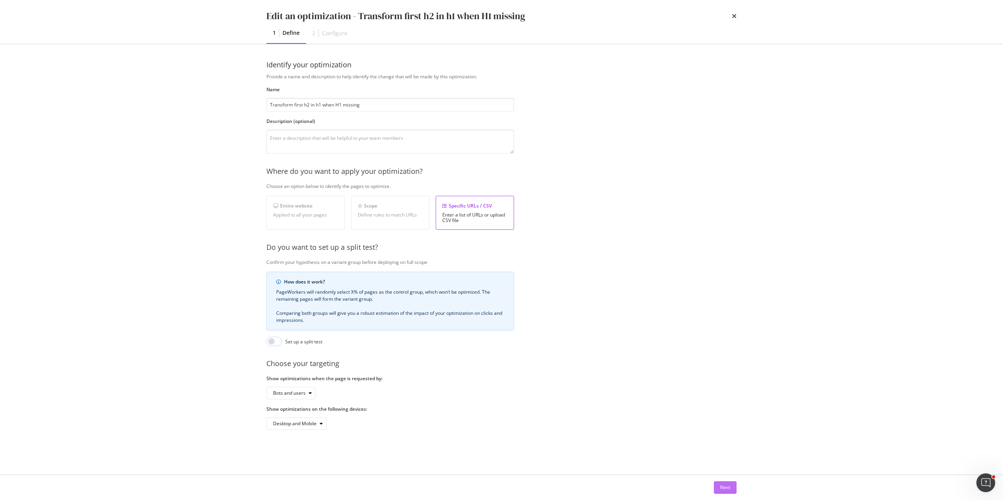
click at [730, 490] on button "Next" at bounding box center [725, 488] width 23 height 13
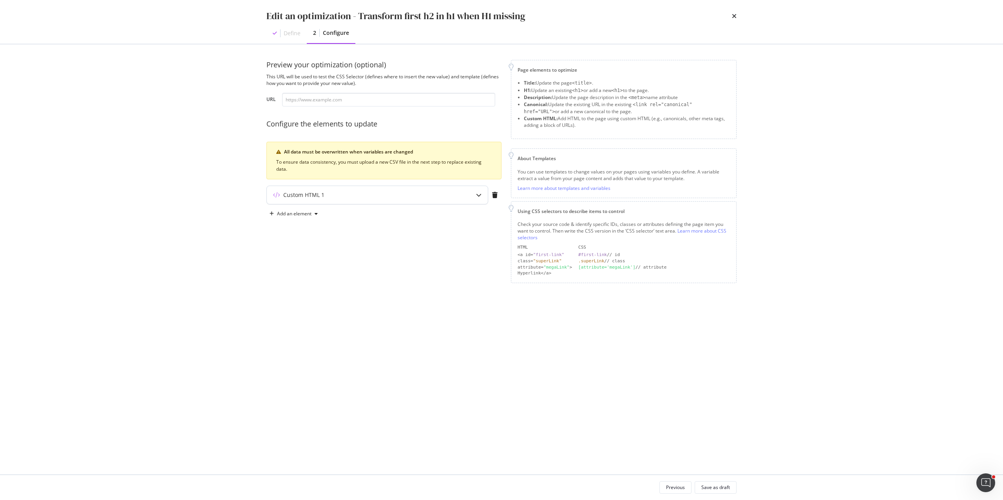
click at [354, 205] on div "Custom HTML 1" at bounding box center [377, 195] width 222 height 19
click at [344, 196] on div "Custom HTML 1" at bounding box center [362, 195] width 190 height 8
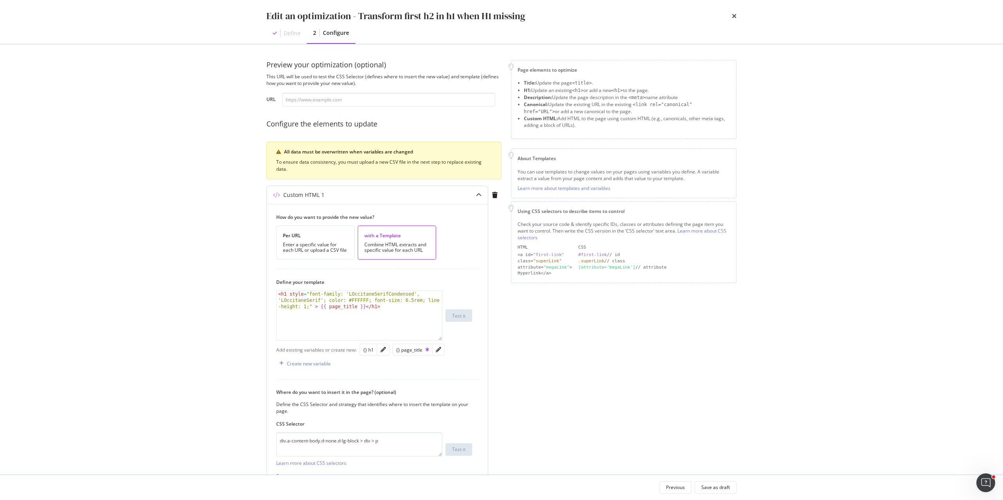
click at [315, 307] on div "< h1 style = "font-family: 'LOccitaneSerifCondensed', 'LOccitaneSerif'; color: …" at bounding box center [359, 334] width 165 height 87
click at [301, 306] on div "< h1 style = "font-family: 'LOccitaneSerifCondensed', 'LOccitaneSerif'; color: …" at bounding box center [359, 334] width 165 height 87
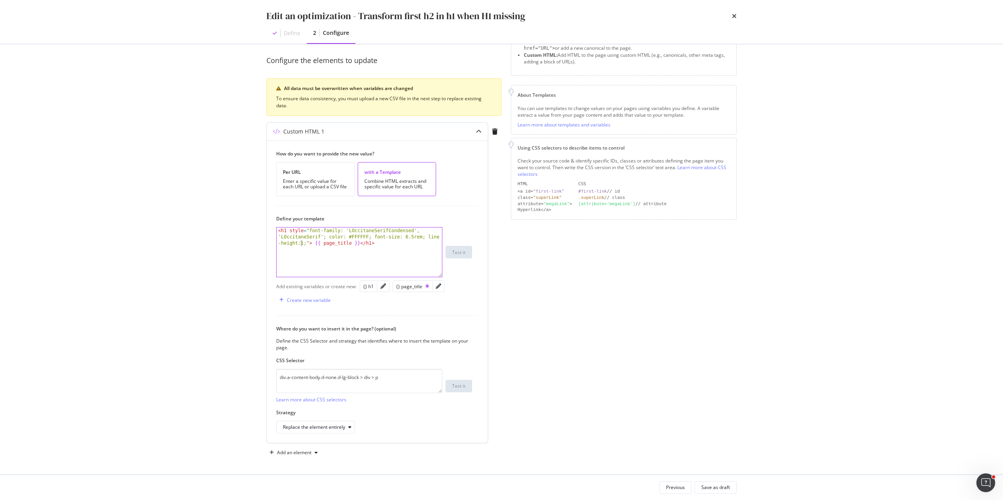
click at [361, 243] on div "< h1 style = "font-family: 'LOccitaneSerifCondensed', 'LOccitaneSerif'; color: …" at bounding box center [359, 271] width 165 height 87
paste textarea "br"
click at [360, 244] on div "< h1 style = "font-family: 'LOccitaneSerifCondensed', 'LOccitaneSerif'; color: …" at bounding box center [359, 271] width 165 height 87
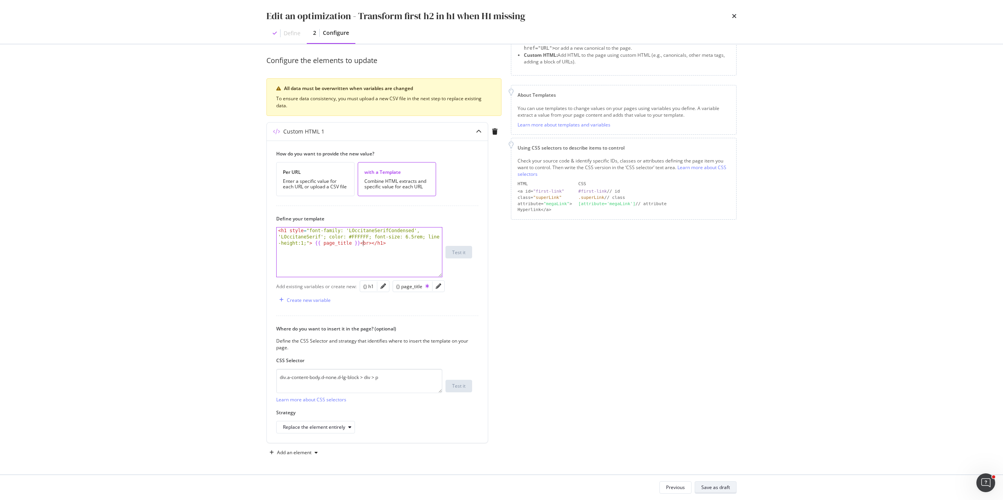
type textarea "<h1 style="font-family: 'LOccitaneSerifCondensed', 'LOccitaneSerif'; color: #FF…"
click at [708, 483] on div "Save as draft" at bounding box center [715, 487] width 29 height 11
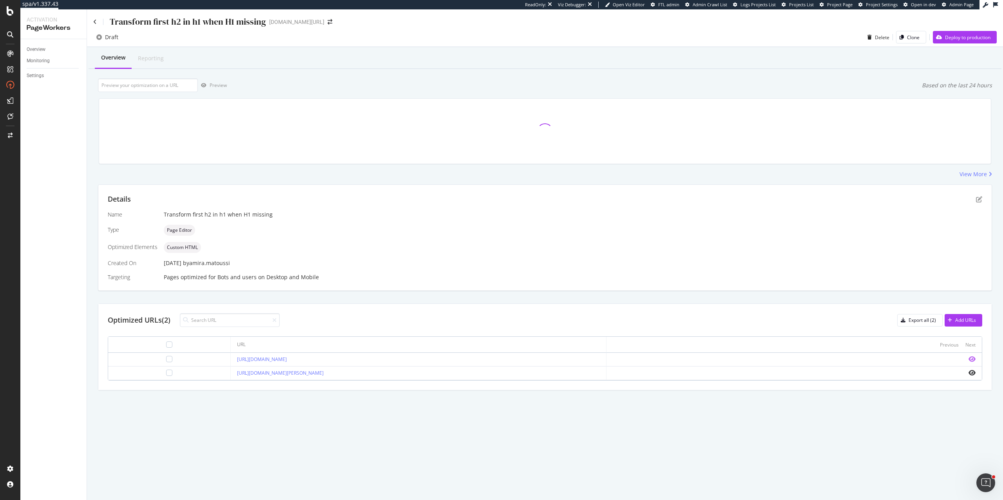
click at [974, 360] on icon "eye" at bounding box center [972, 359] width 7 height 6
click at [980, 200] on icon "pen-to-square" at bounding box center [979, 199] width 6 height 6
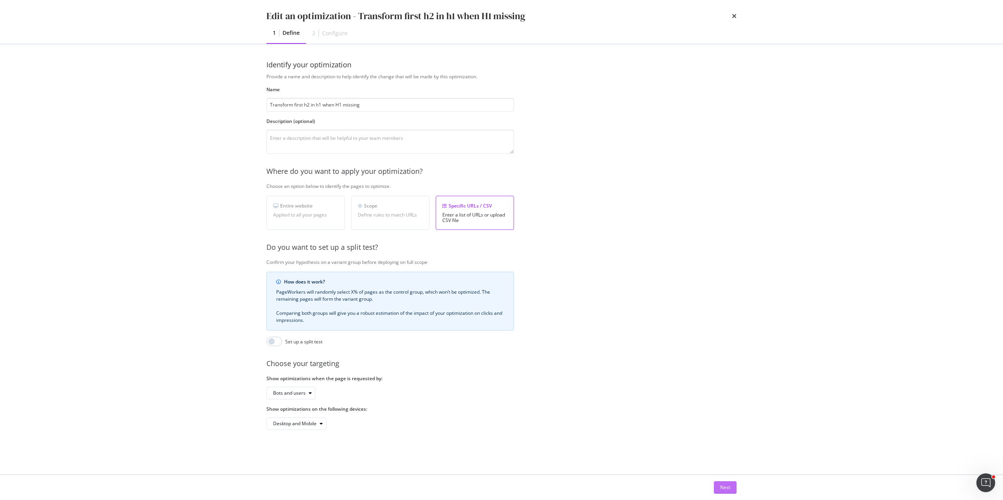
click at [729, 482] on button "Next" at bounding box center [725, 488] width 23 height 13
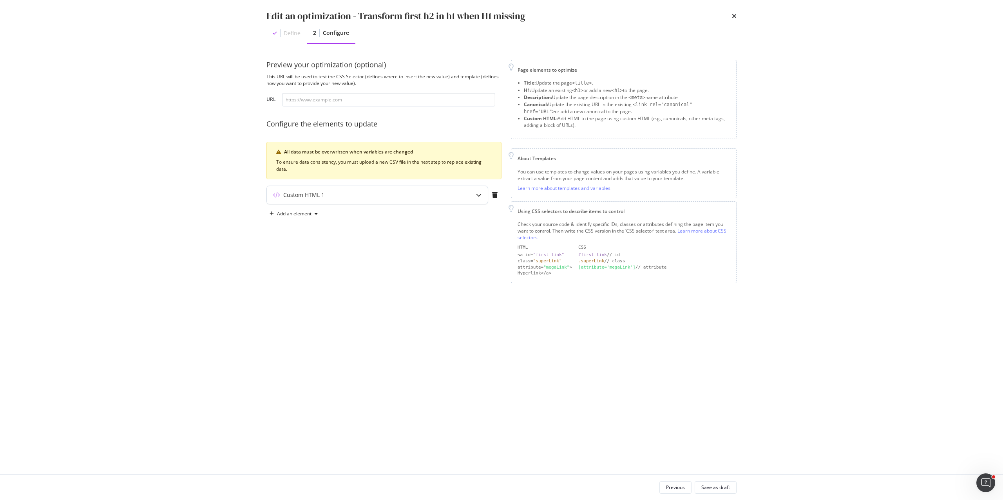
click at [375, 202] on div "Custom HTML 1" at bounding box center [377, 195] width 221 height 18
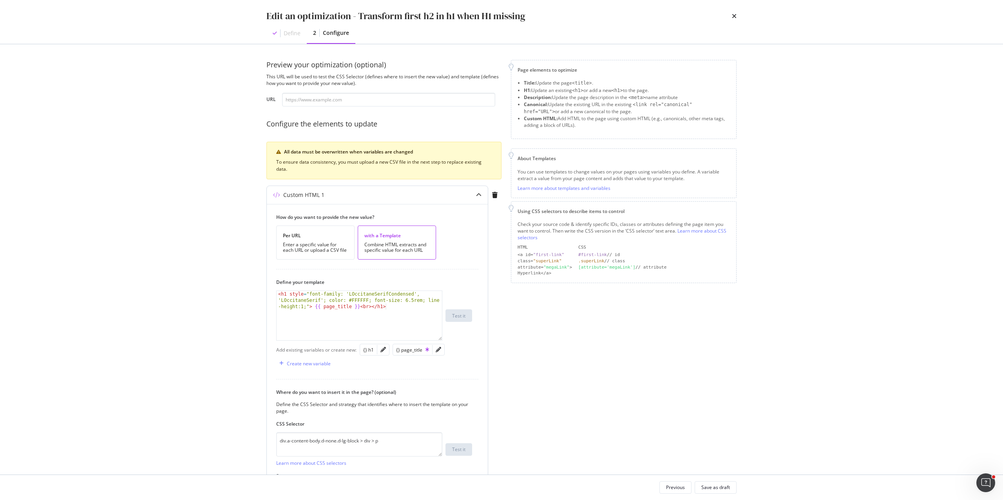
click at [302, 308] on div "< h1 style = "font-family: 'LOccitaneSerifCondensed', 'LOccitaneSerif'; color: …" at bounding box center [359, 334] width 165 height 87
type textarea "<h1 style="font-family: 'LOccitaneSerifCondensed', 'LOccitaneSerif'; color: #FF…"
click at [711, 485] on div "Save as draft" at bounding box center [715, 487] width 29 height 7
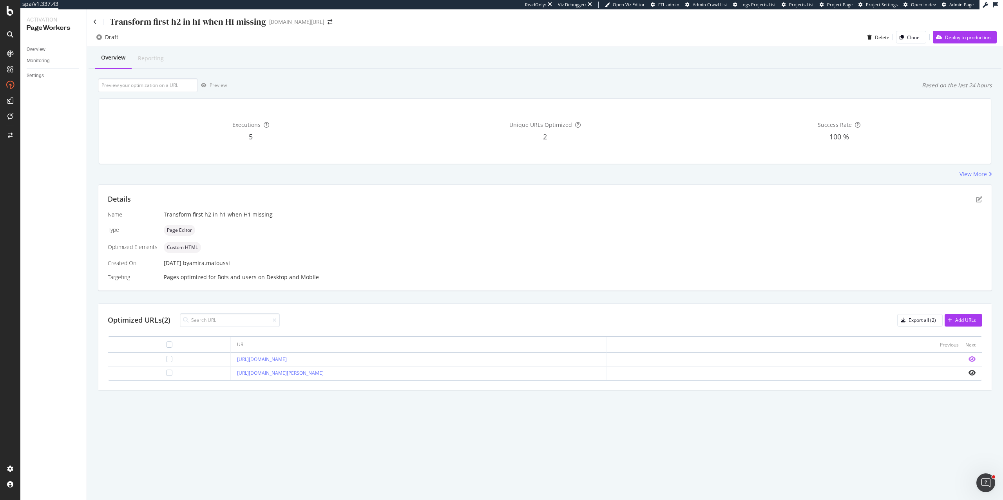
click at [972, 362] on icon "eye" at bounding box center [972, 359] width 7 height 6
click at [971, 372] on icon "eye" at bounding box center [972, 373] width 7 height 6
click at [978, 197] on icon "pen-to-square" at bounding box center [979, 199] width 6 height 6
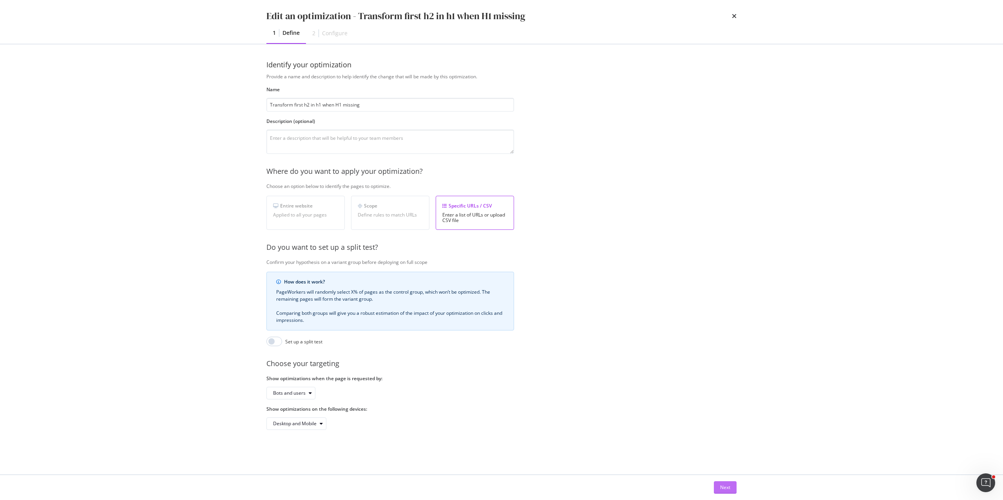
click at [718, 487] on button "Next" at bounding box center [725, 488] width 23 height 13
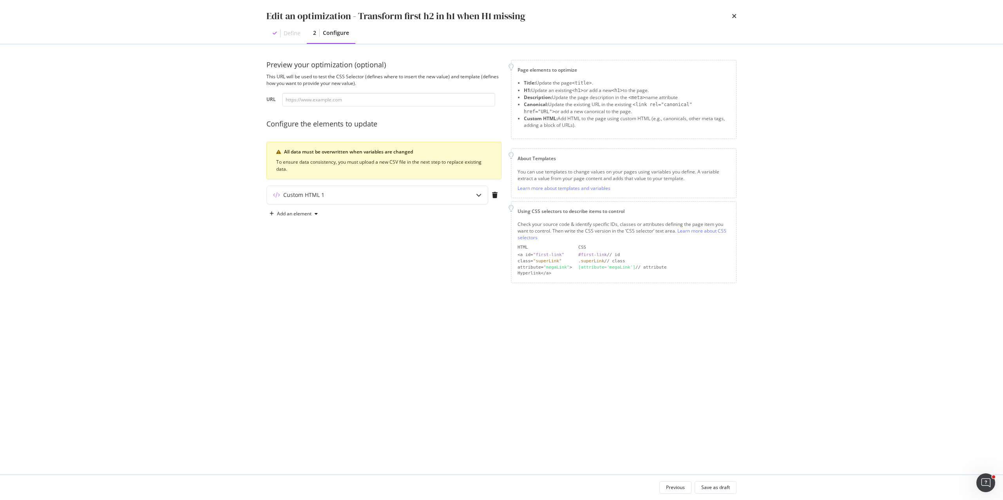
click at [409, 184] on div "Preview your optimization (optional) This URL will be used to test the CSS Sele…" at bounding box center [383, 171] width 235 height 223
click at [409, 194] on div "Custom HTML 1" at bounding box center [362, 195] width 190 height 8
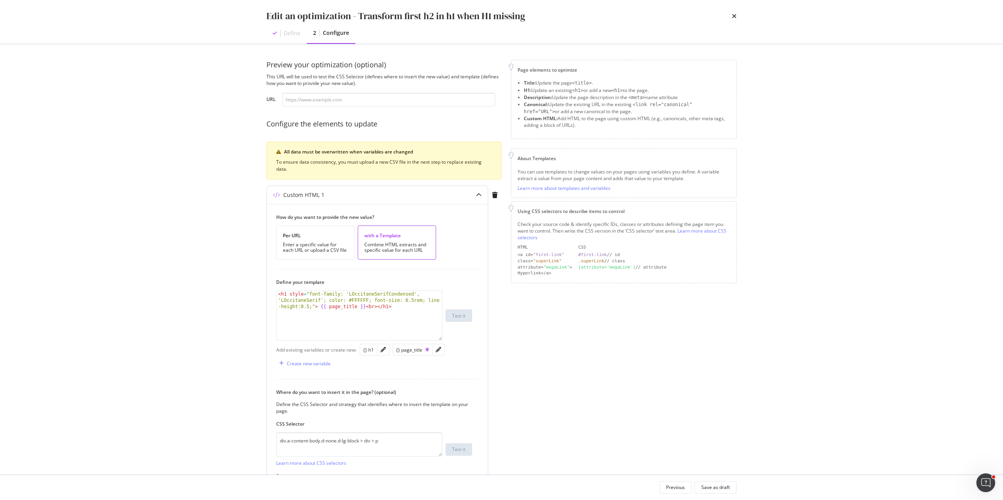
click at [289, 295] on div "< h1 style = "font-family: 'LOccitaneSerifCondensed', 'LOccitaneSerif'; color: …" at bounding box center [359, 334] width 165 height 87
click at [286, 295] on div "< h1 style = "font-family: 'LOccitaneSerifCondensed', 'LOccitaneSerif'; color: …" at bounding box center [359, 334] width 165 height 87
click at [378, 307] on div "< h1 > < p style = "font-family: 'LOccitaneSerifCondensed', 'LOccitaneSerif'; c…" at bounding box center [359, 334] width 165 height 87
click at [409, 307] on div "< h1 > < p style = "font-family: 'LOccitaneSerifCondensed', 'LOccitaneSerif'; c…" at bounding box center [359, 334] width 165 height 87
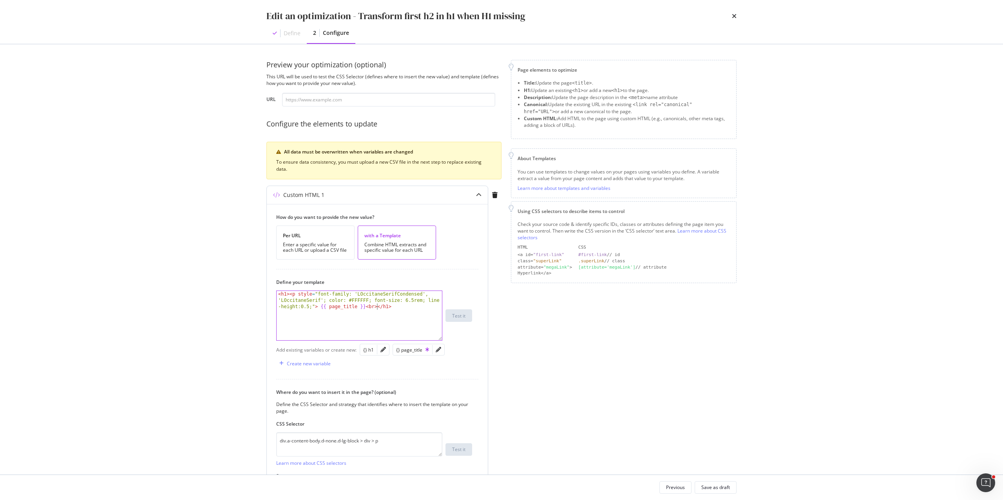
click at [377, 309] on div "< h1 > < p style = "font-family: 'LOccitaneSerifCondensed', 'LOccitaneSerif'; c…" at bounding box center [359, 334] width 165 height 87
type textarea "<h1><p style="font-family: 'LOccitaneSerifCondensed', 'LOccitaneSerif'; color: …"
click at [727, 490] on div "Save as draft" at bounding box center [715, 487] width 29 height 7
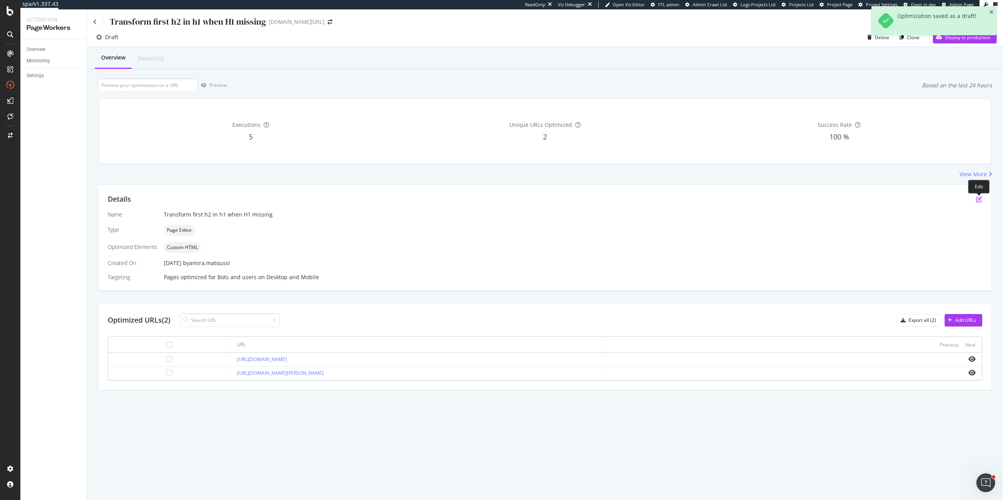
click at [978, 202] on icon "pen-to-square" at bounding box center [979, 199] width 6 height 6
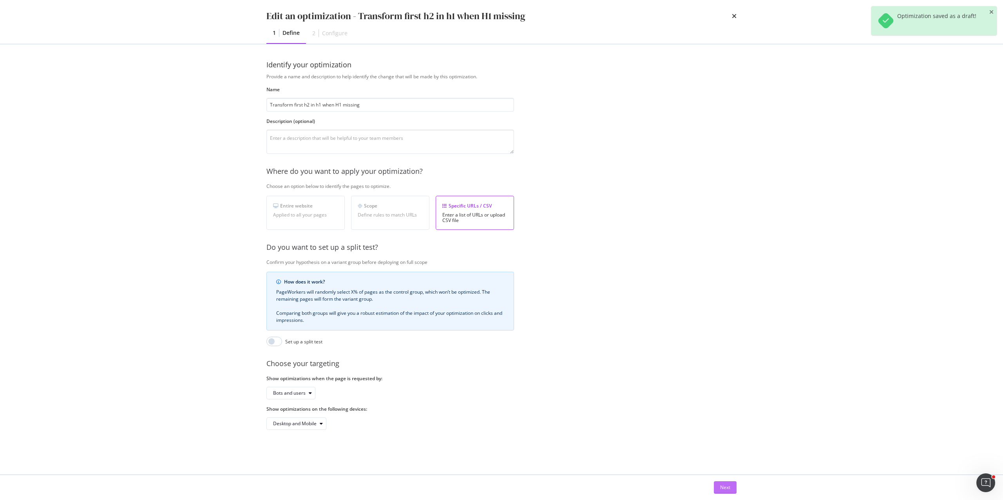
click at [723, 487] on div "Next" at bounding box center [725, 487] width 10 height 7
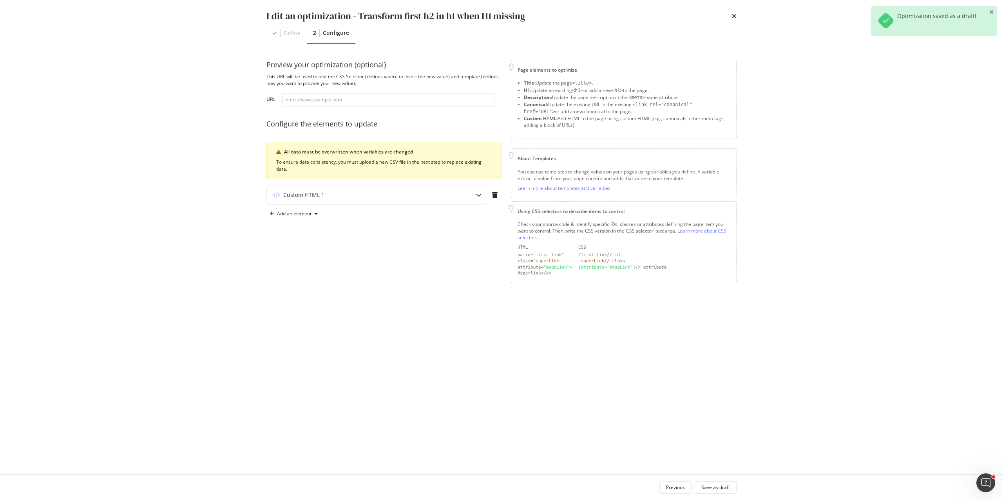
click at [303, 208] on div "Custom HTML 1" at bounding box center [383, 197] width 235 height 22
click at [299, 193] on div "Custom HTML 1" at bounding box center [303, 195] width 41 height 8
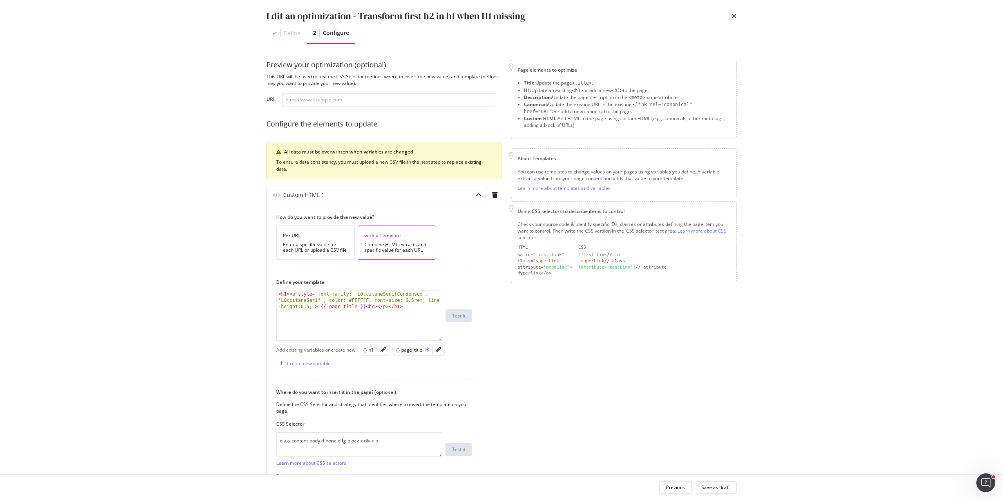
click at [737, 20] on div "Edit an optimization - Transform first h2 in h1 when H1 missing Define 2 Config…" at bounding box center [502, 22] width 502 height 44
click at [729, 13] on div "Edit an optimization - Transform first h2 in h1 when H1 missing" at bounding box center [501, 15] width 470 height 13
click at [732, 14] on icon "times" at bounding box center [734, 16] width 5 height 6
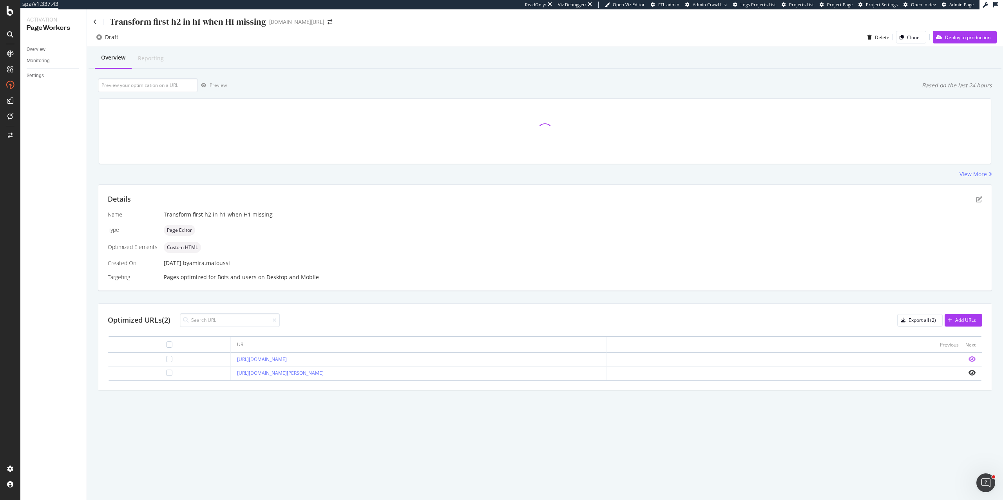
click at [973, 360] on icon "eye" at bounding box center [972, 359] width 7 height 6
click at [981, 199] on icon "pen-to-square" at bounding box center [979, 199] width 6 height 6
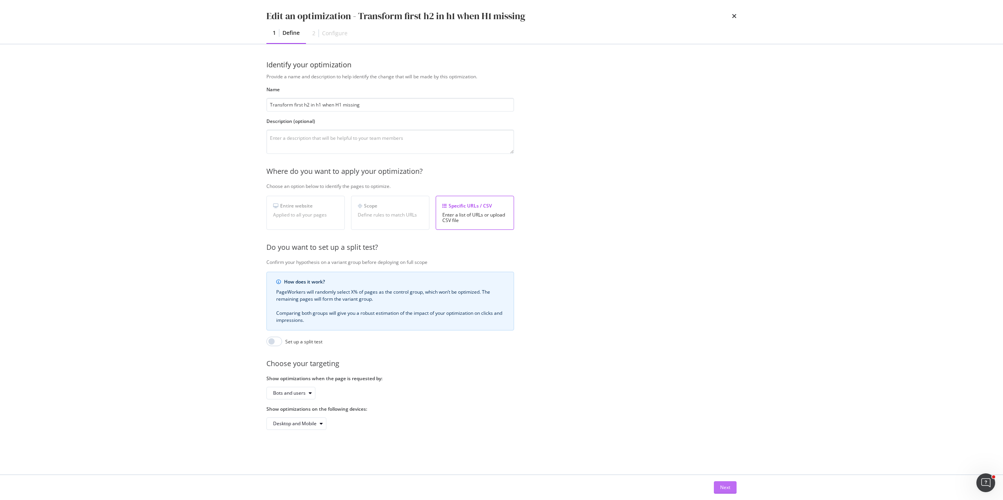
click at [728, 489] on div "Next" at bounding box center [725, 487] width 10 height 7
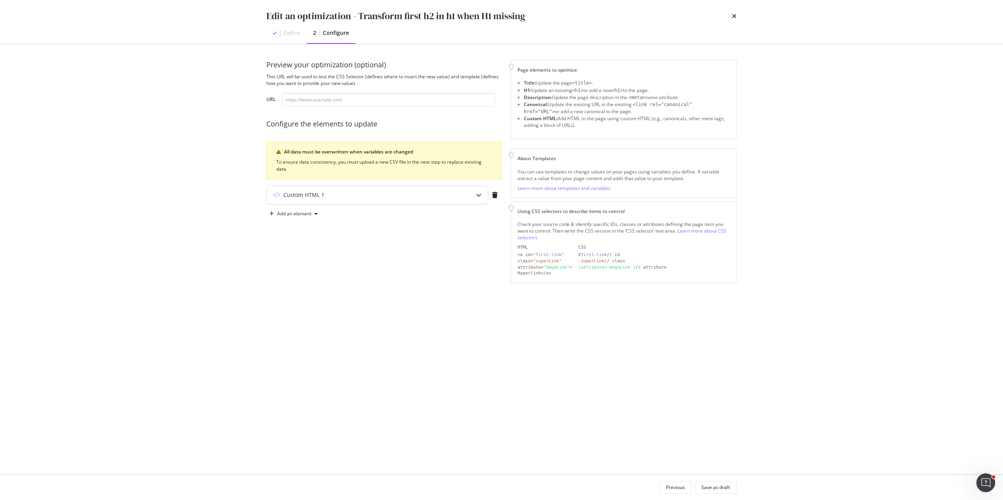
click at [337, 193] on div "Custom HTML 1" at bounding box center [362, 195] width 190 height 8
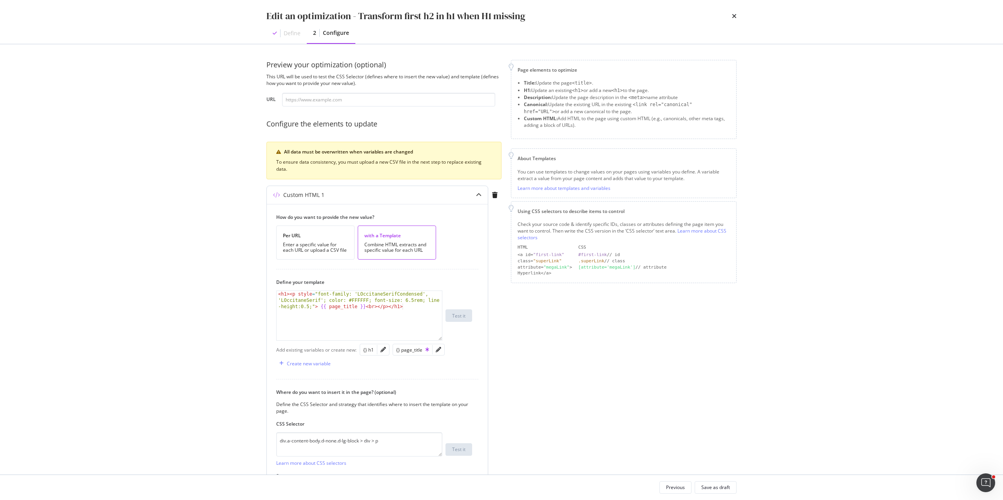
click at [377, 309] on div "< h1 > < p style = "font-family: 'LOccitaneSerifCondensed', 'LOccitaneSerif'; c…" at bounding box center [359, 334] width 165 height 87
type textarea "<h1><p style="font-family: 'LOccitaneSerifCondensed', 'LOccitaneSerif'; color: …"
click at [711, 484] on div "Save as draft" at bounding box center [715, 487] width 29 height 7
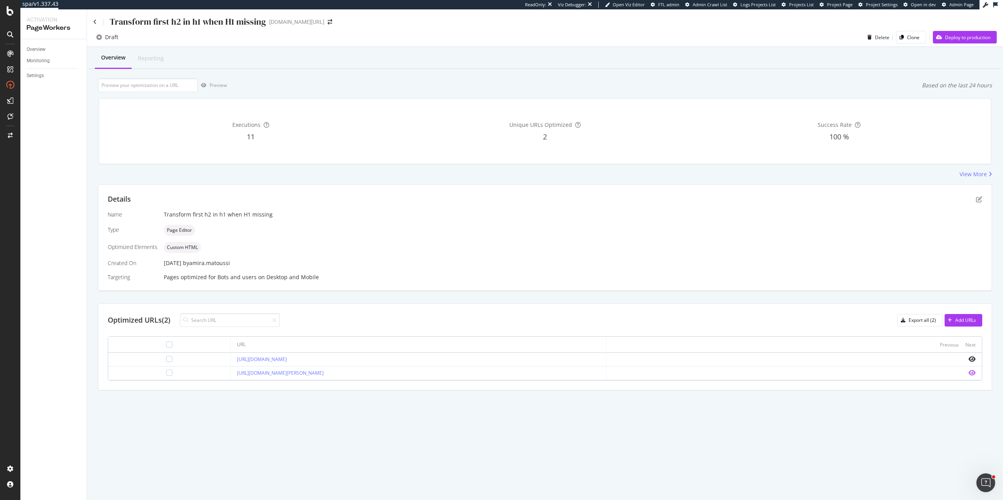
click at [972, 375] on icon "eye" at bounding box center [972, 373] width 7 height 6
click at [980, 197] on icon "pen-to-square" at bounding box center [979, 199] width 6 height 6
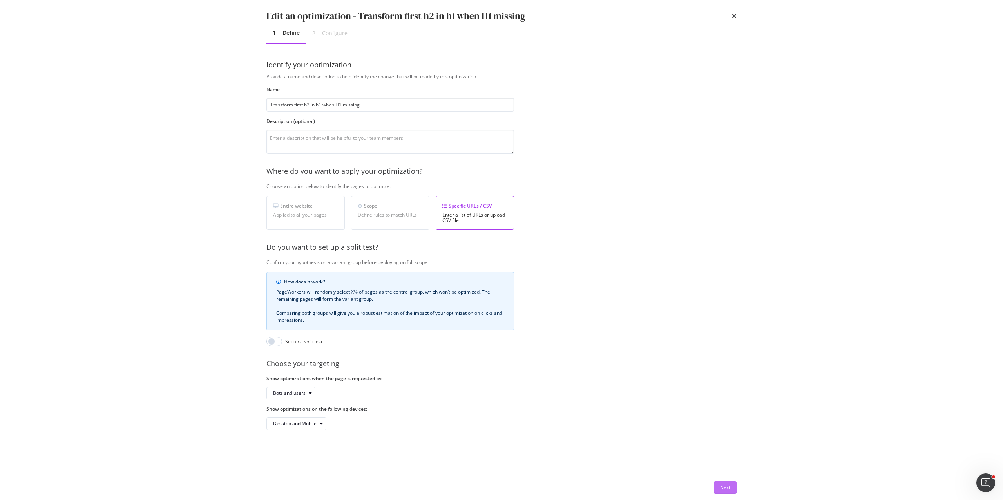
click at [721, 487] on div "Next" at bounding box center [725, 487] width 10 height 7
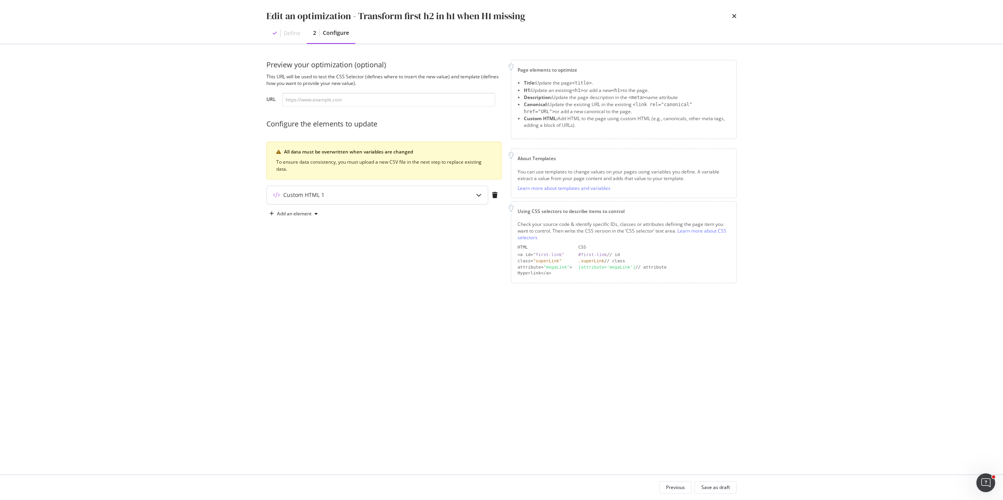
click at [386, 202] on div "Custom HTML 1" at bounding box center [377, 195] width 221 height 18
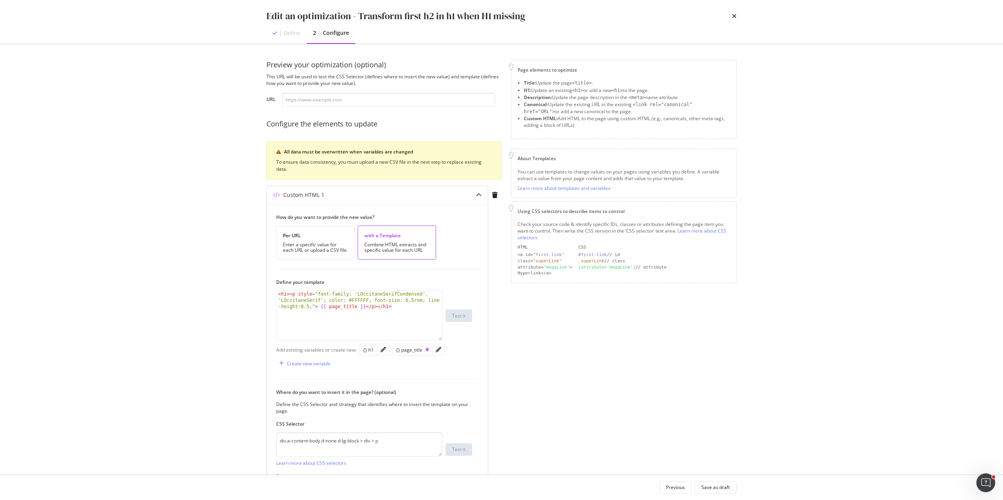
click at [362, 313] on div "< h1 > < p style = "font-family: 'LOccitaneSerifCondensed', 'LOccitaneSerif'; c…" at bounding box center [359, 334] width 165 height 87
click at [377, 307] on div "< h1 > < p style = "font-family: 'LOccitaneSerifCondensed', 'LOccitaneSerif'; c…" at bounding box center [359, 334] width 165 height 87
click at [310, 309] on div "< h1 > < p style = "font-family: 'LOccitaneSerifCondensed', 'LOccitaneSerif'; c…" at bounding box center [359, 334] width 165 height 87
type textarea "<h1><p style="font-family: 'LOccitaneSerifCondensed', 'LOccitaneSerif'; color: …"
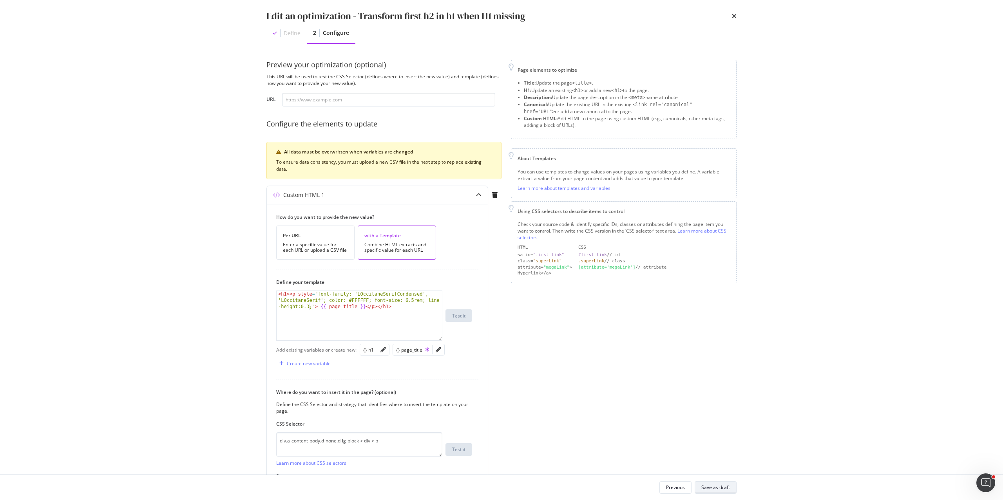
click at [719, 489] on div "Save as draft" at bounding box center [715, 487] width 29 height 7
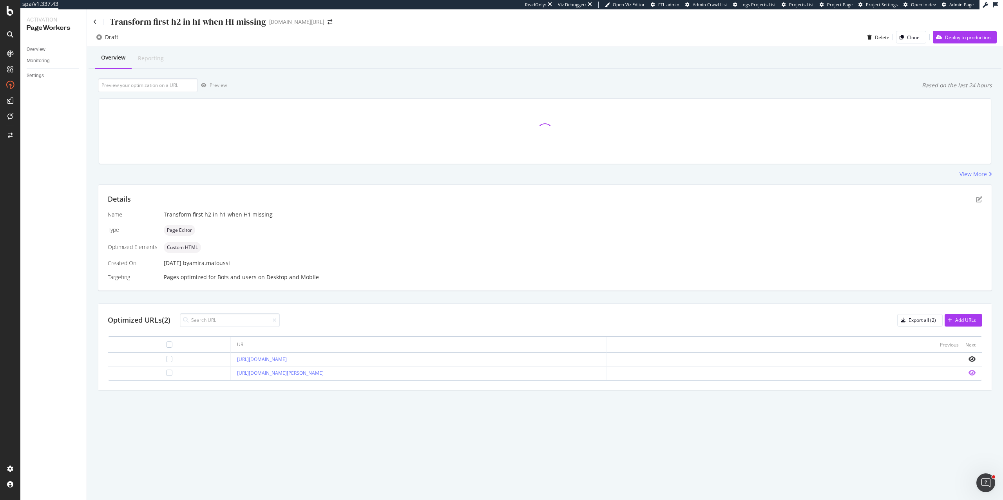
click at [972, 374] on icon "eye" at bounding box center [972, 373] width 7 height 6
click at [973, 359] on icon "eye" at bounding box center [972, 359] width 7 height 6
click at [980, 194] on div at bounding box center [979, 193] width 3 height 3
click at [980, 200] on icon "pen-to-square" at bounding box center [979, 199] width 6 height 6
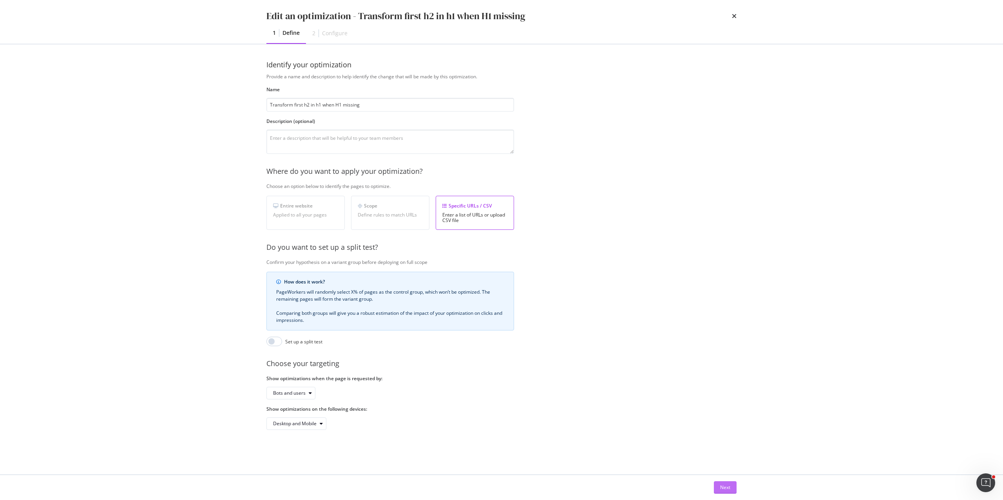
click at [733, 493] on button "Next" at bounding box center [725, 488] width 23 height 13
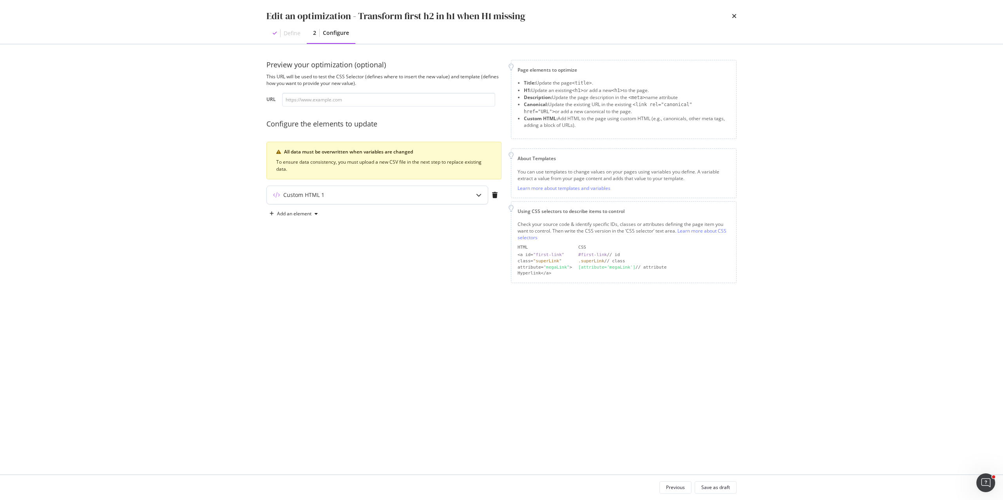
click at [391, 191] on div "Custom HTML 1" at bounding box center [362, 195] width 190 height 8
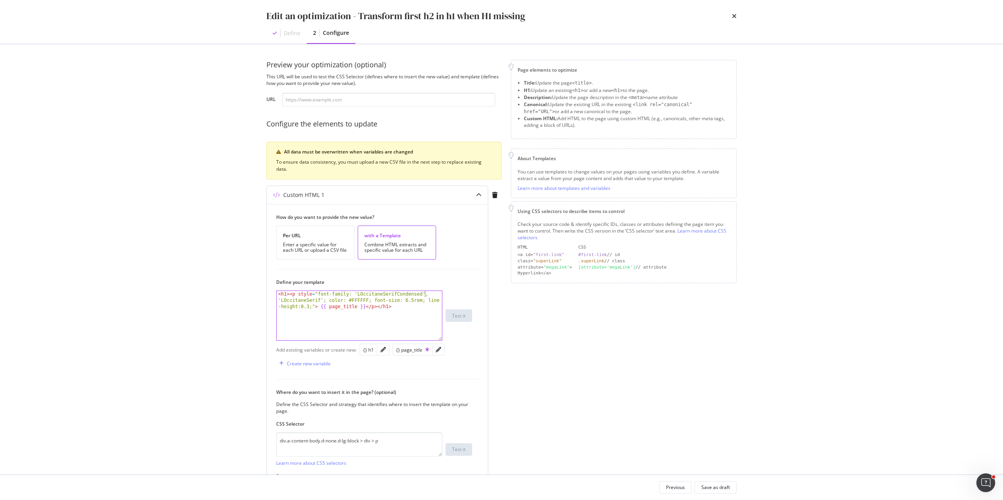
click at [425, 295] on div "< h1 > < p style = "font-family: 'LOccitaneSerifCondensed', 'LOccitaneSerif'; c…" at bounding box center [359, 334] width 165 height 87
drag, startPoint x: 430, startPoint y: 295, endPoint x: 322, endPoint y: 295, distance: 107.7
click at [322, 295] on div "< h1 > < p style = "font-family: 'LOccitaneSerifCondensed', 'LOccitaneSerif'; c…" at bounding box center [359, 334] width 165 height 87
click at [368, 295] on div "< h1 > < p style = "font-family: 'LOccitaneSerifCondensed', 'LOccitaneSerif'; c…" at bounding box center [359, 315] width 165 height 49
drag, startPoint x: 427, startPoint y: 295, endPoint x: 352, endPoint y: 294, distance: 75.2
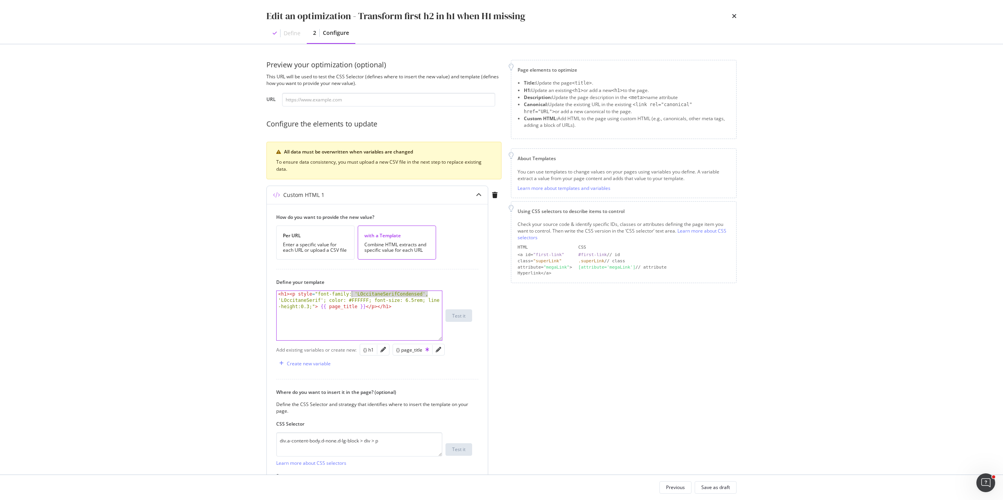
click at [352, 294] on div "< h1 > < p style = "font-family: 'LOccitaneSerifCondensed', 'LOccitaneSerif'; c…" at bounding box center [359, 334] width 165 height 87
type textarea "<h1><p style="font-family: 'LOccitaneSerif'; color: #FFFFFF; font-size: 6.5rem;…"
click at [724, 487] on div "Save as draft" at bounding box center [715, 487] width 29 height 7
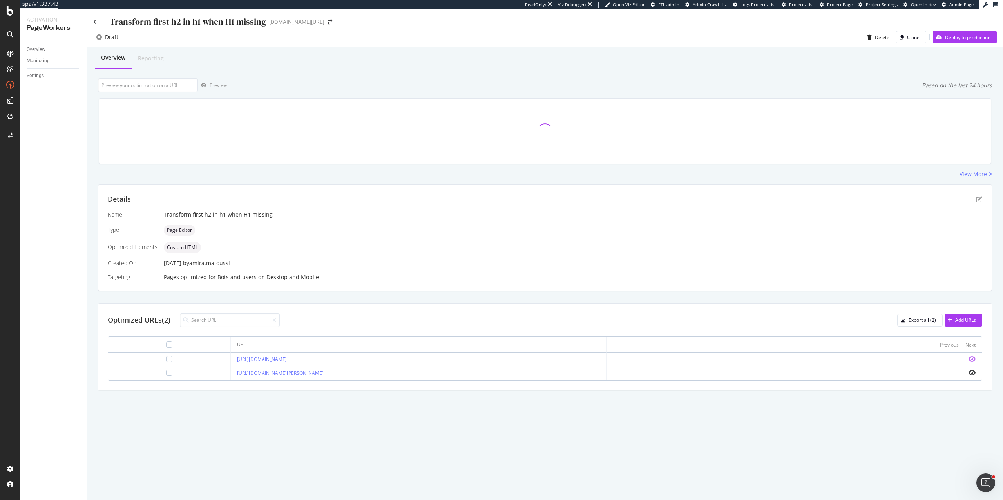
click at [971, 360] on icon "eye" at bounding box center [972, 359] width 7 height 6
click at [978, 199] on icon "pen-to-square" at bounding box center [979, 199] width 6 height 6
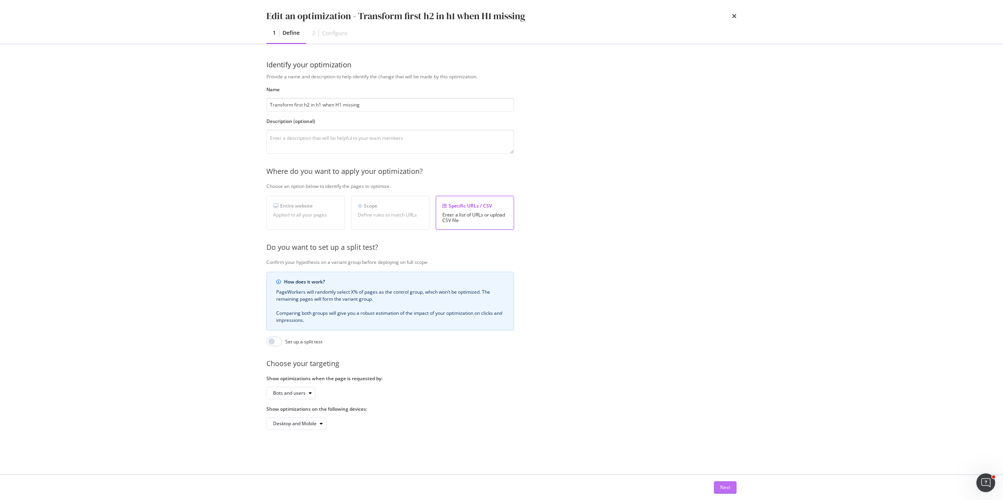
click at [725, 485] on div "Next" at bounding box center [725, 487] width 10 height 7
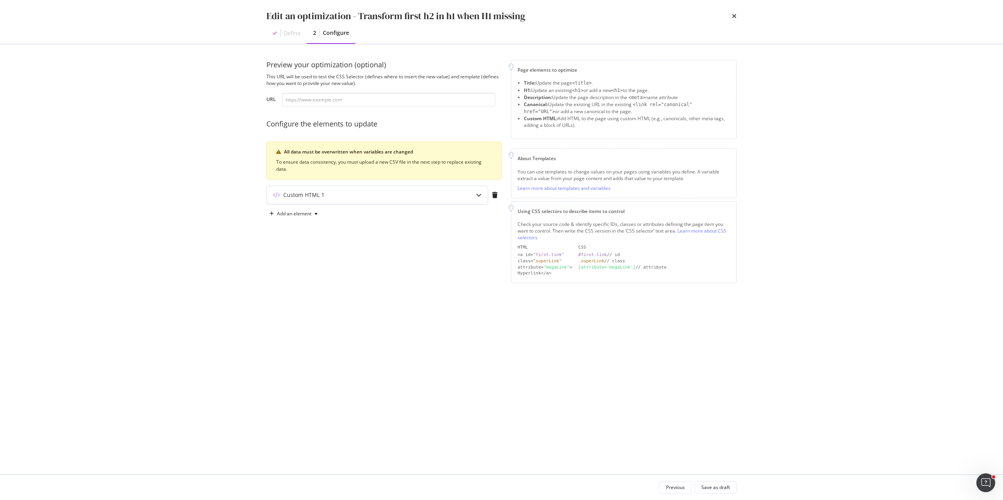
click at [319, 194] on div "Custom HTML 1" at bounding box center [303, 195] width 41 height 8
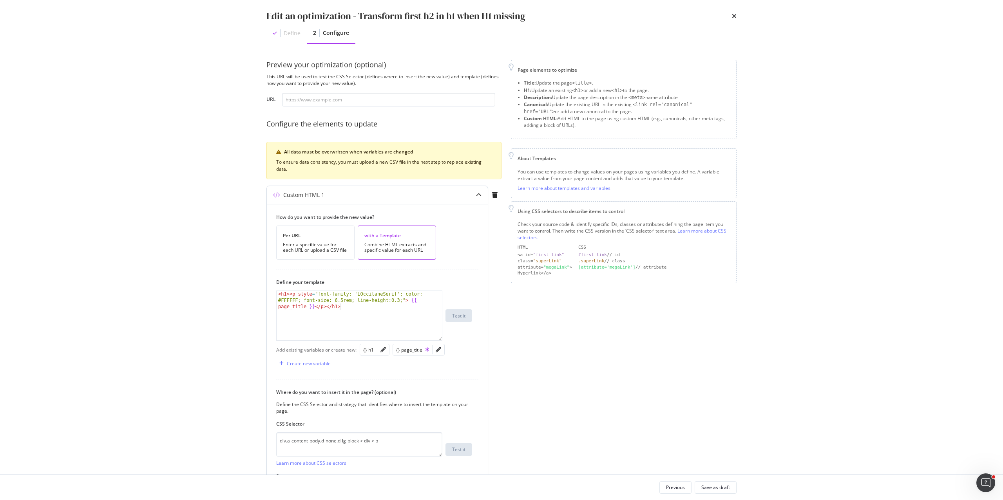
click at [353, 296] on div "< h1 > < p style = "font-family: 'LOccitaneSerif'; color: #FFFFFF; font-size: 6…" at bounding box center [359, 334] width 165 height 87
paste textarea "'LOccitaneSerifCondensed',"
drag, startPoint x: 325, startPoint y: 301, endPoint x: 279, endPoint y: 302, distance: 46.6
click at [279, 302] on div "< h1 > < p style = "font-family: 'LOccitaneSerifCondensed' ,'LOccitaneSerif'; c…" at bounding box center [359, 334] width 165 height 87
type textarea "<h1><p style="font-family: 'LOccitaneSerifCondensed'; color: #FFFFFF; font-size…"
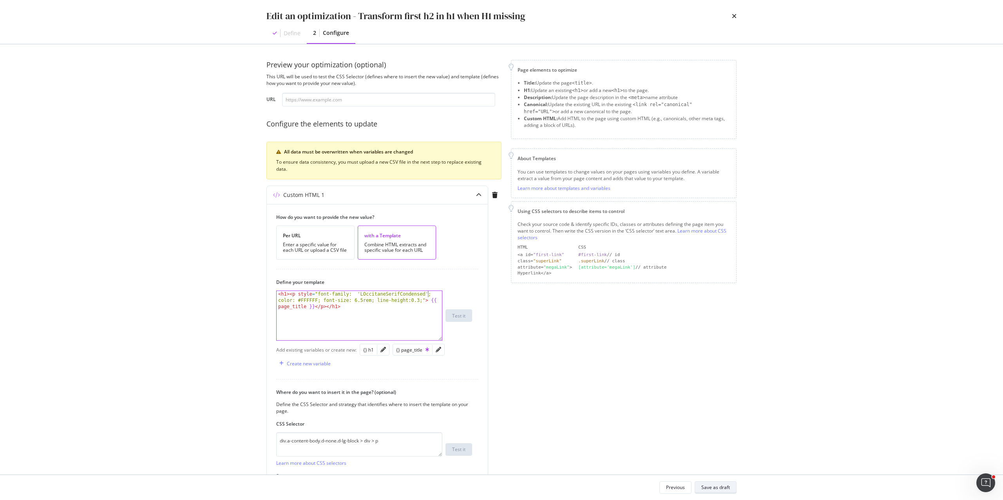
click at [714, 487] on div "Save as draft" at bounding box center [715, 487] width 29 height 7
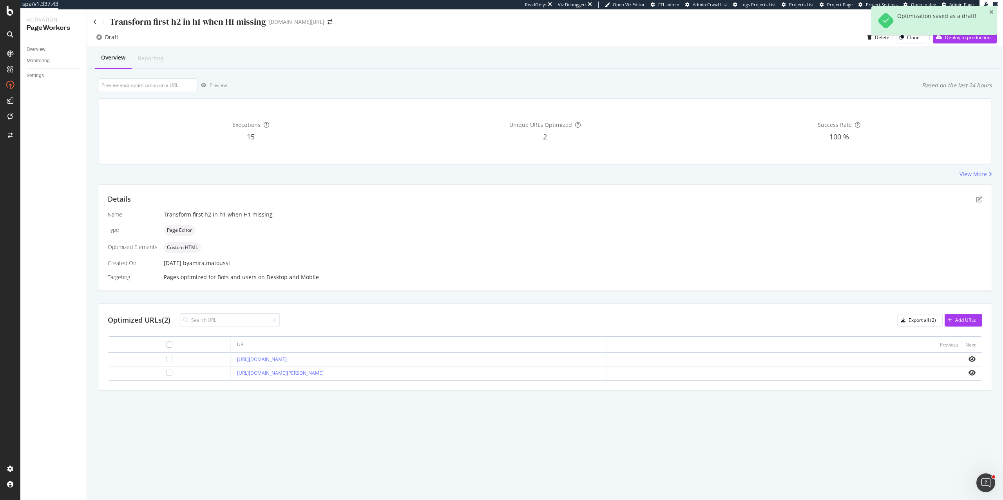
click at [743, 82] on div "Preview Based on the last 24 hours" at bounding box center [545, 85] width 894 height 14
click at [972, 359] on icon "eye" at bounding box center [972, 359] width 7 height 6
click at [979, 197] on icon "pen-to-square" at bounding box center [979, 199] width 6 height 6
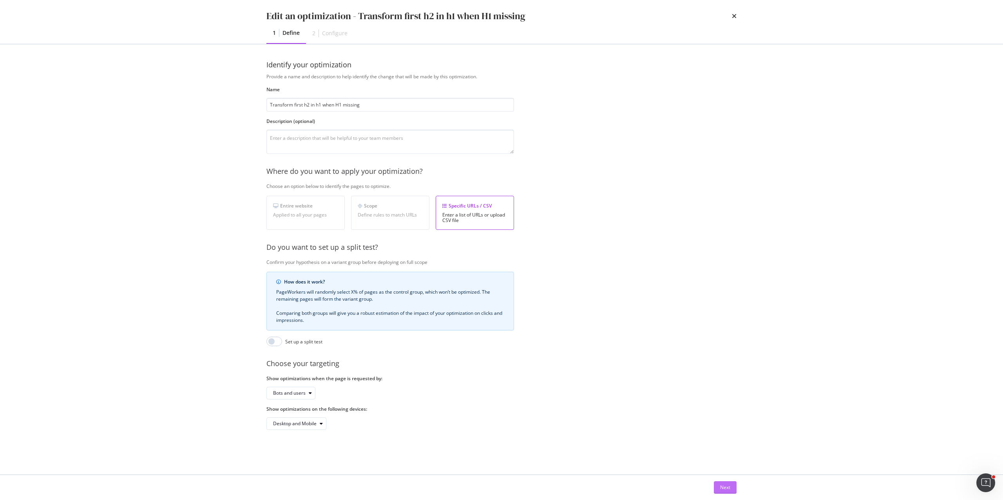
click at [723, 489] on div "Next" at bounding box center [725, 487] width 10 height 7
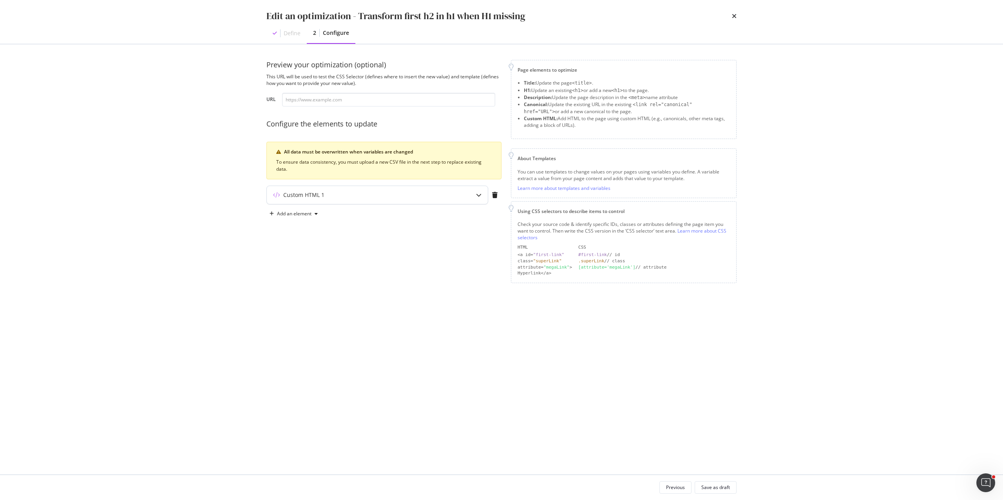
click at [435, 194] on div "Custom HTML 1" at bounding box center [362, 195] width 190 height 8
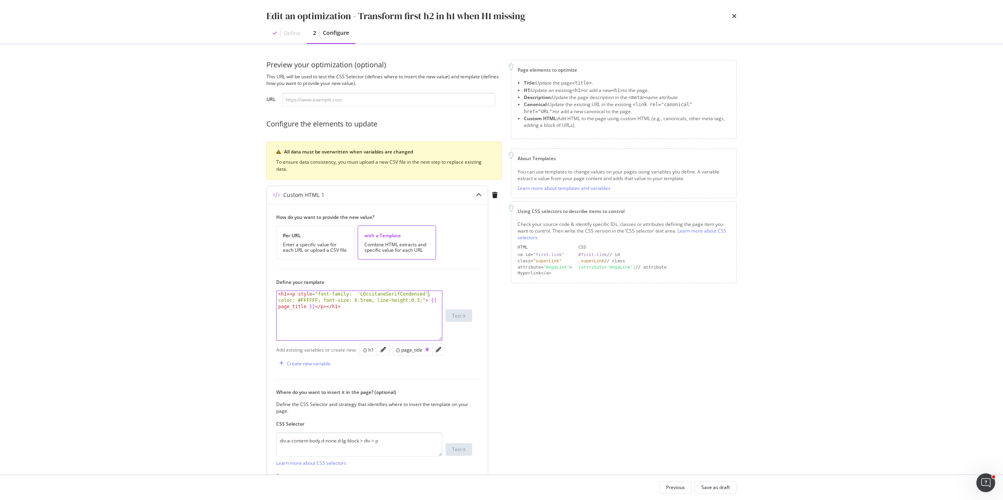
click at [428, 295] on div "< h1 > < p style = "font-family: 'LOccitaneSerifCondensed'; color: #FFFFFF; fon…" at bounding box center [359, 334] width 165 height 87
paste textarea ",'LOccitaneSerif'"
click at [280, 301] on div "< h1 > < p style = "font-family: 'LOccitaneSerifCondensed' ,'LOccitaneSerif'; c…" at bounding box center [359, 334] width 165 height 87
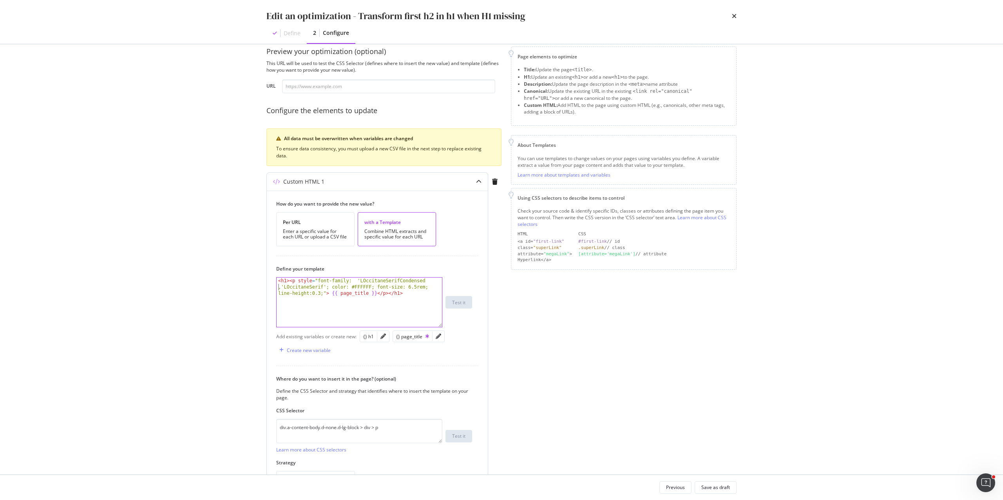
scroll to position [14, 0]
click at [397, 316] on div "< h1 > < p style = "font-family: 'LOccitaneSerifCondensed' ,'LOccitaneSerif'; c…" at bounding box center [359, 320] width 165 height 87
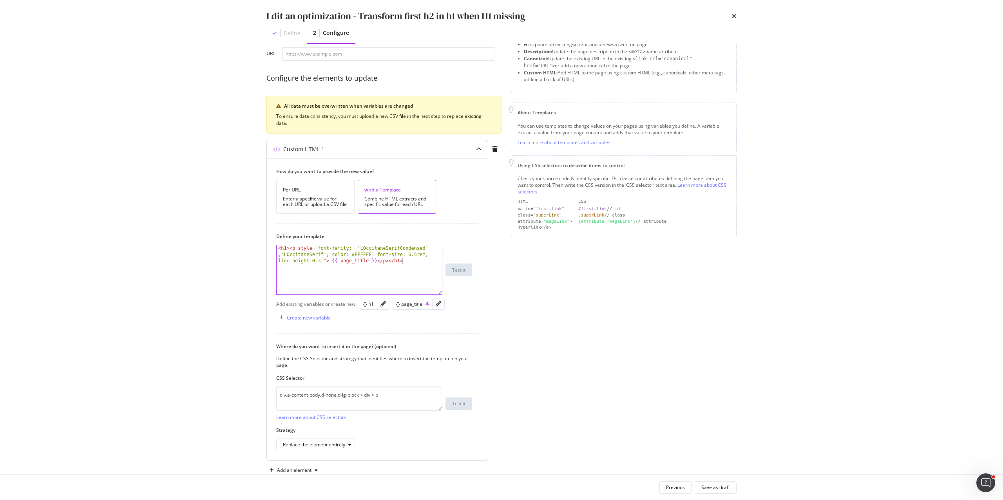
scroll to position [48, 0]
click at [416, 251] on div "< h1 > < p style = "font-family: 'LOccitaneSerifCondensed' ,'LOccitaneSerif'; c…" at bounding box center [359, 286] width 165 height 87
type textarea "<h1><p style="font-family: 'LOccitaneSerifCondensed','LOccitaneSerif'; color: #…"
click at [712, 487] on div "Save as draft" at bounding box center [715, 487] width 29 height 7
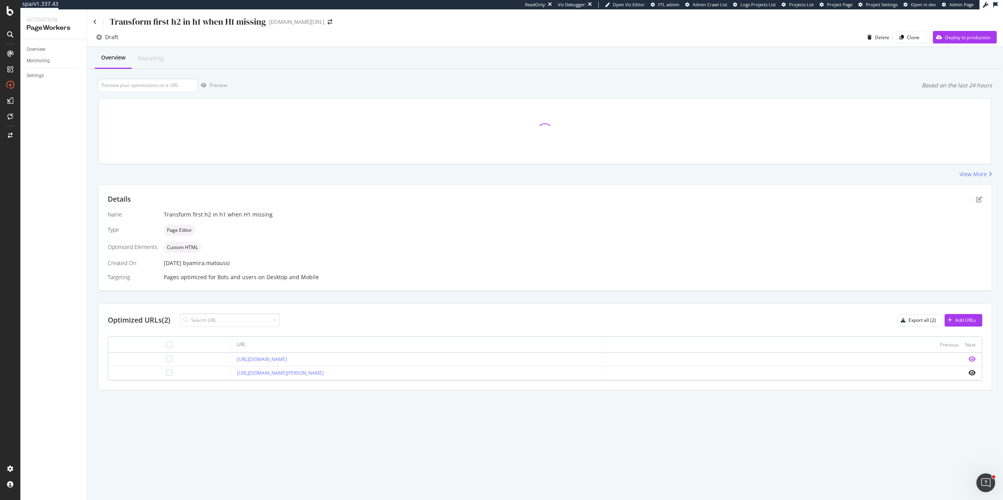
click at [972, 360] on icon "eye" at bounding box center [972, 359] width 7 height 6
click at [971, 375] on icon "eye" at bounding box center [972, 373] width 7 height 6
click at [973, 375] on icon "eye" at bounding box center [972, 373] width 7 height 6
click at [979, 201] on icon "pen-to-square" at bounding box center [979, 199] width 6 height 6
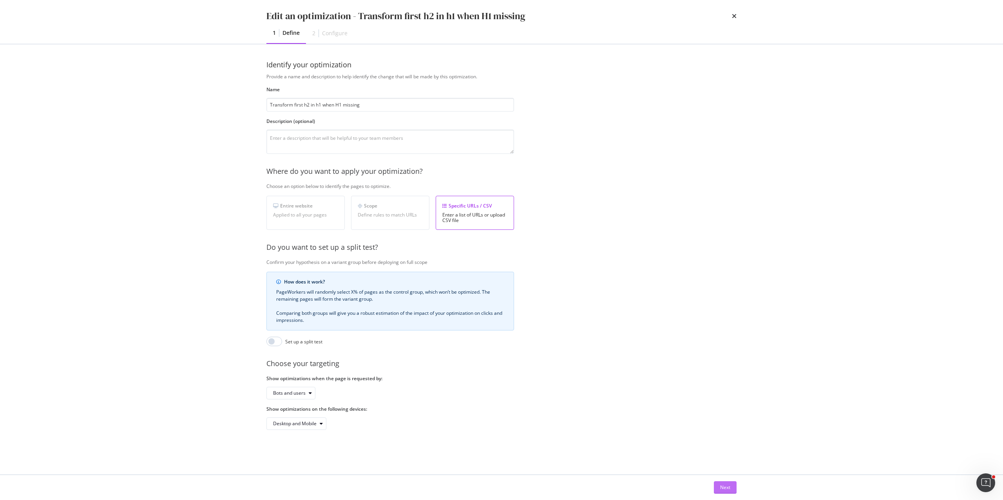
click at [730, 487] on div "Next" at bounding box center [725, 487] width 10 height 7
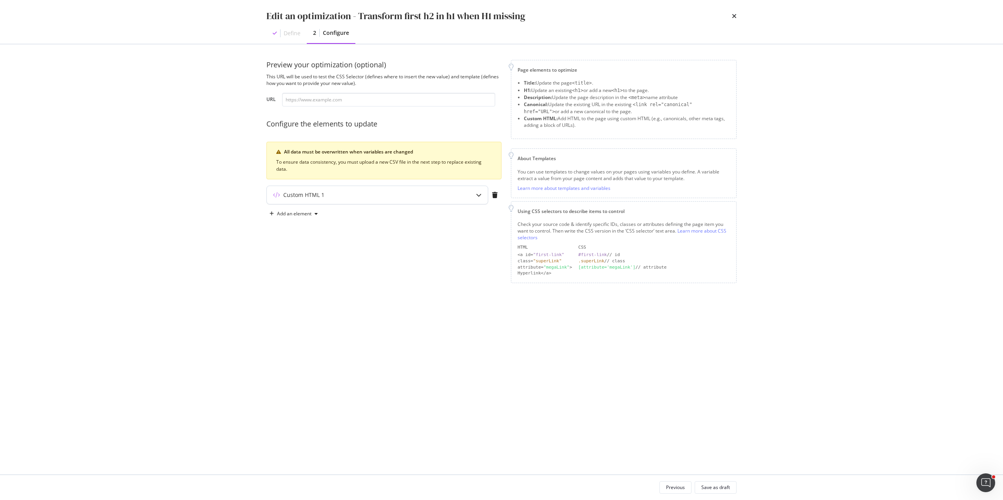
click at [422, 200] on div "Custom HTML 1" at bounding box center [377, 195] width 221 height 18
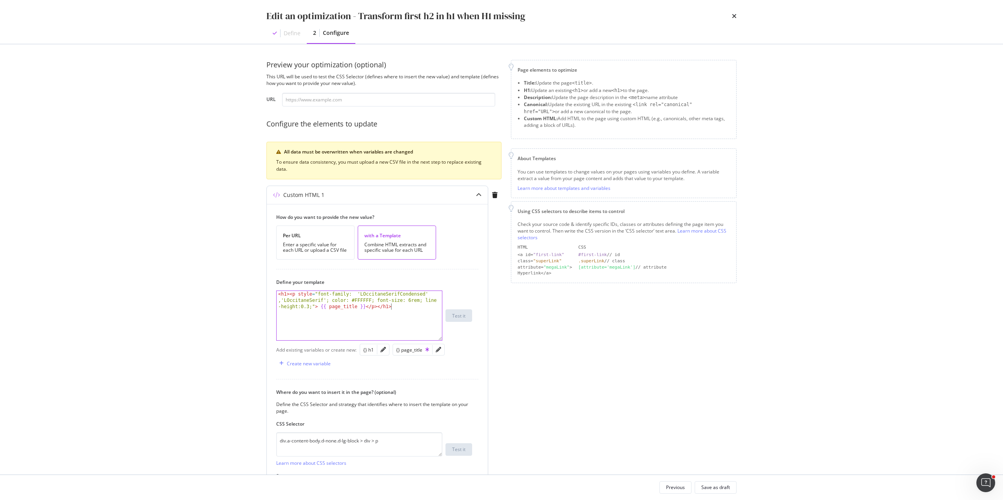
click at [401, 310] on div "< h1 > < p style = "font-family: 'LOccitaneSerifCondensed' ,'LOccitaneSerif'; c…" at bounding box center [359, 334] width 165 height 87
click at [411, 301] on div "< h1 > < p style = "font-family: 'LOccitaneSerifCondensed' ,'LOccitaneSerif'; c…" at bounding box center [359, 334] width 165 height 87
type textarea "<h1><p style="font-family: 'LOccitaneSerifCondensed','LOccitaneSerif'; color: #…"
click at [720, 489] on div "Save as draft" at bounding box center [715, 487] width 29 height 7
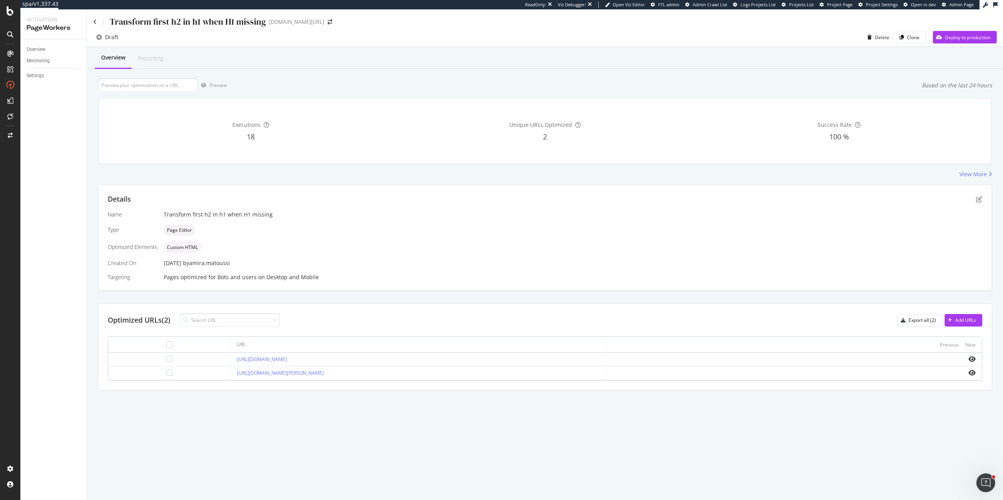
drag, startPoint x: 916, startPoint y: 319, endPoint x: 948, endPoint y: 287, distance: 45.4
click at [948, 287] on div "Details Name Transform first h2 in h1 when H1 missing Type Page Editor Optimize…" at bounding box center [545, 288] width 894 height 206
click at [964, 320] on div "Add URLs" at bounding box center [965, 320] width 21 height 7
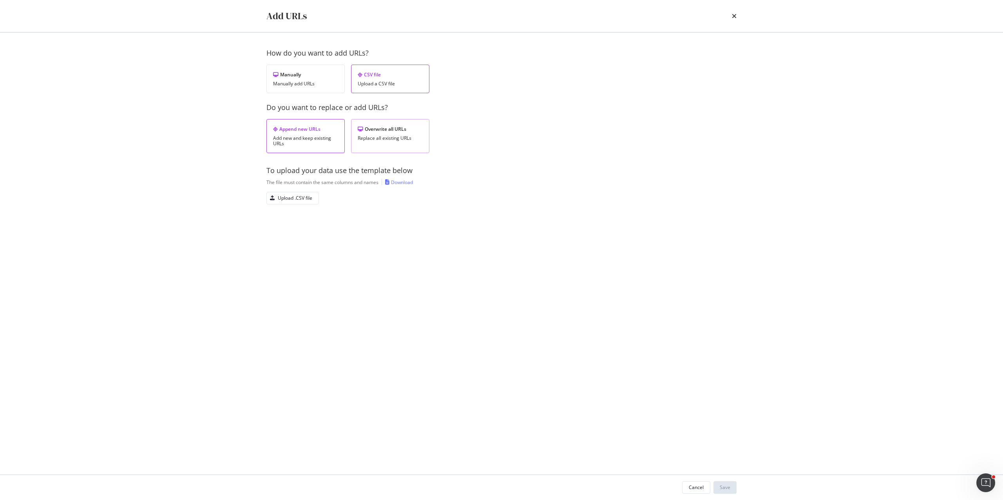
click at [380, 134] on div "Overwrite all URLs Replace all existing URLs" at bounding box center [390, 136] width 78 height 34
click at [287, 197] on div "Upload .CSV file" at bounding box center [295, 198] width 34 height 7
click at [278, 196] on div "Upload .CSV file" at bounding box center [295, 198] width 34 height 7
click at [725, 485] on div "Save" at bounding box center [725, 487] width 11 height 7
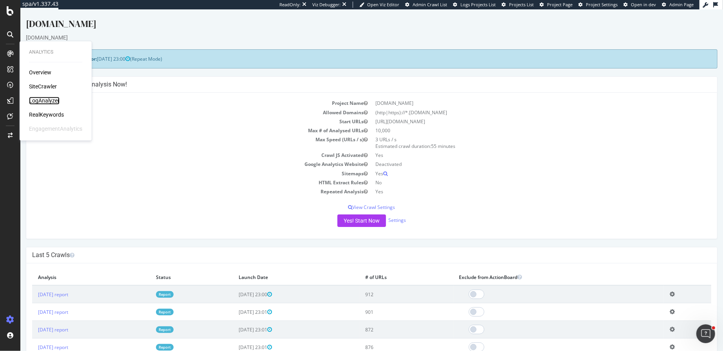
click at [43, 101] on div "LogAnalyzer" at bounding box center [44, 101] width 31 height 8
click at [41, 98] on div "LogAnalyzer" at bounding box center [44, 101] width 31 height 8
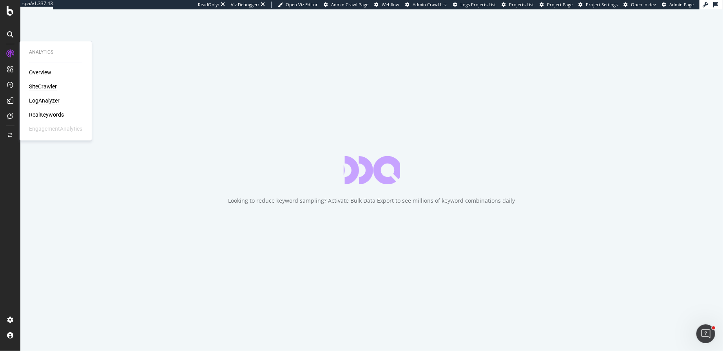
click at [46, 98] on div "LogAnalyzer" at bounding box center [44, 101] width 31 height 8
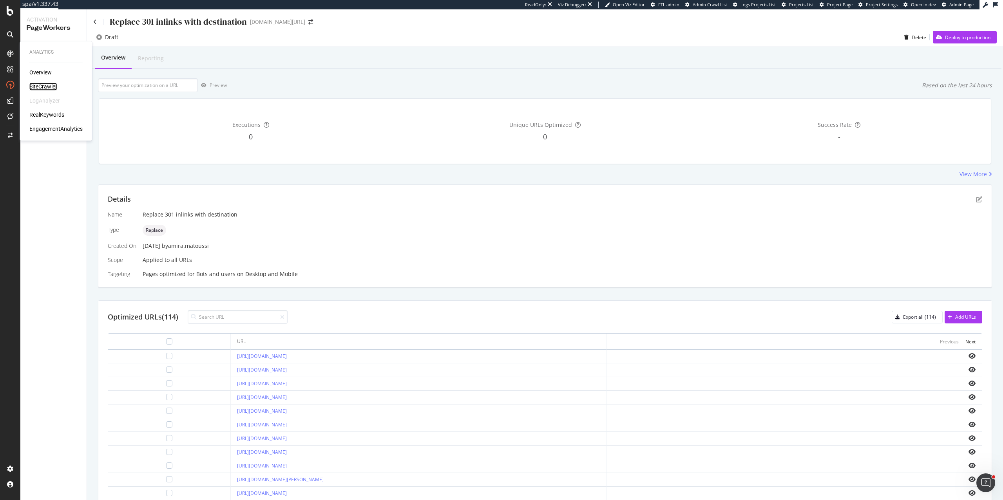
click at [44, 87] on div "SiteCrawler" at bounding box center [43, 87] width 28 height 8
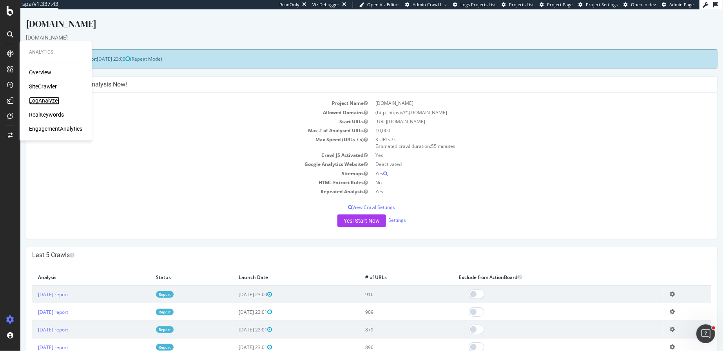
click at [53, 100] on div "LogAnalyzer" at bounding box center [44, 101] width 31 height 8
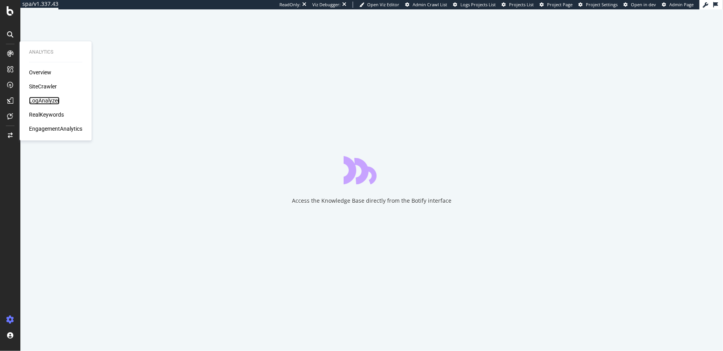
click at [45, 100] on div "LogAnalyzer" at bounding box center [44, 101] width 31 height 8
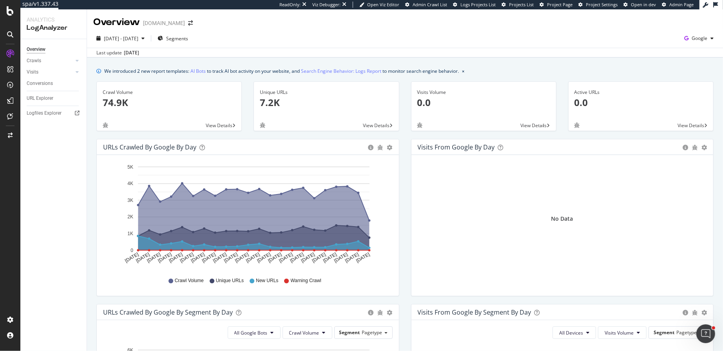
click at [315, 30] on div "2025 Sep. 3rd - Sep. 24th Segments Google Last update Sep. 25, 2025" at bounding box center [405, 43] width 636 height 29
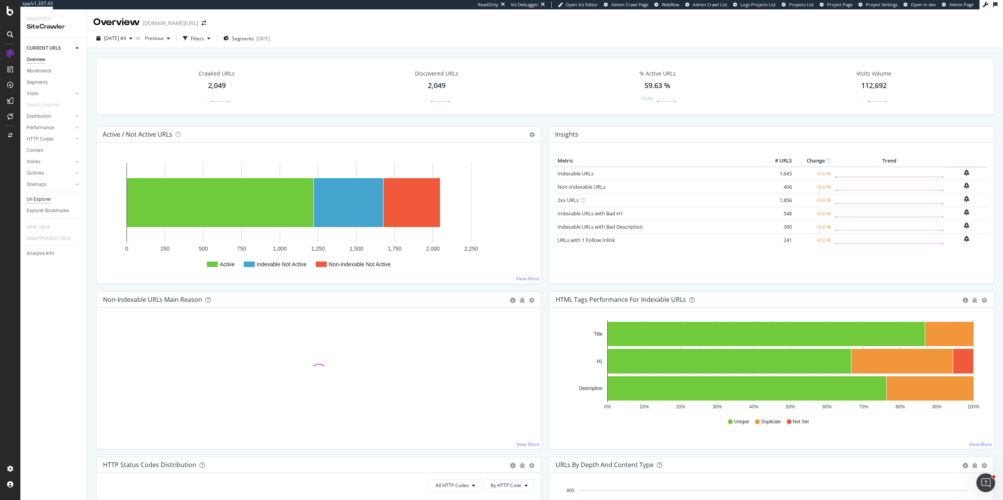
click at [42, 199] on div "Url Explorer" at bounding box center [39, 200] width 24 height 8
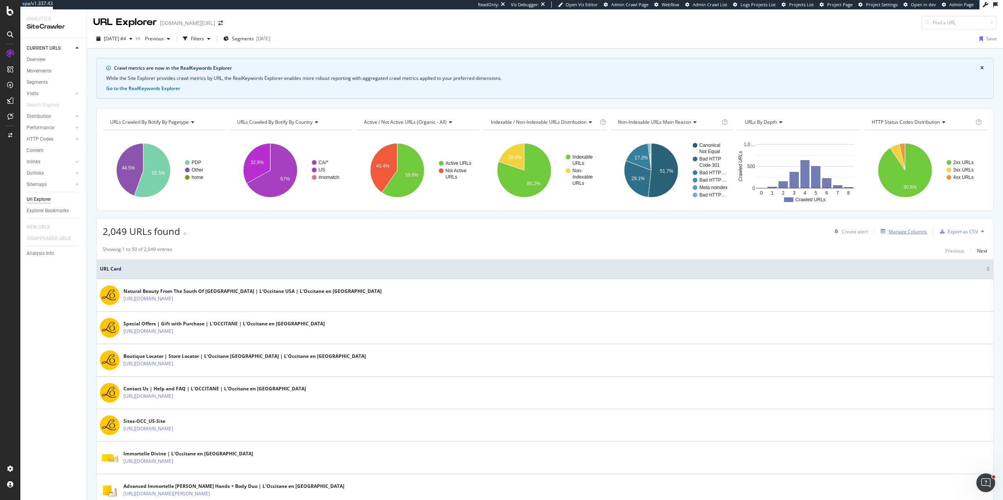
click at [901, 232] on div "Manage Columns" at bounding box center [908, 231] width 38 height 7
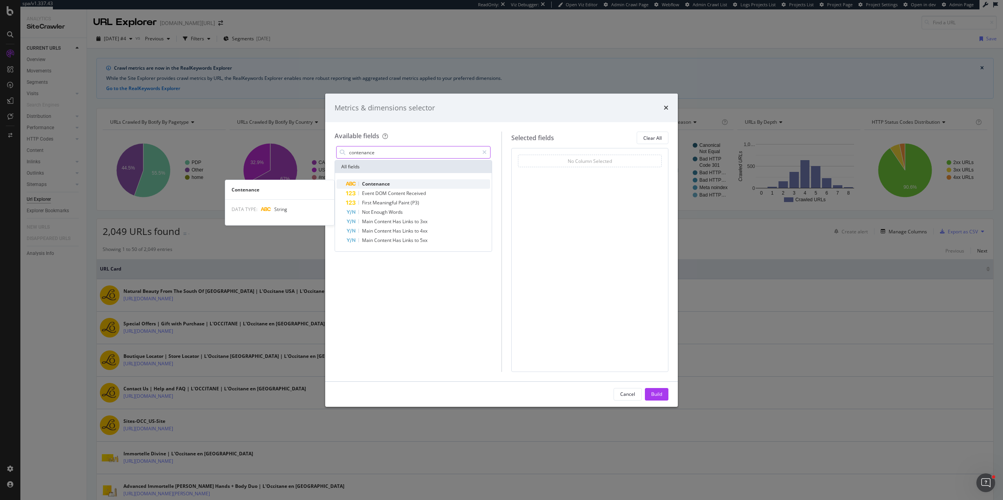
type input "contenance"
click at [374, 185] on span "Contenance" at bounding box center [376, 184] width 28 height 7
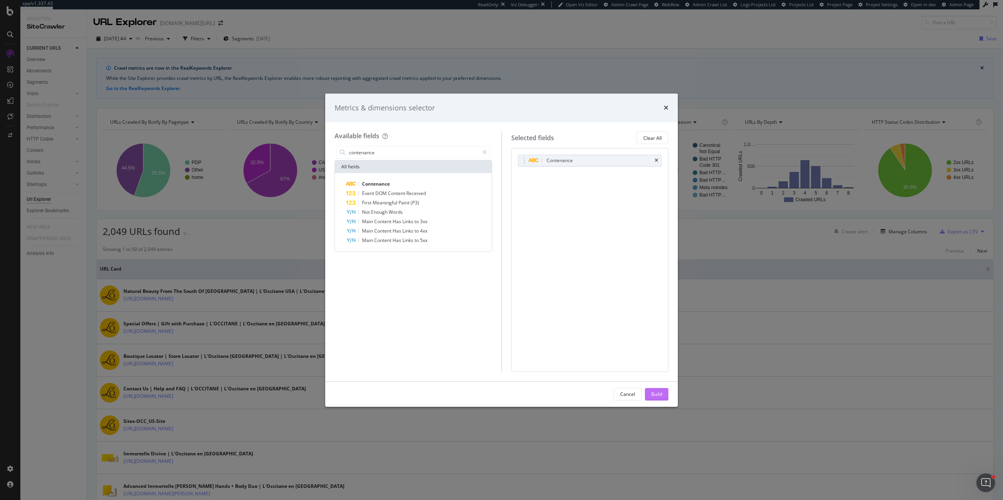
click at [649, 392] on button "Build" at bounding box center [657, 394] width 24 height 13
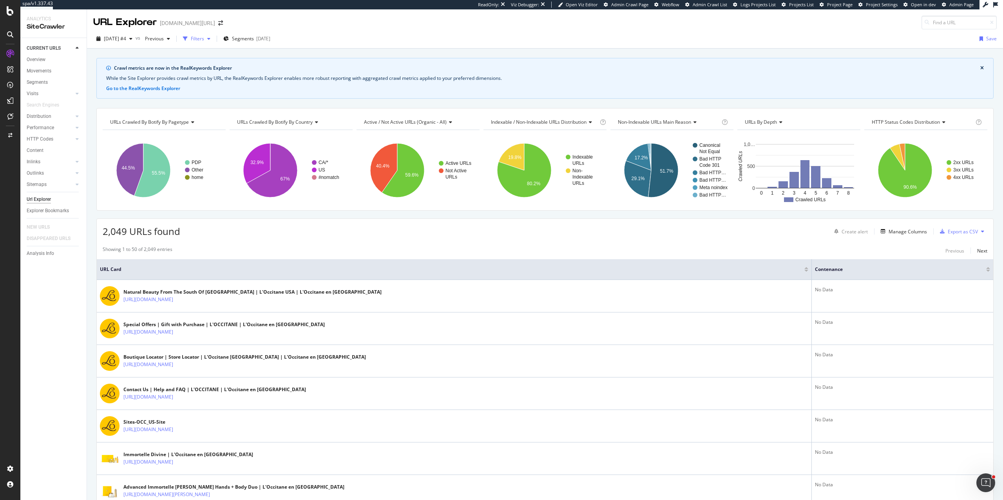
click at [214, 39] on div "button" at bounding box center [208, 38] width 9 height 5
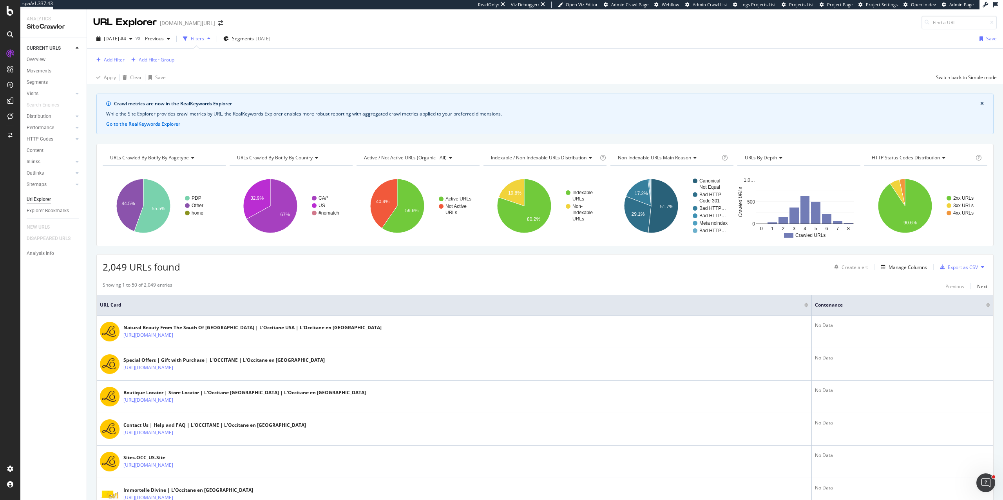
click at [118, 61] on div "Add Filter" at bounding box center [114, 59] width 21 height 7
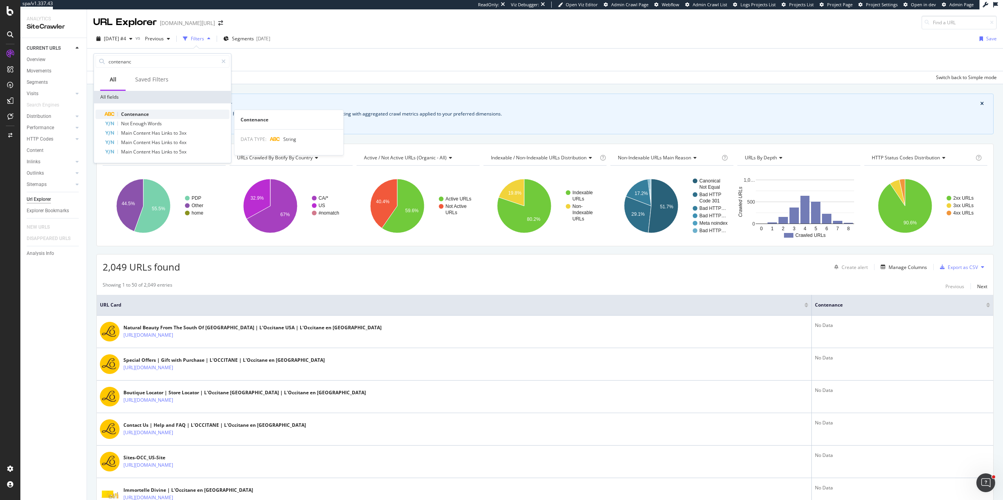
type input "contenanc"
click at [138, 113] on span "Contenance" at bounding box center [135, 114] width 28 height 7
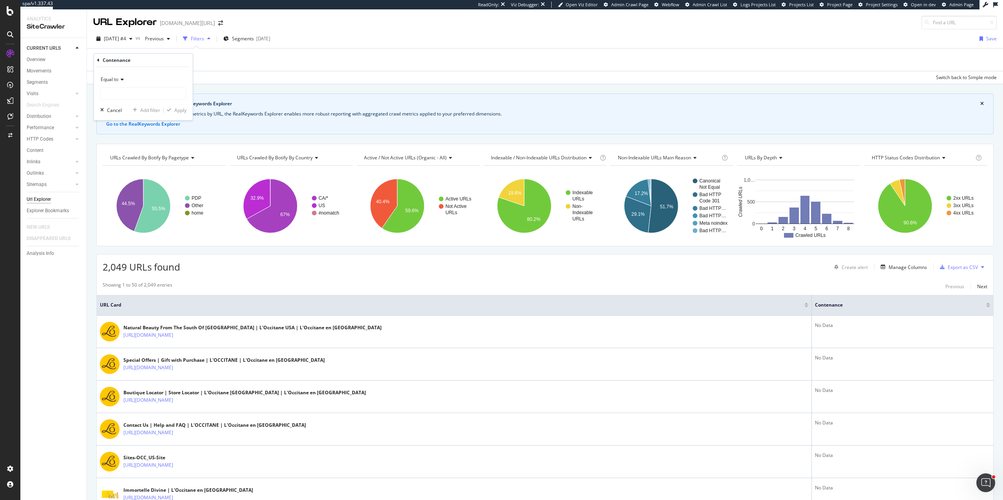
click at [116, 81] on span "Equal to" at bounding box center [110, 79] width 18 height 7
click at [120, 195] on div "Exists" at bounding box center [144, 197] width 84 height 10
click at [177, 96] on div "Apply" at bounding box center [180, 96] width 12 height 7
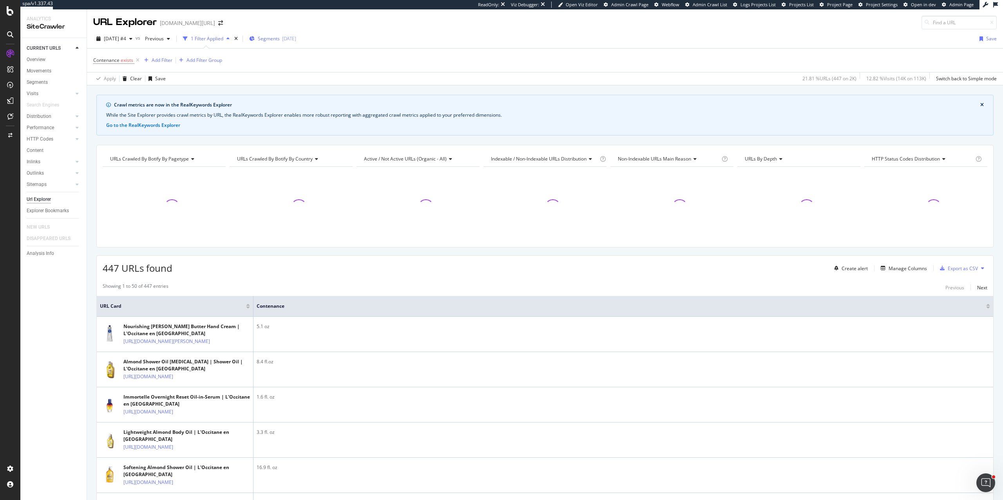
click at [272, 38] on div "Segments 2025-09-25" at bounding box center [272, 38] width 47 height 7
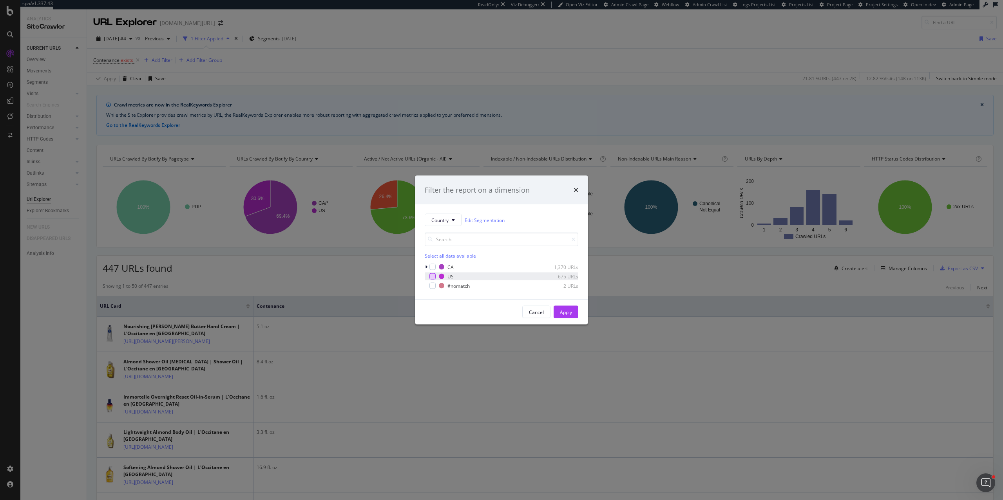
click at [433, 275] on div "modal" at bounding box center [432, 276] width 6 height 6
click at [567, 310] on div "Apply" at bounding box center [566, 312] width 12 height 7
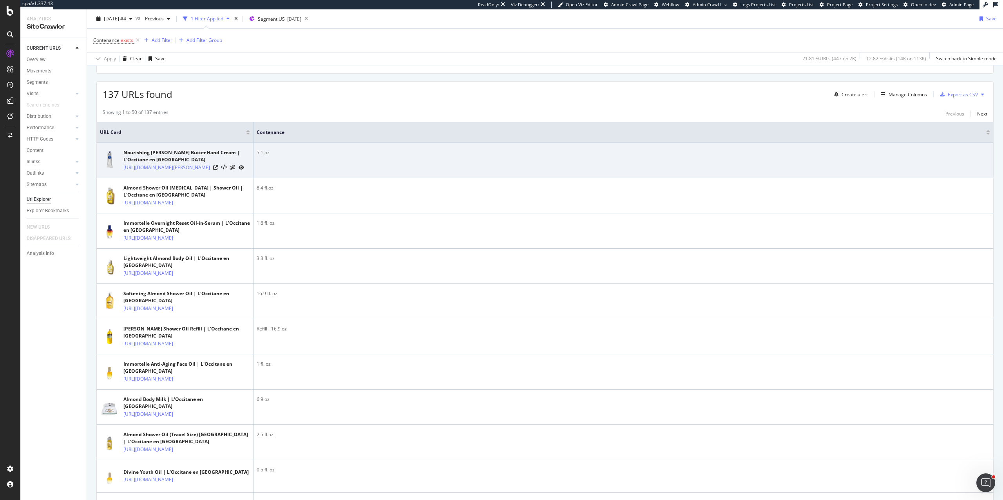
scroll to position [176, 0]
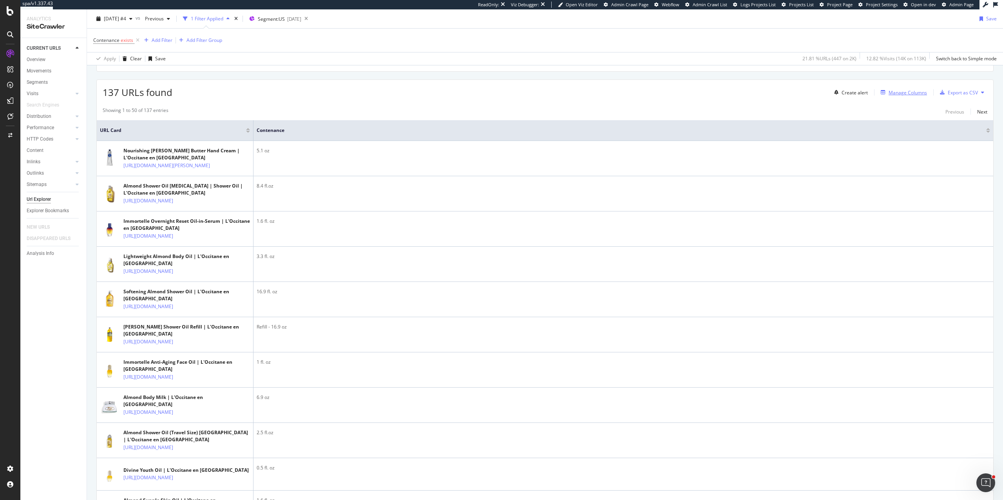
click at [904, 94] on div "Manage Columns" at bounding box center [908, 92] width 38 height 7
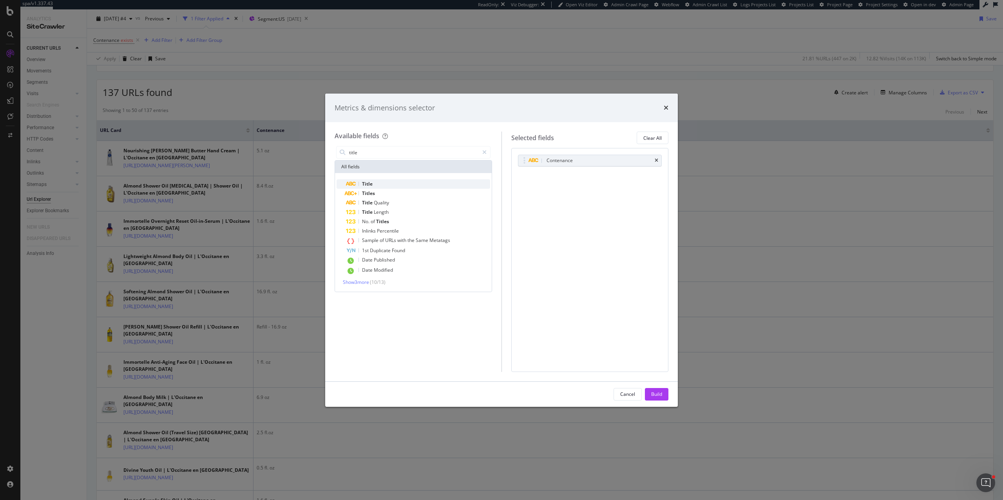
type input "title"
click at [394, 184] on div "Title" at bounding box center [418, 183] width 144 height 9
drag, startPoint x: 527, startPoint y: 177, endPoint x: 527, endPoint y: 172, distance: 5.5
click at [527, 156] on body "spa/v1.337.43 ReadOnly: Viz Debugger: Open Viz Editor Admin Crawl Page Webflow …" at bounding box center [501, 250] width 1003 height 500
click at [662, 396] on button "Build" at bounding box center [657, 394] width 24 height 13
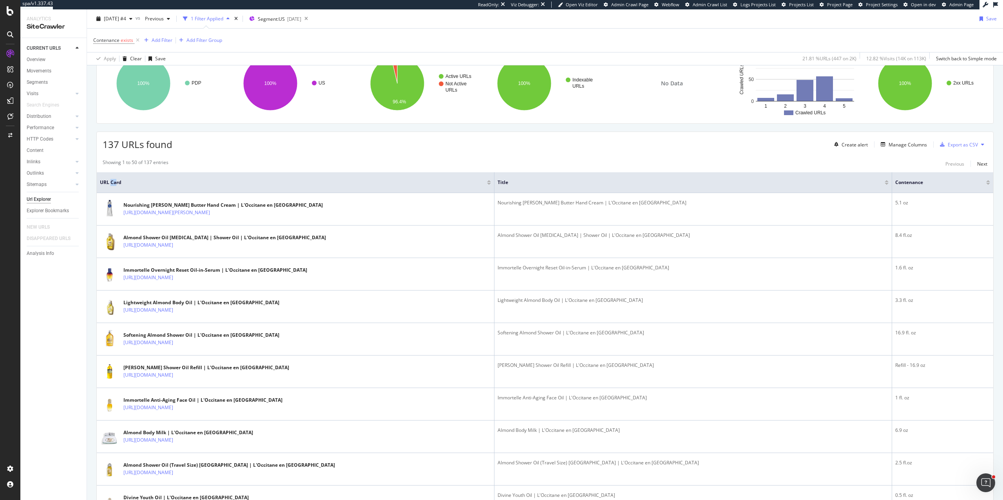
scroll to position [100, 0]
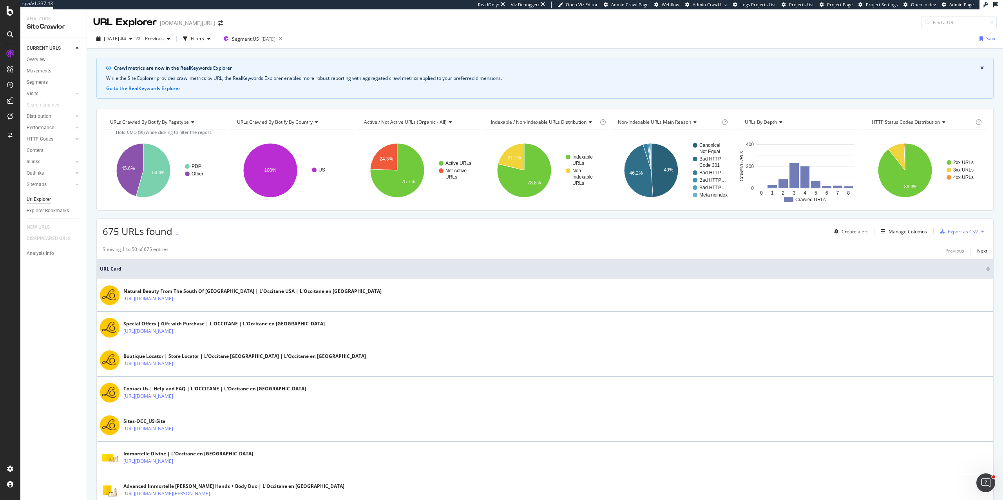
scroll to position [5, 0]
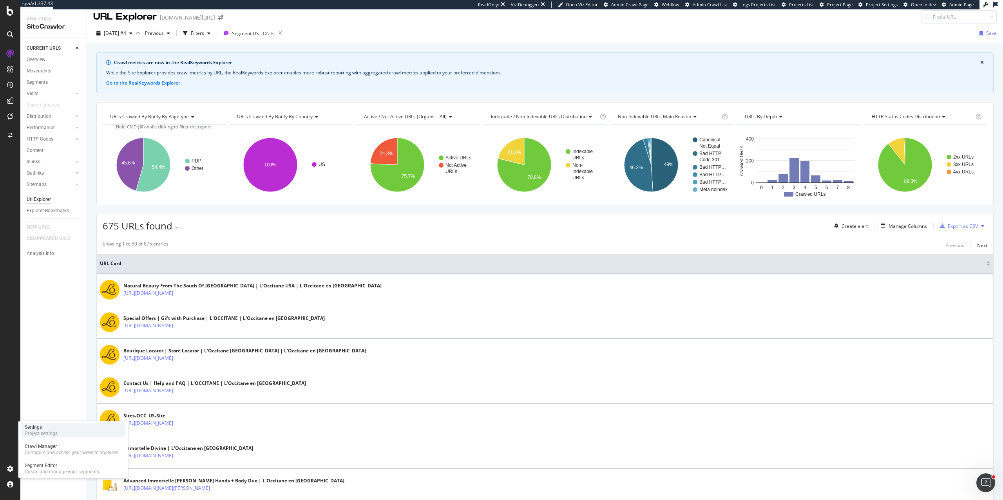
click at [42, 431] on div "Project settings" at bounding box center [41, 434] width 33 height 6
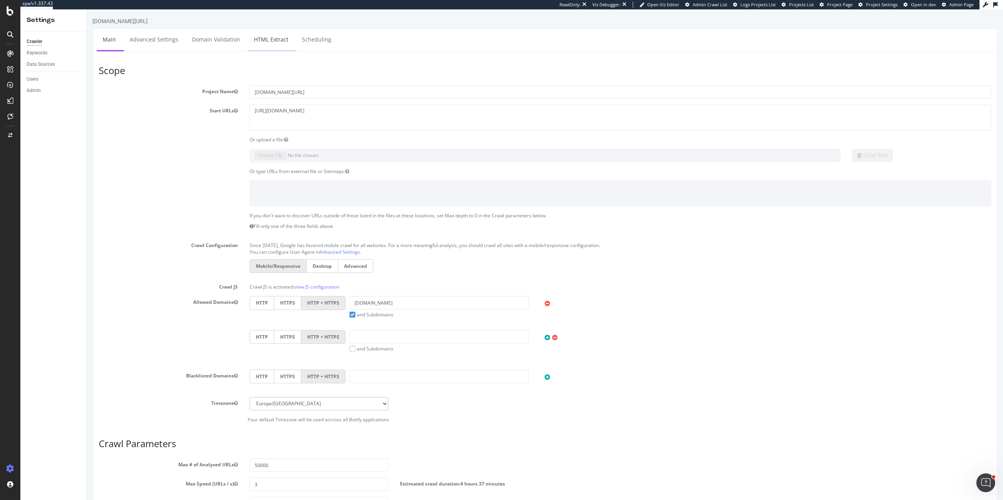
click at [263, 35] on link "HTML Extract" at bounding box center [271, 40] width 46 height 22
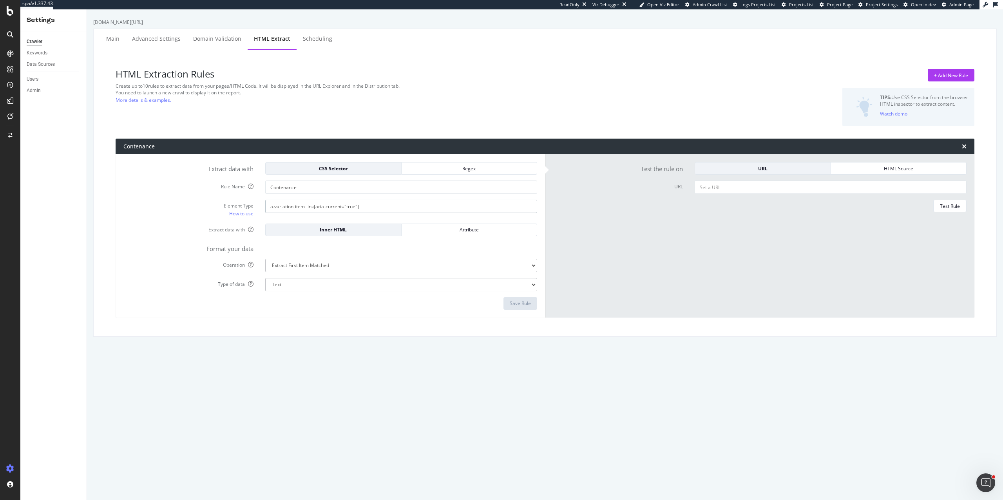
drag, startPoint x: 390, startPoint y: 208, endPoint x: 217, endPoint y: 206, distance: 173.2
click at [216, 206] on div "Element Type How to use a.variation-item-link[aria-current="true"]" at bounding box center [331, 209] width 426 height 18
